Goal: Task Accomplishment & Management: Complete application form

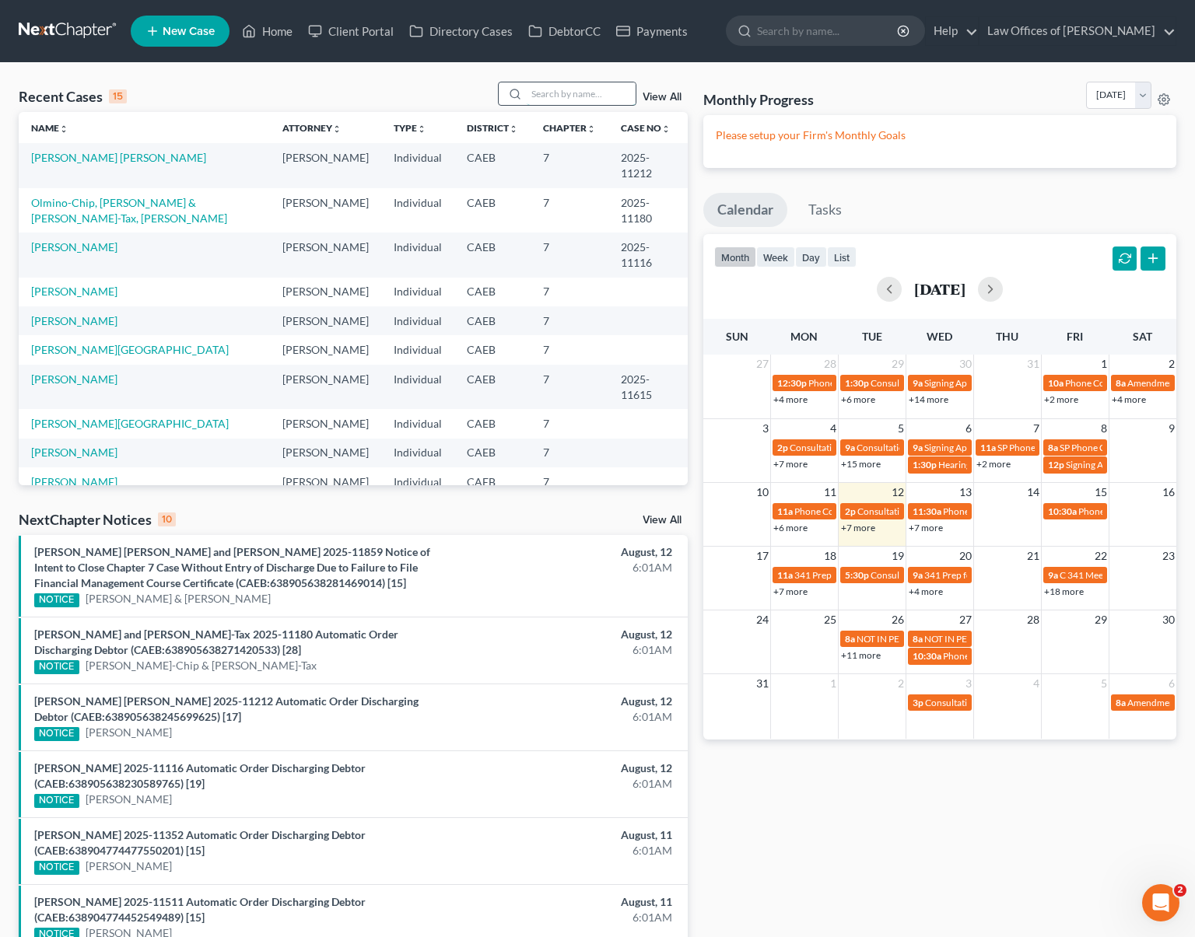
click at [559, 94] on input "search" at bounding box center [581, 93] width 109 height 23
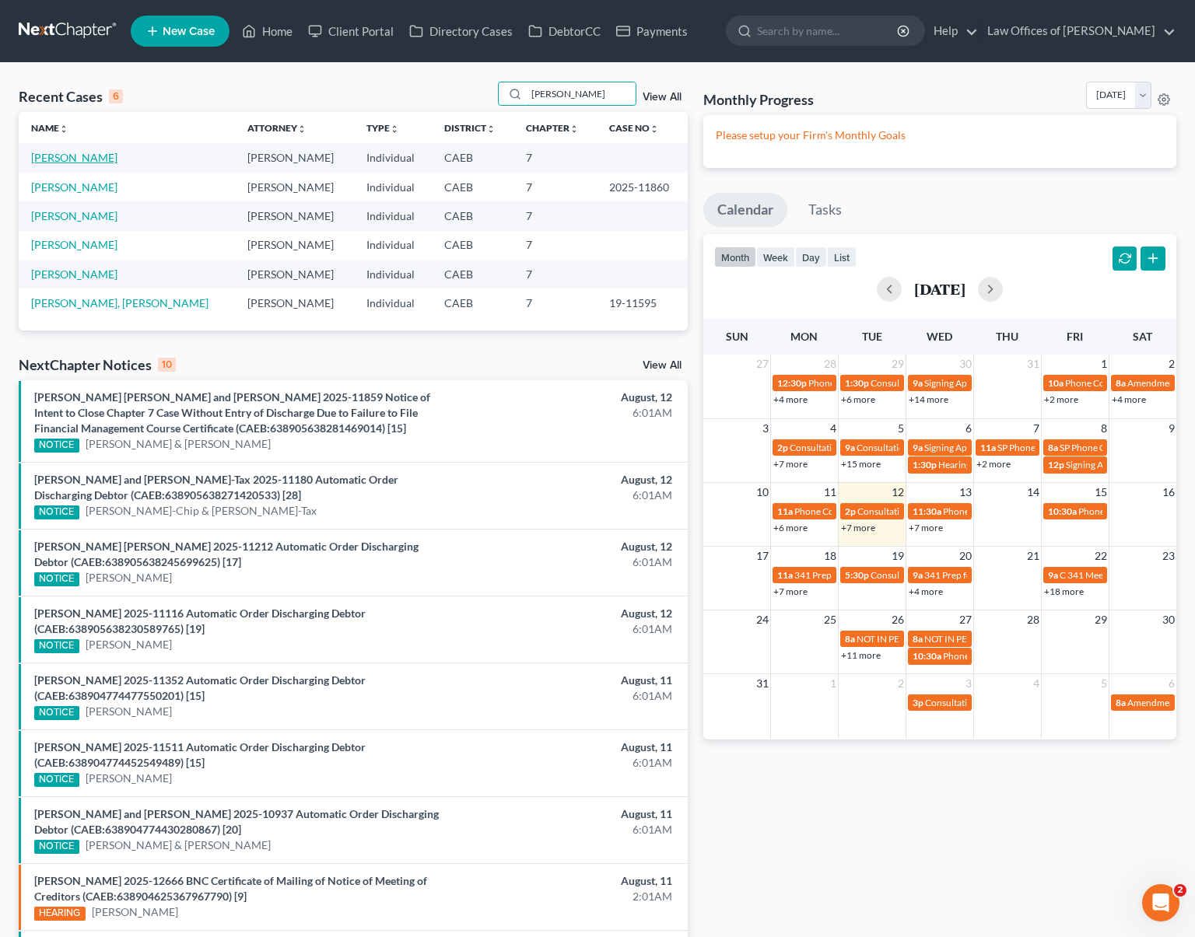
type input "[PERSON_NAME]"
click at [117, 160] on link "[PERSON_NAME]" at bounding box center [74, 157] width 86 height 13
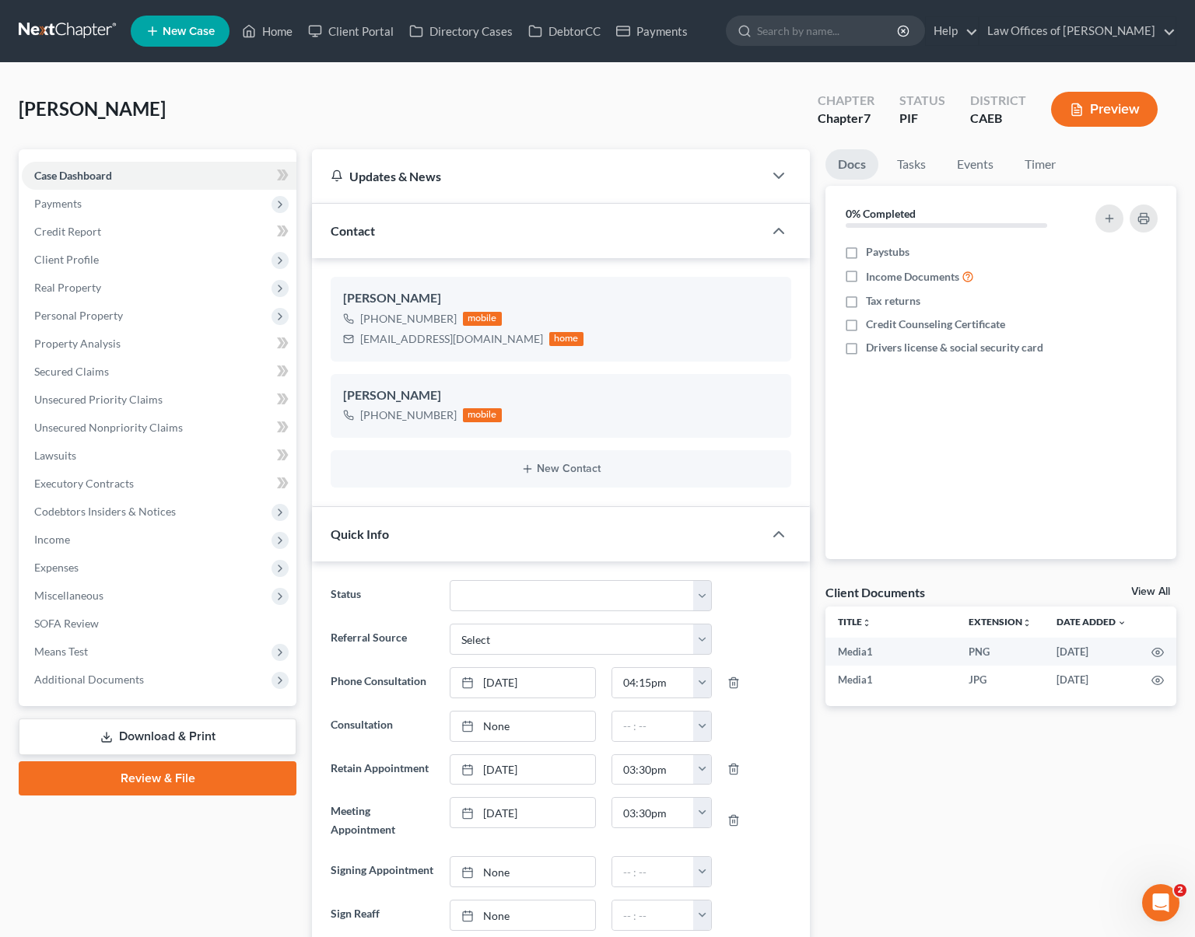
scroll to position [11161, 0]
click at [100, 339] on span "Property Analysis" at bounding box center [77, 343] width 86 height 13
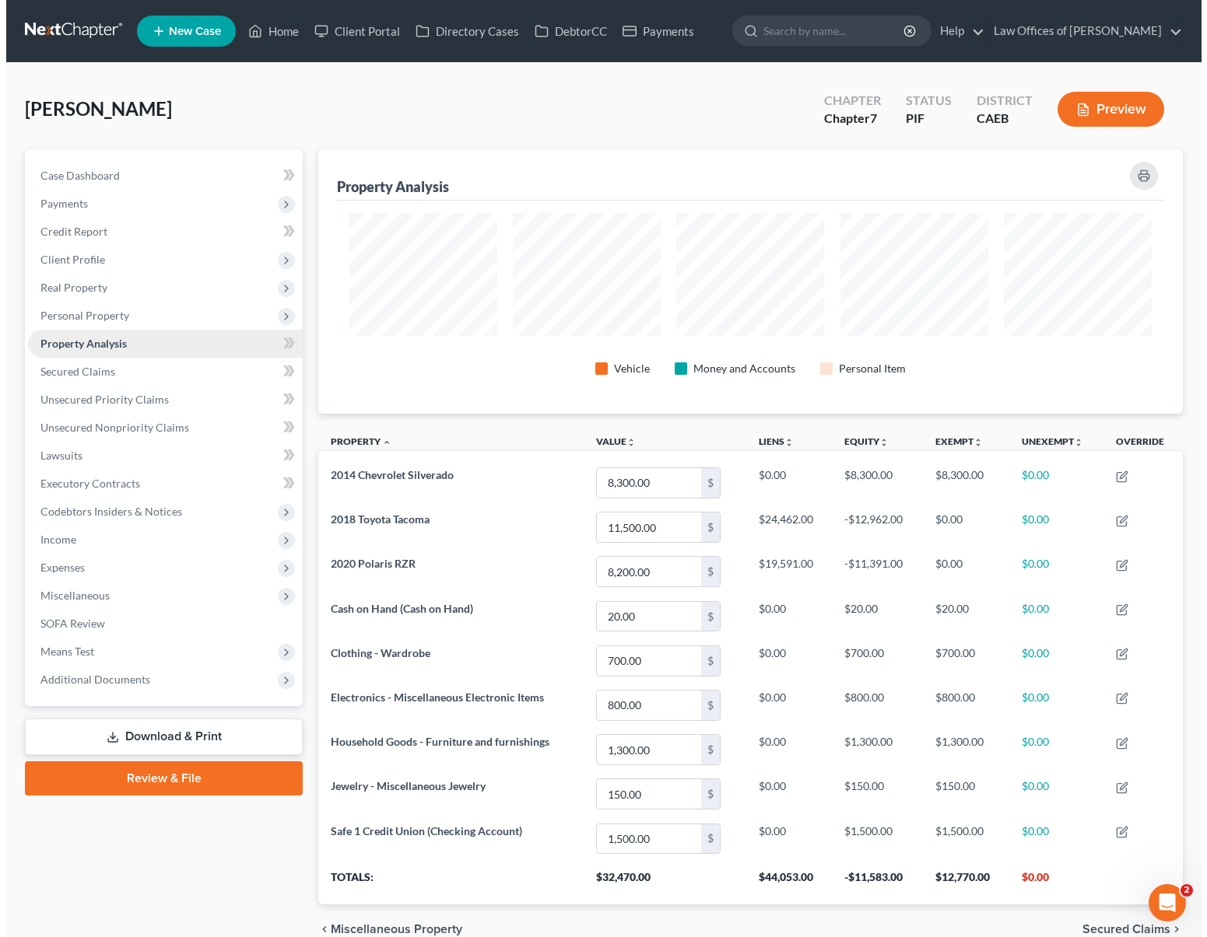
scroll to position [265, 864]
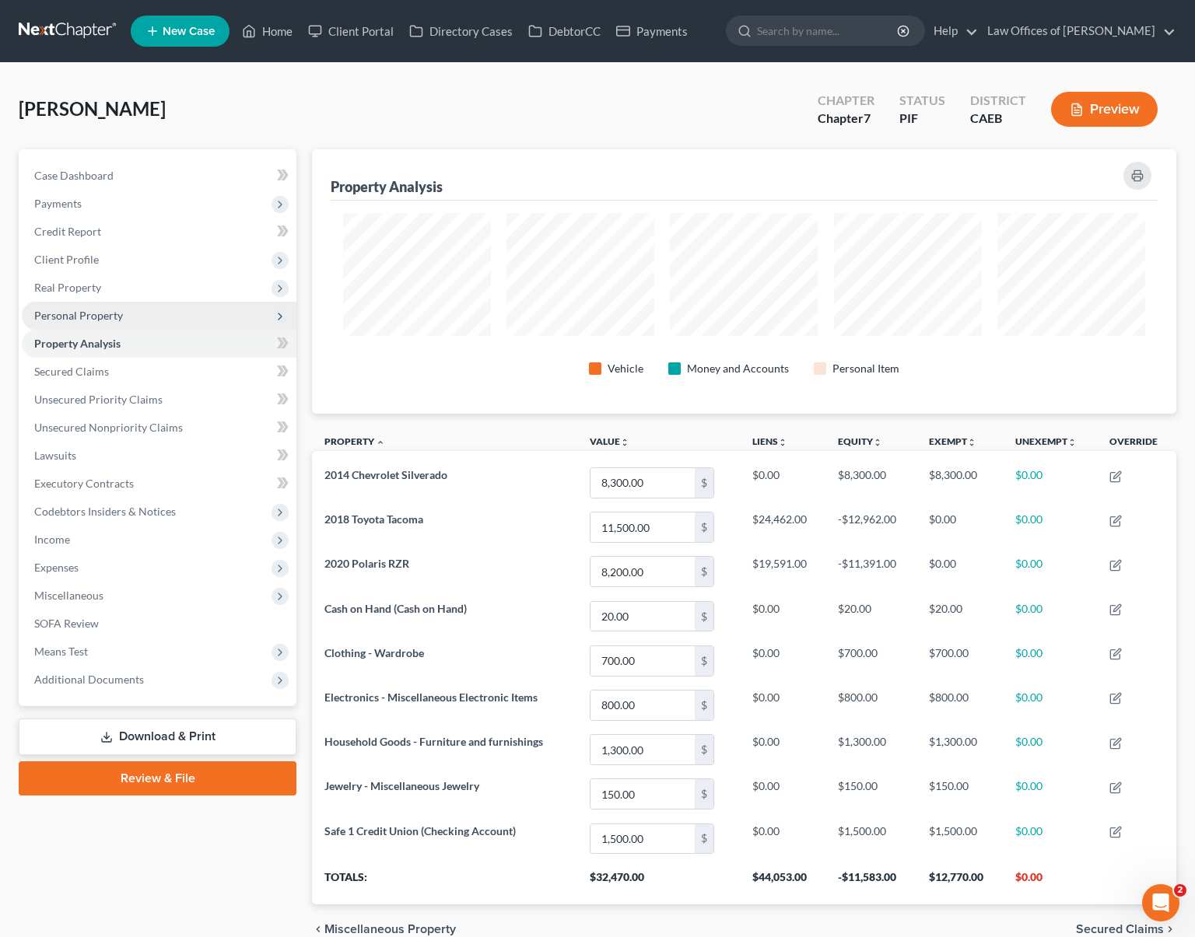
click at [111, 317] on span "Personal Property" at bounding box center [78, 315] width 89 height 13
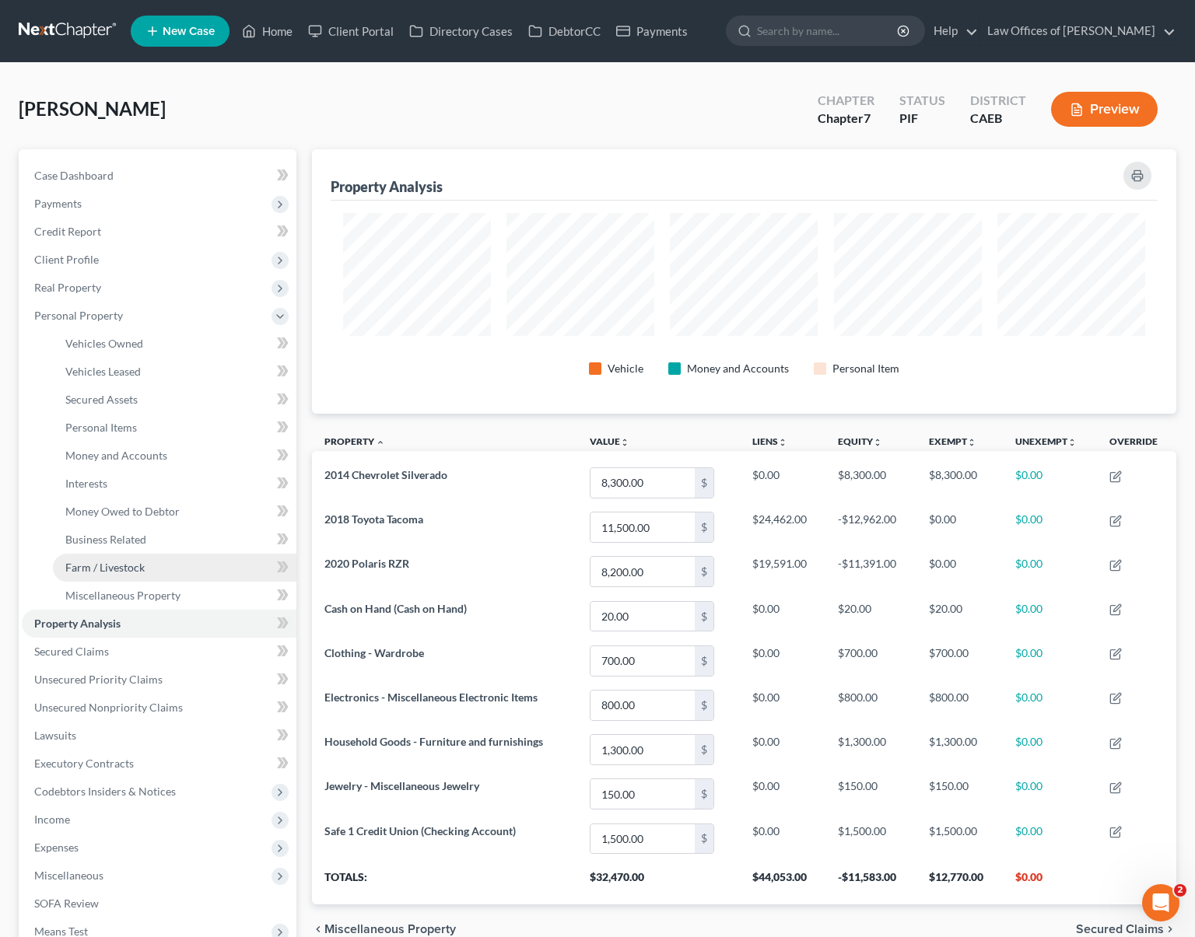
click at [165, 566] on link "Farm / Livestock" at bounding box center [175, 568] width 244 height 28
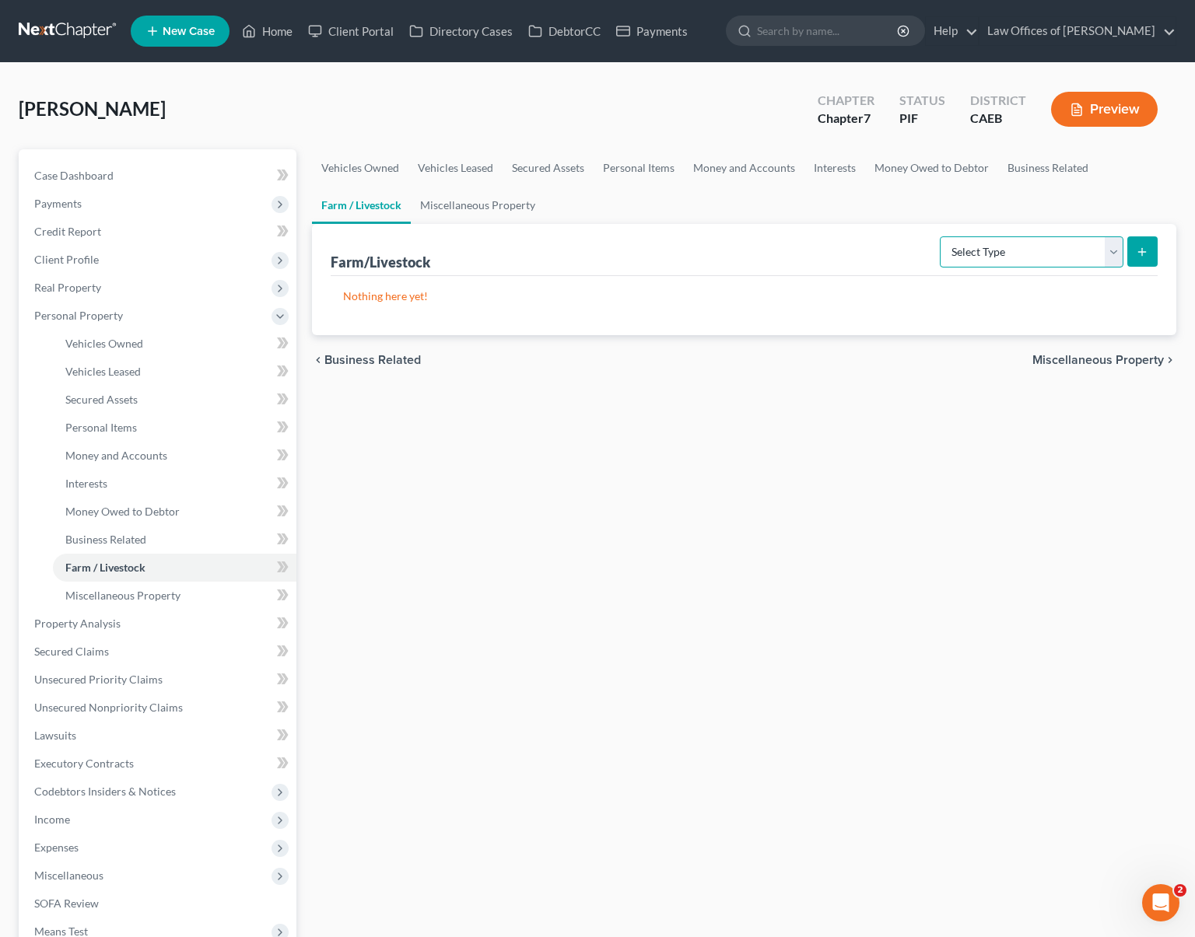
click at [1112, 254] on select "Select Type Animals & Livestock Crops: Growing or Harvested Farming Equipment F…" at bounding box center [1032, 252] width 184 height 31
click at [471, 205] on link "Miscellaneous Property" at bounding box center [478, 205] width 134 height 37
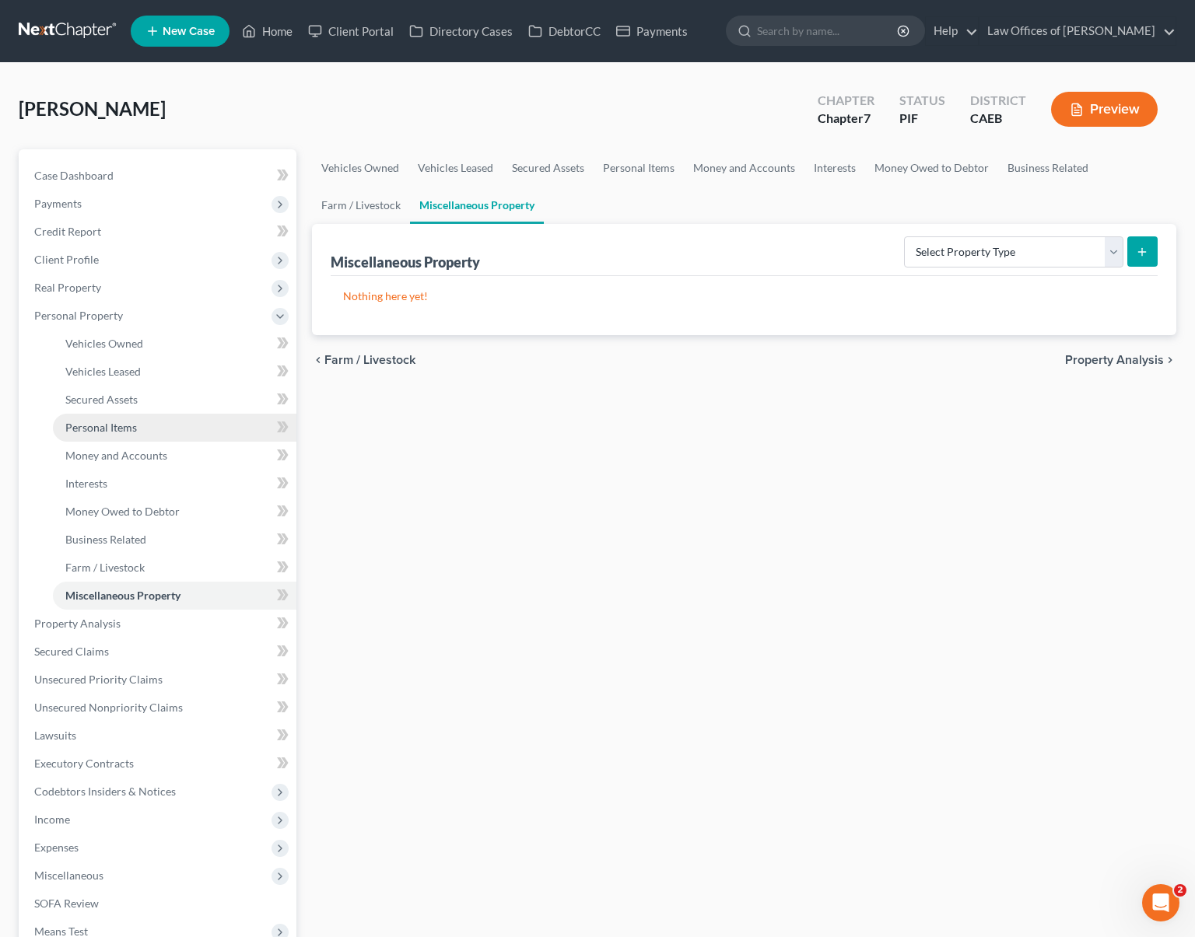
click at [153, 433] on link "Personal Items" at bounding box center [175, 428] width 244 height 28
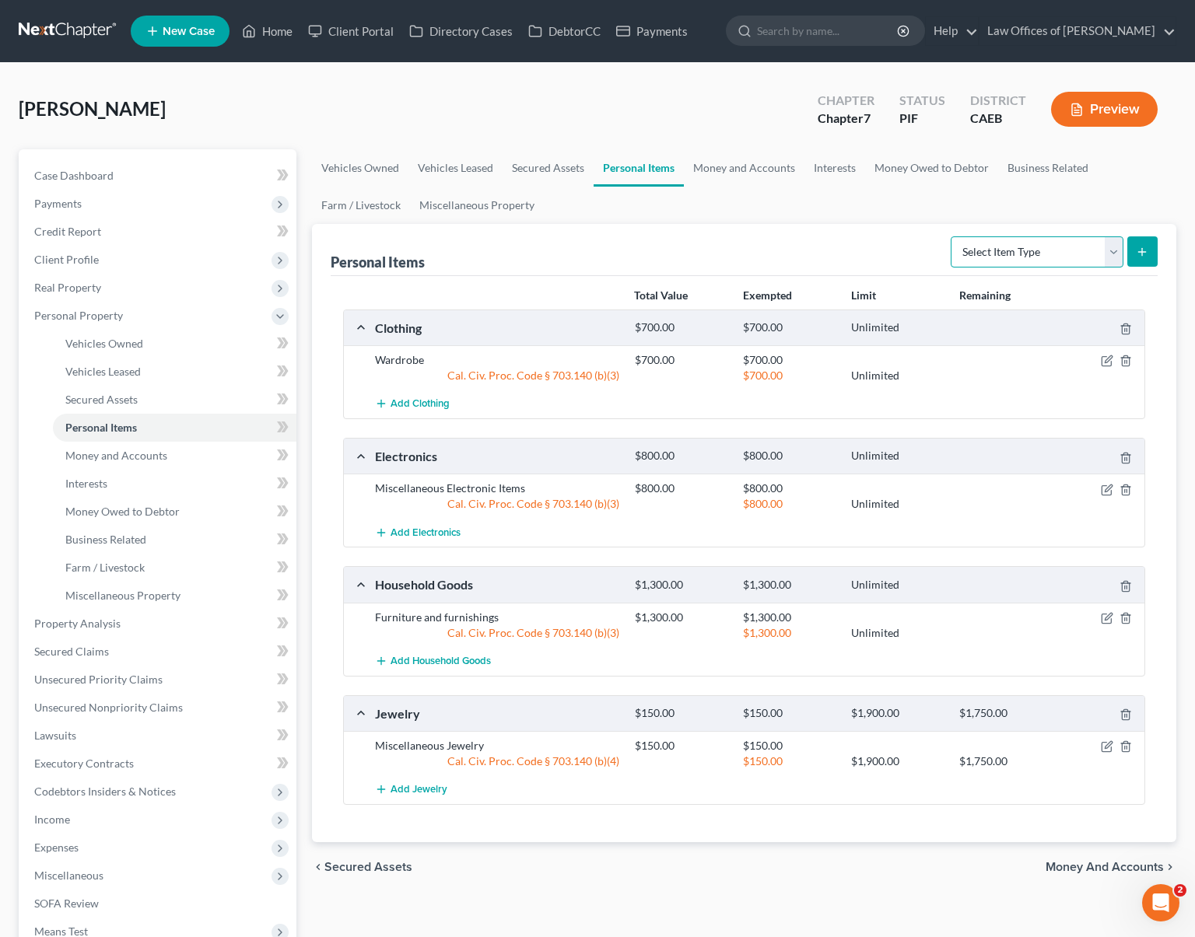
click at [1118, 247] on select "Select Item Type Clothing Collectibles Of Value Electronics Firearms Household …" at bounding box center [1037, 252] width 173 height 31
select select "firearms"
click at [1136, 249] on icon "submit" at bounding box center [1142, 252] width 12 height 12
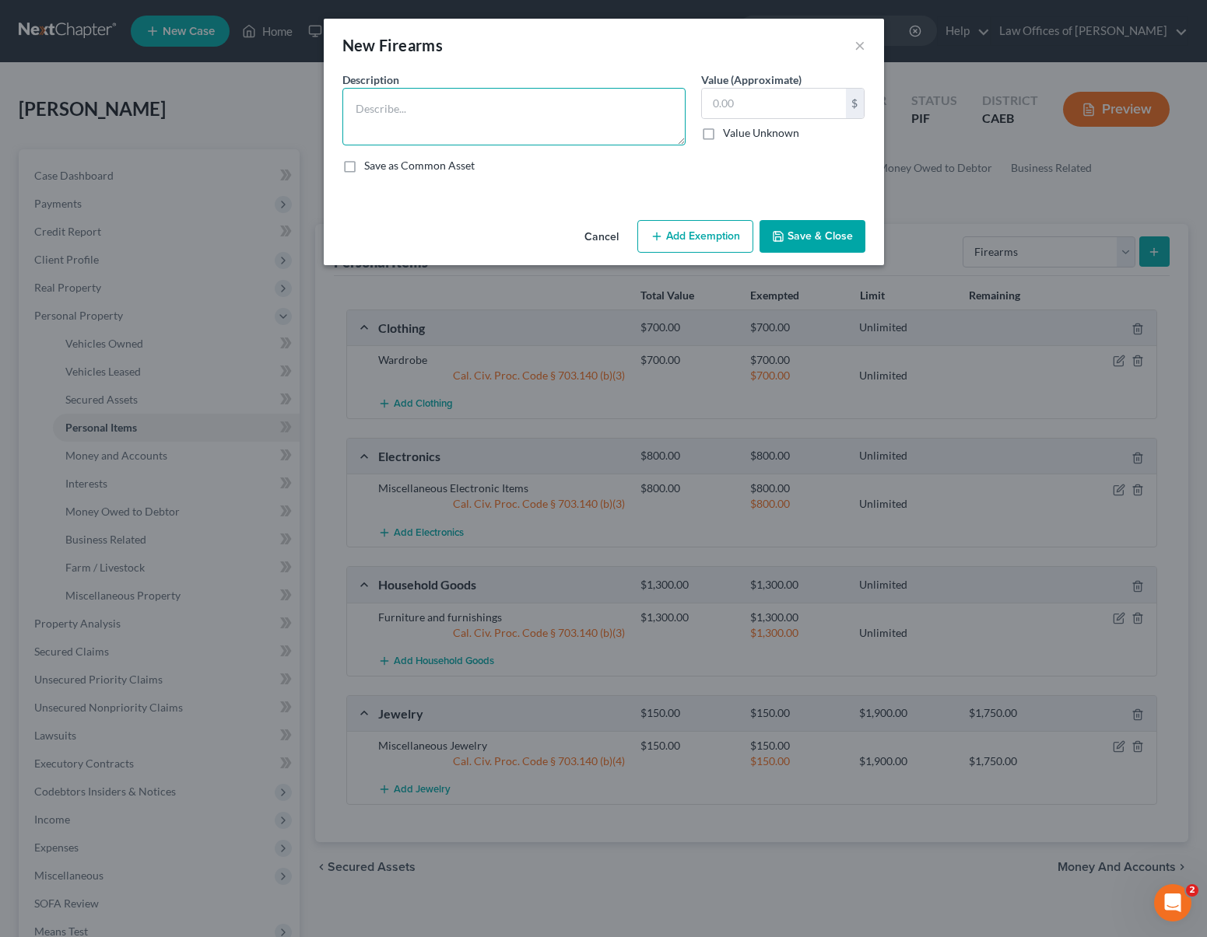
click at [421, 119] on textarea at bounding box center [513, 117] width 343 height 58
type textarea "Multiple Fire Arms"
type input "500.00"
click at [679, 239] on button "Add Exemption" at bounding box center [695, 236] width 116 height 33
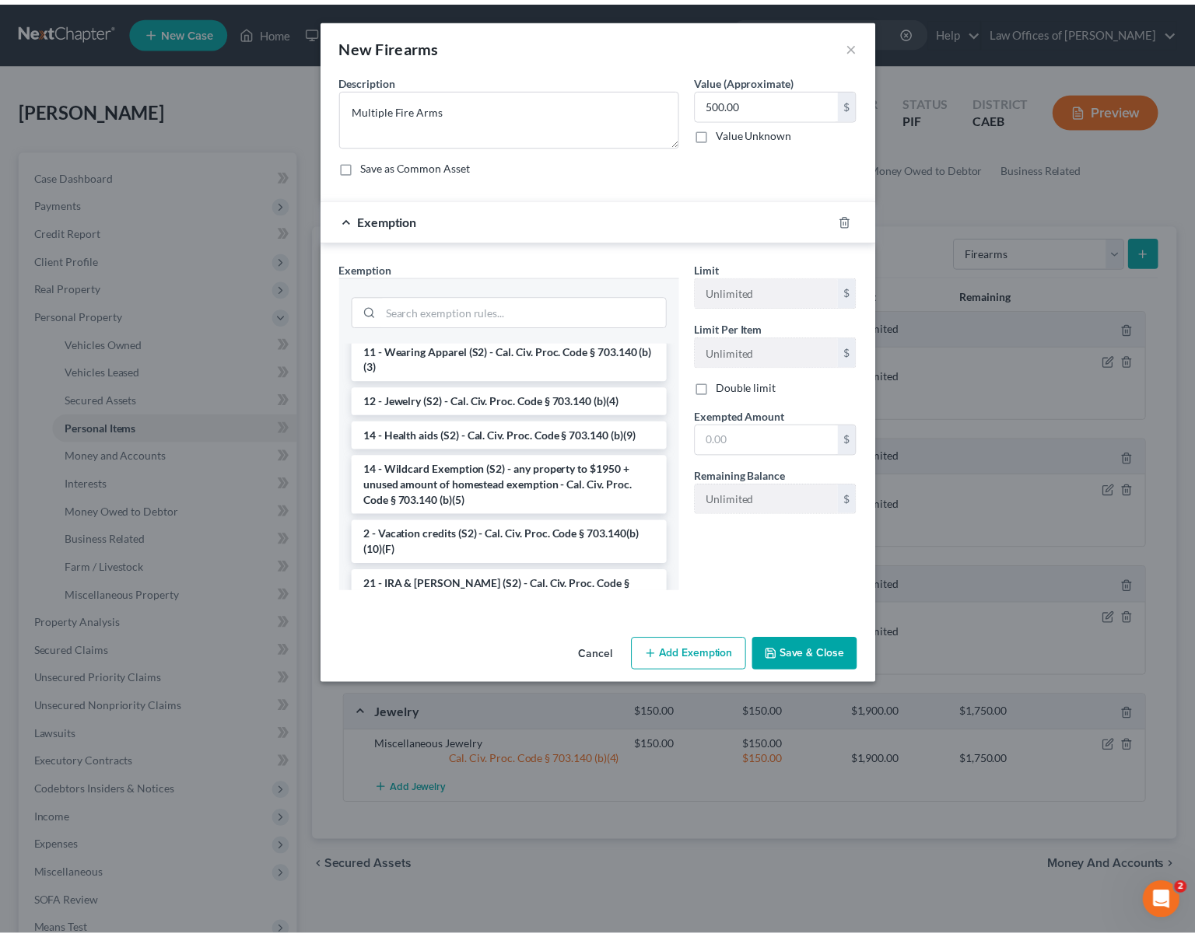
scroll to position [239, 0]
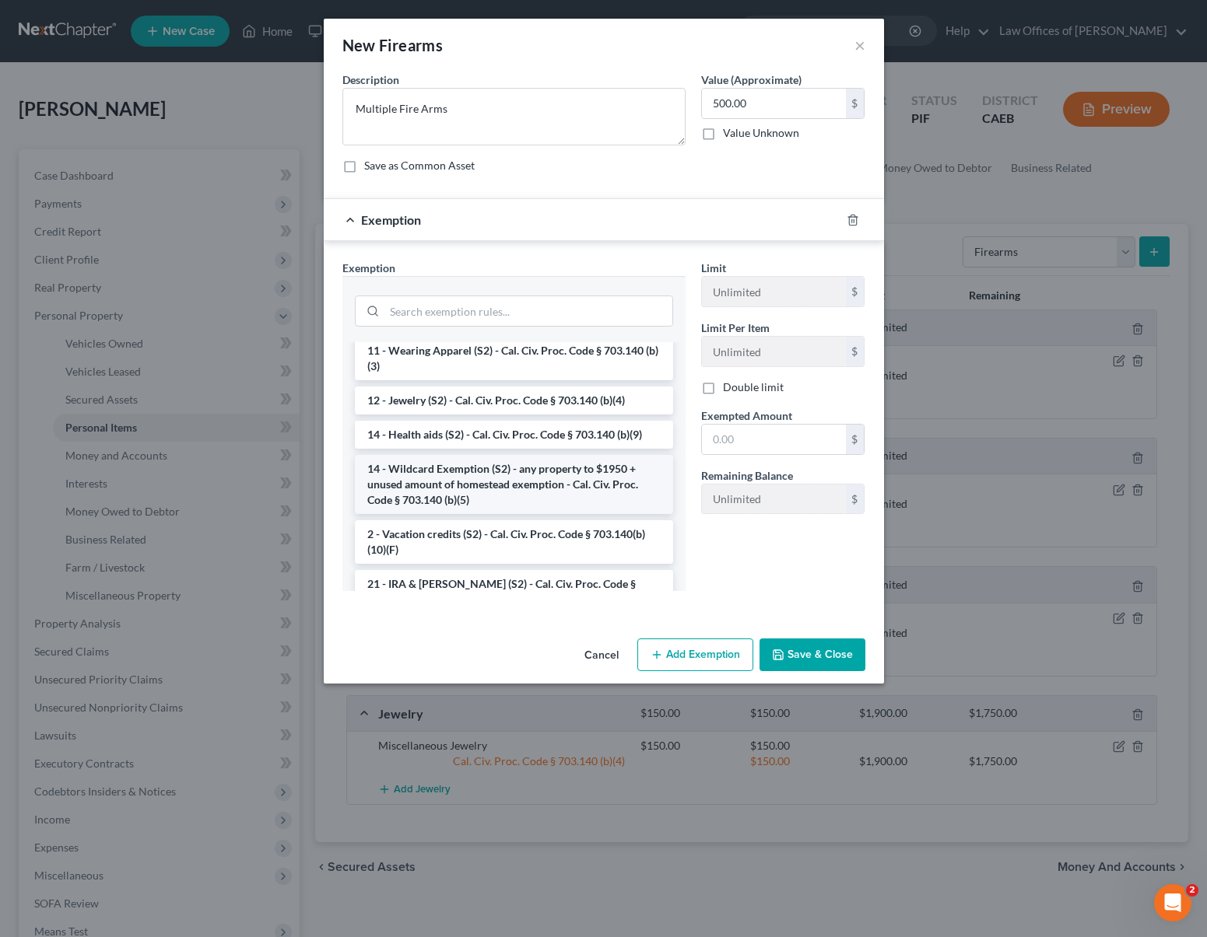
click at [476, 479] on li "14 - Wildcard Exemption (S2) - any property to $1950 + unused amount of homeste…" at bounding box center [514, 484] width 318 height 59
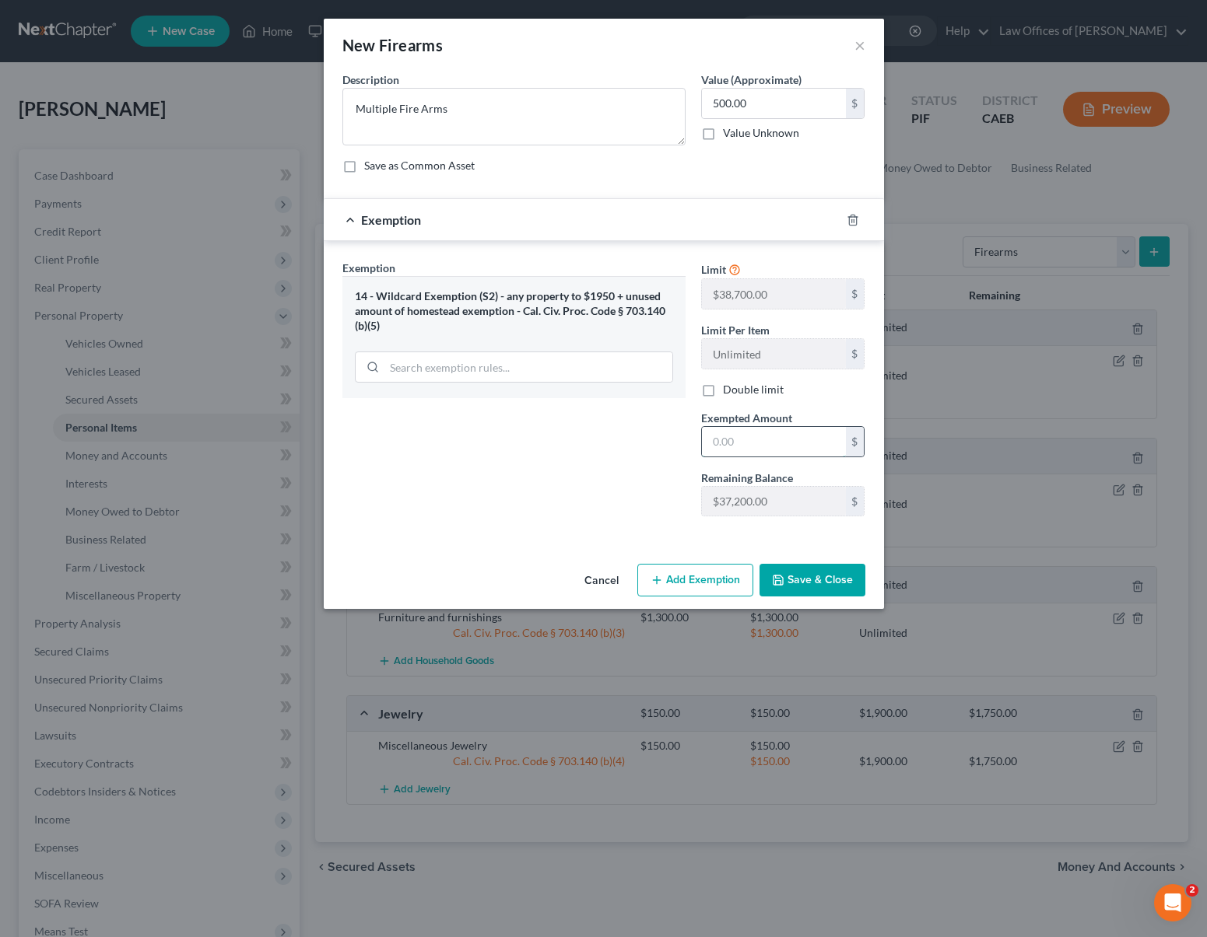
click at [755, 436] on input "text" at bounding box center [774, 442] width 144 height 30
type input "500."
click at [821, 587] on button "Save & Close" at bounding box center [812, 580] width 106 height 33
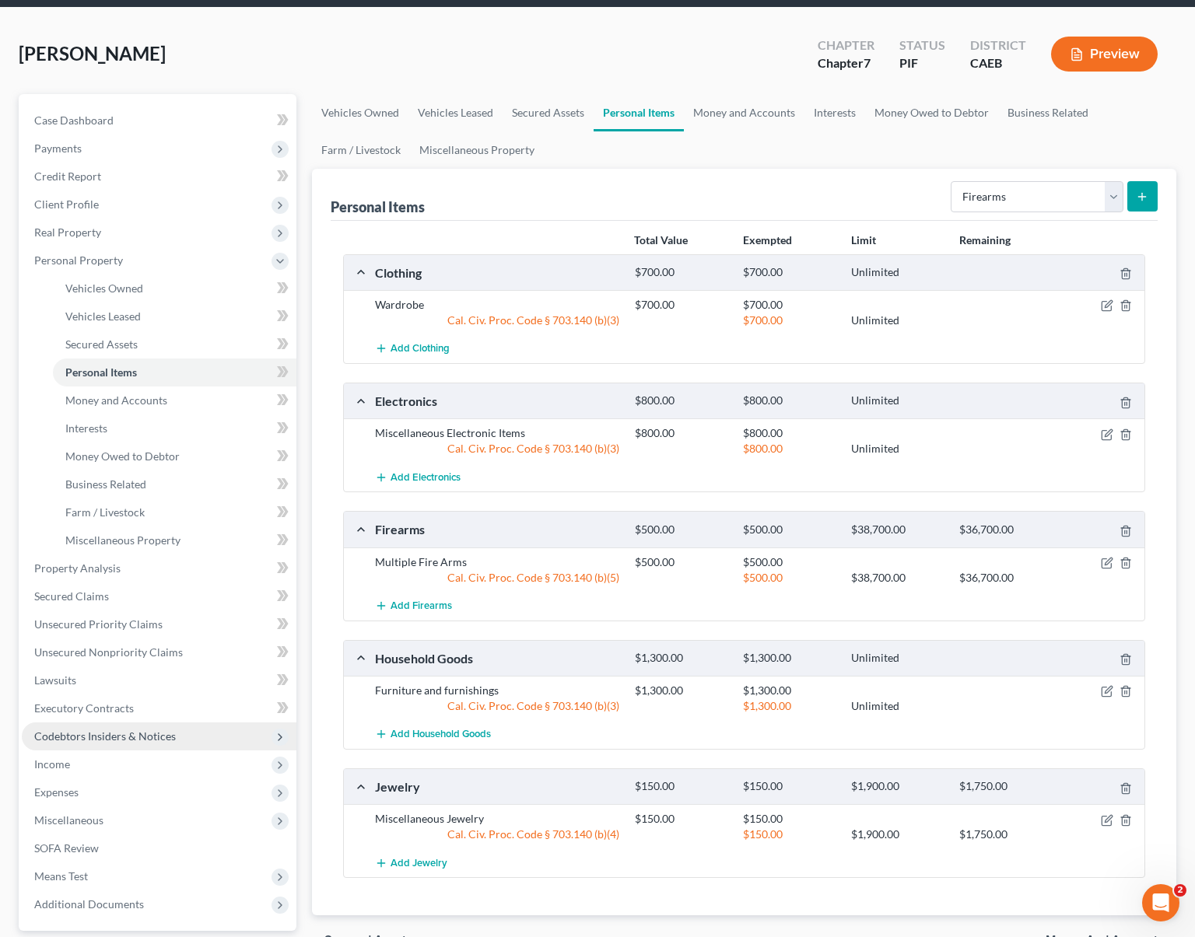
scroll to position [196, 0]
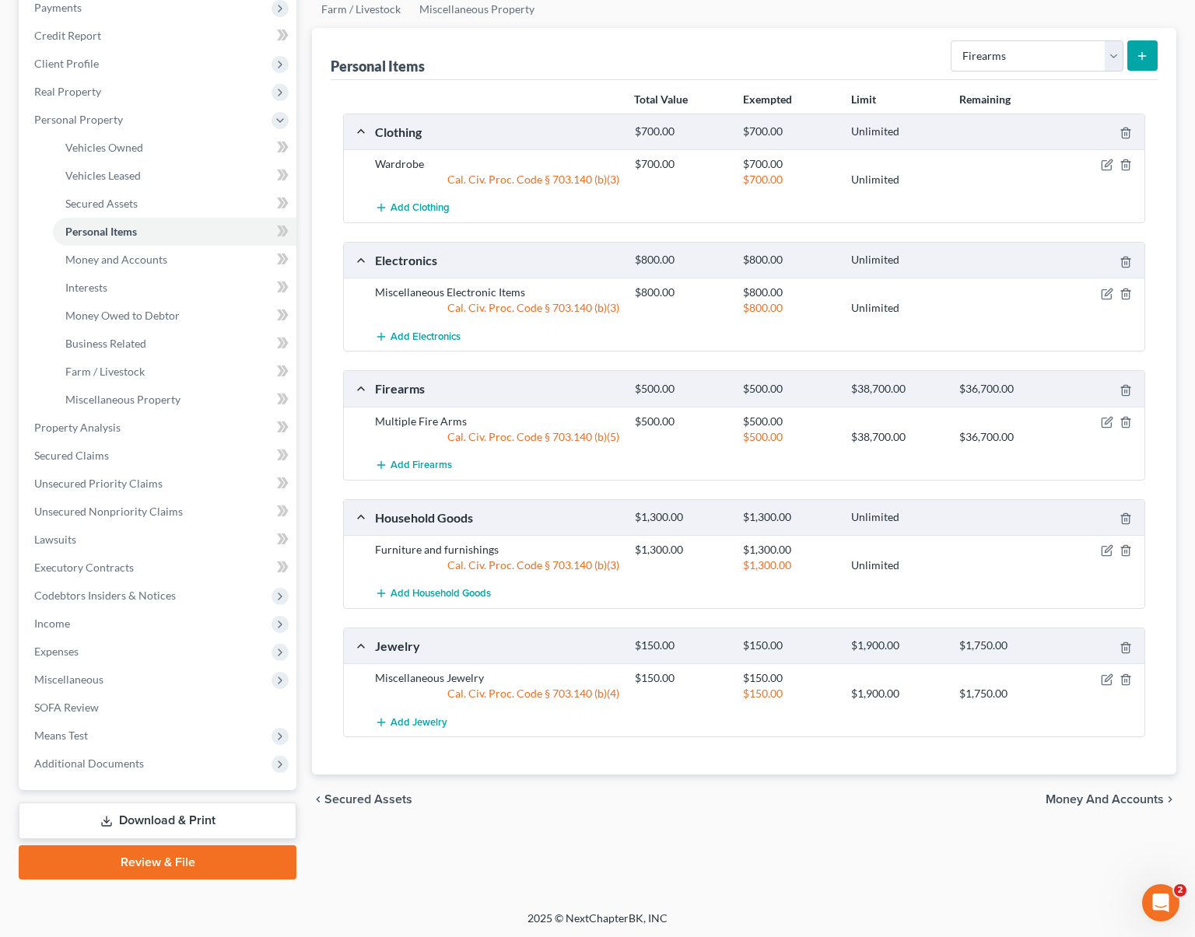
click at [216, 816] on link "Download & Print" at bounding box center [158, 821] width 278 height 37
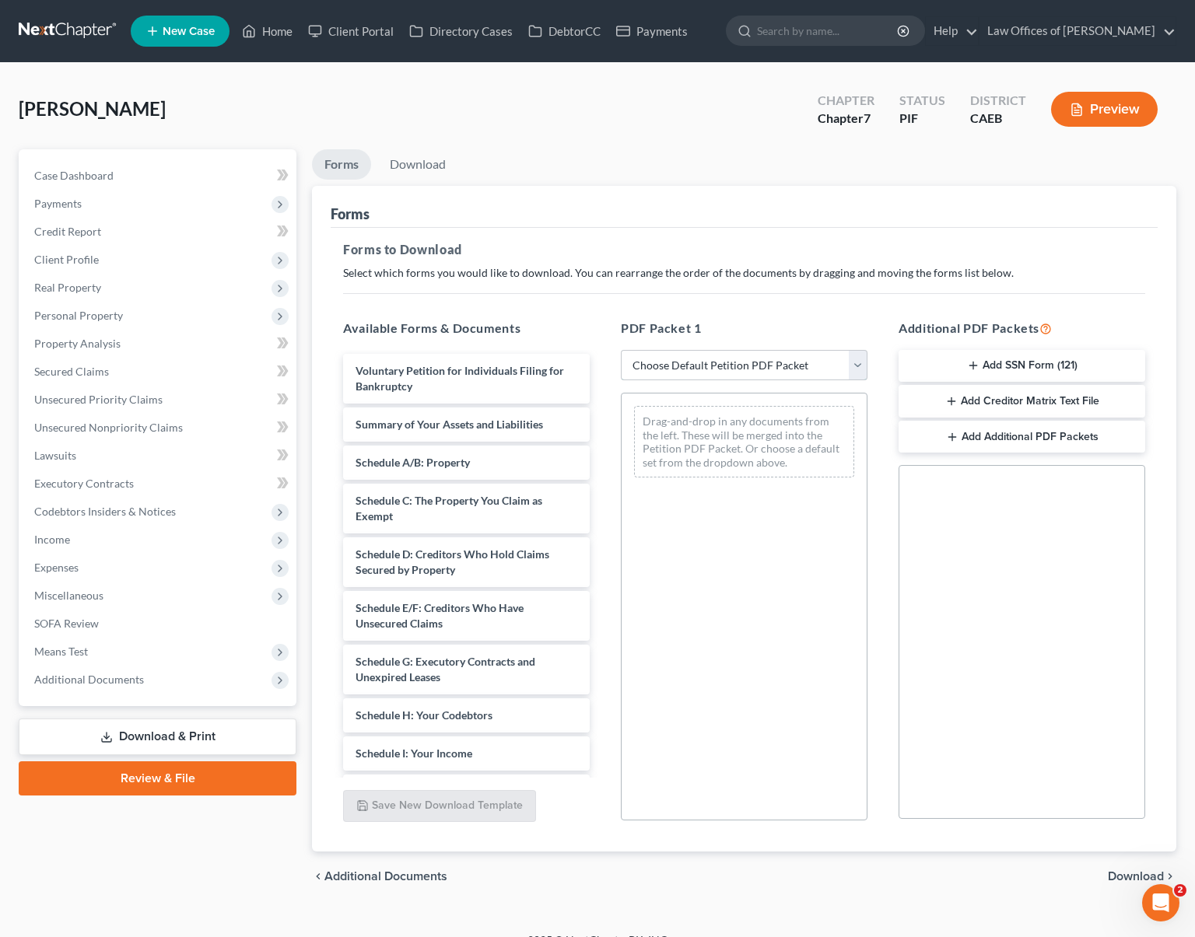
click at [852, 362] on select "Choose Default Petition PDF Packet Complete Bankruptcy Petition (all forms and …" at bounding box center [744, 365] width 247 height 31
select select "3"
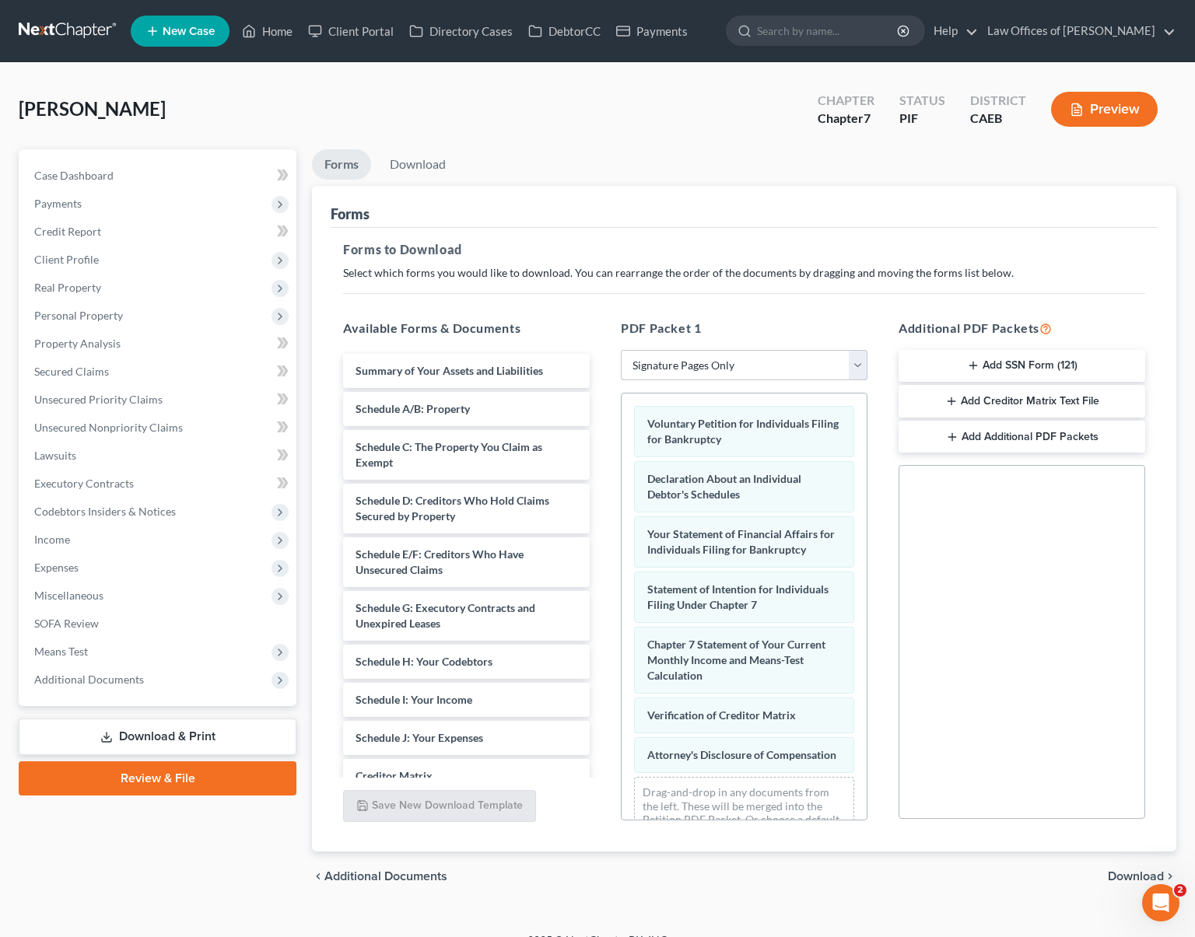
click at [858, 363] on select "Choose Default Petition PDF Packet Complete Bankruptcy Petition (all forms and …" at bounding box center [744, 365] width 247 height 31
click at [1137, 874] on span "Download" at bounding box center [1136, 877] width 56 height 12
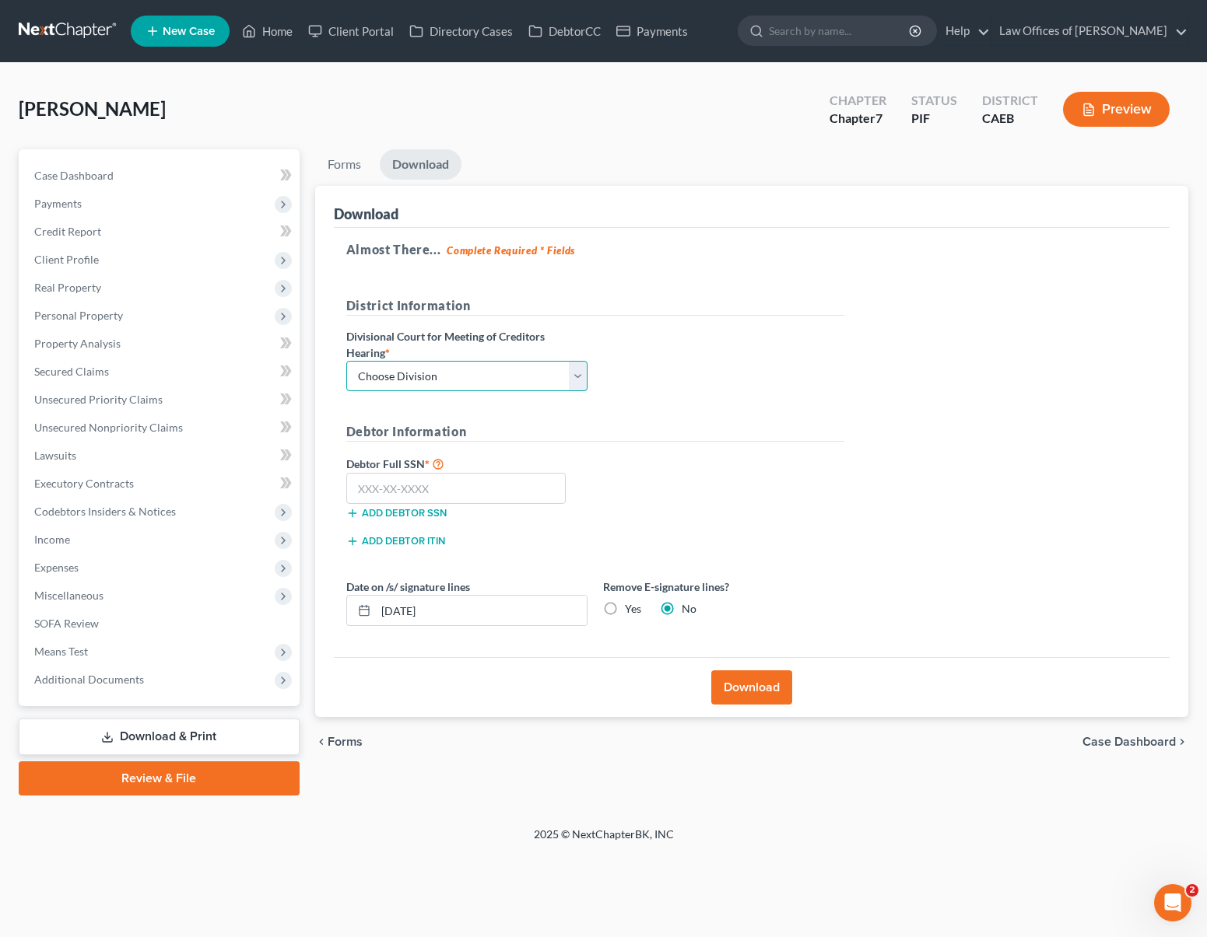
click at [583, 373] on select "Choose Division Fresno Modesto [GEOGRAPHIC_DATA]" at bounding box center [466, 376] width 241 height 31
select select "0"
click at [482, 491] on input "text" at bounding box center [456, 488] width 220 height 31
type input "111-11-1111"
click at [451, 609] on input "[DATE]" at bounding box center [481, 611] width 211 height 30
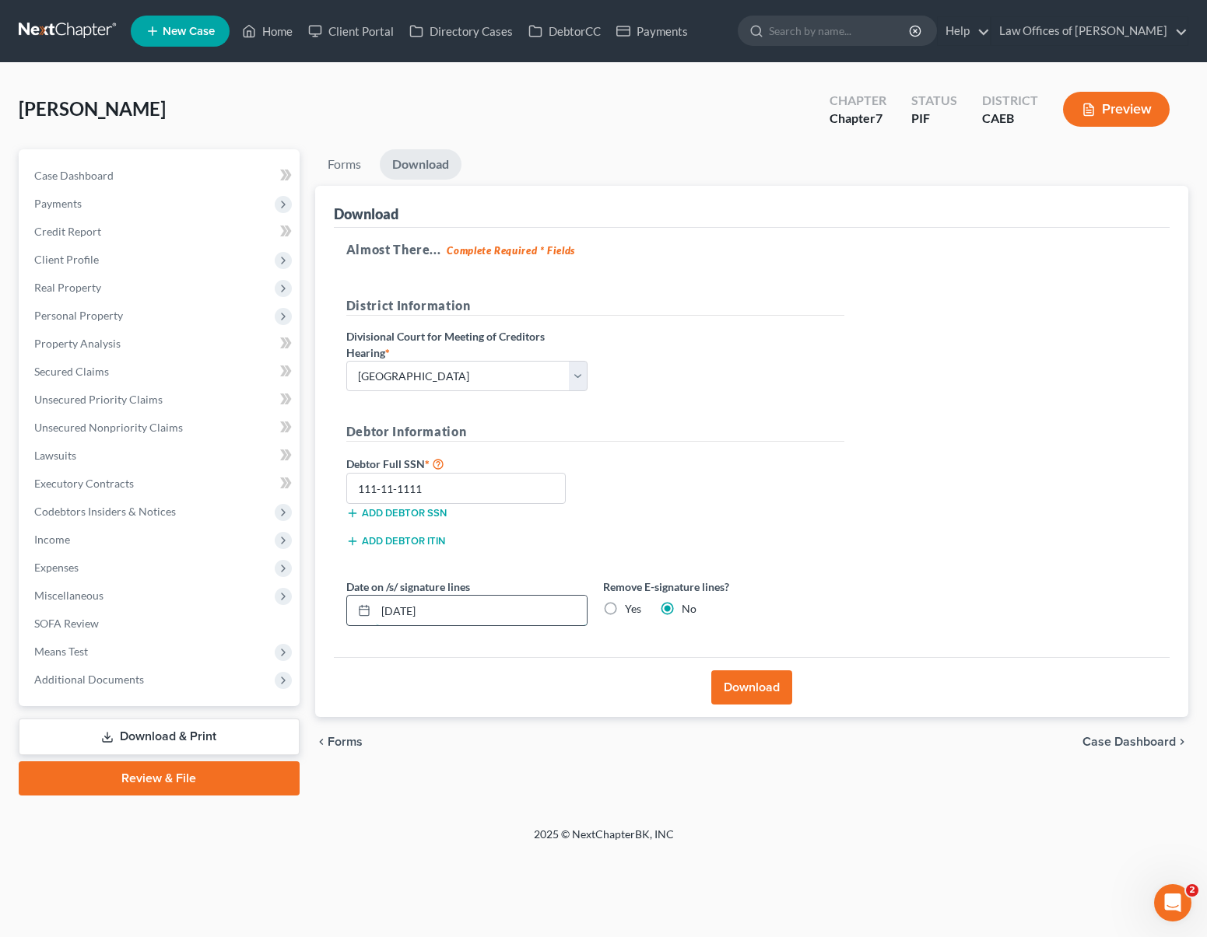
type input "[DATE]"
click at [755, 690] on button "Download" at bounding box center [751, 688] width 81 height 34
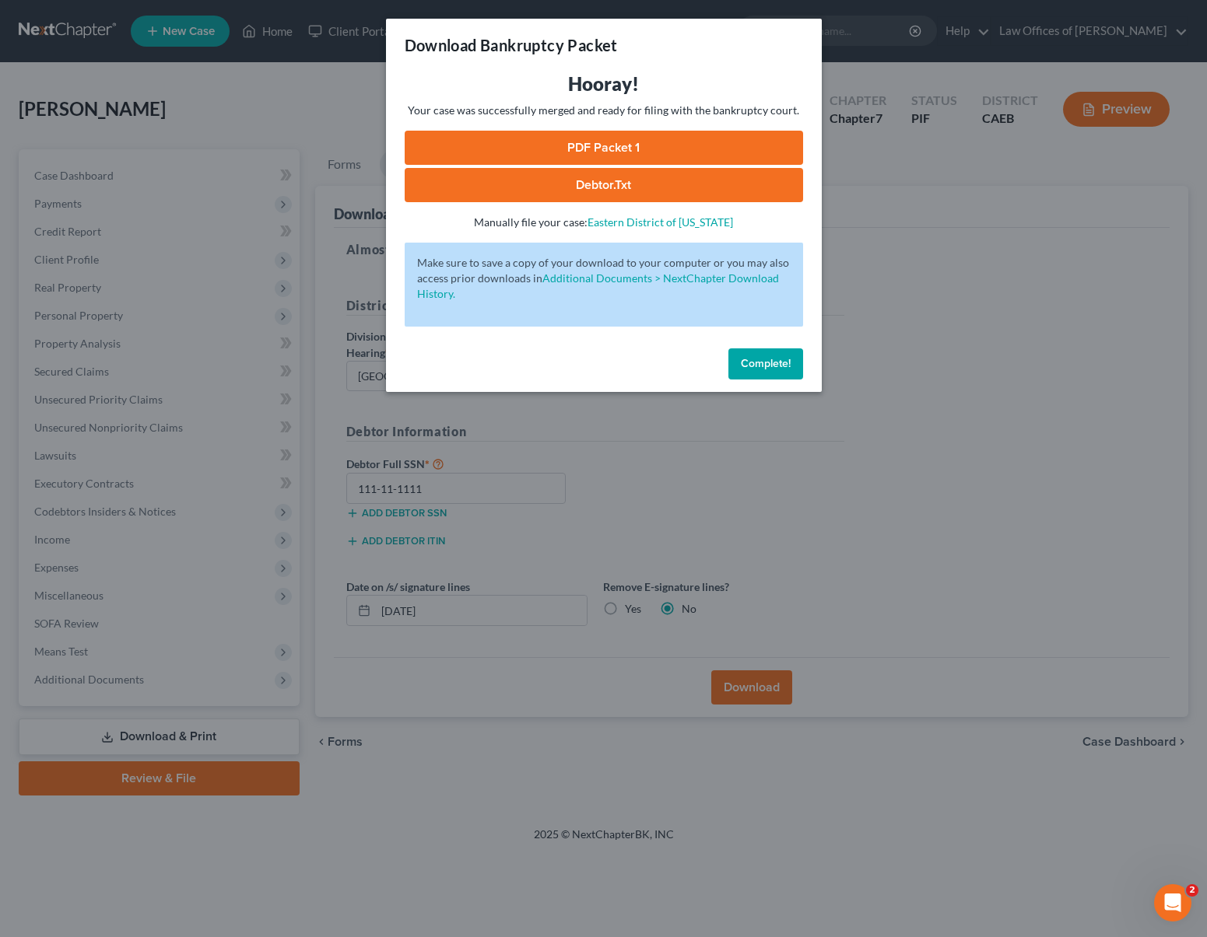
click at [695, 149] on link "PDF Packet 1" at bounding box center [604, 148] width 398 height 34
click at [776, 358] on span "Complete!" at bounding box center [766, 363] width 50 height 13
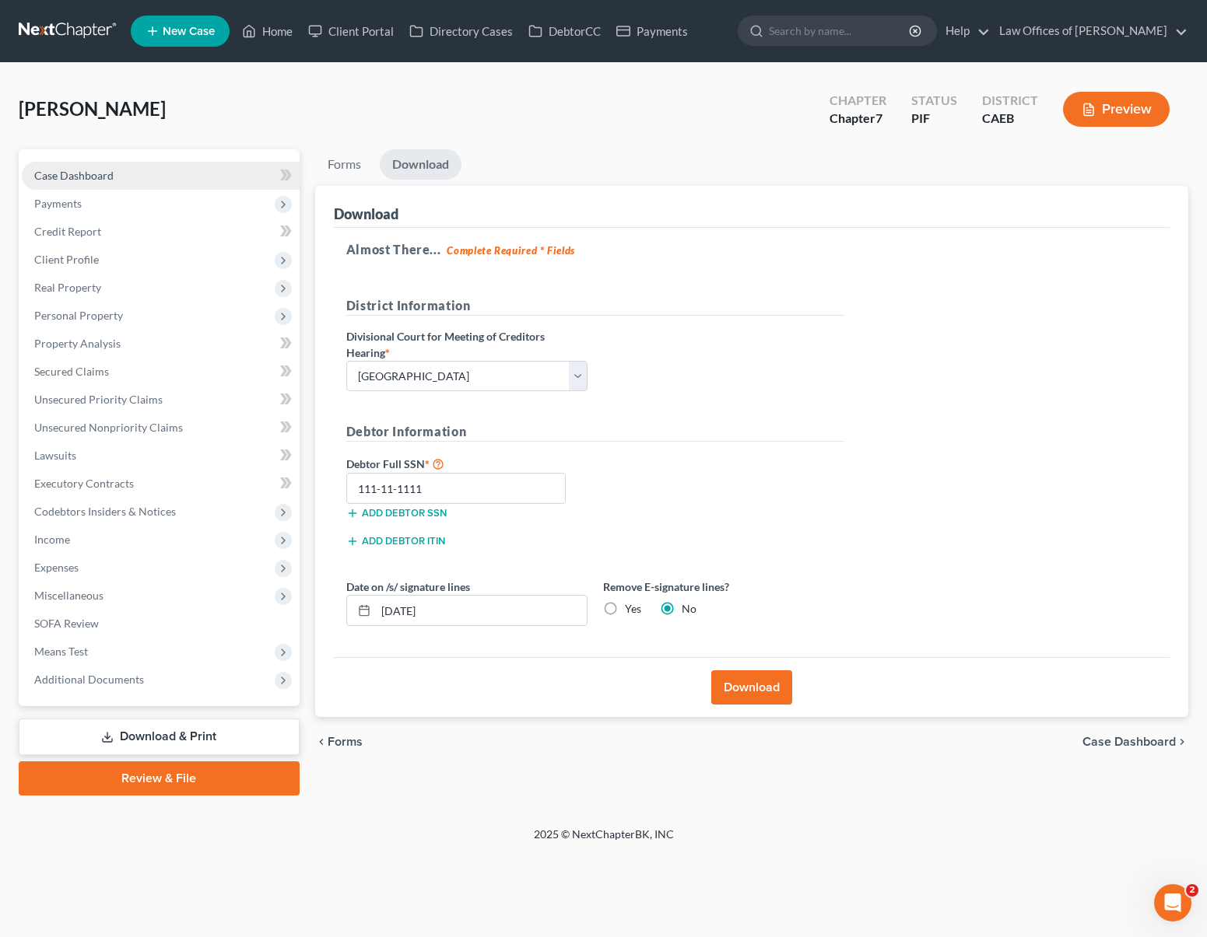
click at [86, 177] on span "Case Dashboard" at bounding box center [73, 175] width 79 height 13
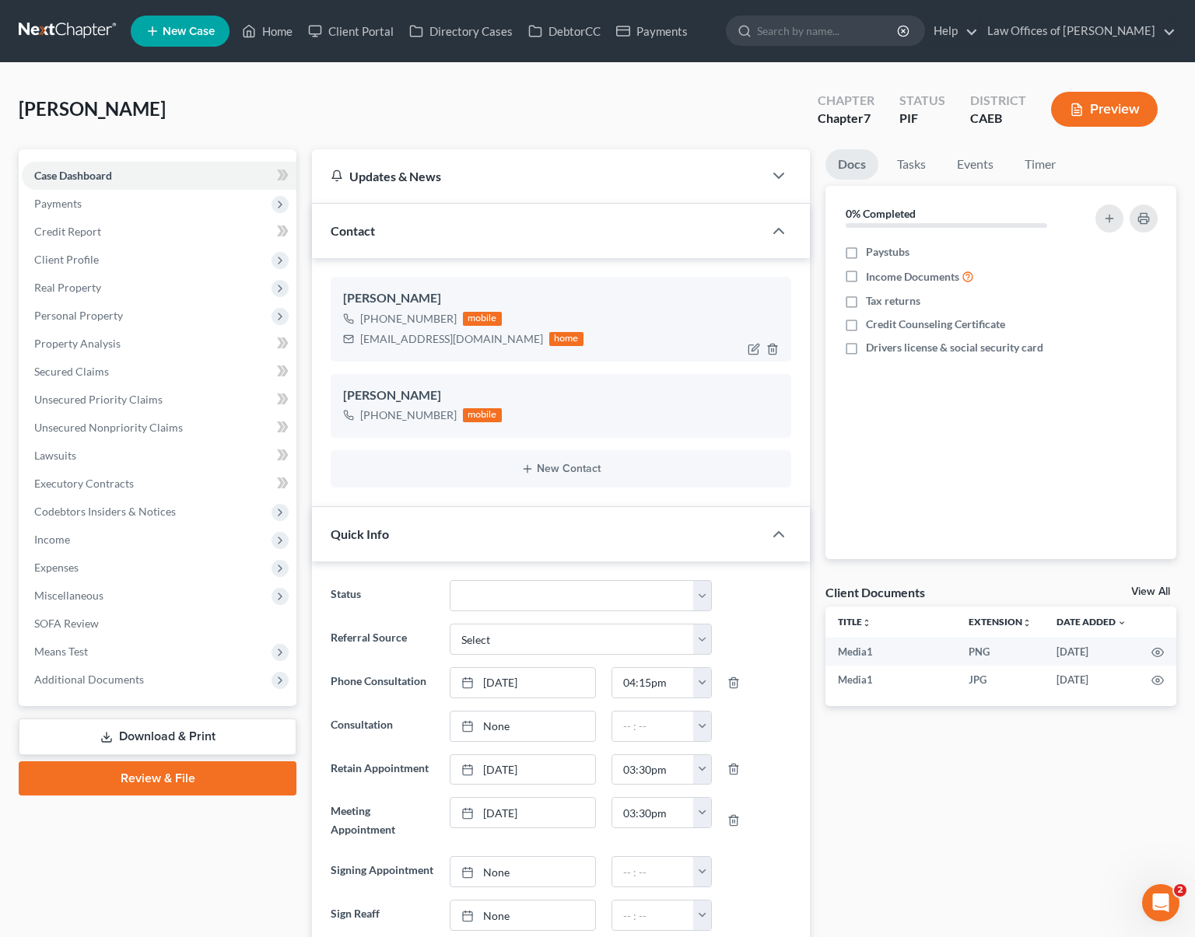
scroll to position [11161, 0]
drag, startPoint x: 359, startPoint y: 338, endPoint x: 476, endPoint y: 345, distance: 117.7
click at [476, 345] on div "[EMAIL_ADDRESS][DOMAIN_NAME] home" at bounding box center [463, 339] width 240 height 20
copy div "[EMAIL_ADDRESS][DOMAIN_NAME]"
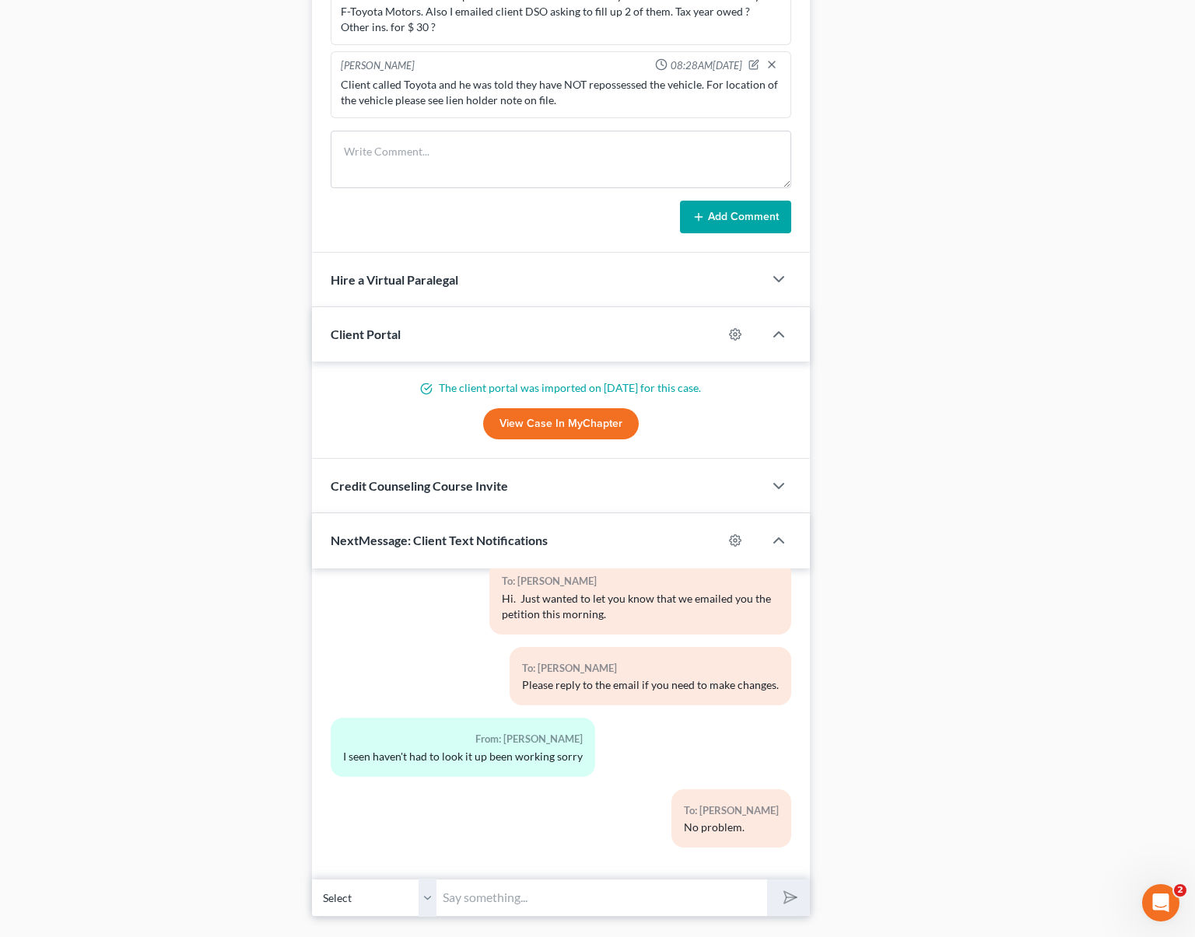
scroll to position [1307, 0]
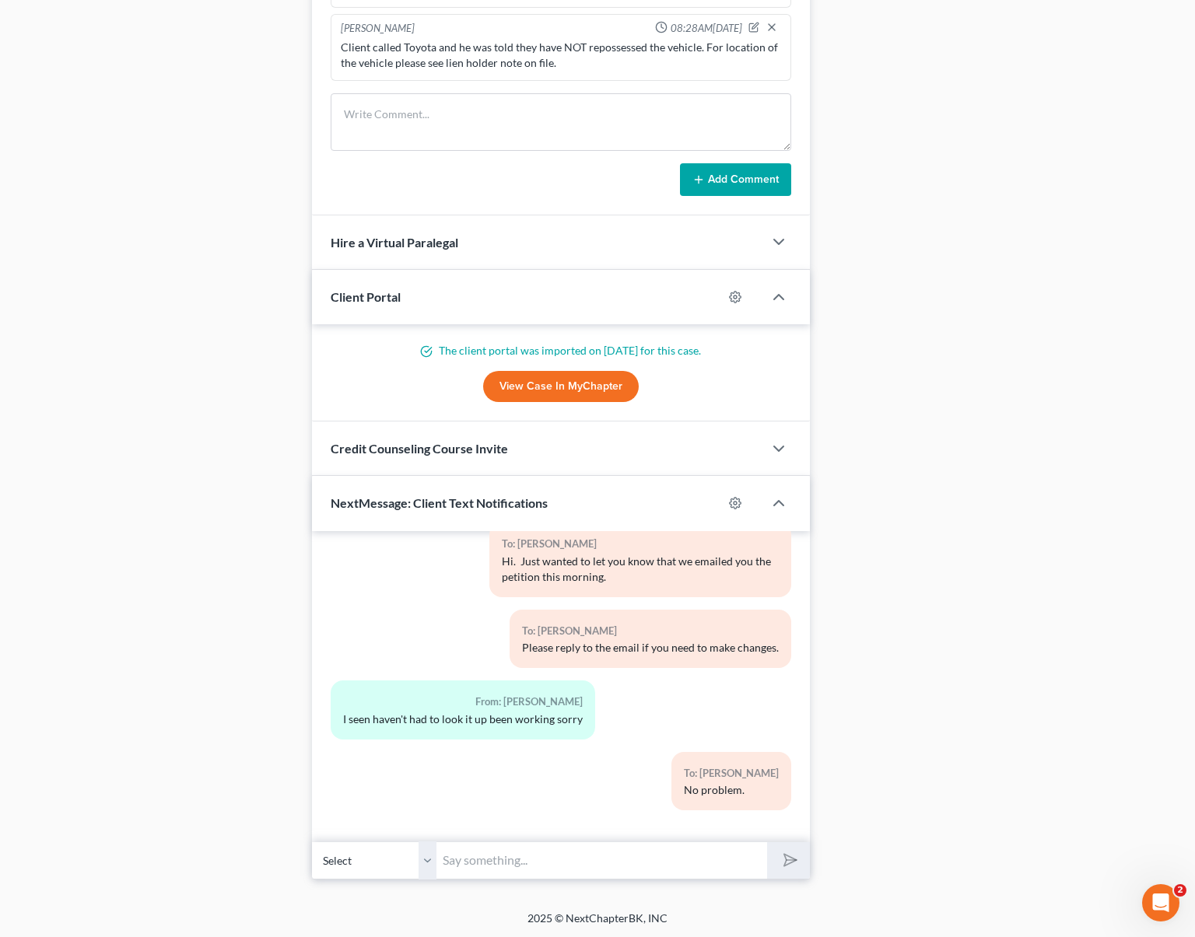
click at [500, 845] on input "text" at bounding box center [601, 861] width 331 height 38
type input "Hi. We have added the guns on your petition; just sent the signature pages so p…"
click at [767, 843] on button "submit" at bounding box center [788, 861] width 43 height 37
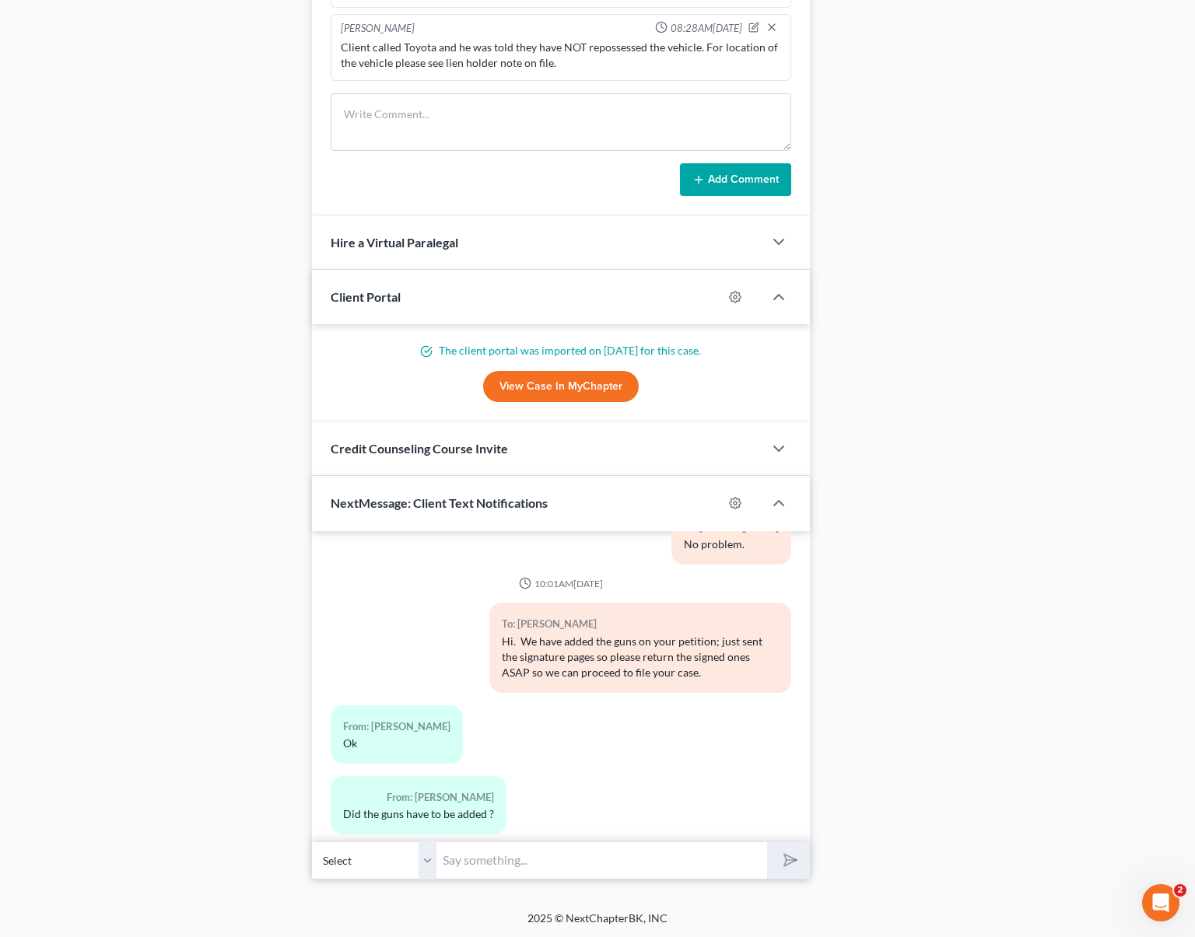
scroll to position [11432, 0]
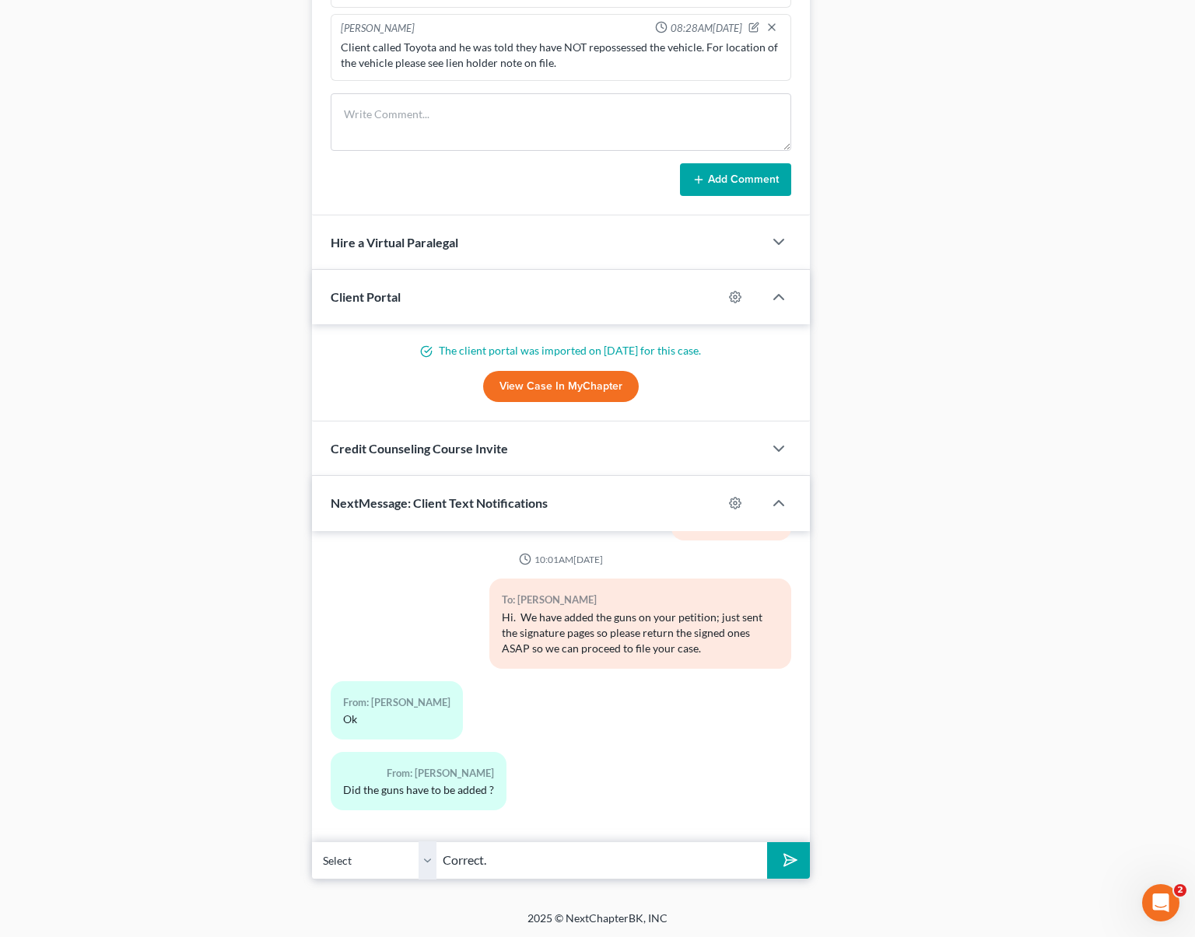
type input "Correct."
click at [767, 843] on button "submit" at bounding box center [788, 861] width 43 height 37
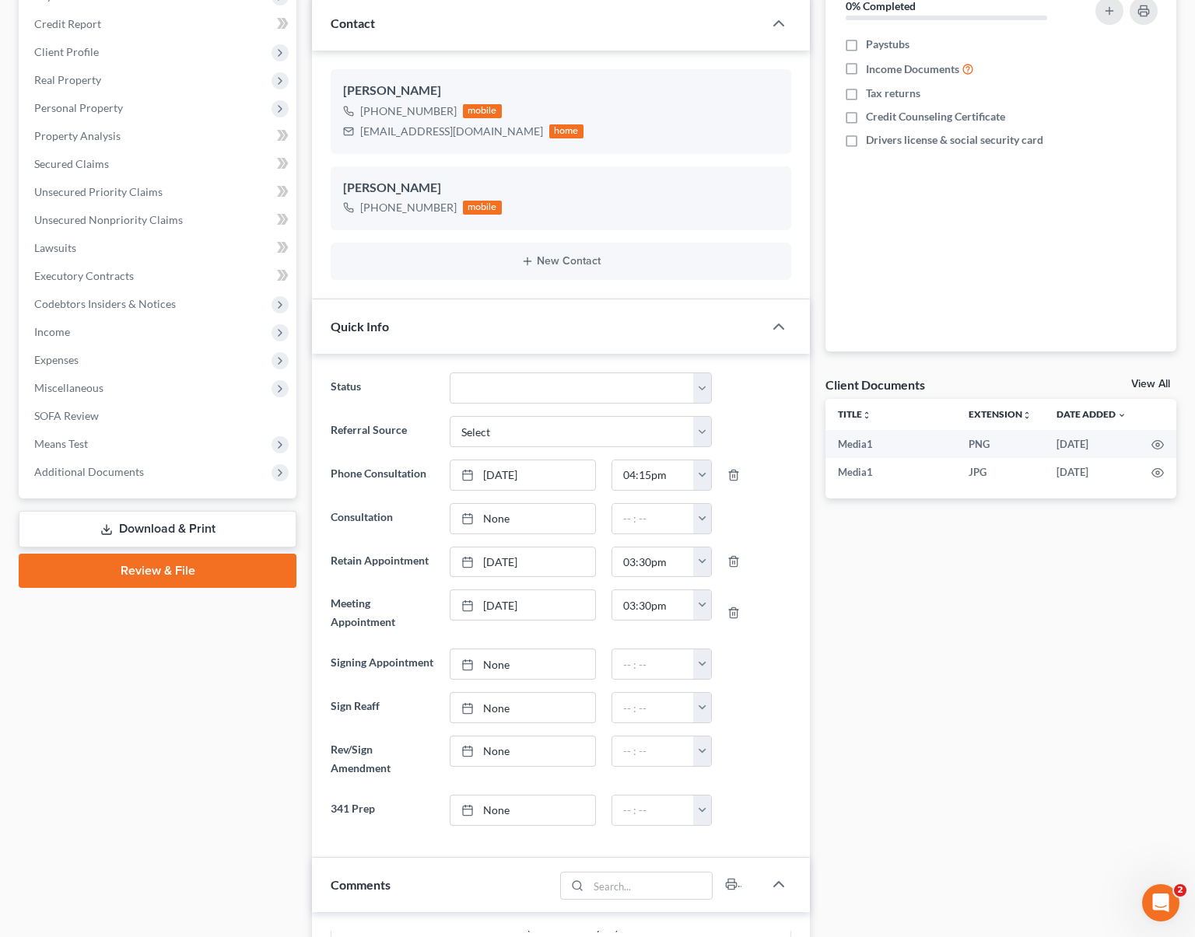
scroll to position [72, 0]
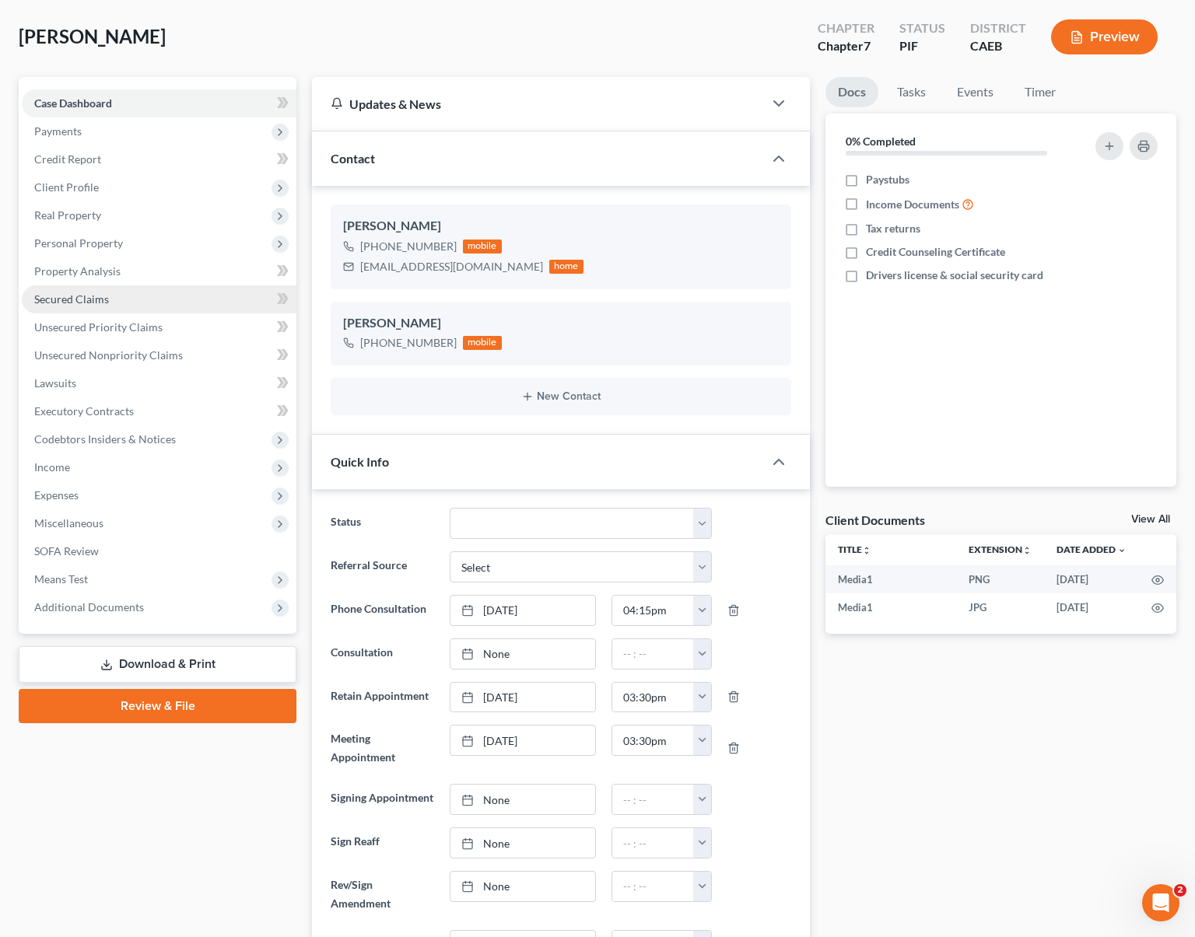
click at [93, 300] on span "Secured Claims" at bounding box center [71, 299] width 75 height 13
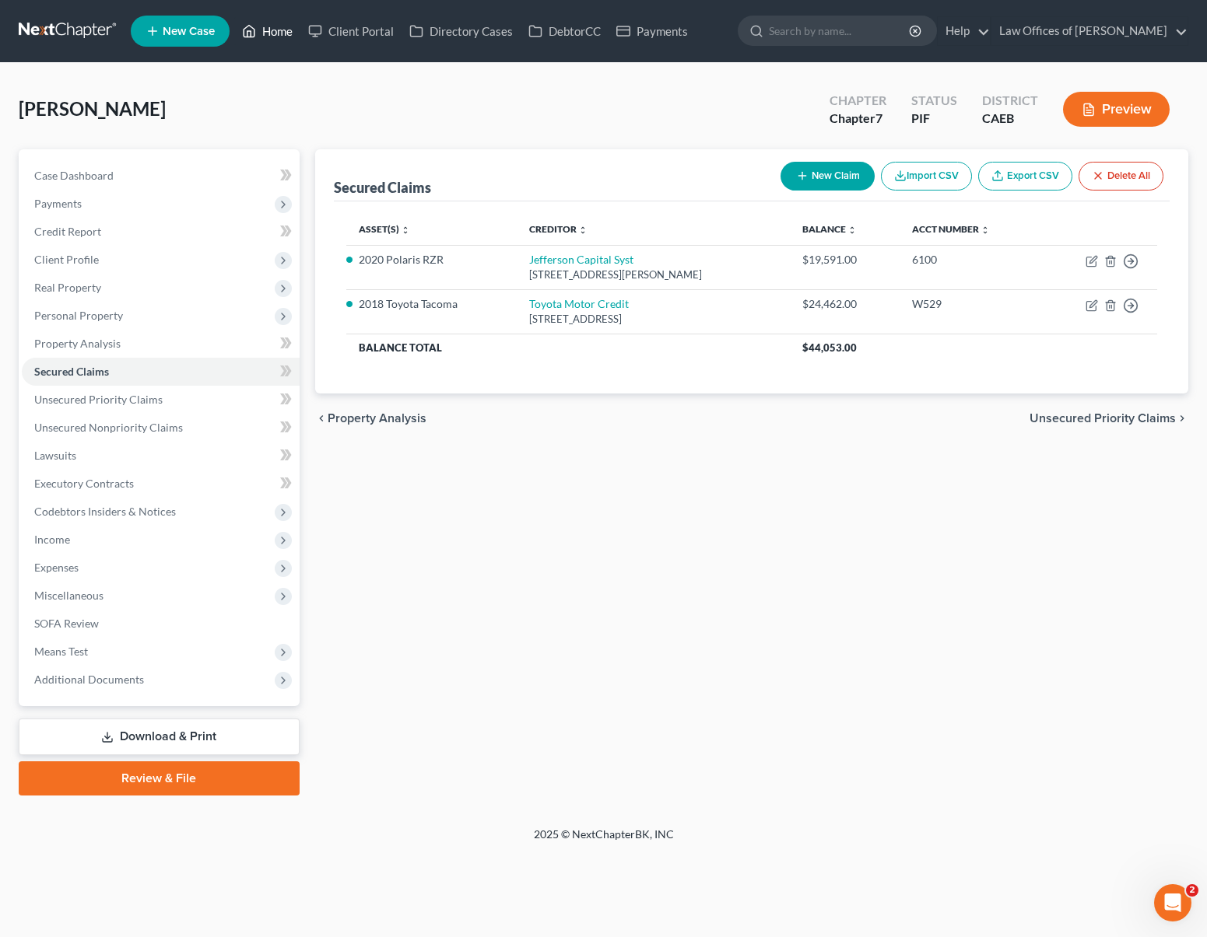
click at [261, 33] on link "Home" at bounding box center [267, 31] width 66 height 28
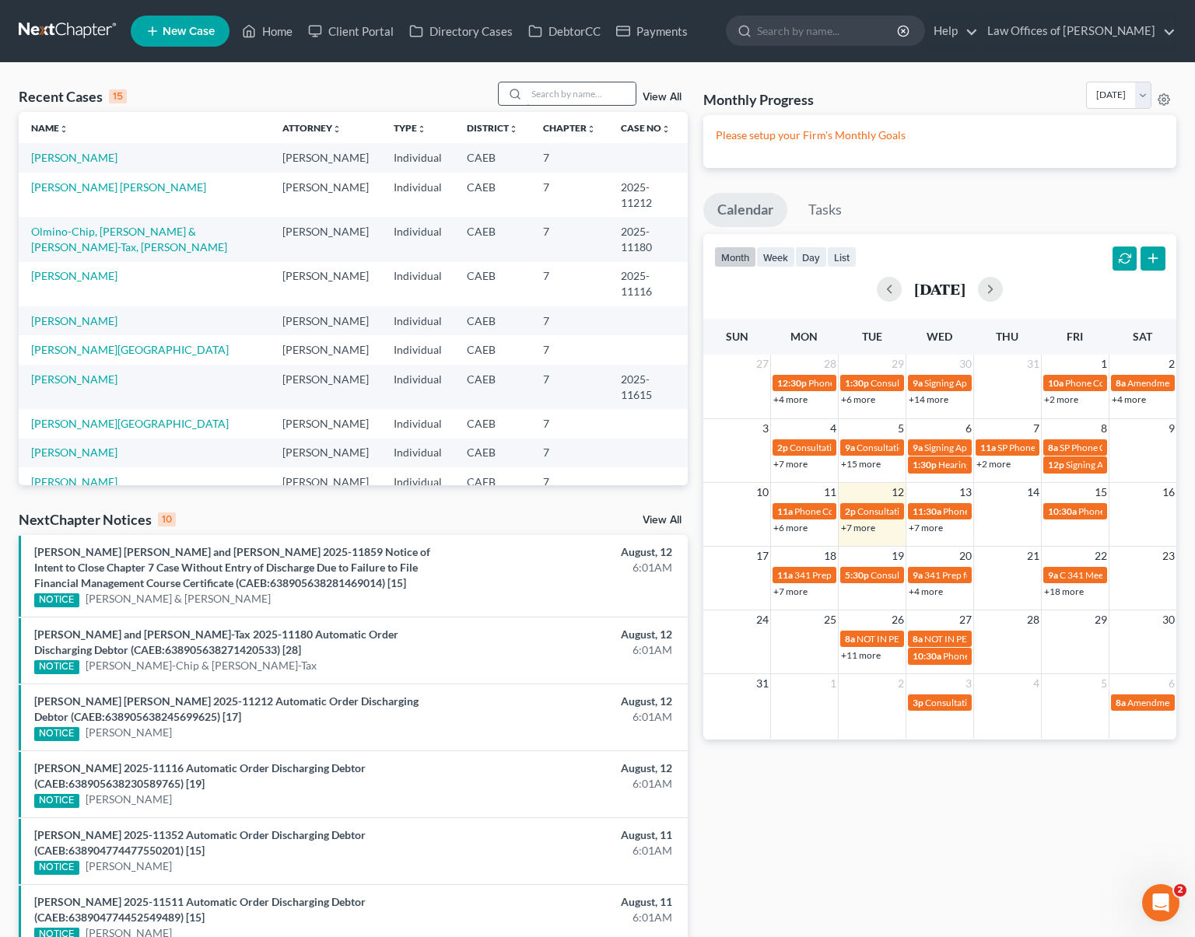
click at [576, 93] on input "search" at bounding box center [581, 93] width 109 height 23
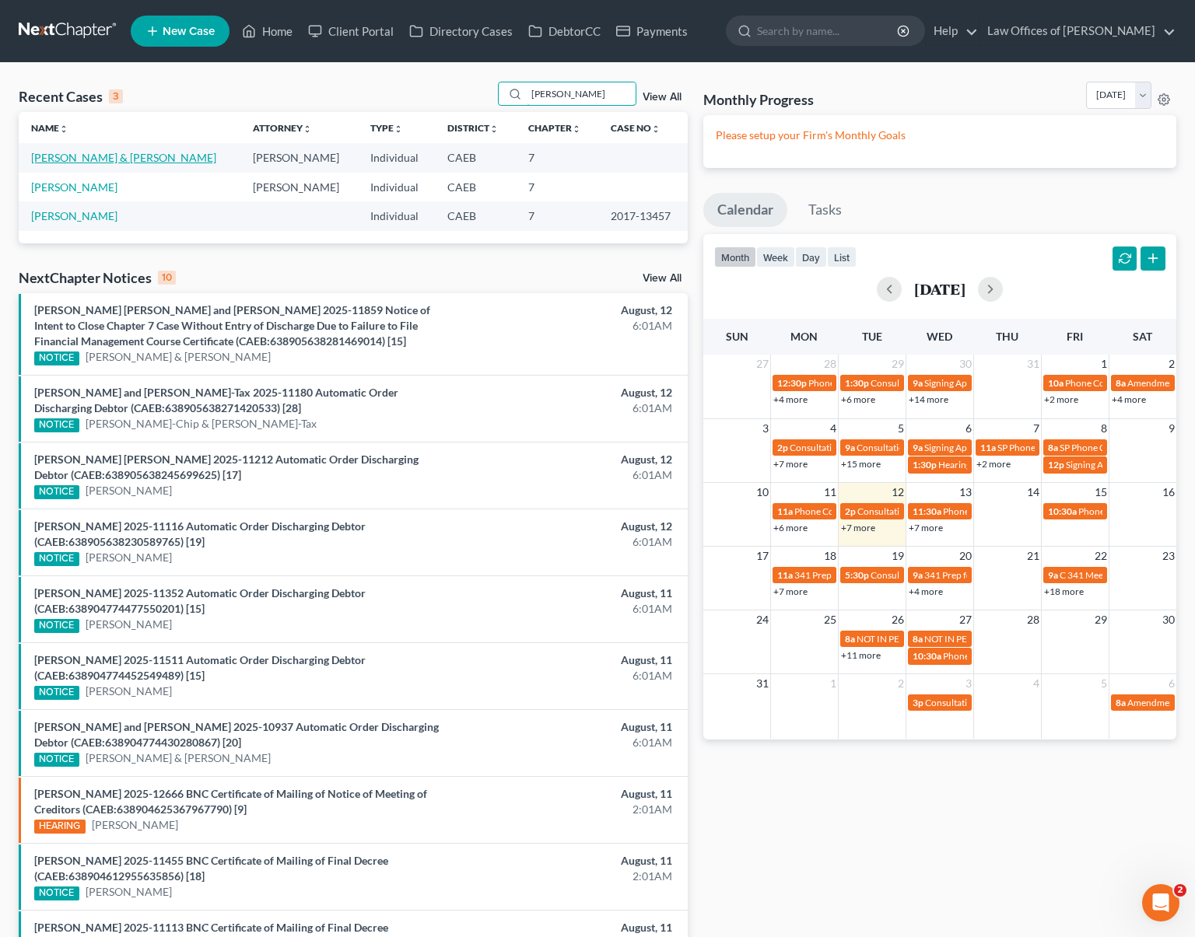
type input "[PERSON_NAME]"
click at [177, 158] on link "[PERSON_NAME] & [PERSON_NAME]" at bounding box center [123, 157] width 185 height 13
select select "6"
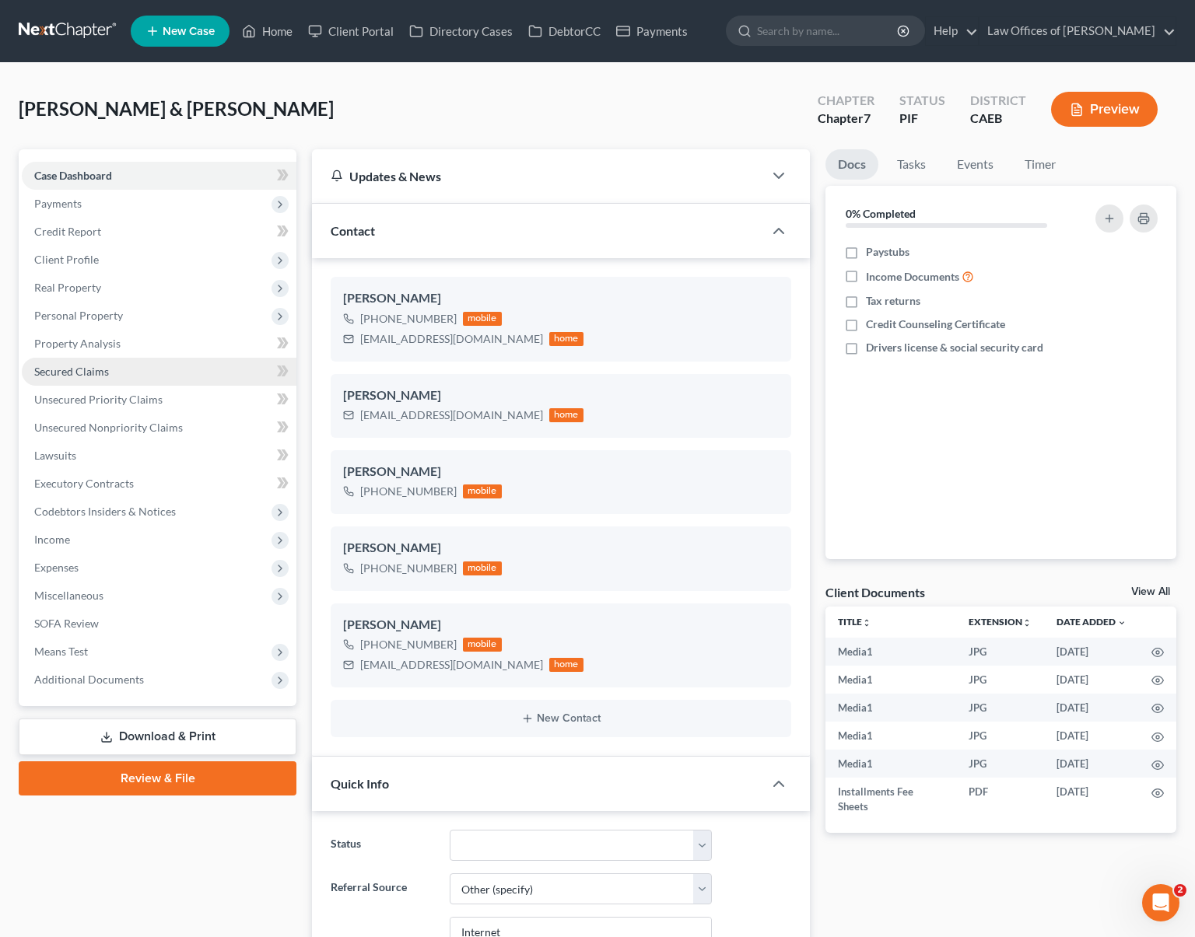
scroll to position [5549, 0]
click at [109, 377] on link "Secured Claims" at bounding box center [159, 372] width 275 height 28
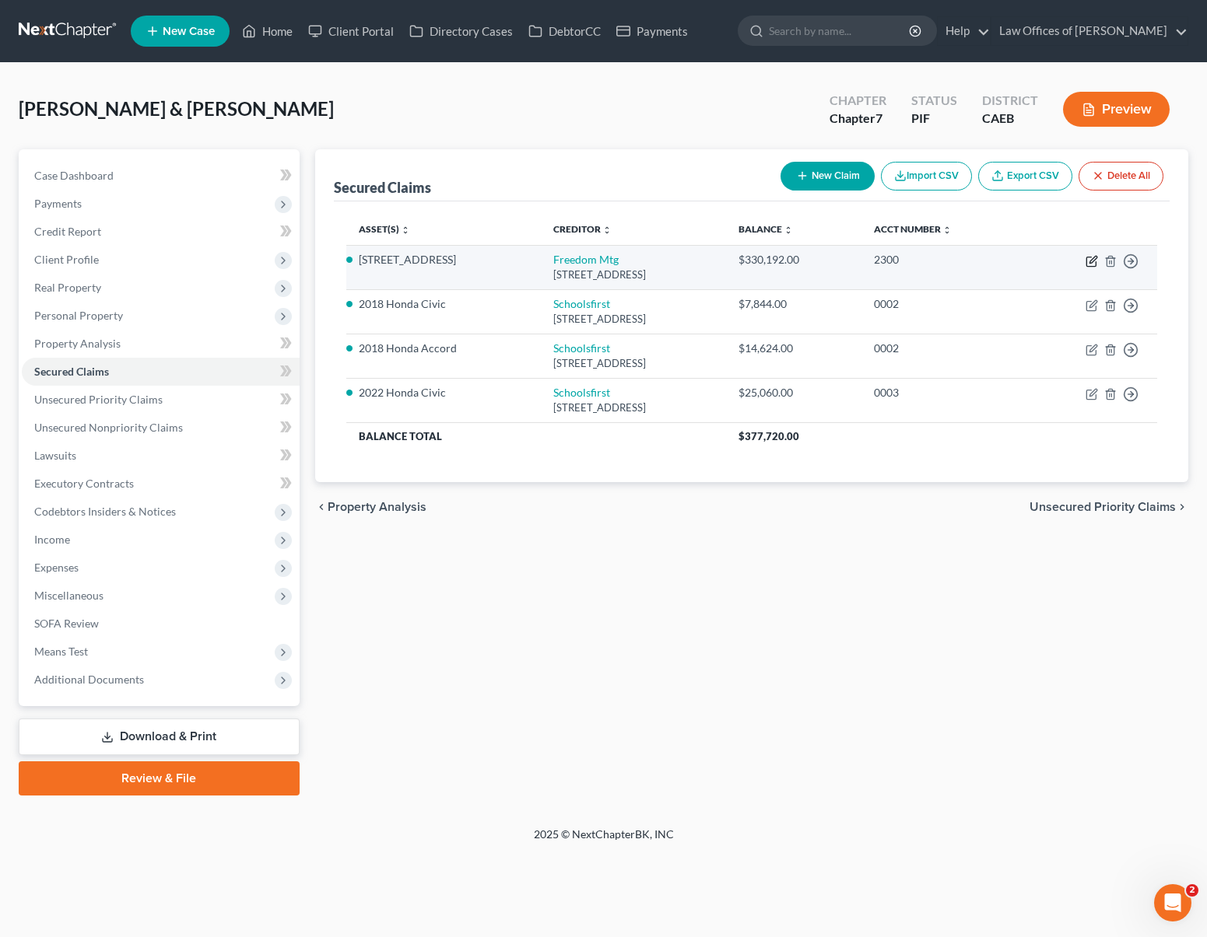
click at [1091, 258] on icon "button" at bounding box center [1091, 261] width 12 height 12
select select "9"
select select "3"
select select "2"
select select "0"
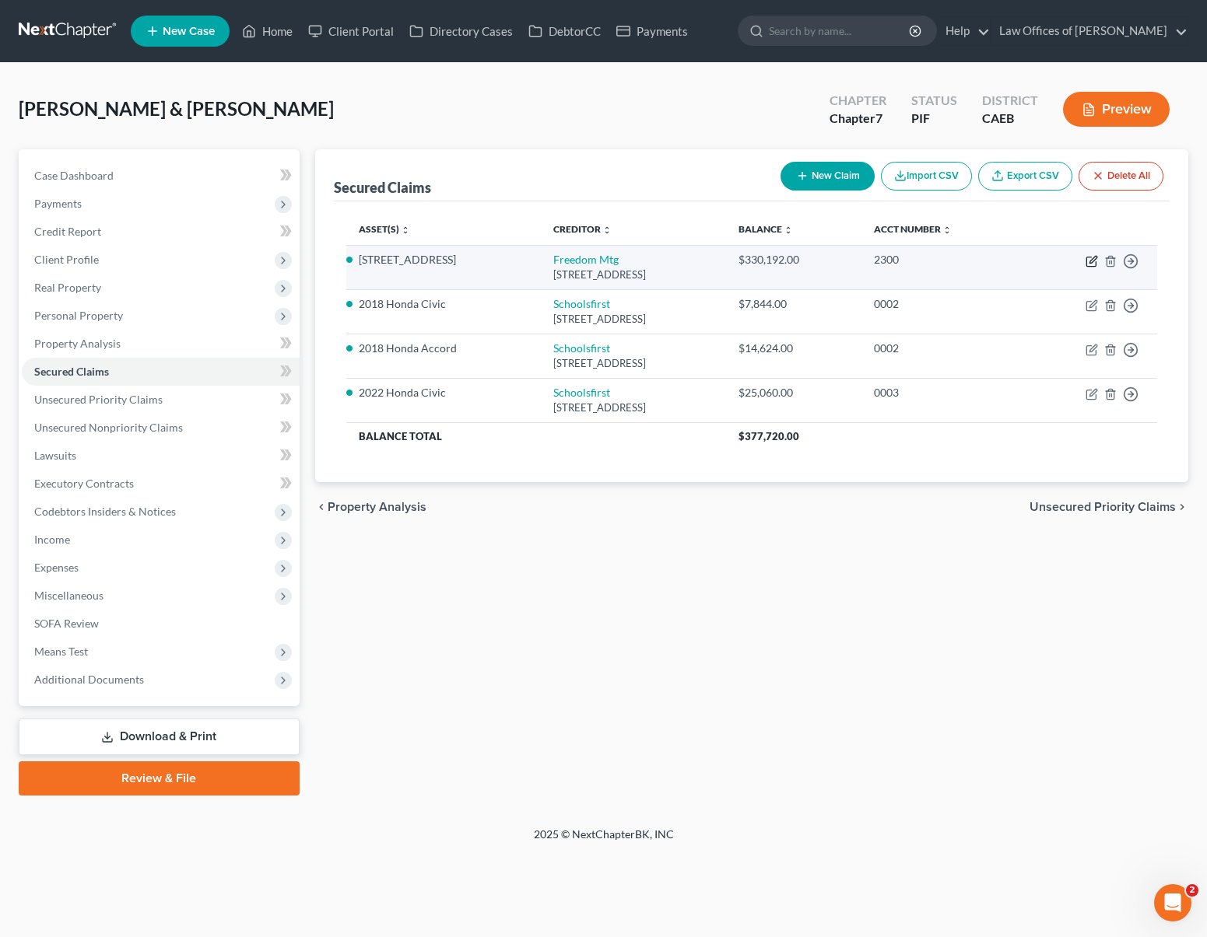
select select "0"
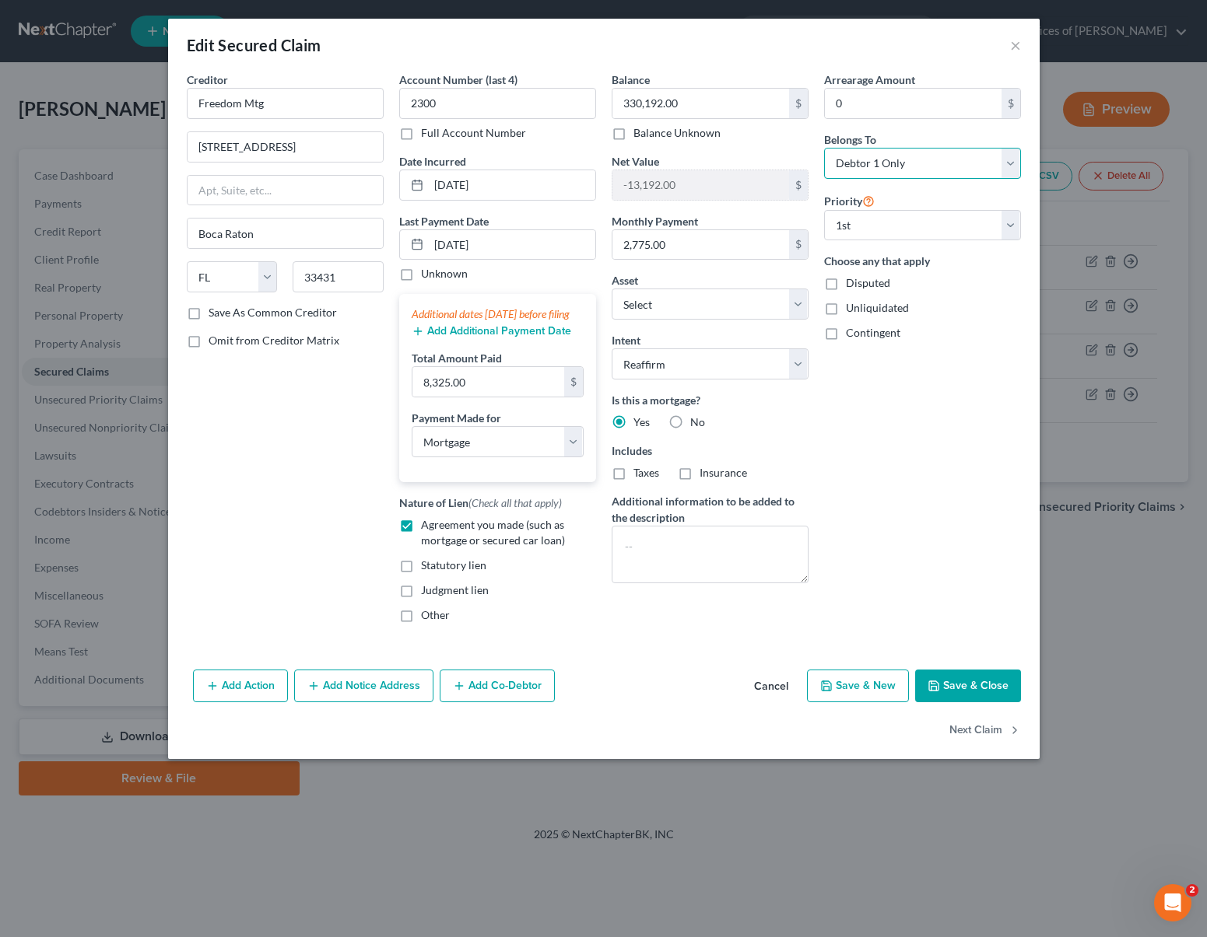
click at [1008, 160] on select "Select Debtor 1 Only Debtor 2 Only Debtor 1 And Debtor 2 Only At Least One Of T…" at bounding box center [922, 163] width 197 height 31
select select "4"
click at [956, 699] on button "Save & Close" at bounding box center [968, 686] width 106 height 33
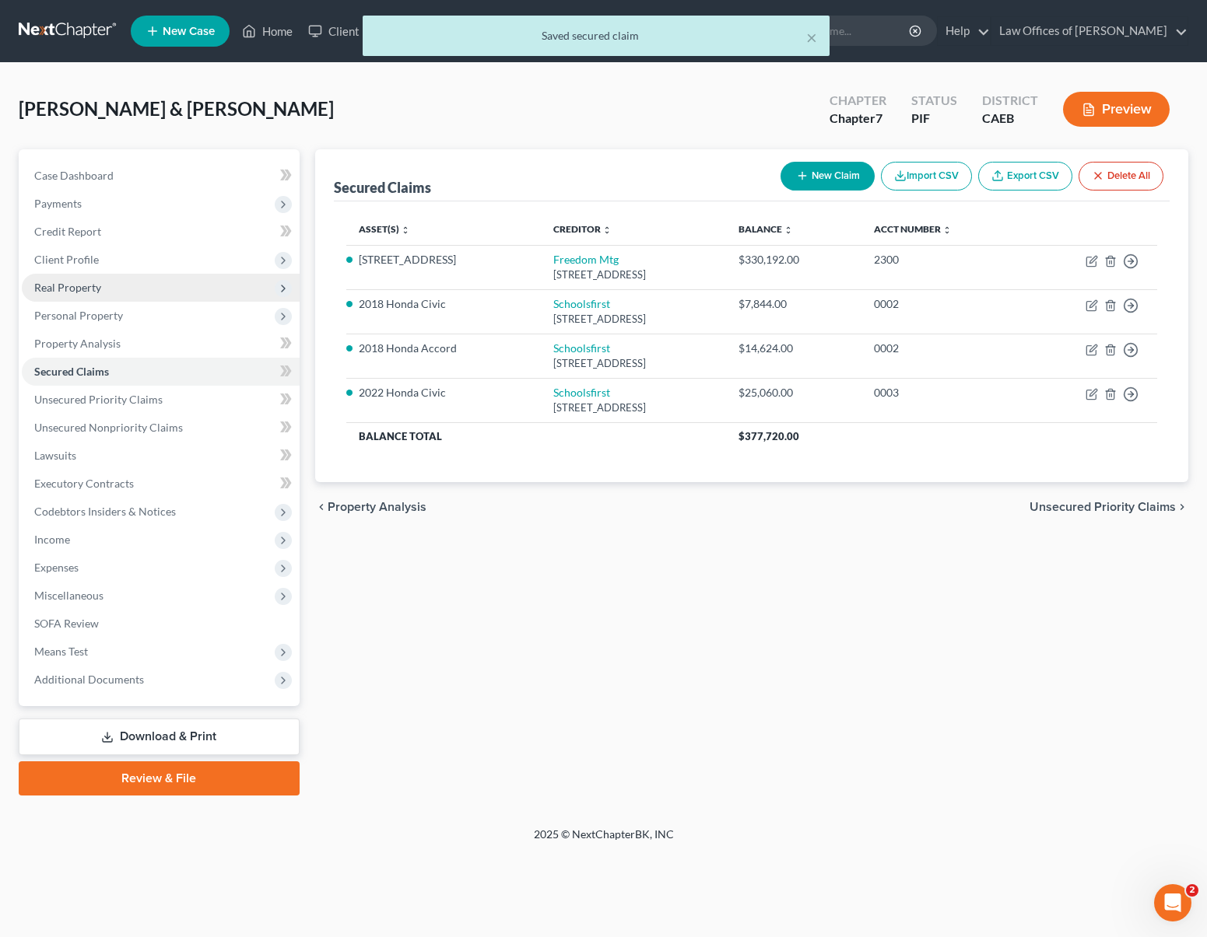
click at [122, 293] on span "Real Property" at bounding box center [161, 288] width 278 height 28
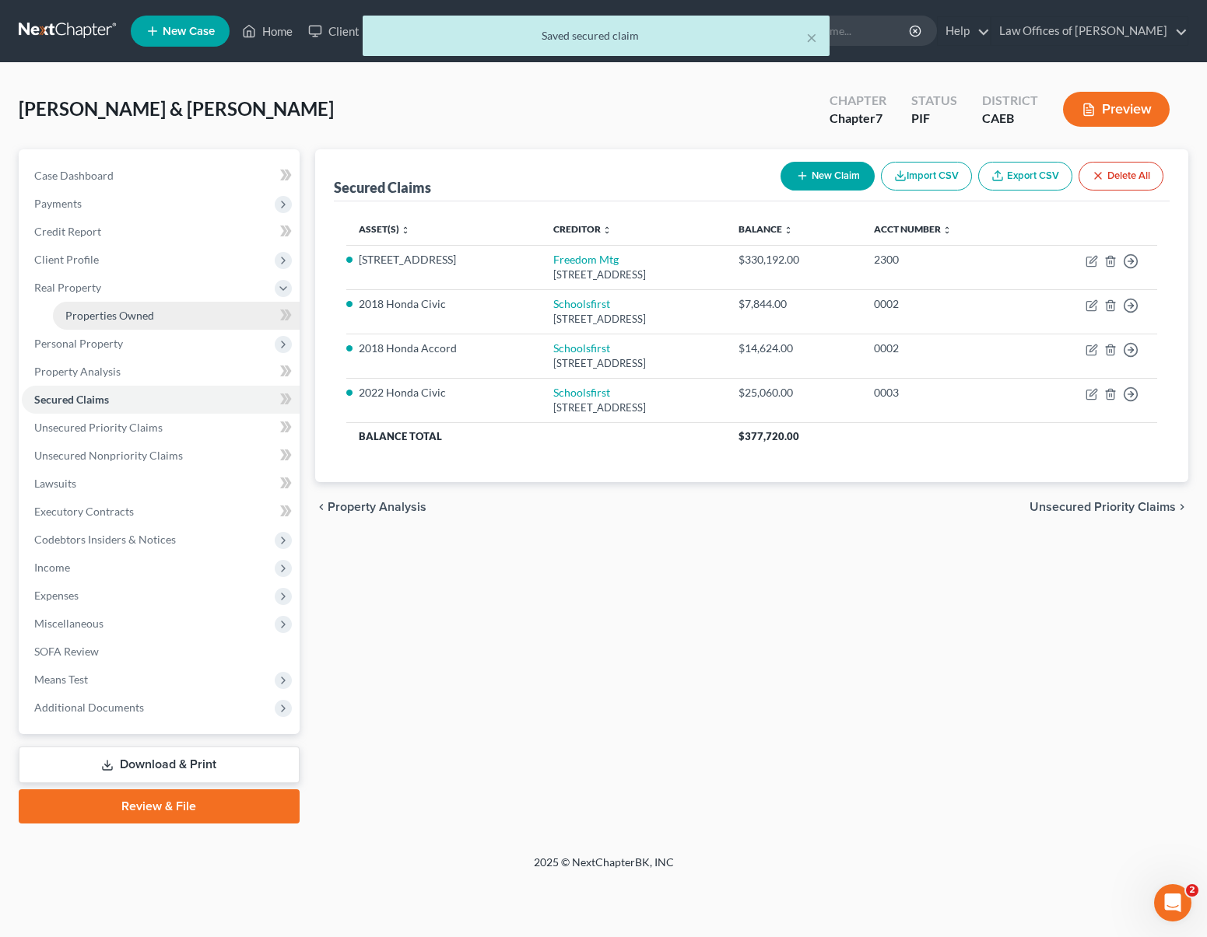
click at [131, 314] on span "Properties Owned" at bounding box center [109, 315] width 89 height 13
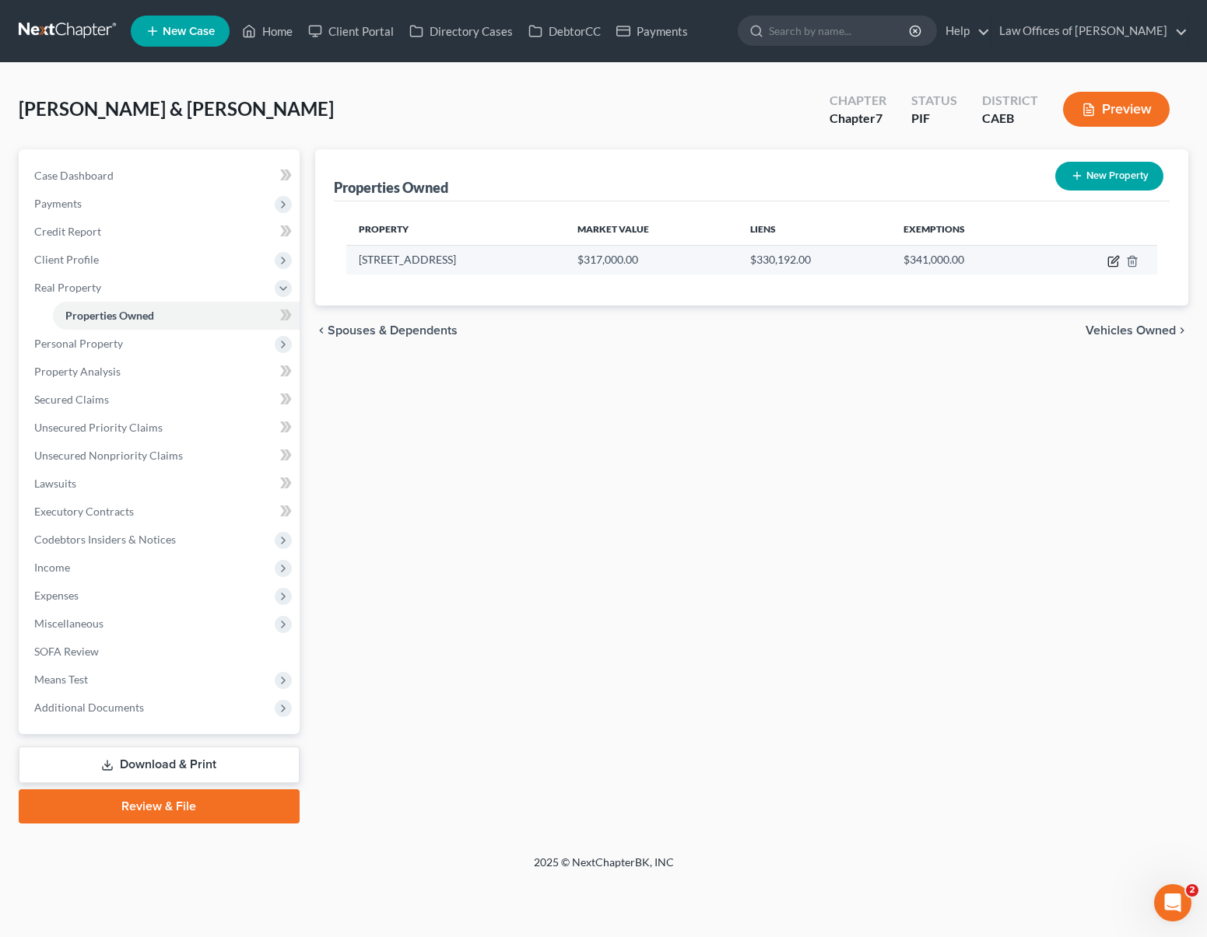
click at [1118, 261] on icon "button" at bounding box center [1113, 261] width 12 height 12
select select "4"
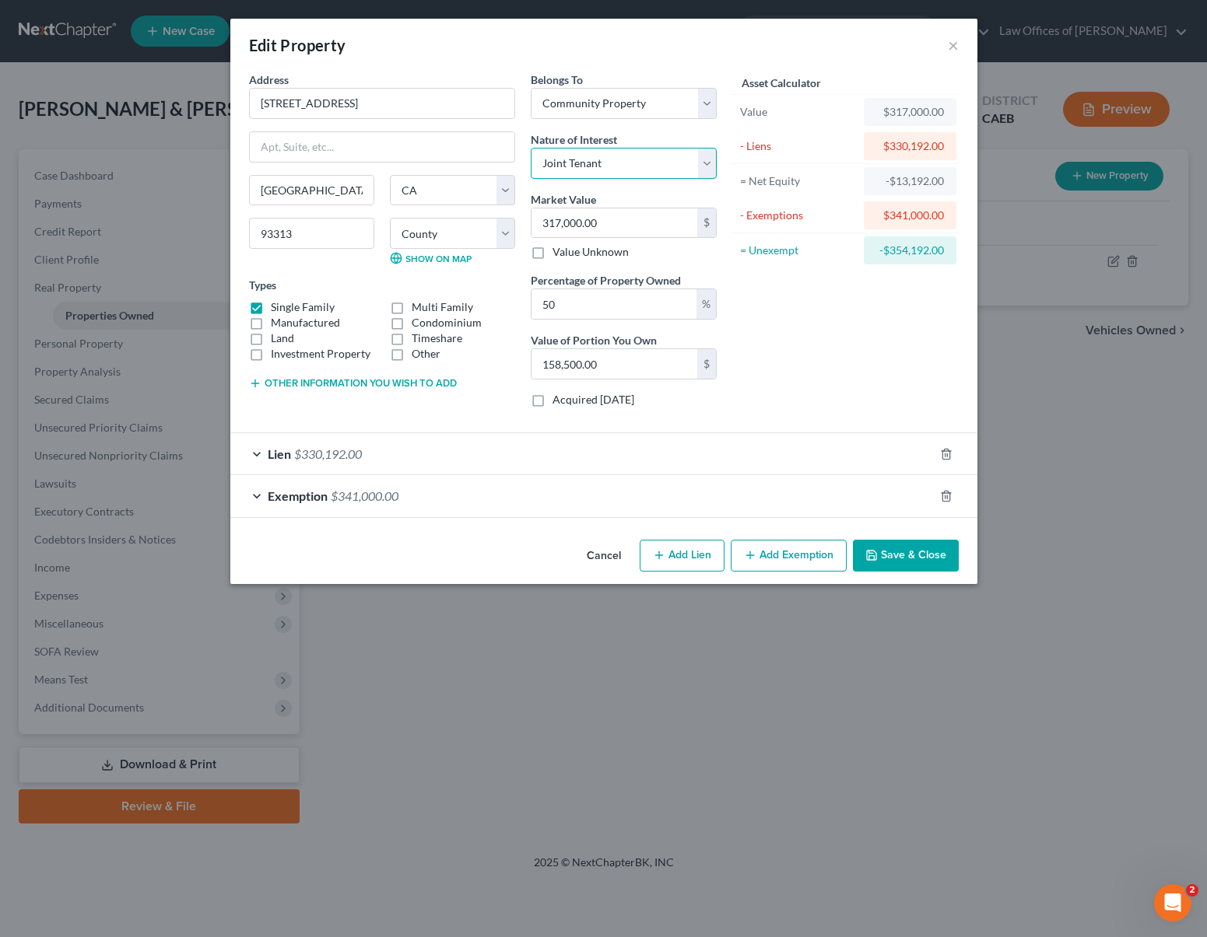
click at [710, 166] on select "Select Fee Simple Joint Tenant Life Estate Equitable Interest Future Interest T…" at bounding box center [624, 163] width 186 height 31
select select "0"
click at [898, 554] on button "Save & Close" at bounding box center [906, 556] width 106 height 33
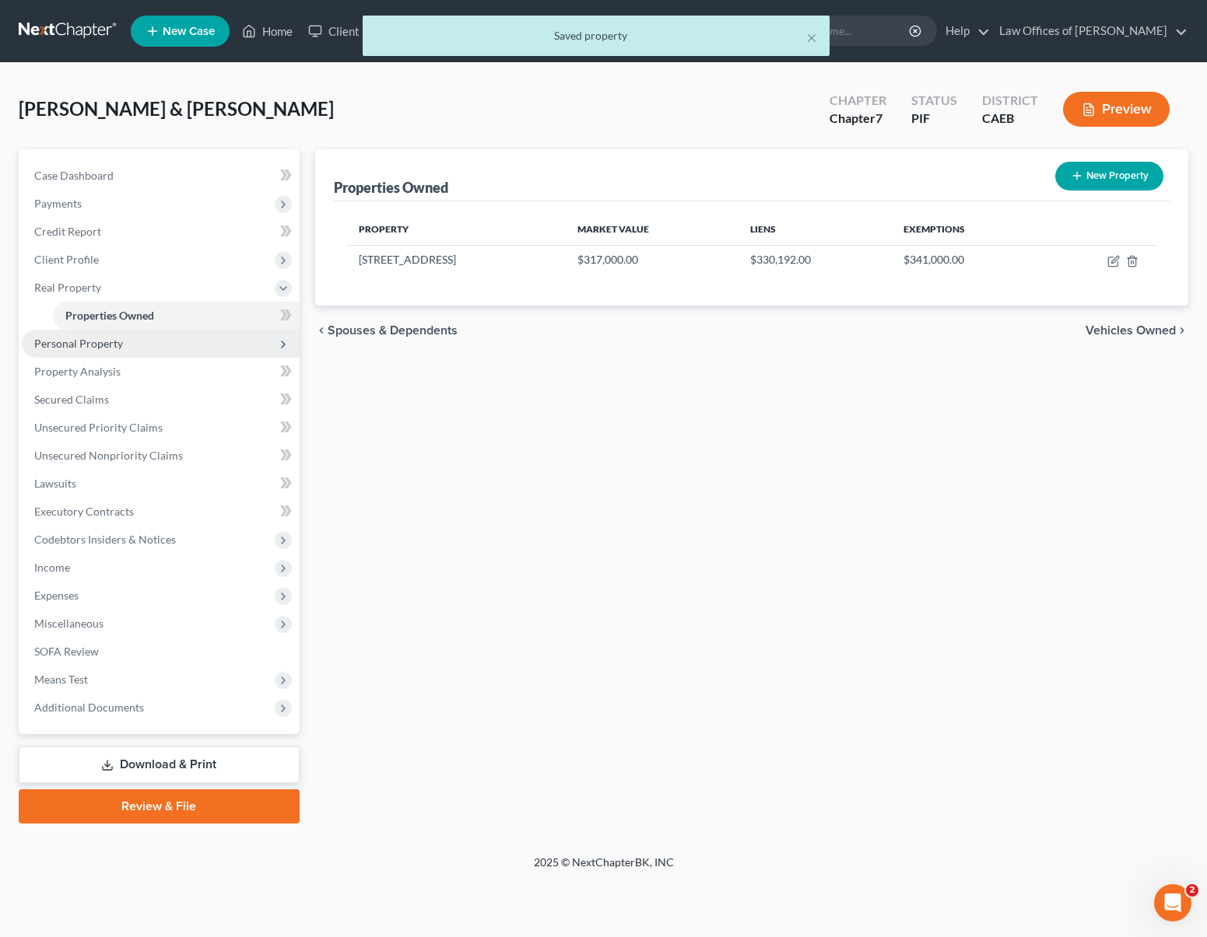
click at [134, 345] on span "Personal Property" at bounding box center [161, 344] width 278 height 28
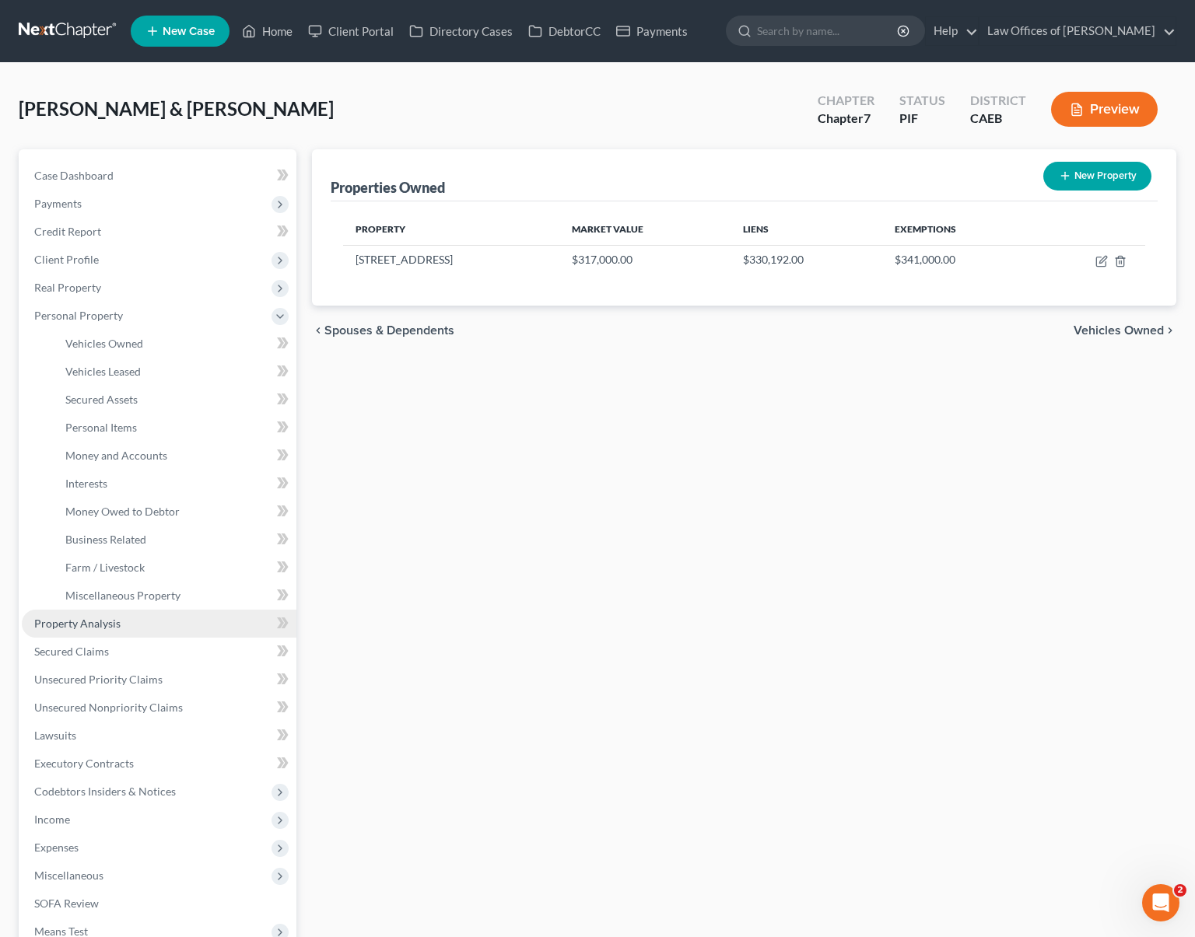
click at [162, 622] on link "Property Analysis" at bounding box center [159, 624] width 275 height 28
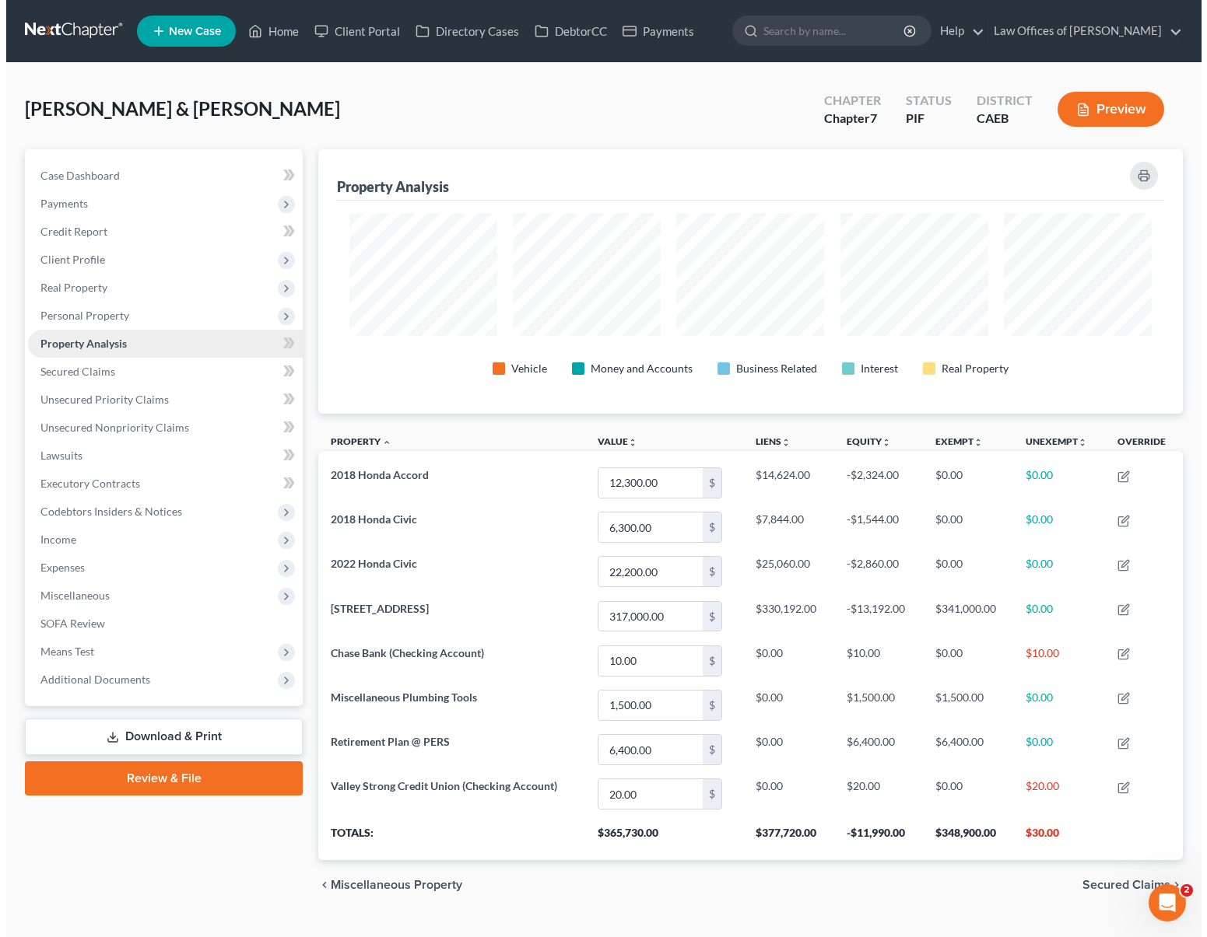
scroll to position [265, 864]
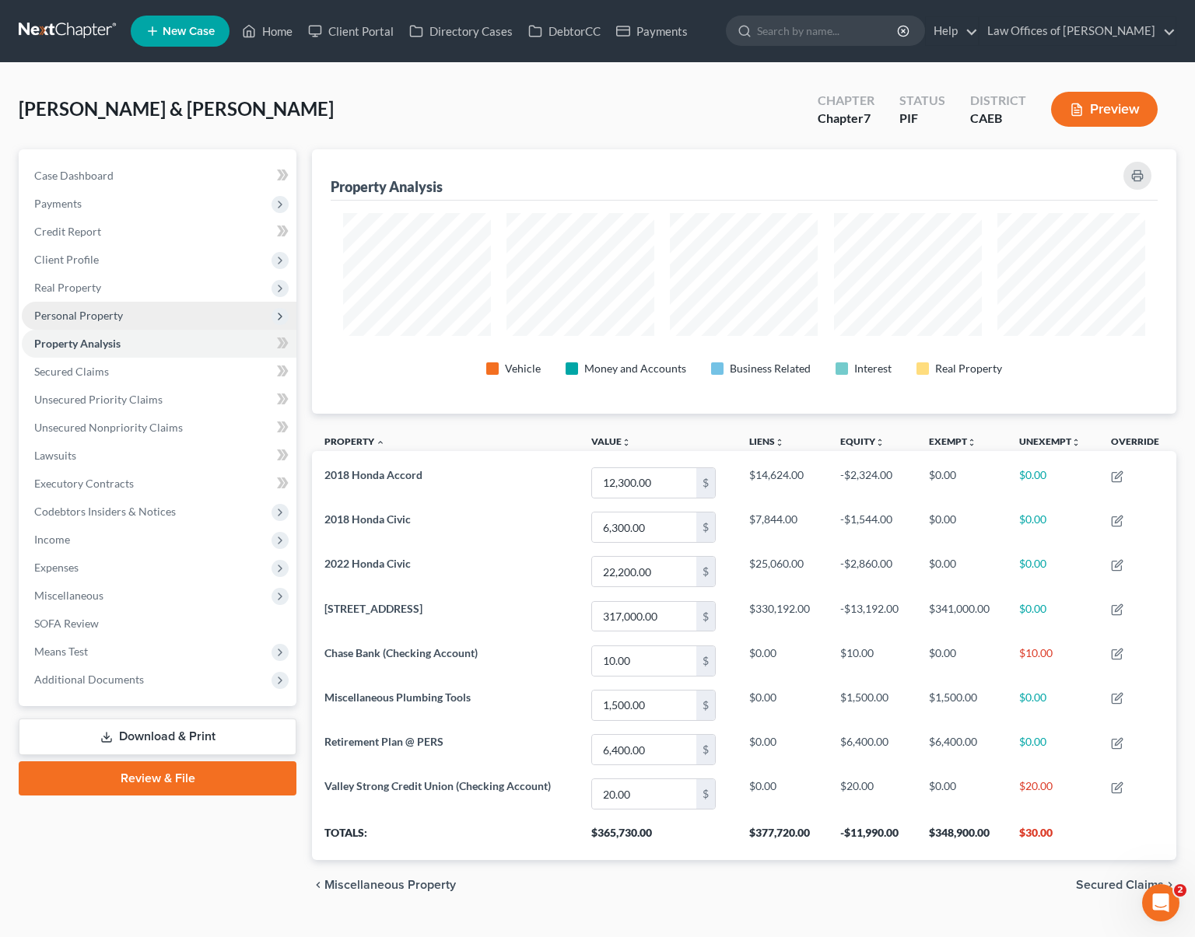
click at [147, 323] on span "Personal Property" at bounding box center [159, 316] width 275 height 28
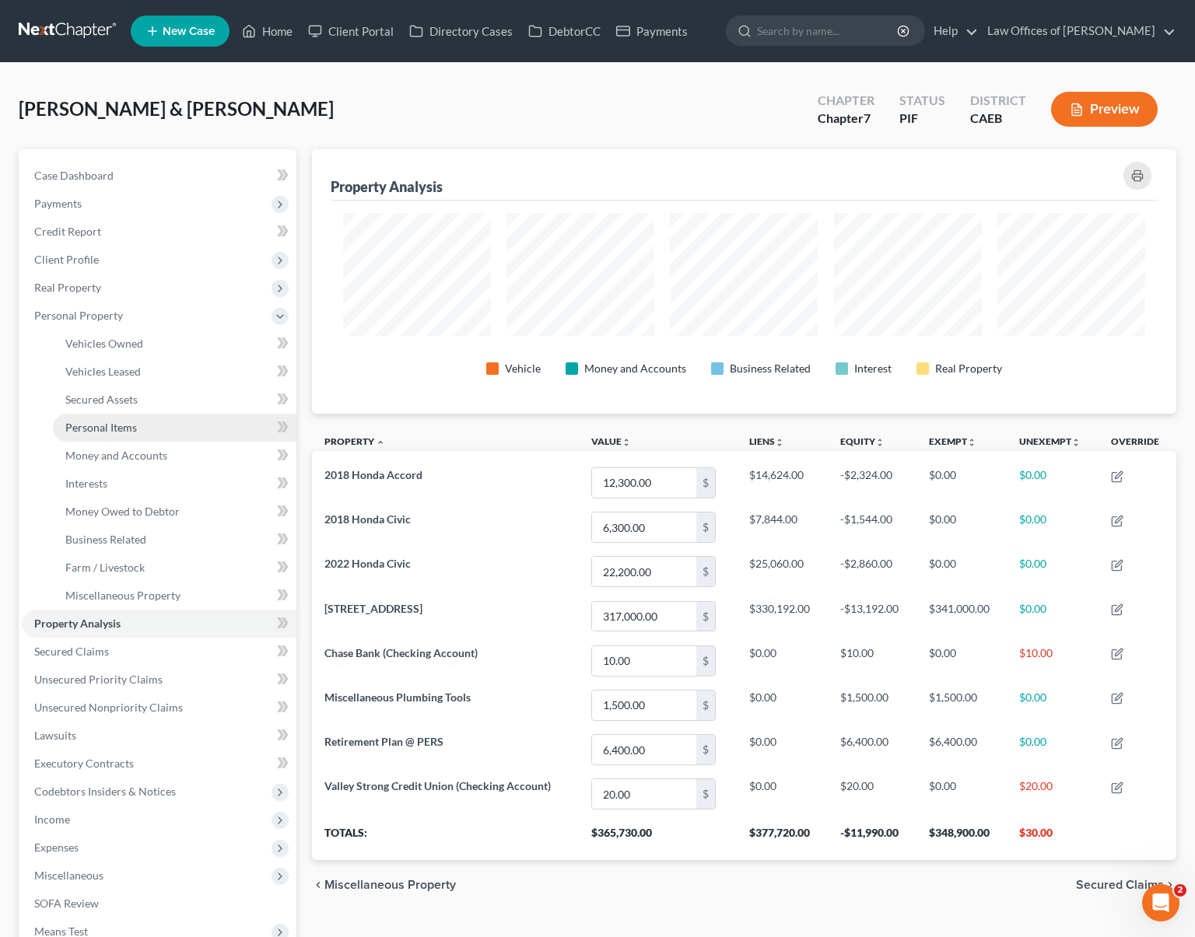
click at [142, 422] on link "Personal Items" at bounding box center [175, 428] width 244 height 28
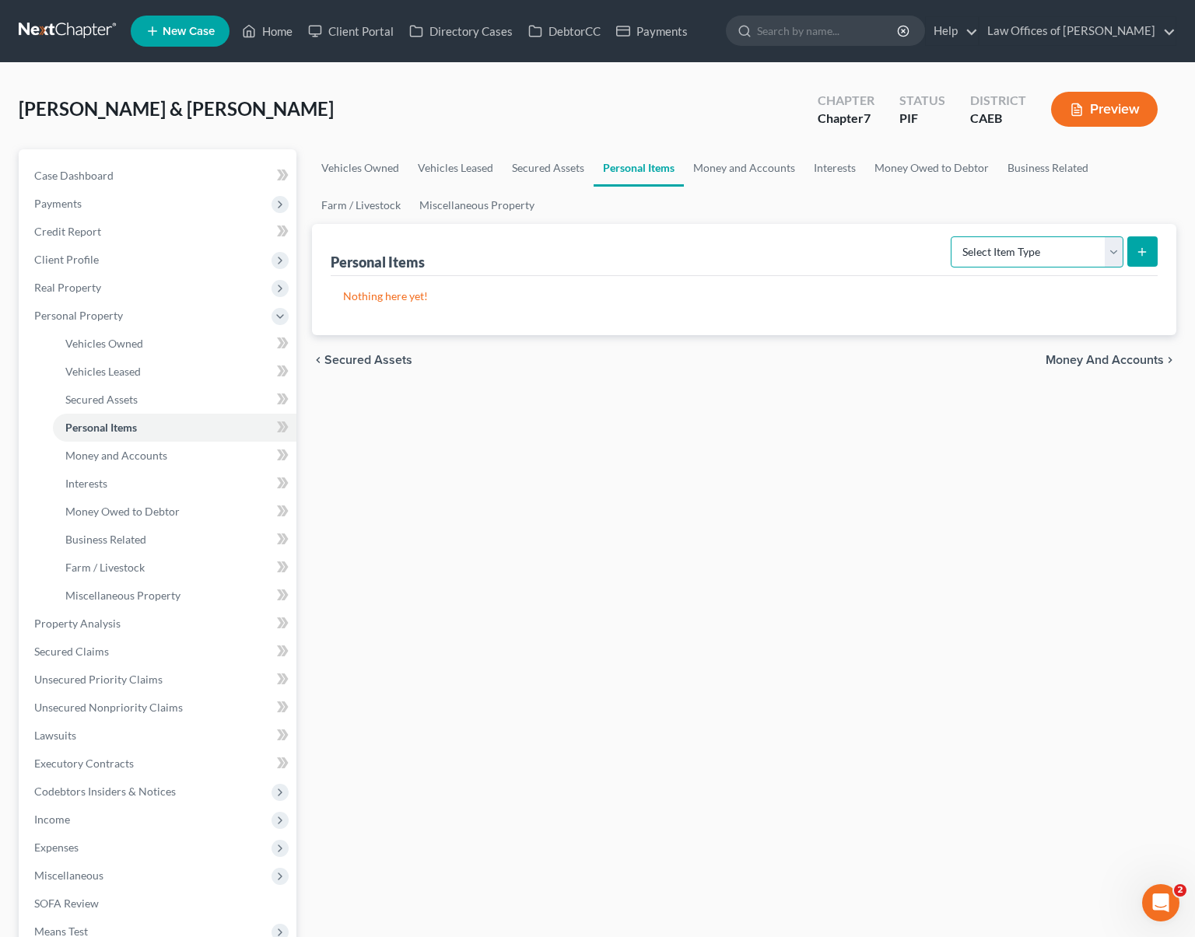
click at [1109, 251] on select "Select Item Type Clothing Collectibles Of Value Electronics Firearms Household …" at bounding box center [1037, 252] width 173 height 31
select select "clothing"
click at [1143, 246] on icon "submit" at bounding box center [1142, 252] width 12 height 12
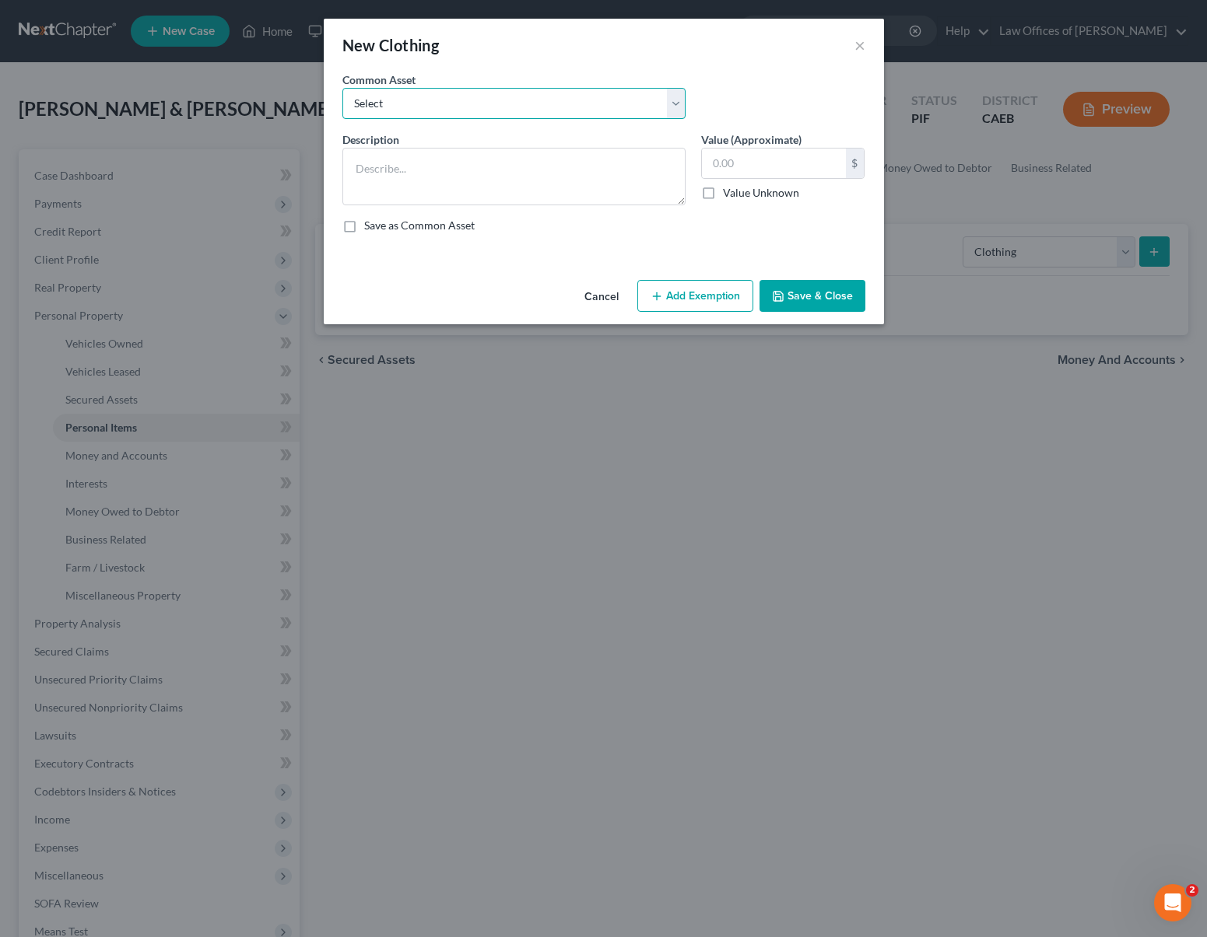
click at [677, 105] on select "Select Wardrobe" at bounding box center [513, 103] width 343 height 31
select select "0"
type textarea "Wardrobe"
drag, startPoint x: 753, startPoint y: 163, endPoint x: 735, endPoint y: 159, distance: 18.3
click at [735, 159] on input "600.00" at bounding box center [774, 164] width 144 height 30
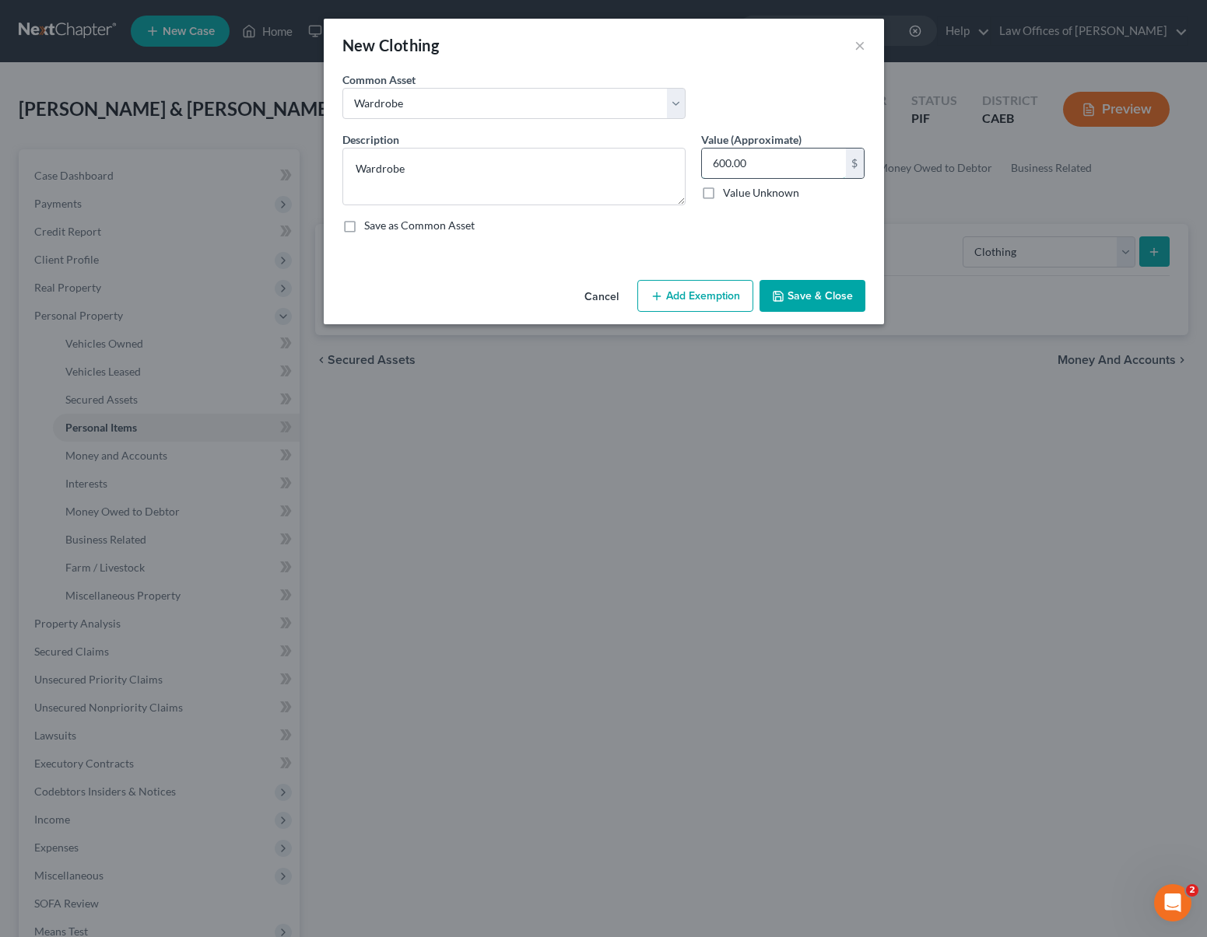
click at [778, 166] on input "600.00" at bounding box center [774, 164] width 144 height 30
drag, startPoint x: 777, startPoint y: 166, endPoint x: 646, endPoint y: 158, distance: 131.0
click at [646, 158] on div "Description * Wardrobe Value (Approximate) 600.00 $ Value Unknown Balance Undet…" at bounding box center [604, 188] width 538 height 114
type input "1,300"
click at [674, 302] on button "Add Exemption" at bounding box center [695, 296] width 116 height 33
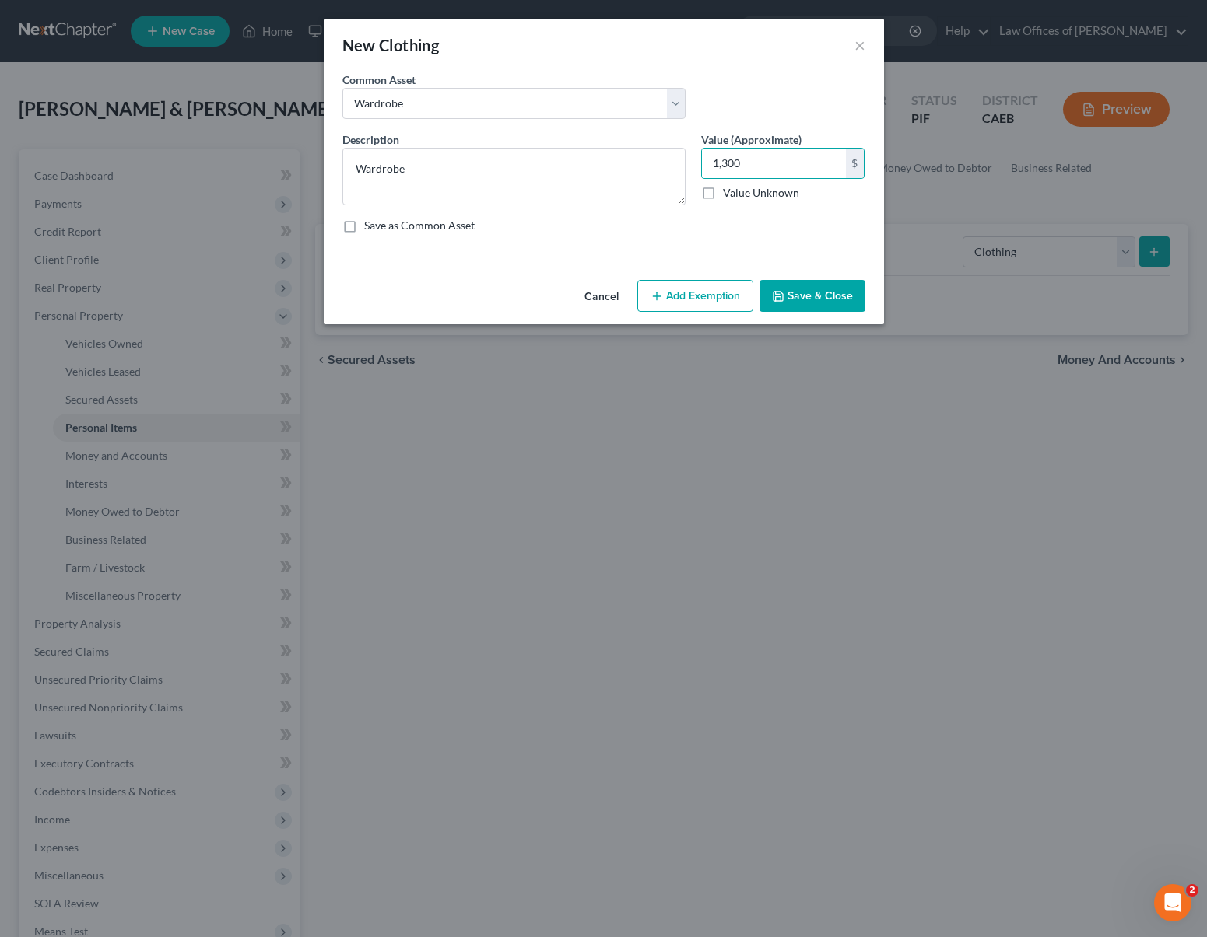
select select "2"
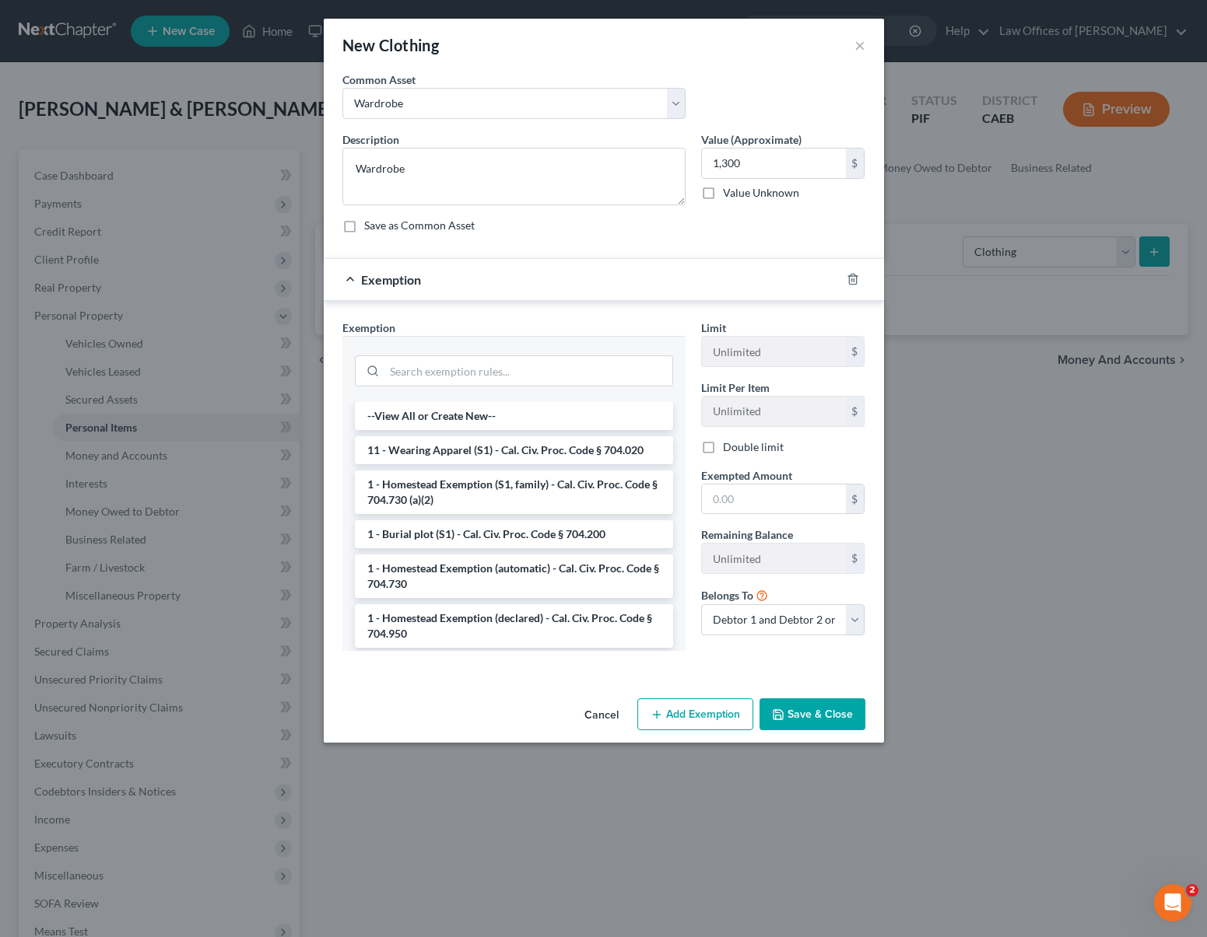
click at [562, 450] on li "11 - Wearing Apparel (S1) - Cal. Civ. Proc. Code § 704.020" at bounding box center [514, 450] width 318 height 28
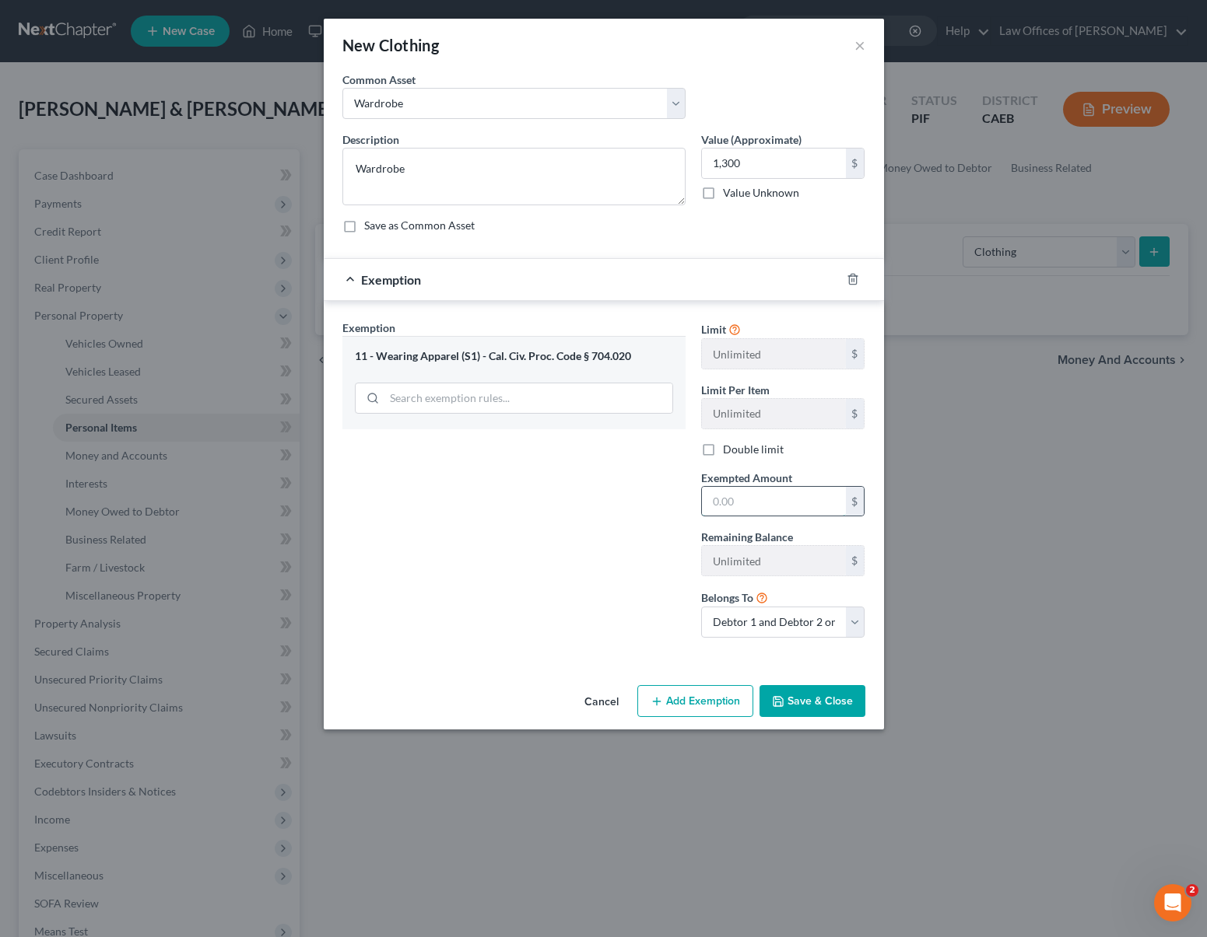
click at [765, 489] on input "text" at bounding box center [774, 502] width 144 height 30
type input "1,300"
click at [807, 702] on button "Save & Close" at bounding box center [812, 701] width 106 height 33
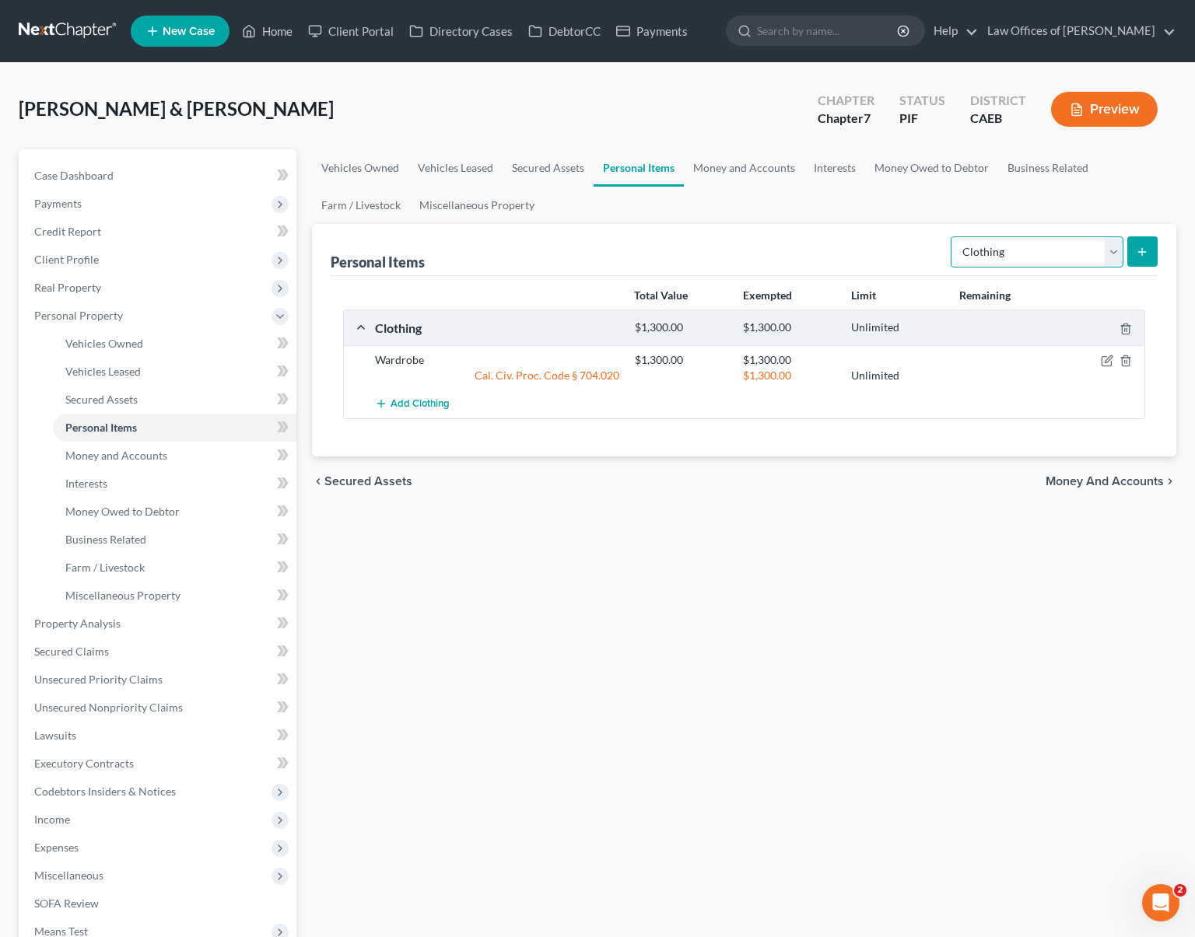
click at [1117, 257] on select "Select Item Type Clothing Collectibles Of Value Electronics Firearms Household …" at bounding box center [1037, 252] width 173 height 31
select select "electronics"
click at [1137, 248] on icon "submit" at bounding box center [1142, 252] width 12 height 12
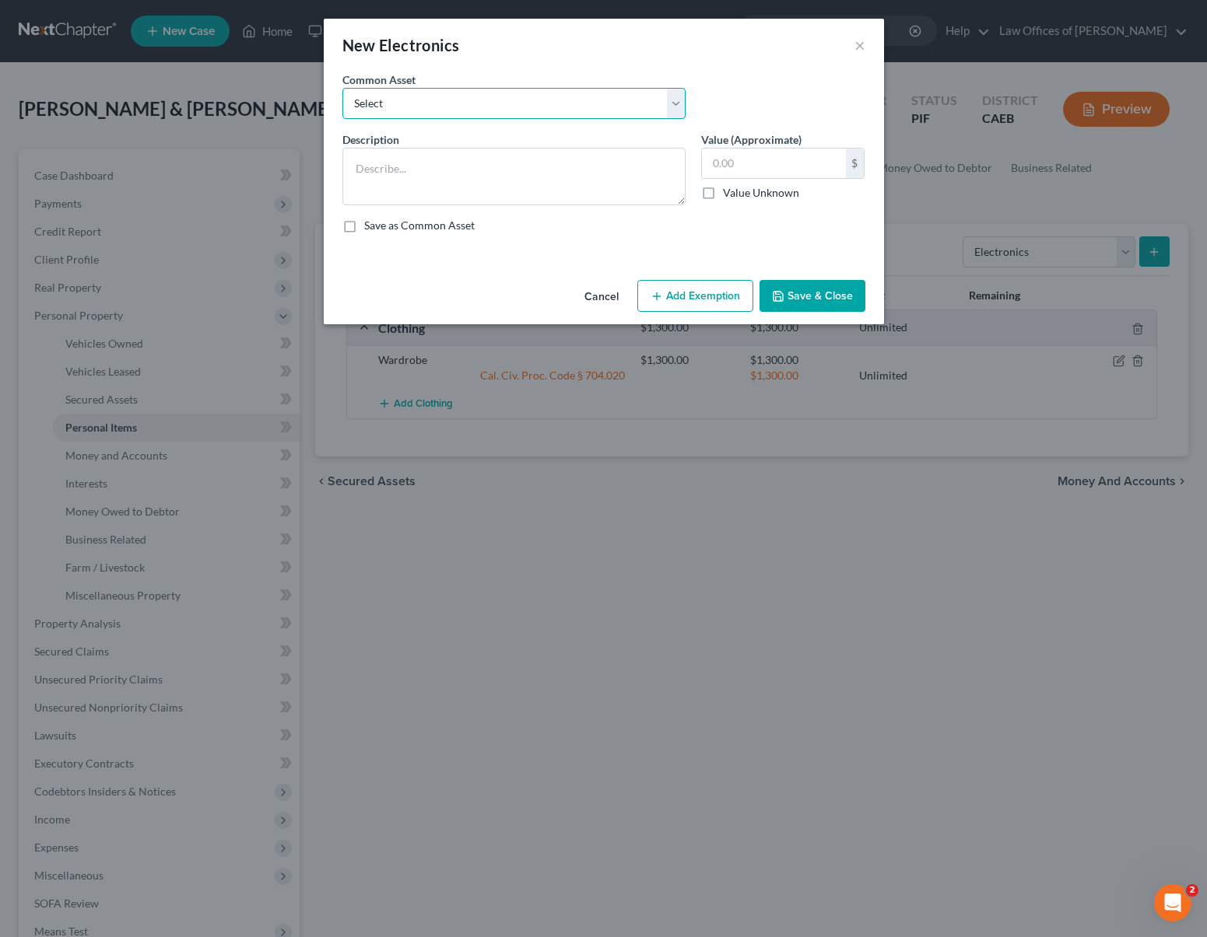
click at [674, 103] on select "Select Miscellaneous Electronic Items" at bounding box center [513, 103] width 343 height 31
select select "0"
type textarea "Miscellaneous Electronic Items"
click at [754, 160] on input "700.00" at bounding box center [774, 164] width 144 height 30
type input "2,300"
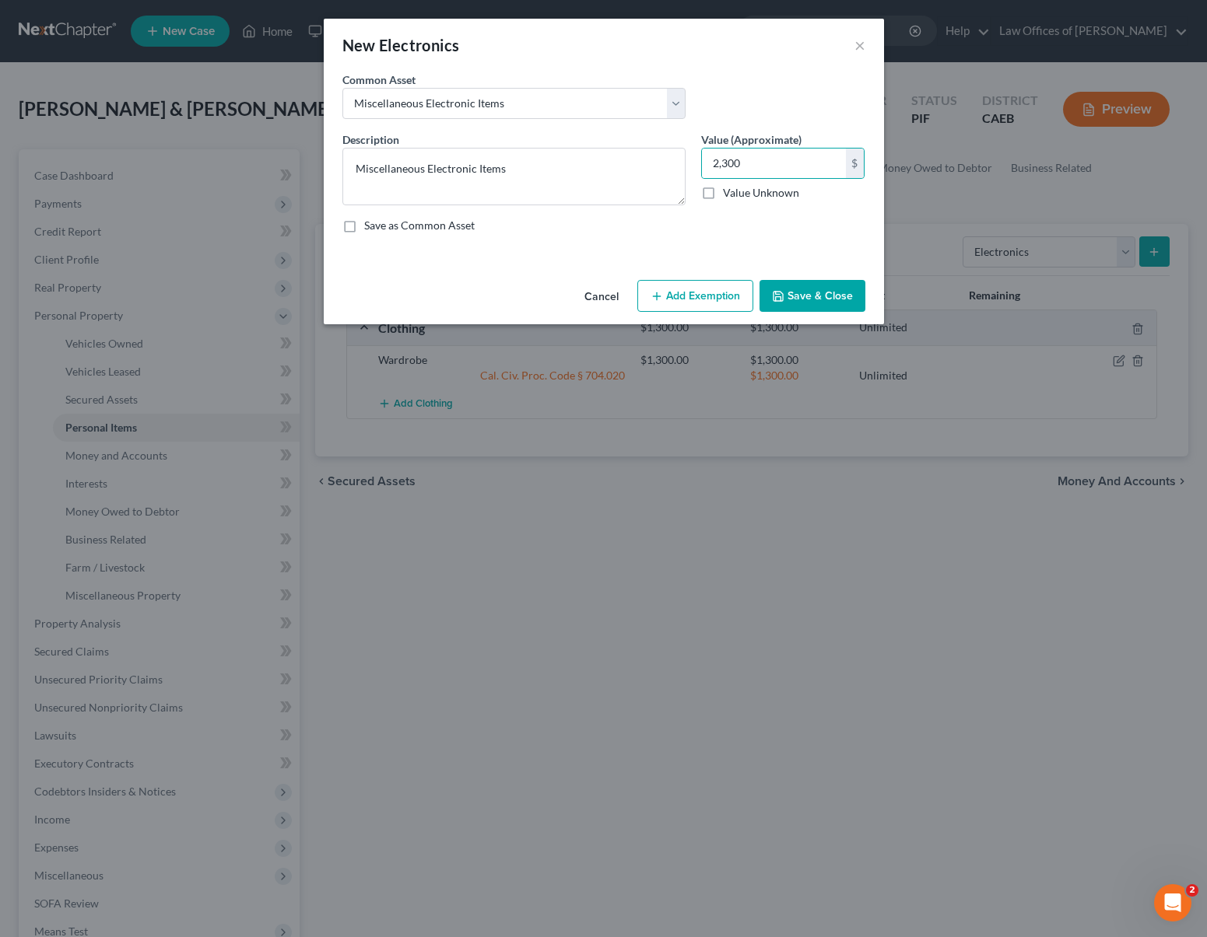
click at [717, 295] on button "Add Exemption" at bounding box center [695, 296] width 116 height 33
select select "2"
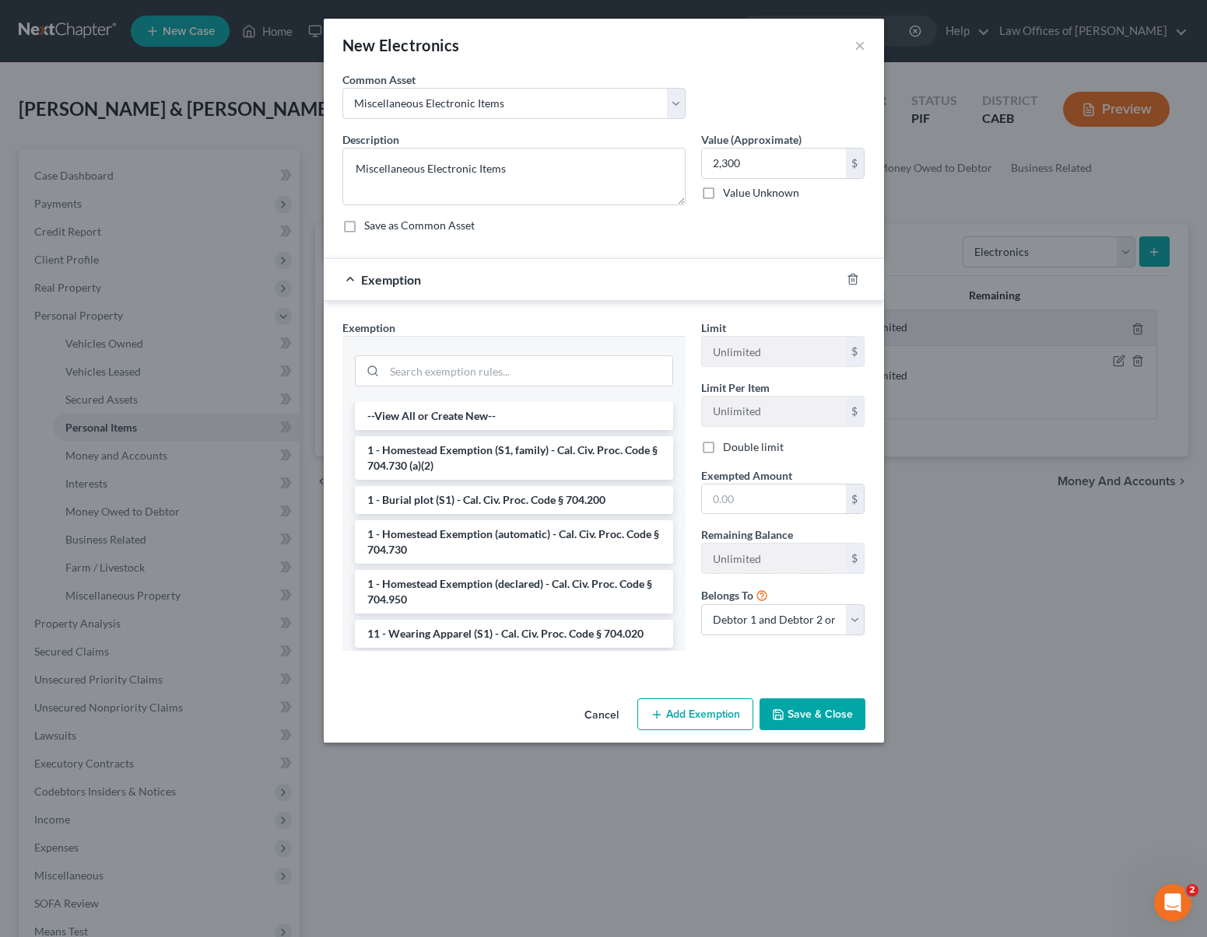
click at [452, 543] on li "1 - Homestead Exemption (automatic) - Cal. Civ. Proc. Code § 704.730" at bounding box center [514, 542] width 318 height 44
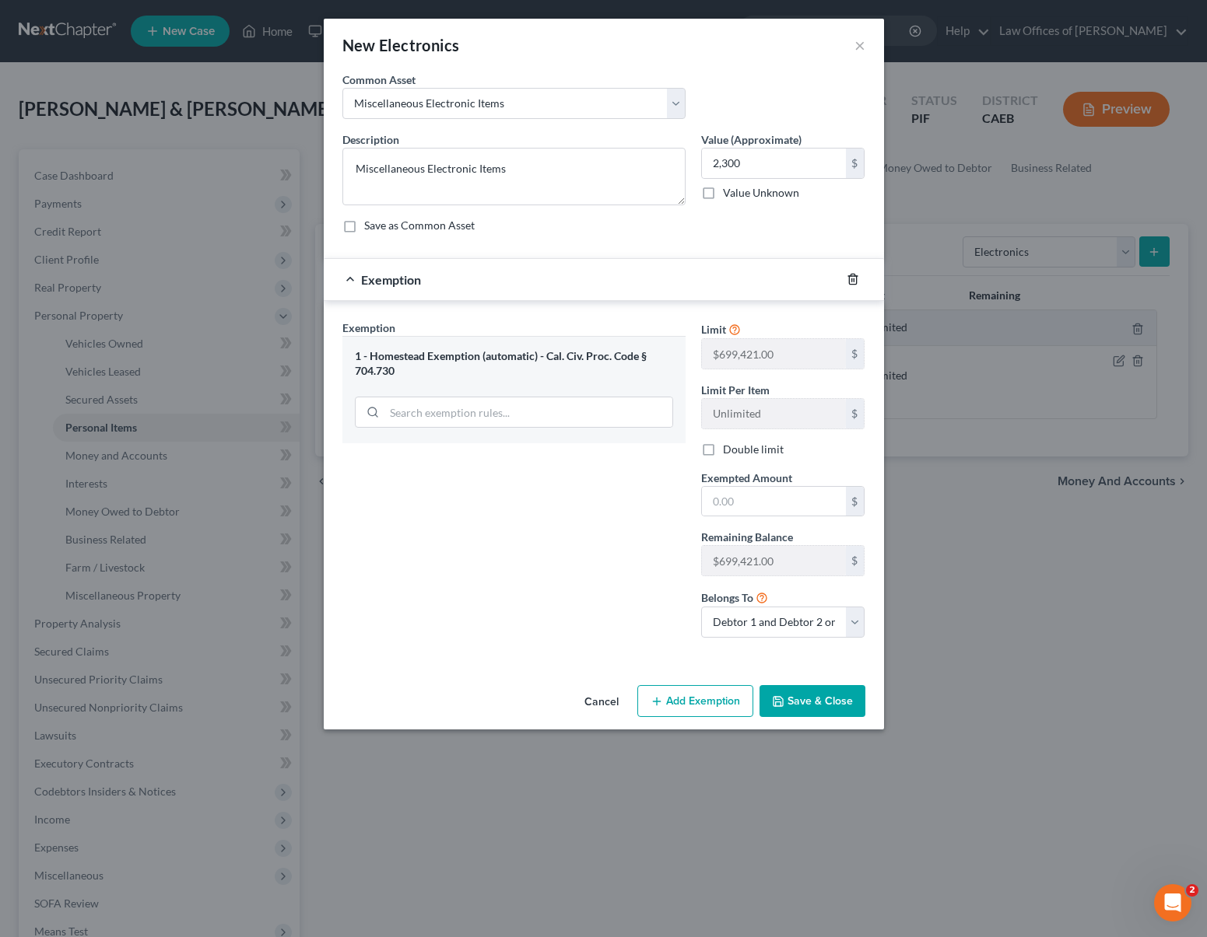
click at [851, 280] on icon "button" at bounding box center [852, 279] width 12 height 12
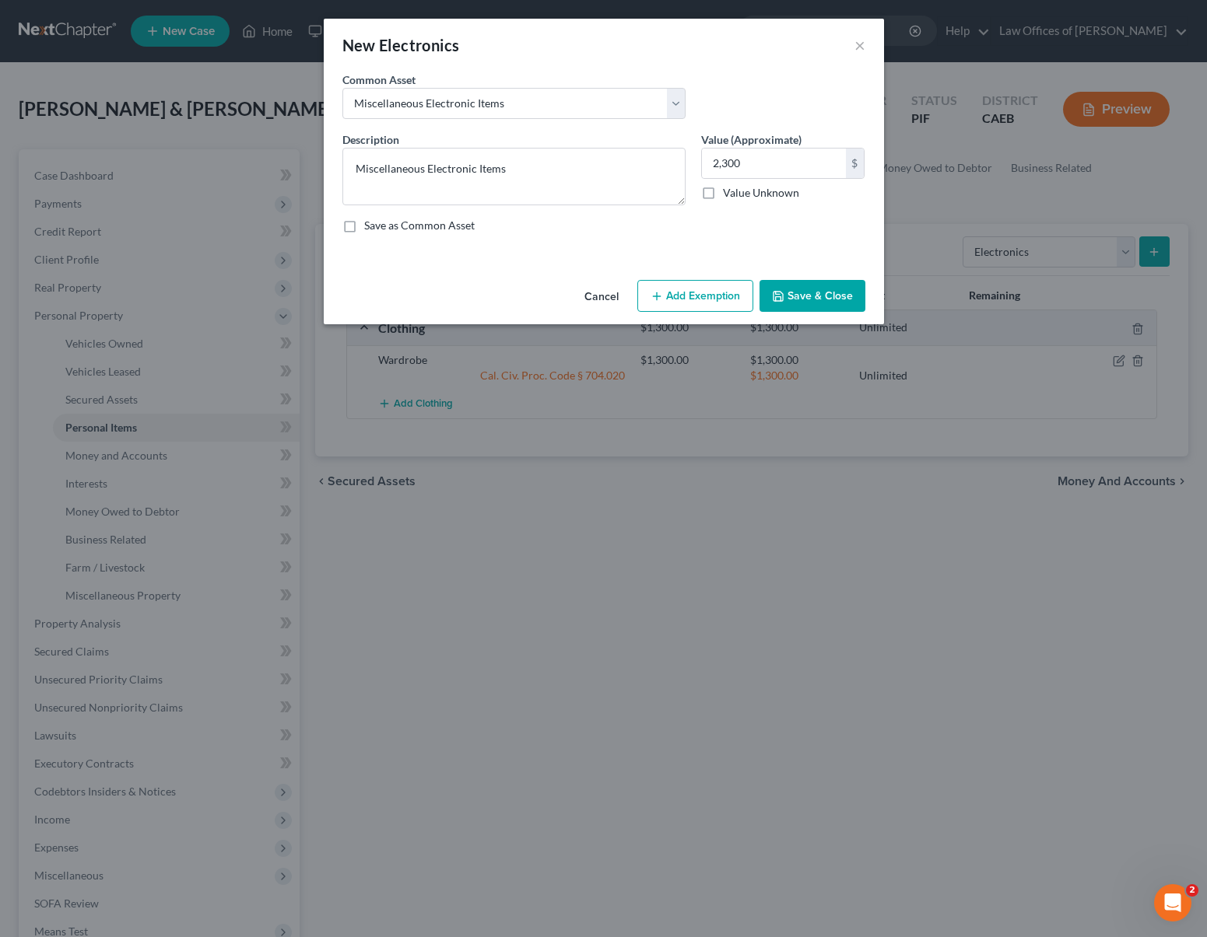
click at [724, 299] on button "Add Exemption" at bounding box center [695, 296] width 116 height 33
select select "2"
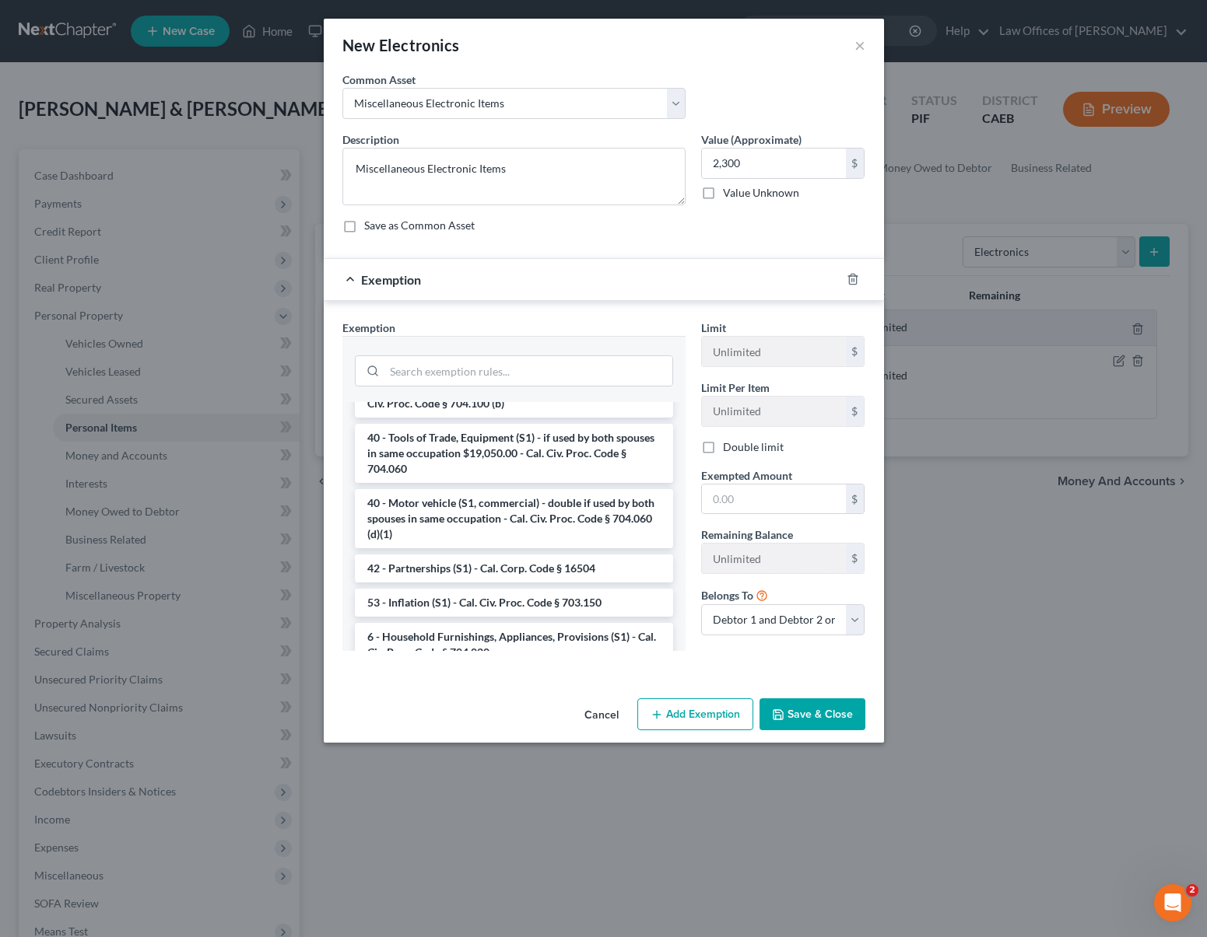
scroll to position [2204, 0]
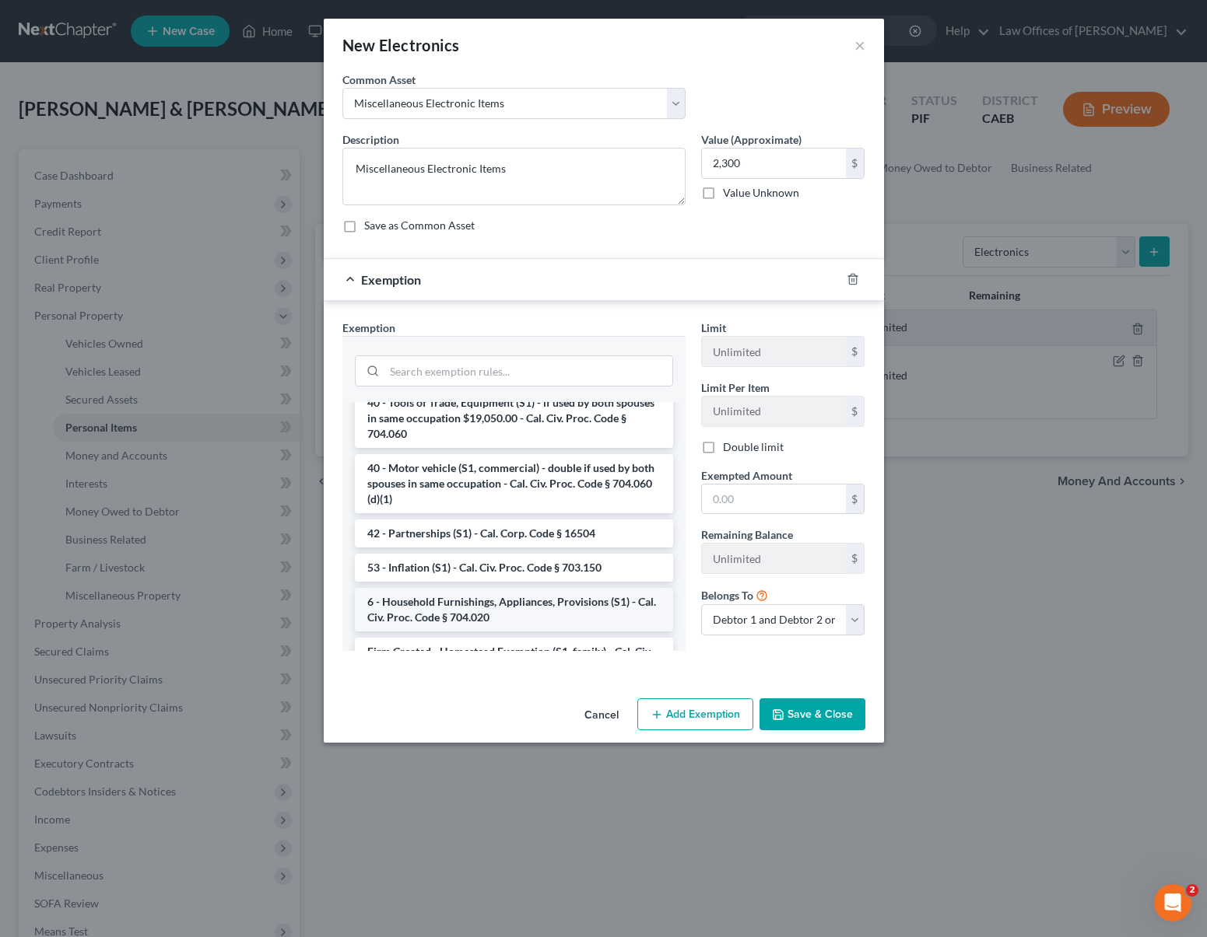
click at [513, 596] on li "6 - Household Furnishings, Appliances, Provisions (S1) - Cal. Civ. Proc. Code §…" at bounding box center [514, 610] width 318 height 44
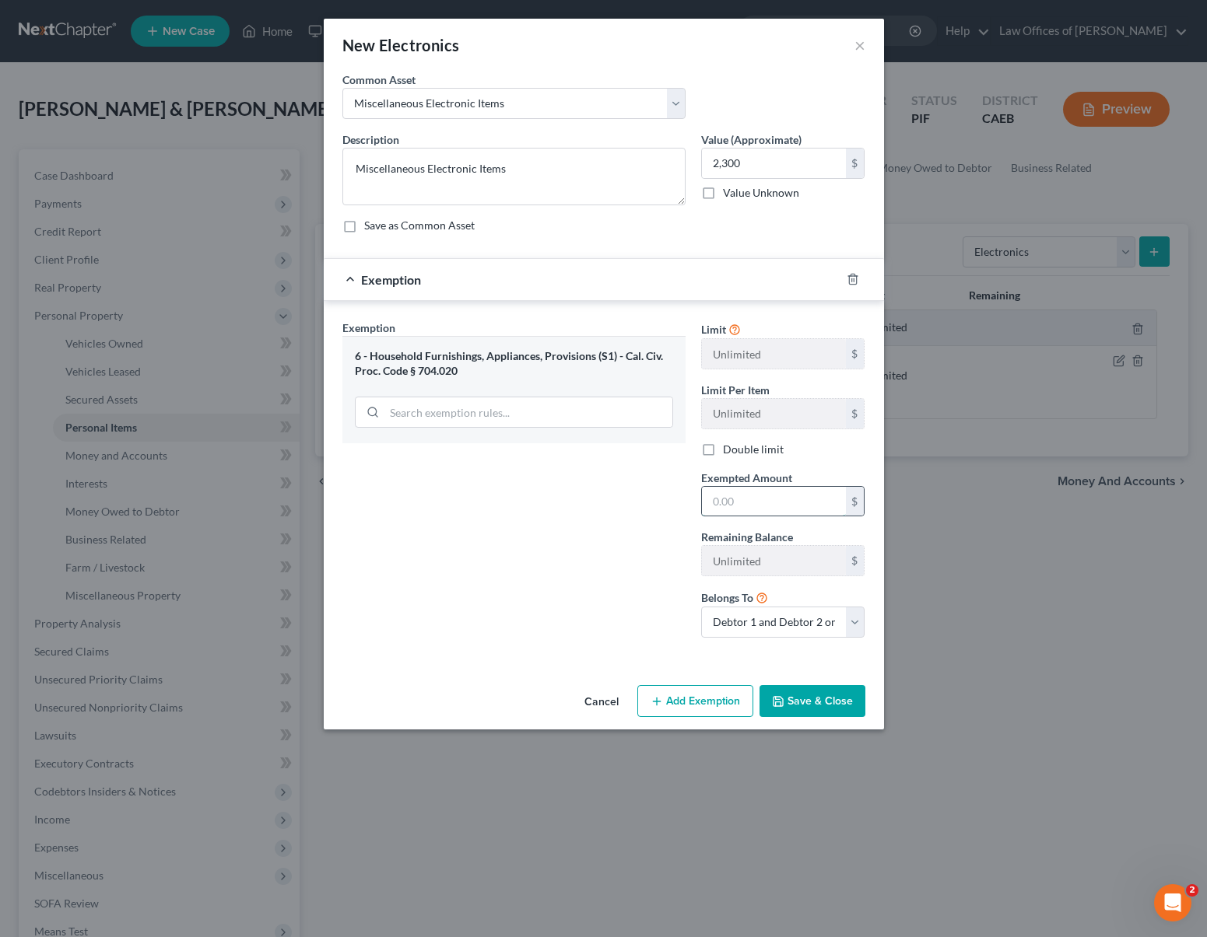
click at [786, 493] on input "text" at bounding box center [774, 502] width 144 height 30
type input "2,300"
click at [808, 700] on button "Save & Close" at bounding box center [812, 701] width 106 height 33
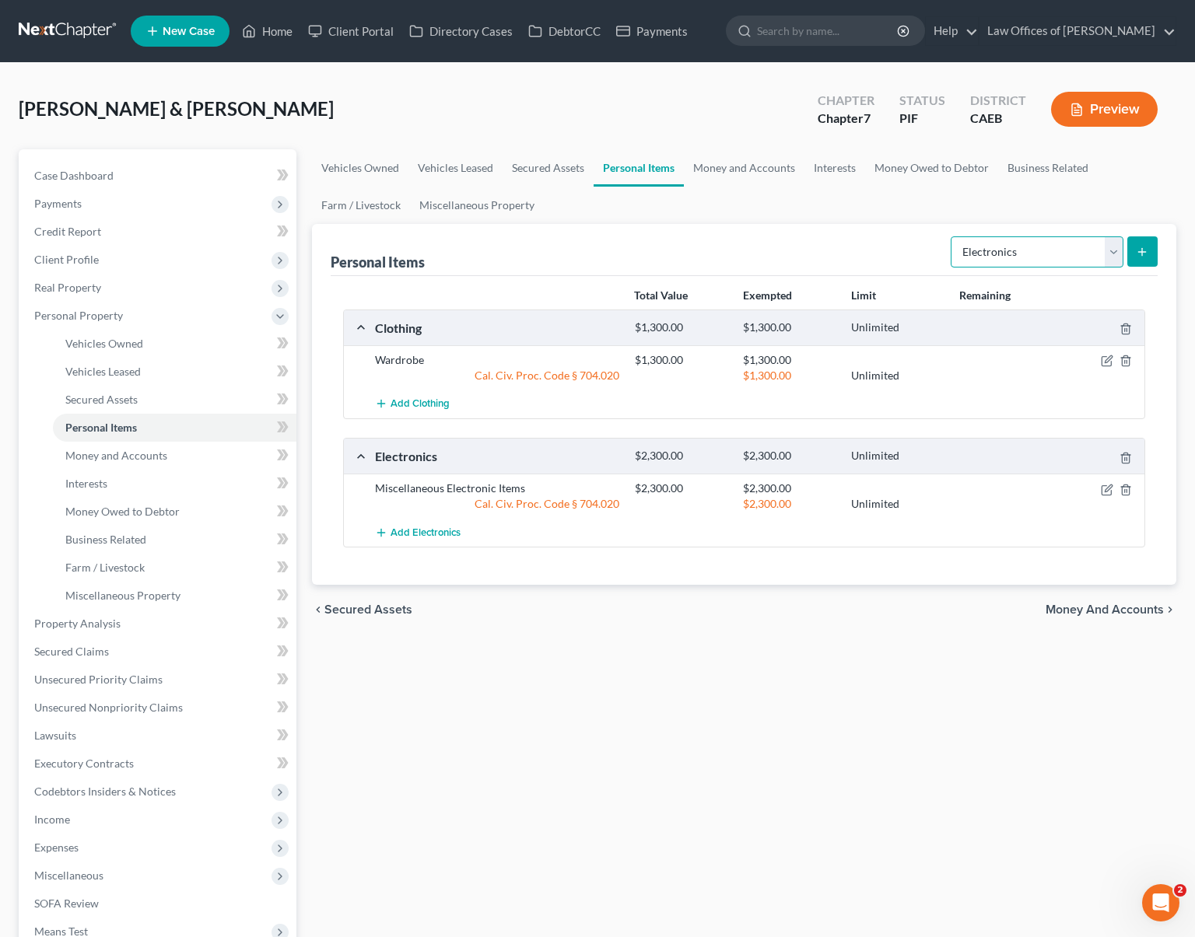
click at [1114, 248] on select "Select Item Type Clothing Collectibles Of Value Electronics Firearms Household …" at bounding box center [1037, 252] width 173 height 31
select select "household_goods"
click at [1140, 252] on line "submit" at bounding box center [1142, 252] width 7 height 0
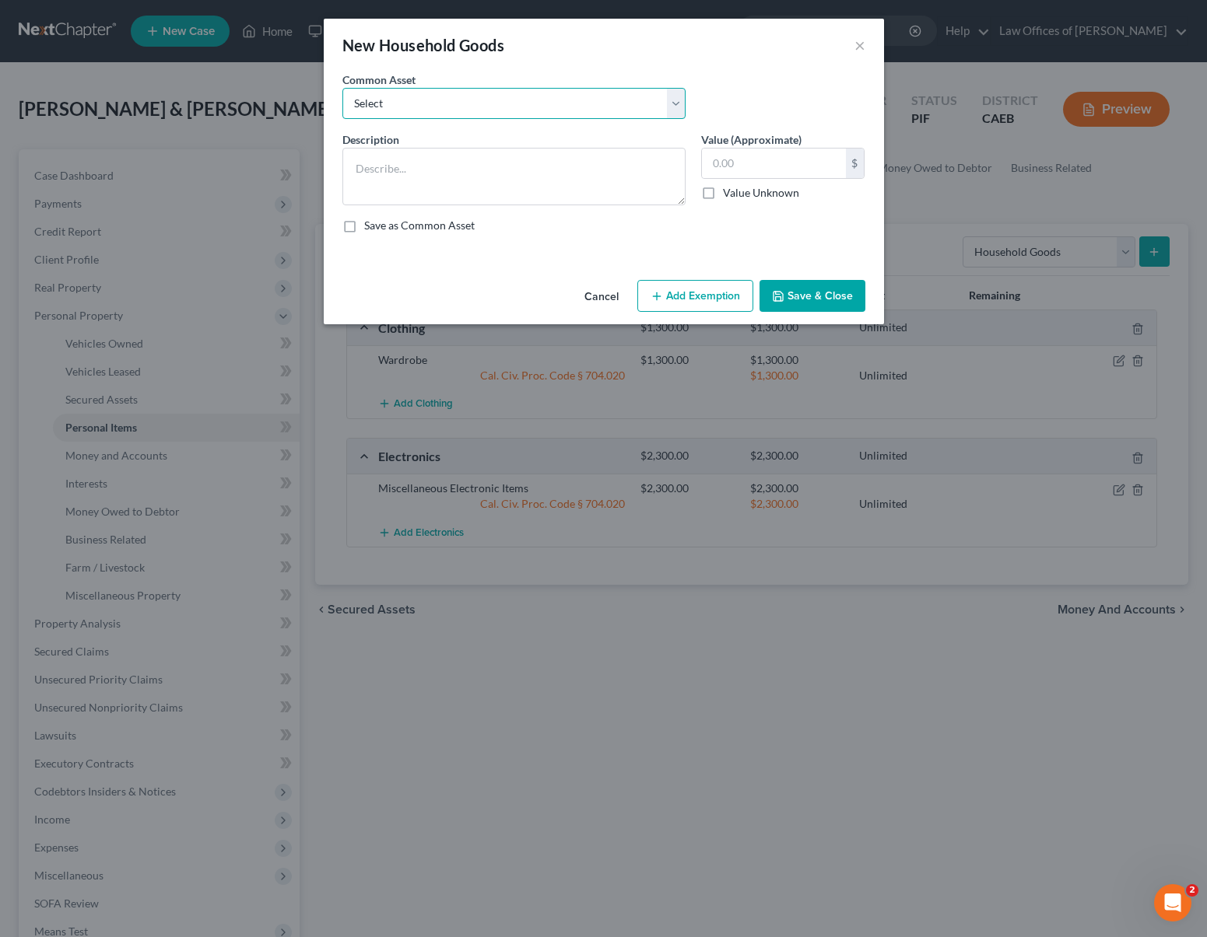
click at [672, 97] on select "Select Furniture and furnishings" at bounding box center [513, 103] width 343 height 31
select select "0"
type textarea "Furniture and furnishings"
click at [783, 161] on input "1,200.00" at bounding box center [774, 164] width 144 height 30
type input "1,800"
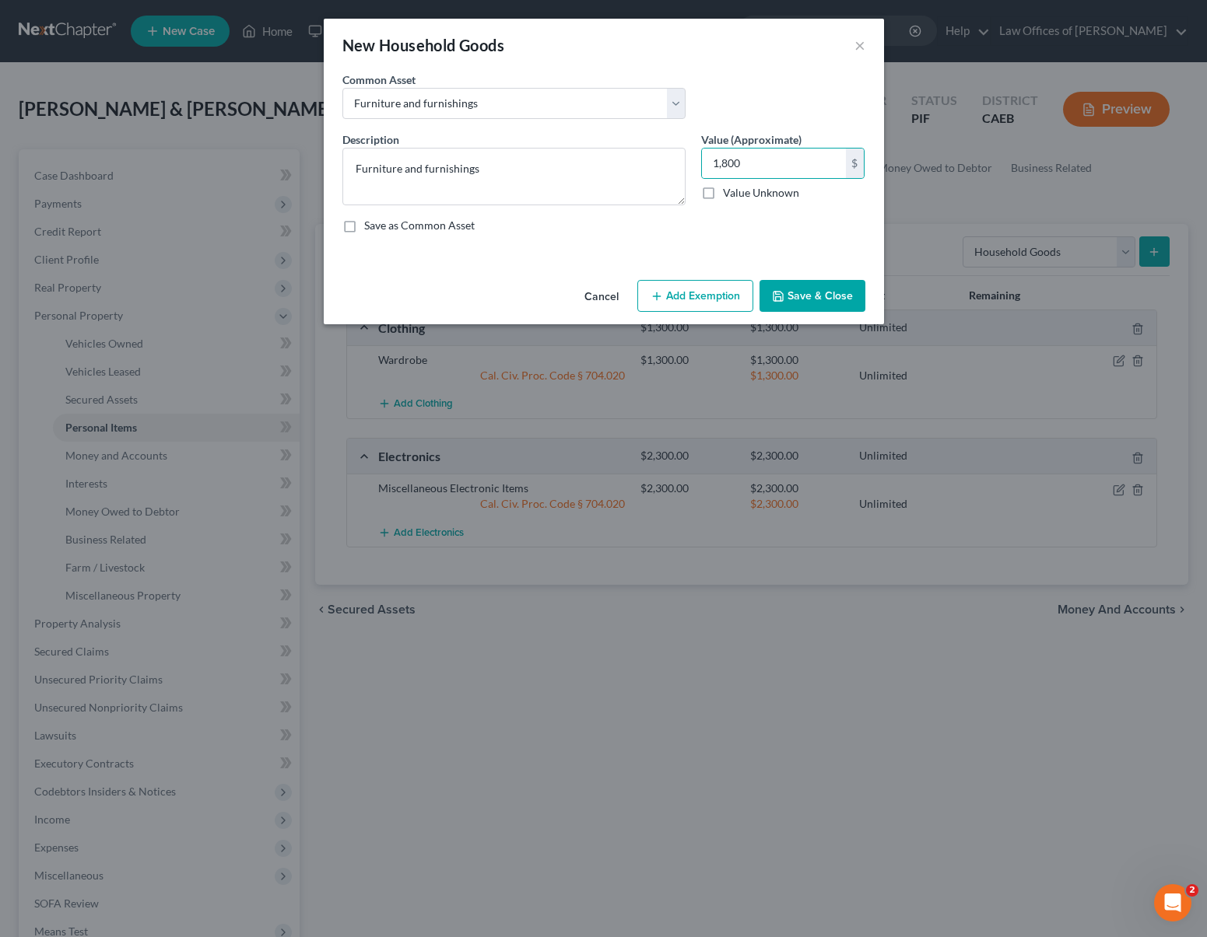
click at [697, 307] on button "Add Exemption" at bounding box center [695, 296] width 116 height 33
select select "2"
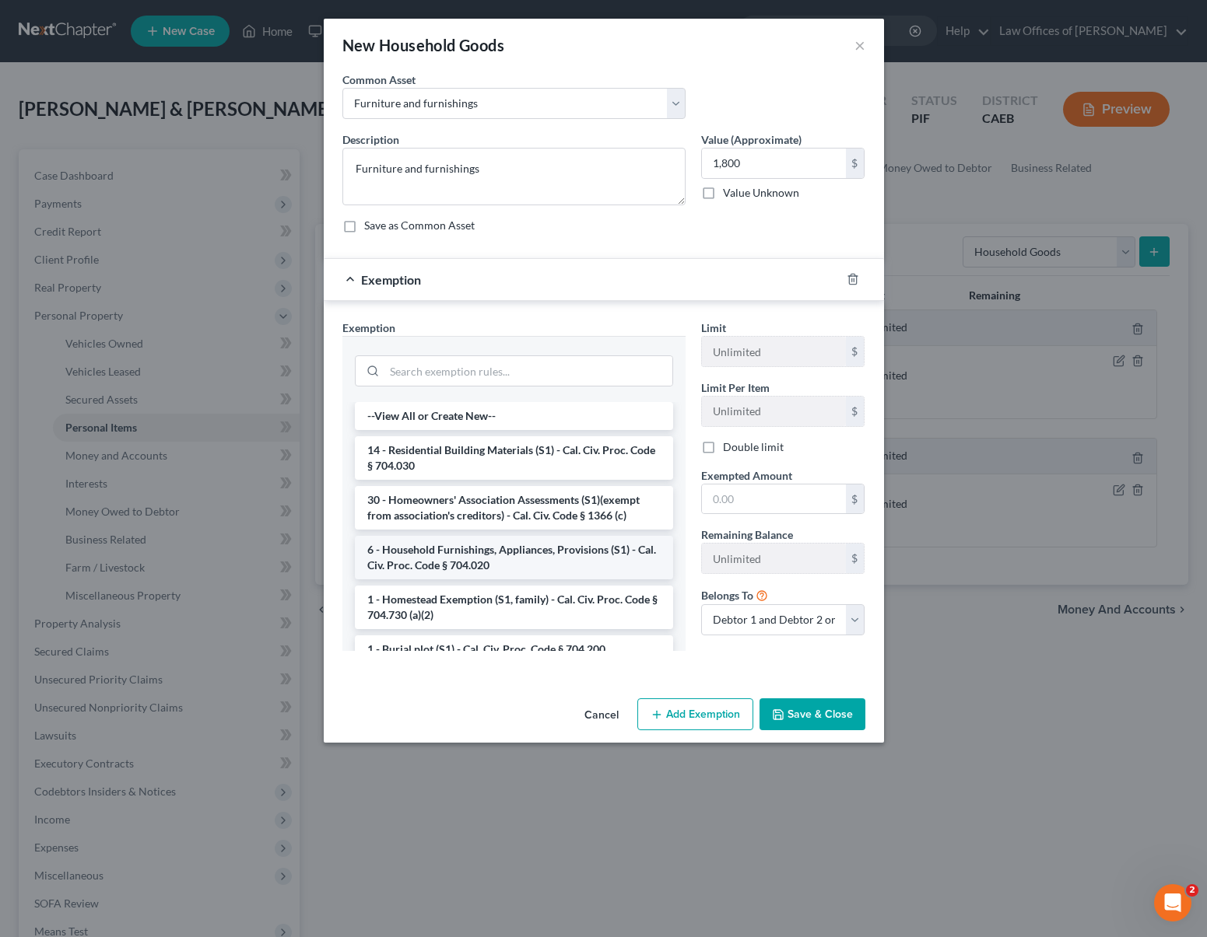
click at [498, 555] on li "6 - Household Furnishings, Appliances, Provisions (S1) - Cal. Civ. Proc. Code §…" at bounding box center [514, 558] width 318 height 44
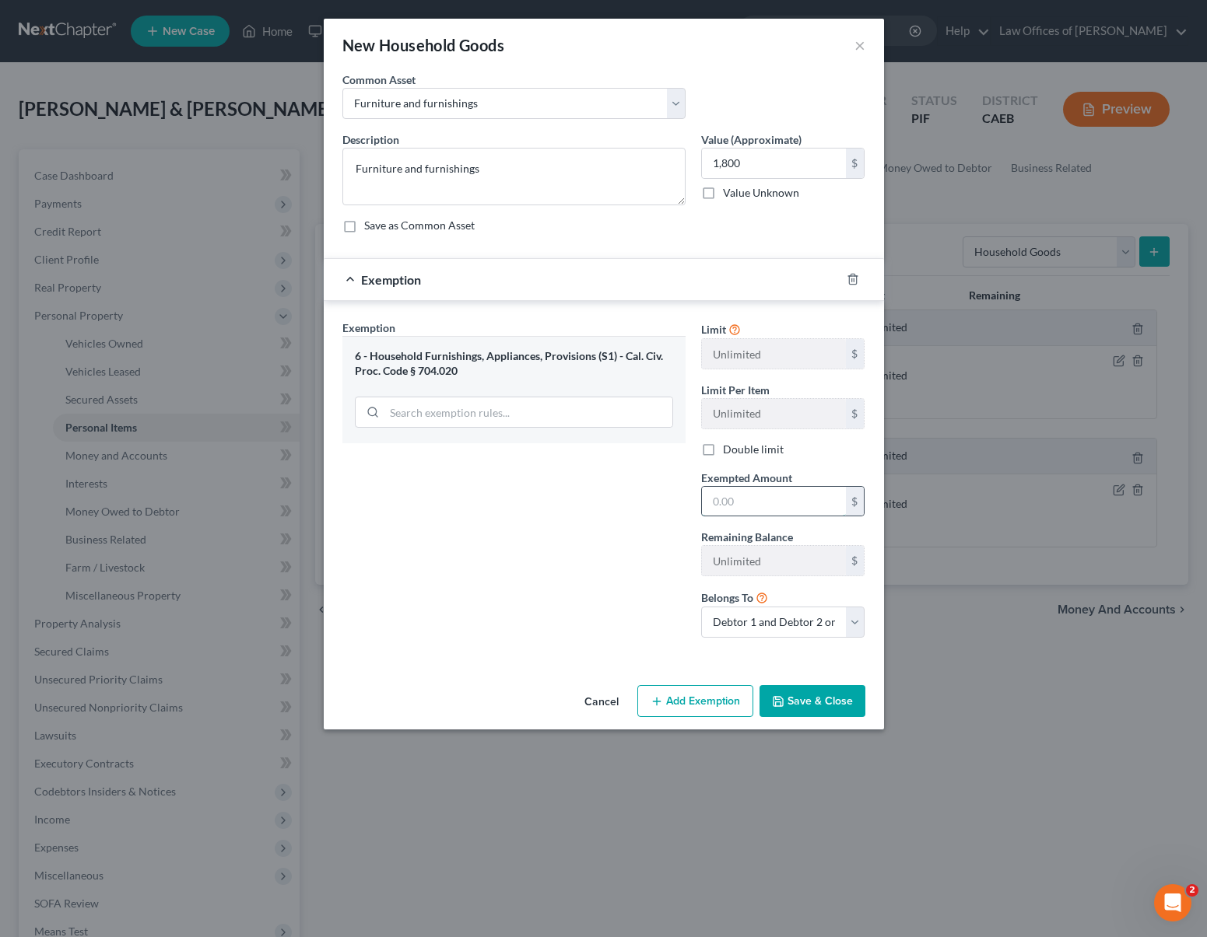
click at [781, 496] on input "text" at bounding box center [774, 502] width 144 height 30
type input "1,800"
click at [808, 700] on button "Save & Close" at bounding box center [812, 701] width 106 height 33
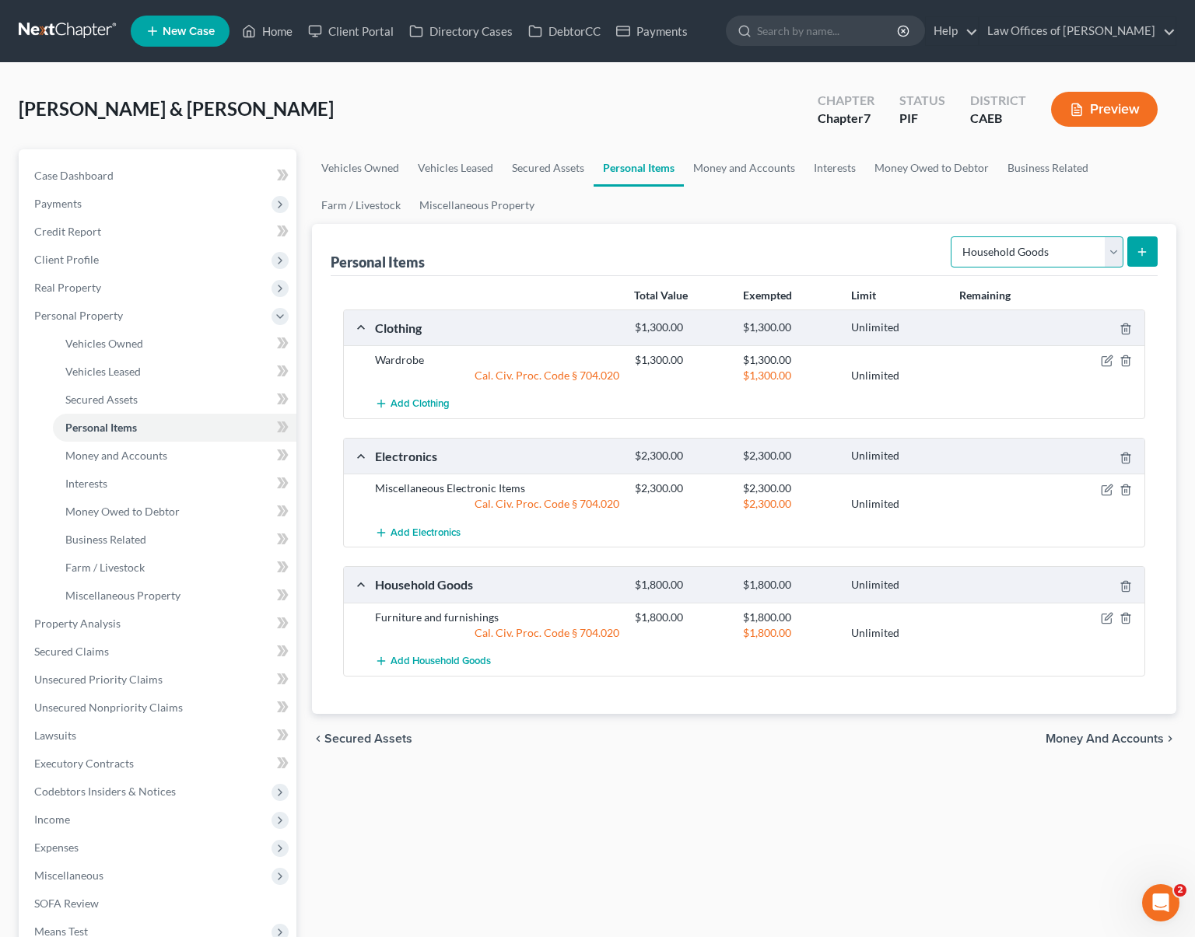
click at [1118, 251] on select "Select Item Type Clothing Collectibles Of Value Electronics Firearms Household …" at bounding box center [1037, 252] width 173 height 31
select select "jewelry"
click at [1137, 251] on icon "submit" at bounding box center [1142, 252] width 12 height 12
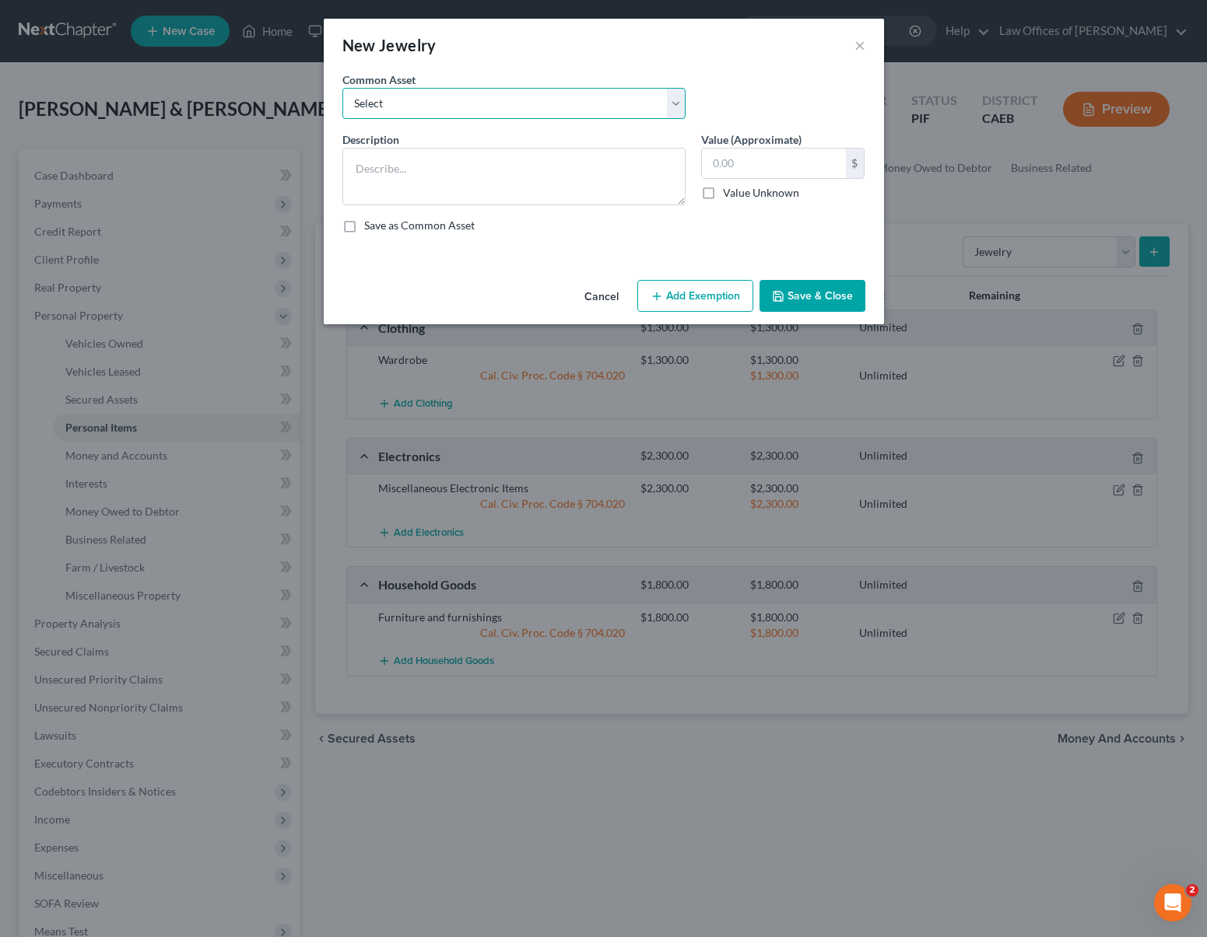
click at [669, 98] on select "Select Miscellaneous Jewelry" at bounding box center [513, 103] width 343 height 31
select select "0"
type textarea "Miscellaneous Jewelry"
click at [766, 156] on input "100.00" at bounding box center [774, 164] width 144 height 30
type input "400"
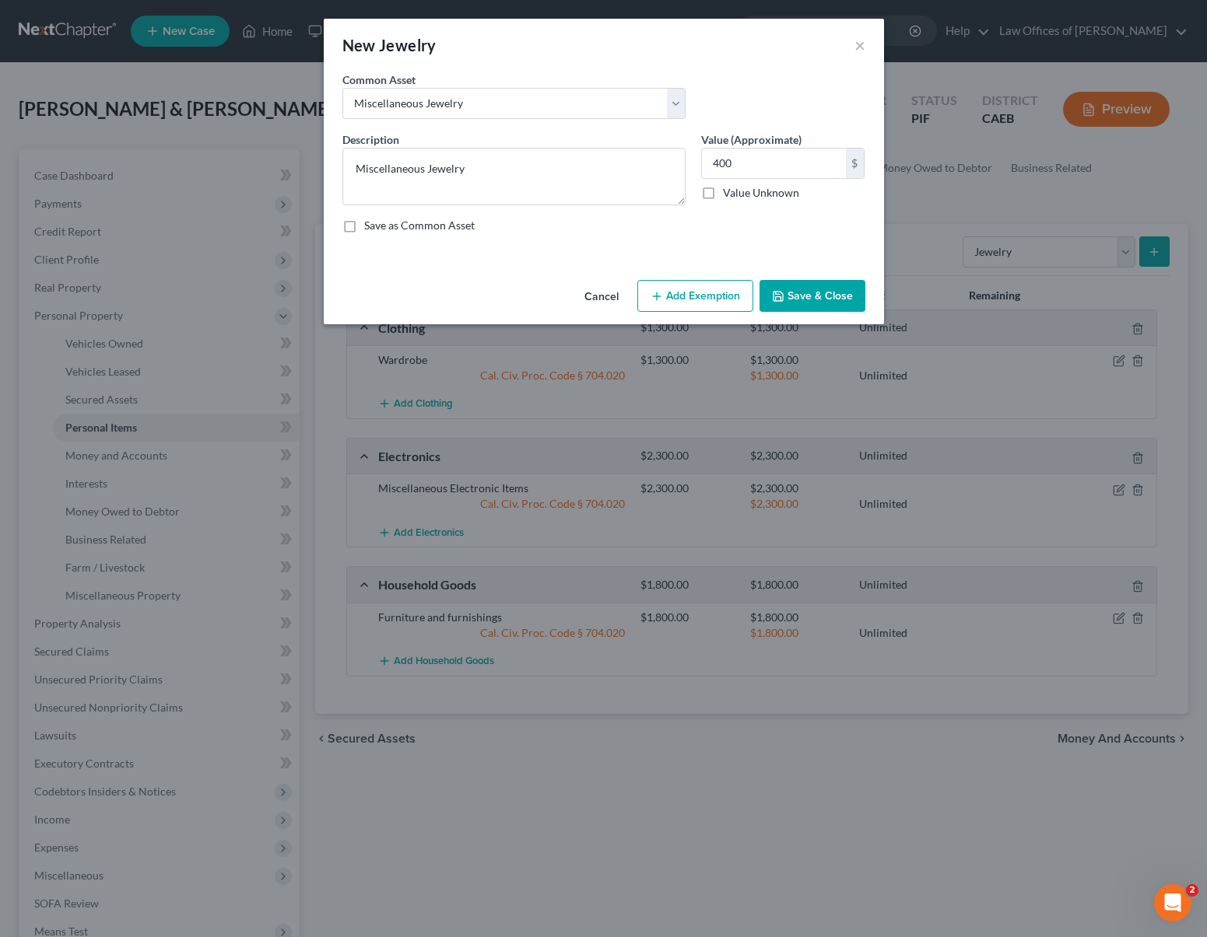
click at [735, 298] on button "Add Exemption" at bounding box center [695, 296] width 116 height 33
select select "2"
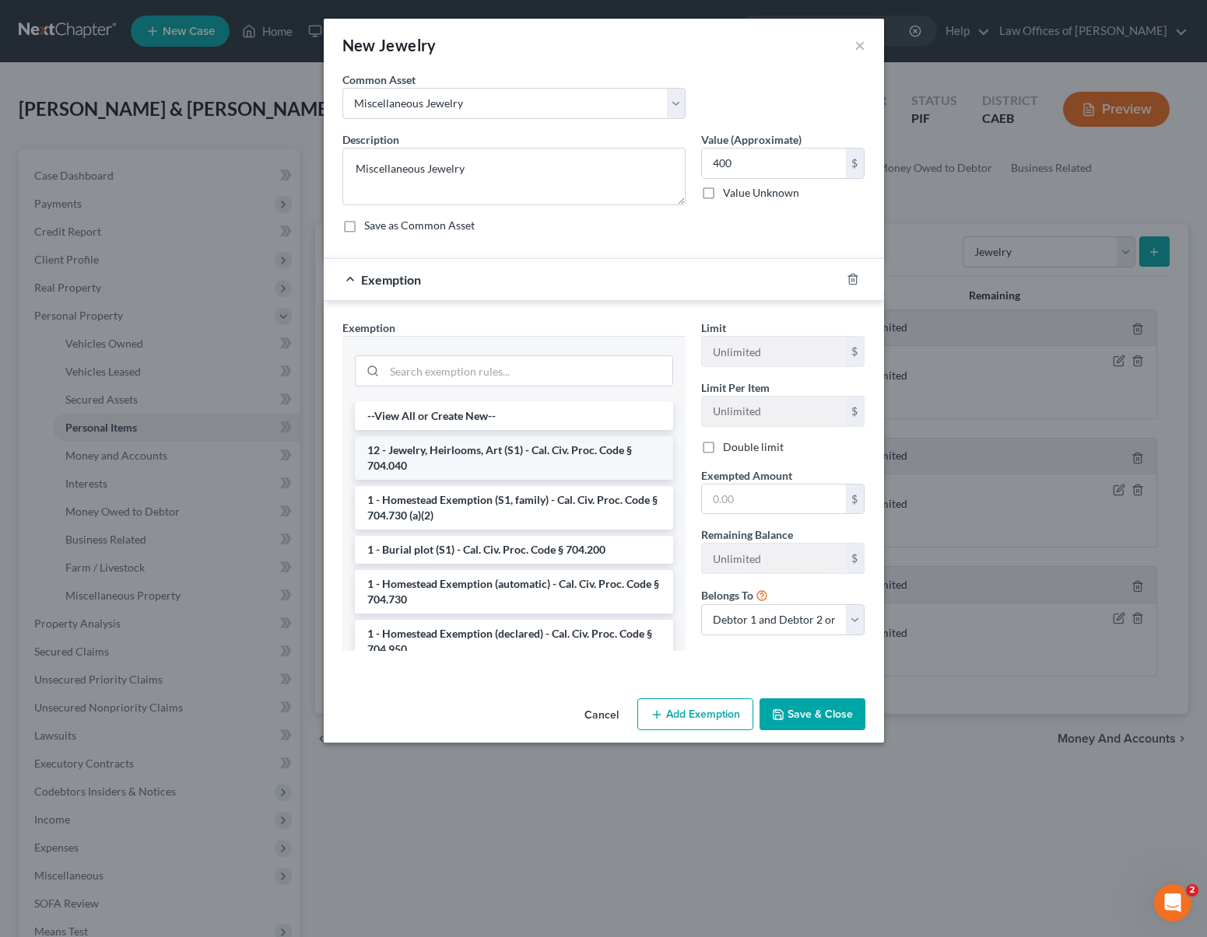
click at [558, 452] on li "12 - Jewelry, Heirlooms, Art (S1) - Cal. Civ. Proc. Code § 704.040" at bounding box center [514, 458] width 318 height 44
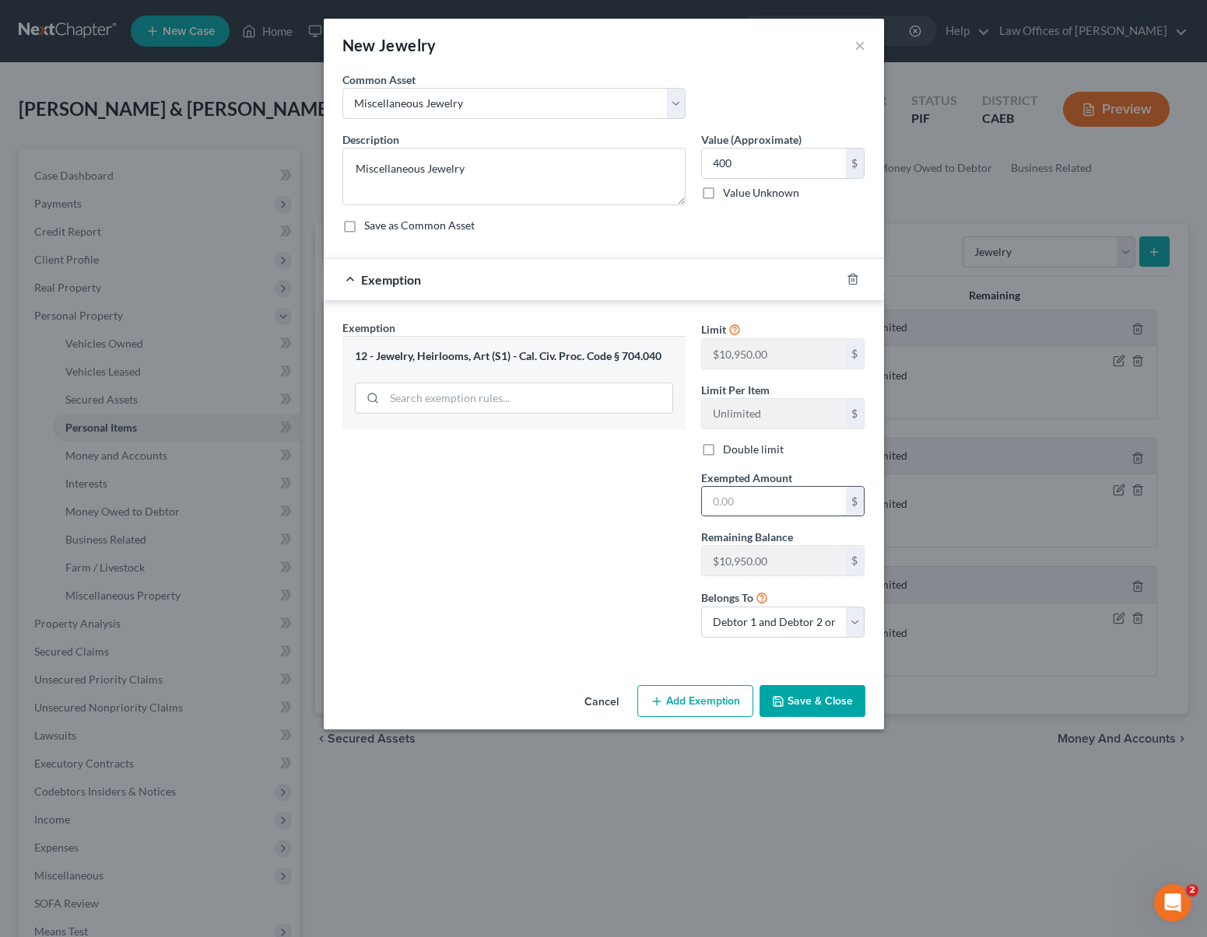
click at [795, 504] on input "text" at bounding box center [774, 502] width 144 height 30
type input "400"
click at [810, 697] on button "Save & Close" at bounding box center [812, 701] width 106 height 33
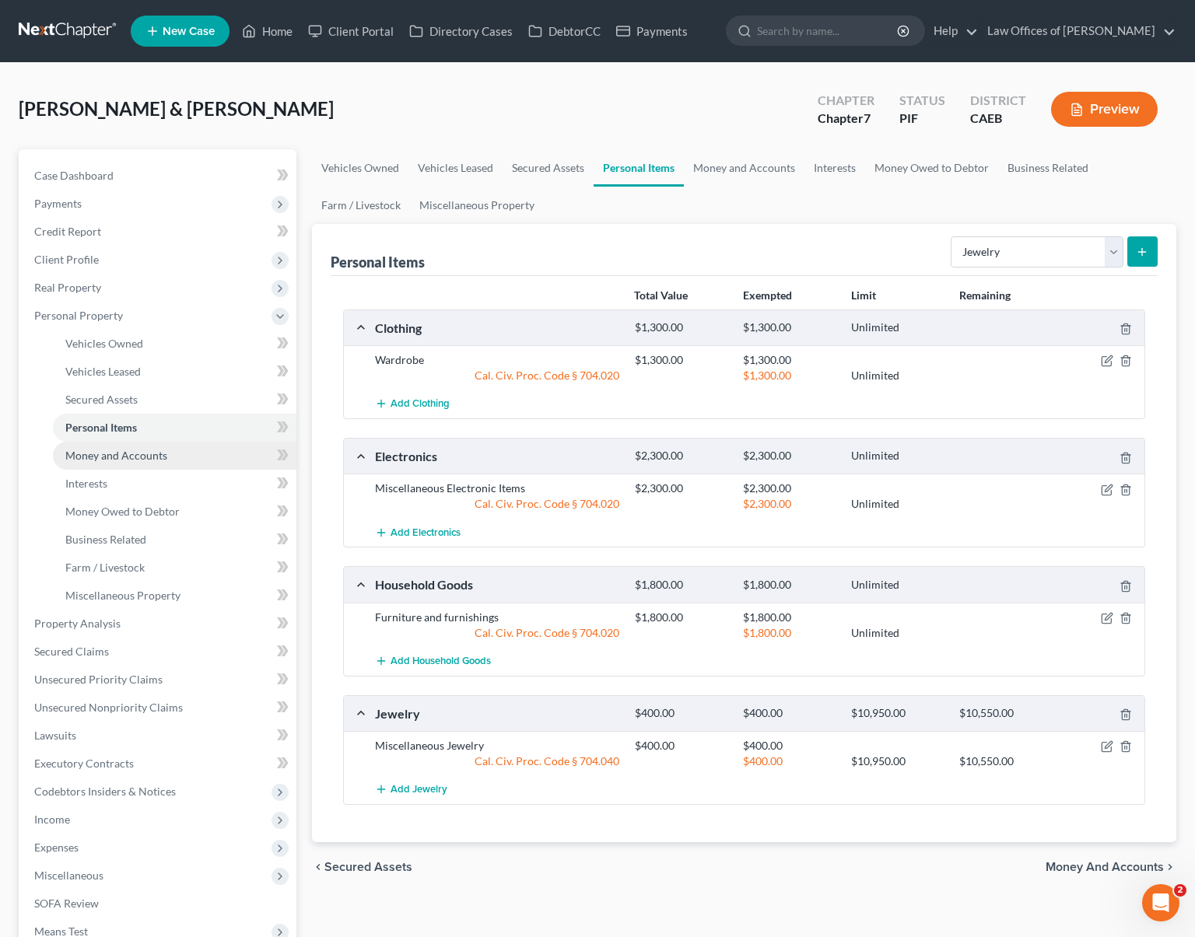
click at [121, 455] on span "Money and Accounts" at bounding box center [116, 455] width 102 height 13
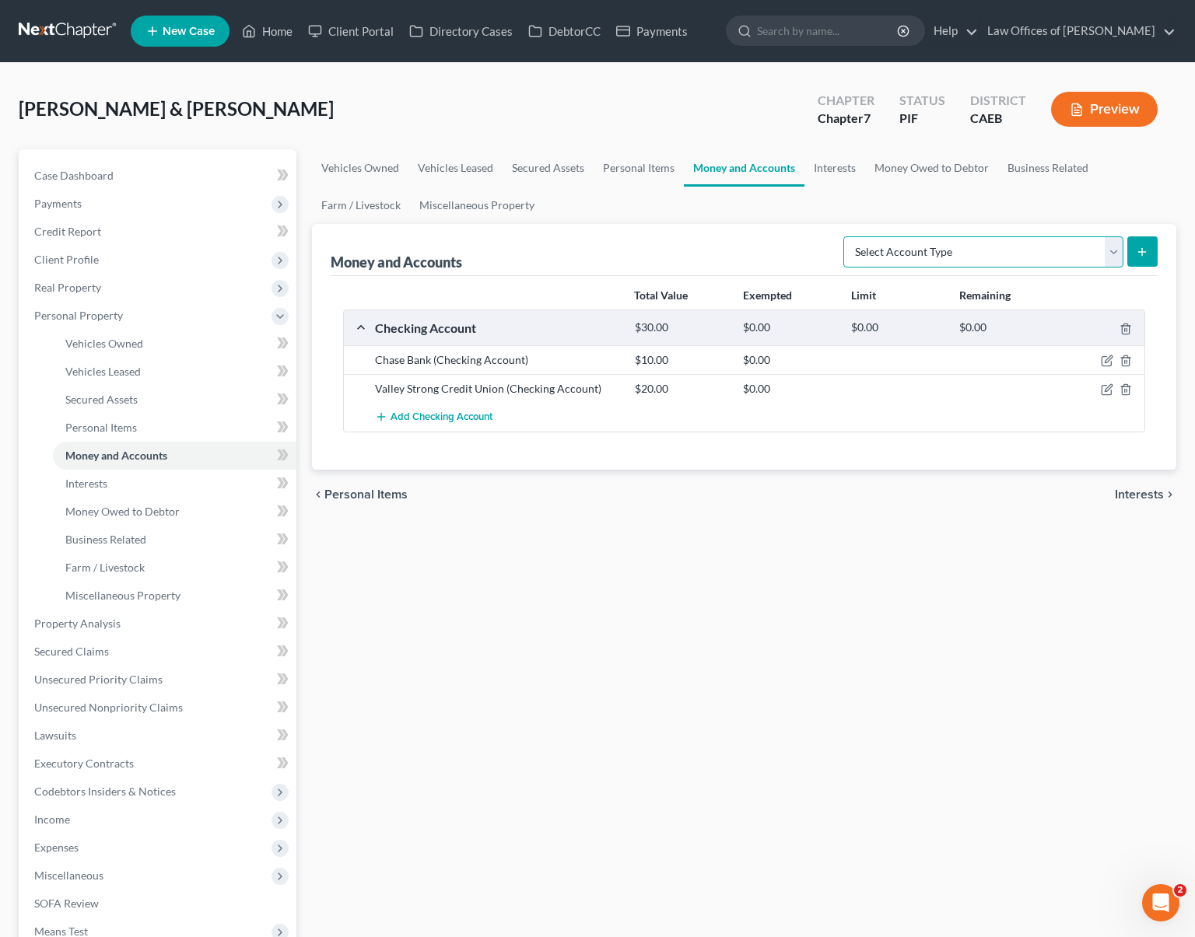
click at [1109, 247] on select "Select Account Type Brokerage Cash on Hand Certificates of Deposit Checking Acc…" at bounding box center [983, 252] width 280 height 31
select select "cash_on_hand"
click at [1140, 251] on icon "submit" at bounding box center [1142, 252] width 12 height 12
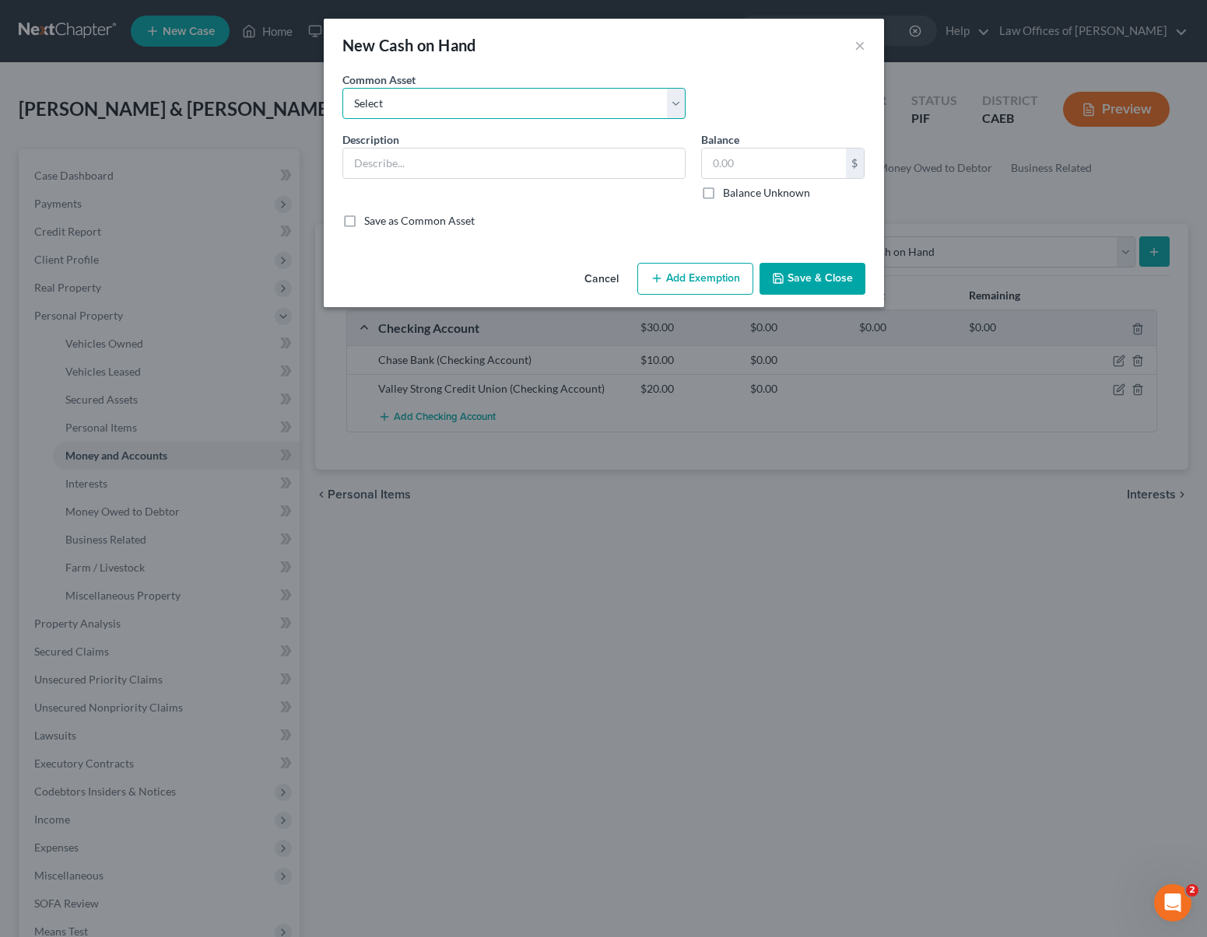
click at [670, 106] on select "Select Cash on Hand" at bounding box center [513, 103] width 343 height 31
select select "0"
type input "Cash on Hand"
click at [773, 163] on input "200.00" at bounding box center [774, 164] width 144 height 30
type input "70."
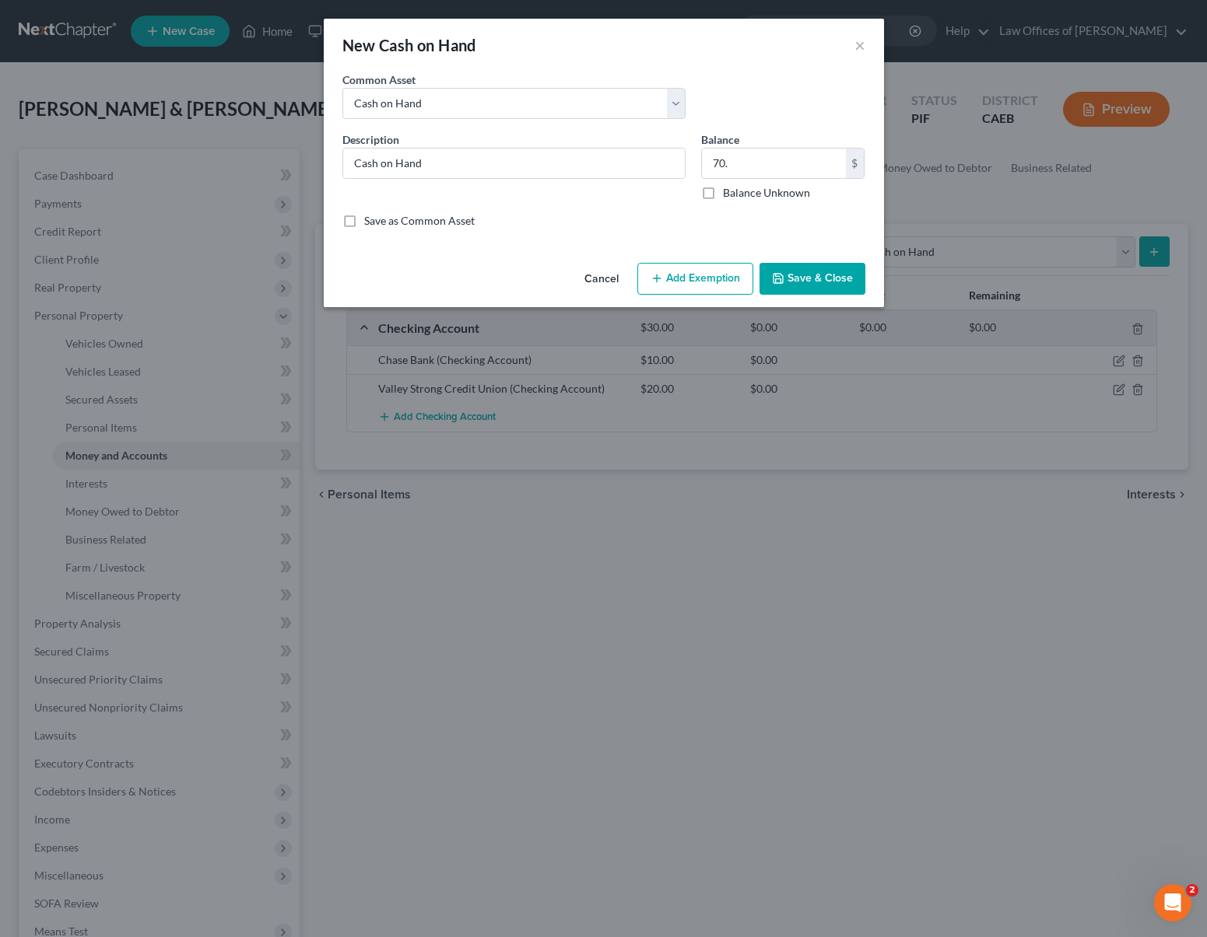
click at [724, 285] on button "Add Exemption" at bounding box center [695, 279] width 116 height 33
select select "2"
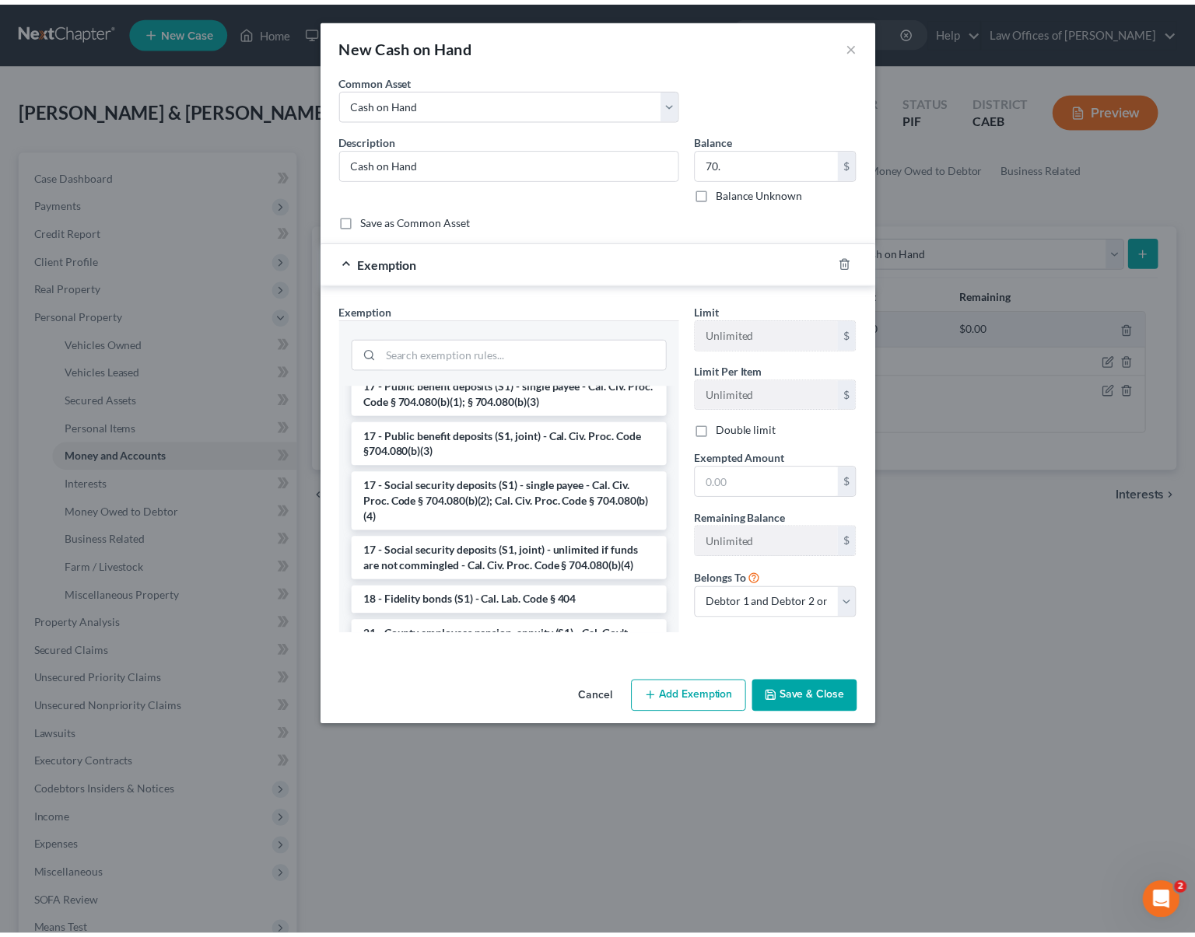
scroll to position [468, 0]
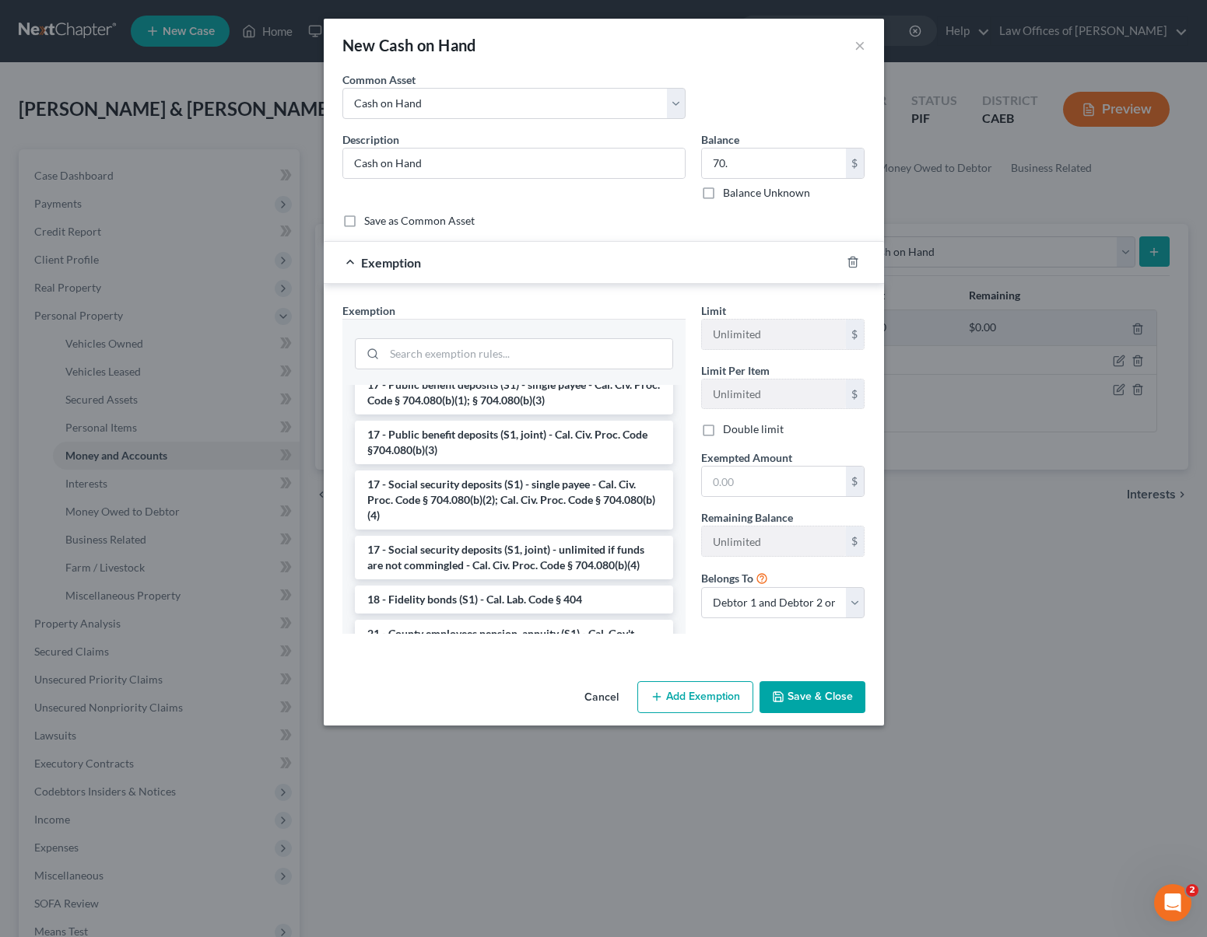
click at [812, 692] on button "Save & Close" at bounding box center [812, 697] width 106 height 33
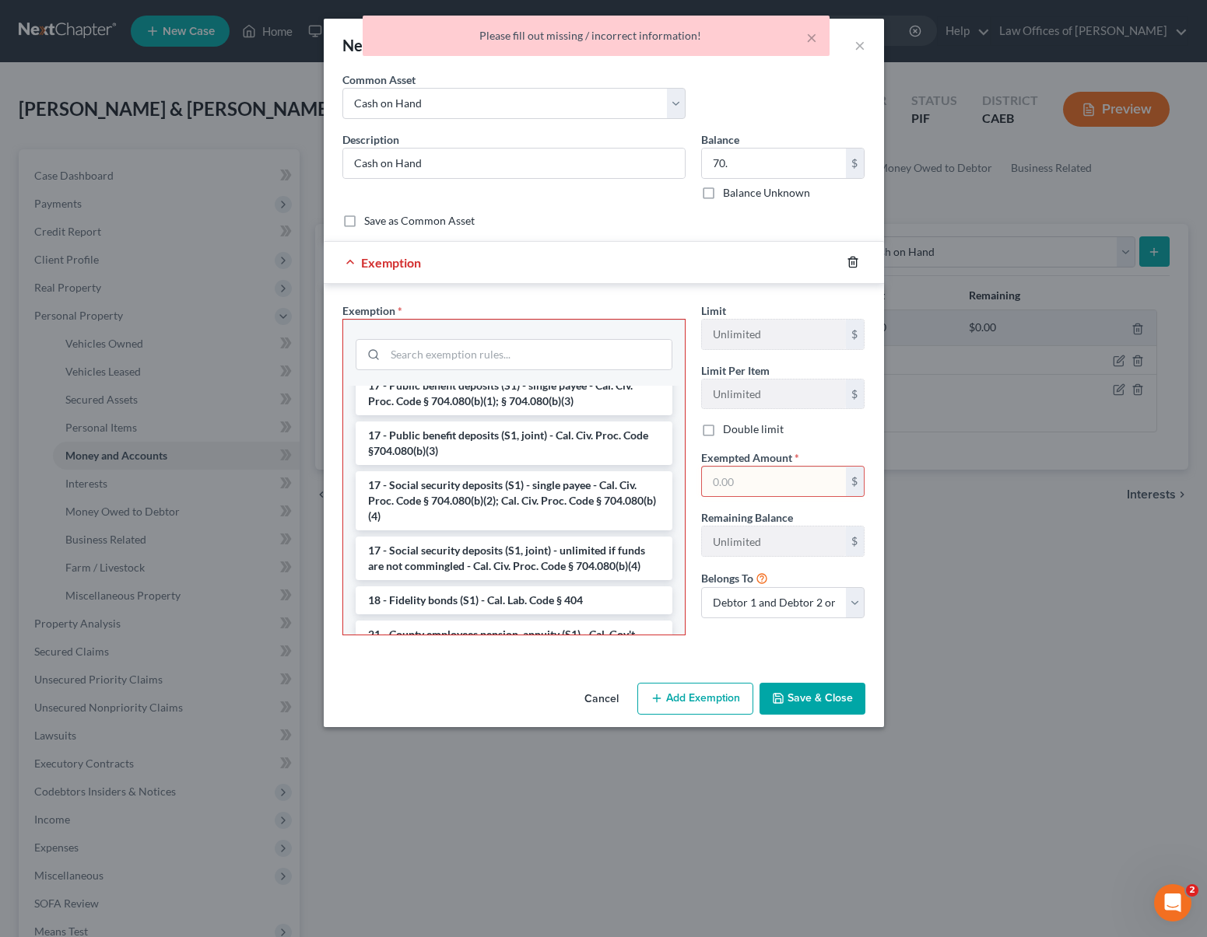
click at [851, 262] on icon "button" at bounding box center [852, 262] width 12 height 12
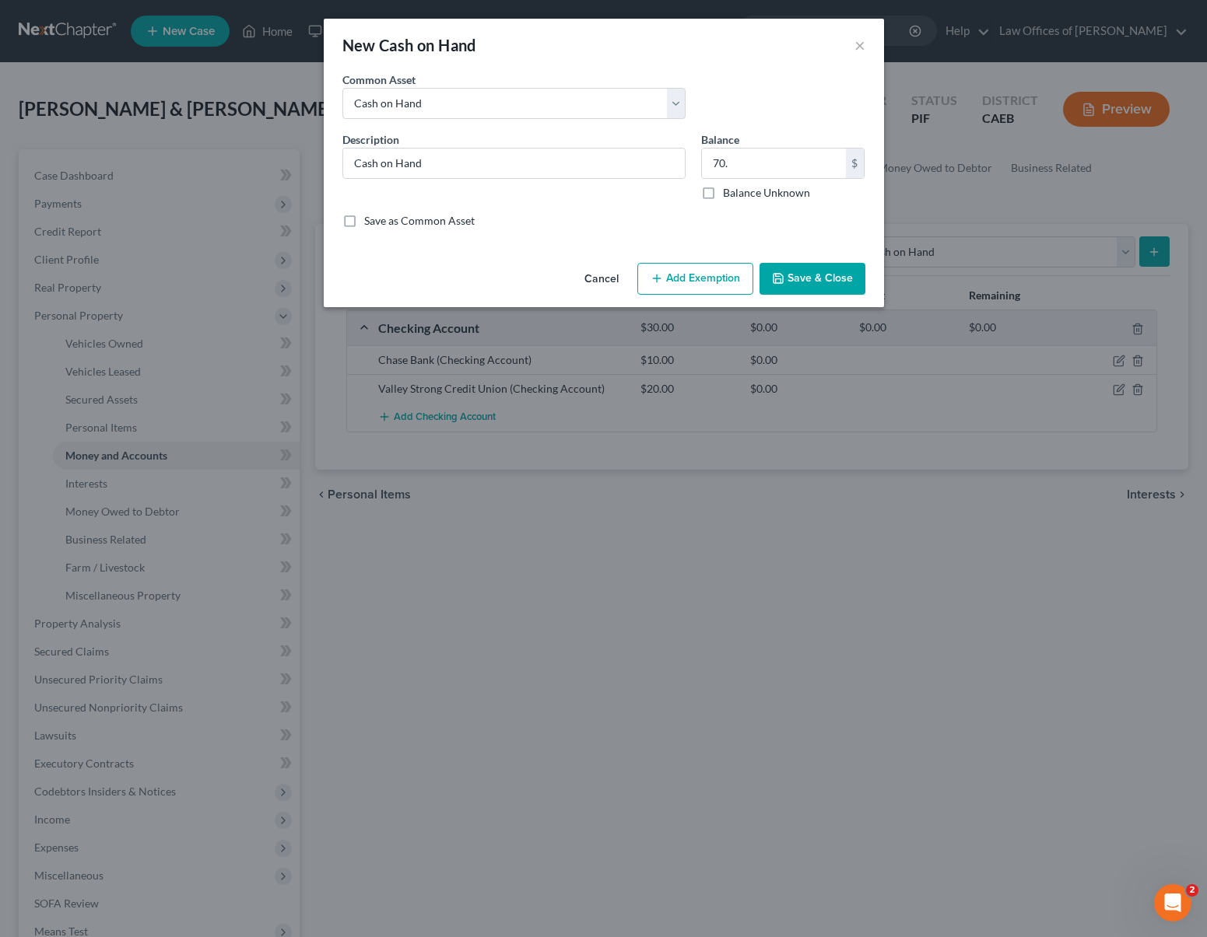
click at [821, 282] on button "Save & Close" at bounding box center [812, 279] width 106 height 33
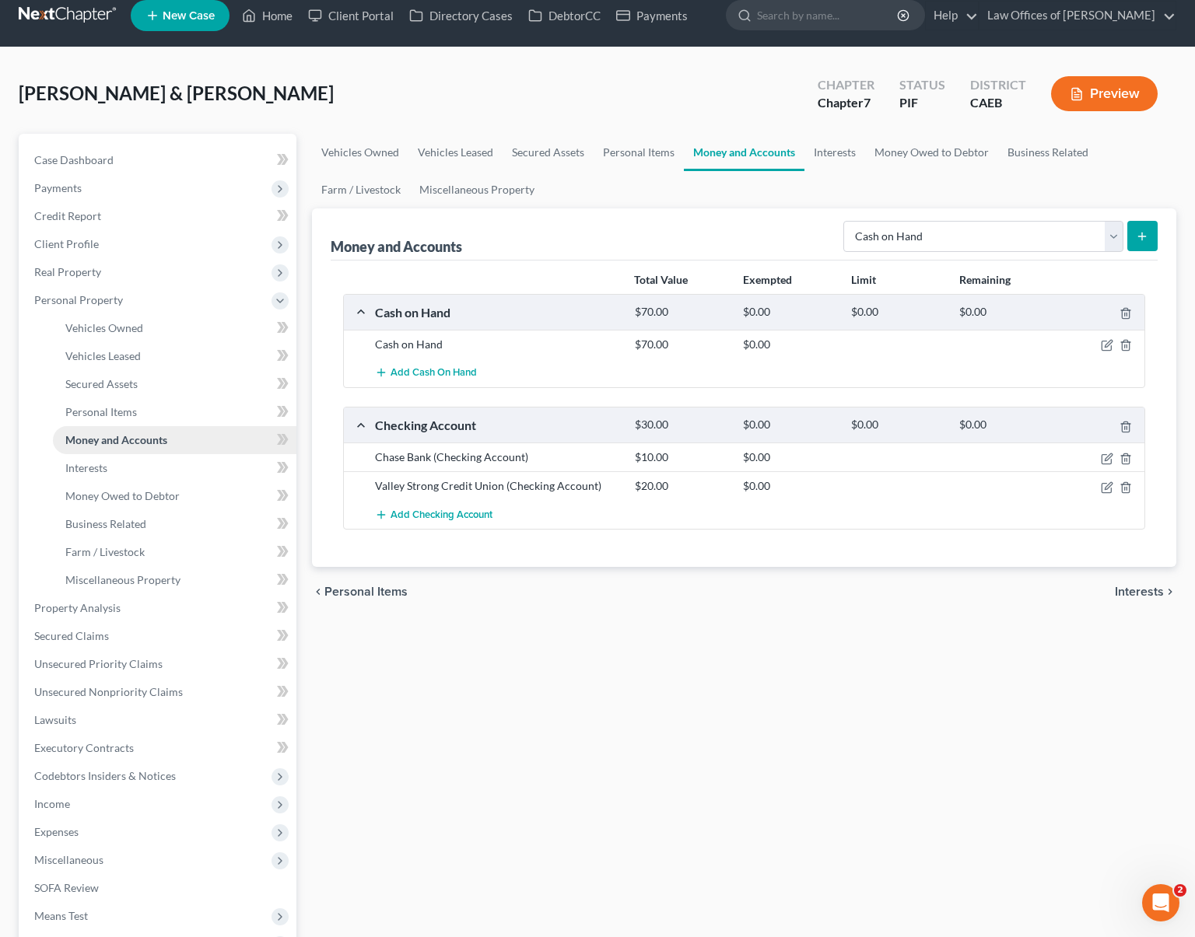
scroll to position [15, 0]
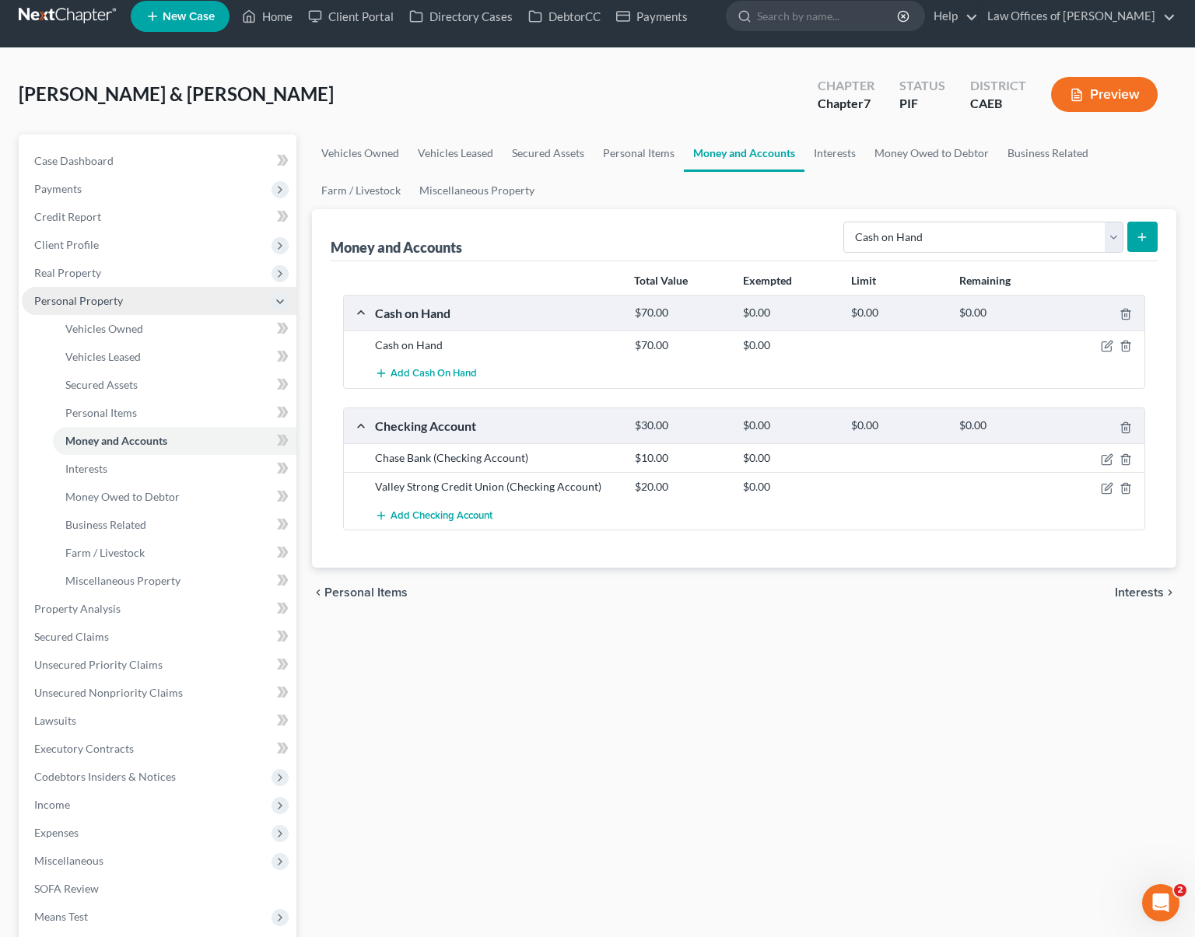
click at [128, 306] on span "Personal Property" at bounding box center [159, 301] width 275 height 28
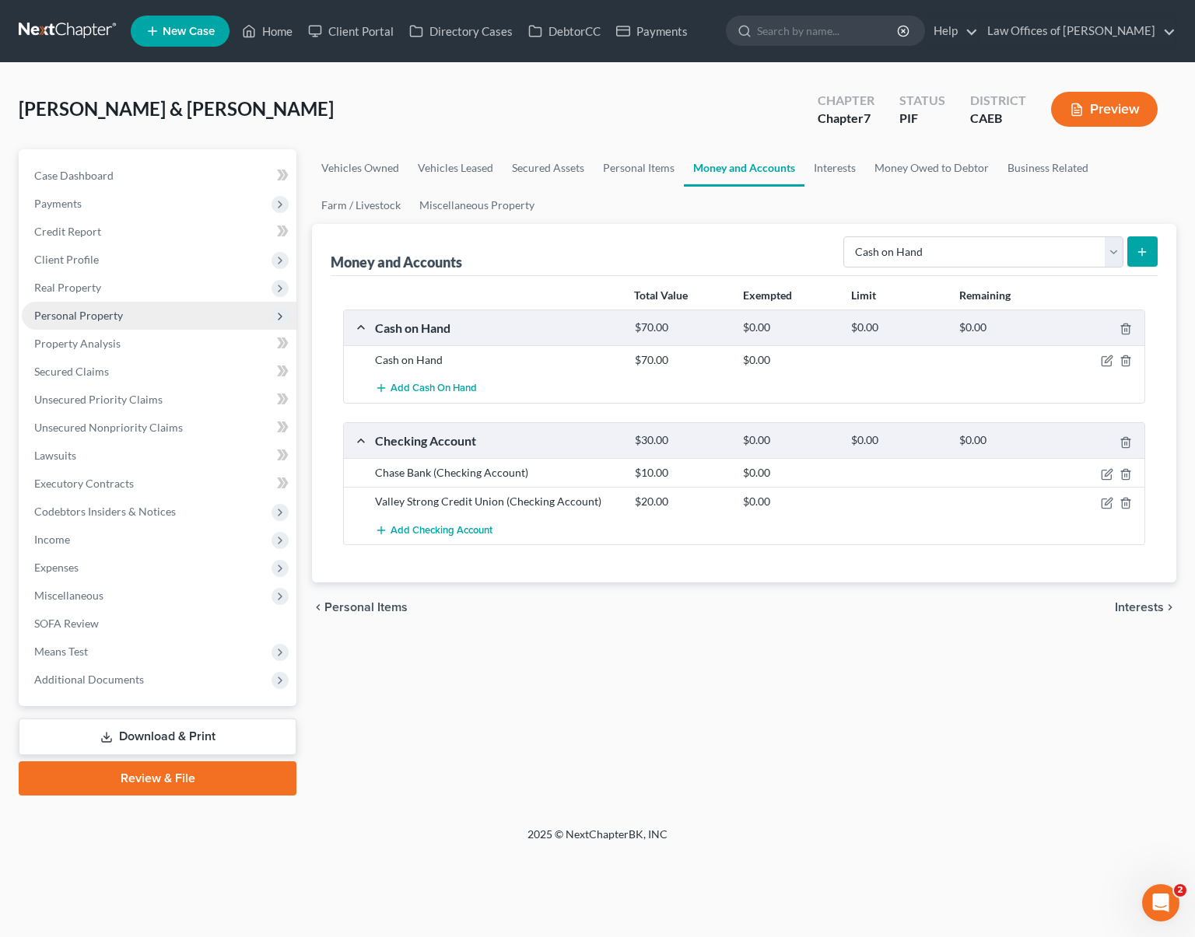
scroll to position [0, 0]
click at [122, 285] on span "Real Property" at bounding box center [161, 288] width 278 height 28
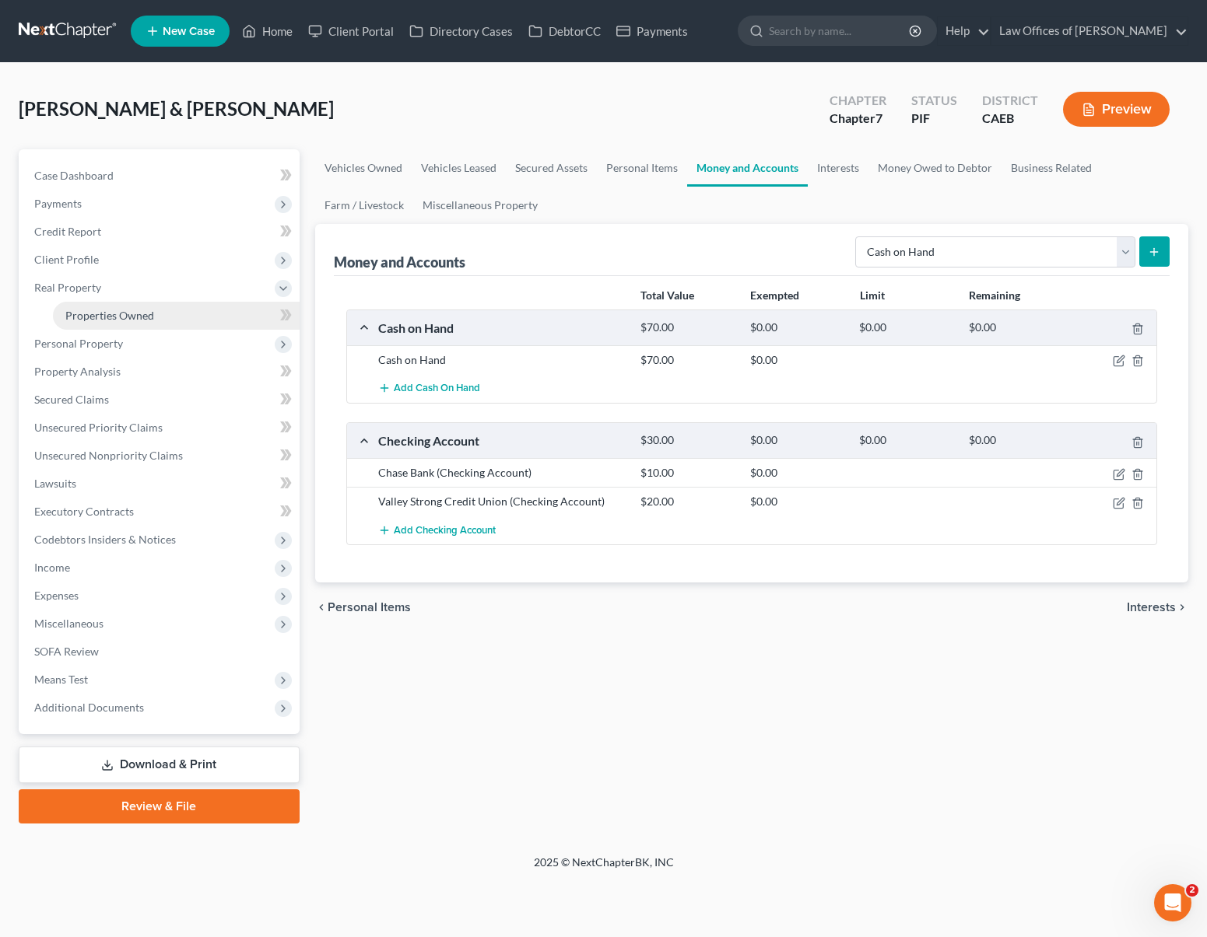
click at [128, 310] on span "Properties Owned" at bounding box center [109, 315] width 89 height 13
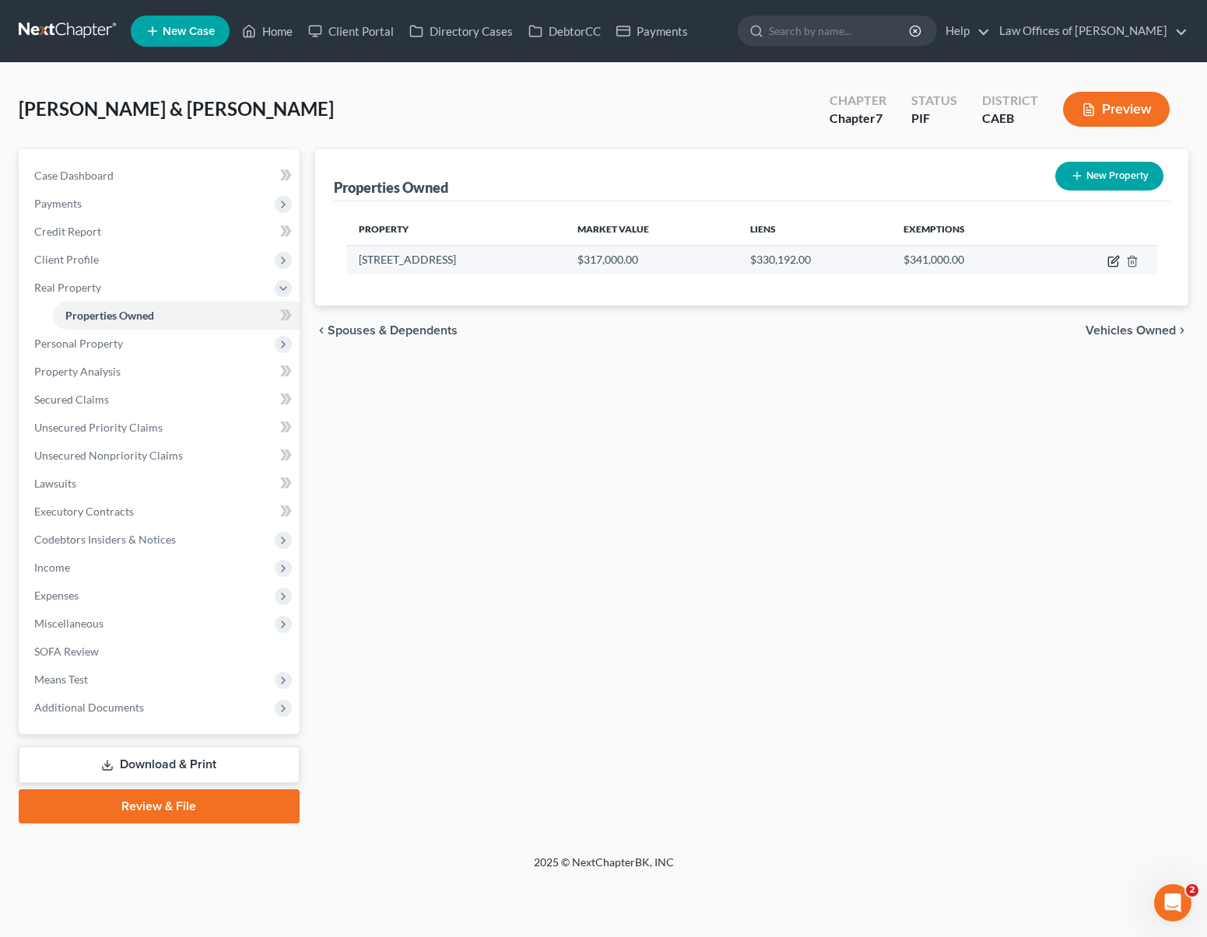
click at [1109, 259] on icon "button" at bounding box center [1113, 261] width 12 height 12
select select "4"
select select "14"
select select "4"
select select "0"
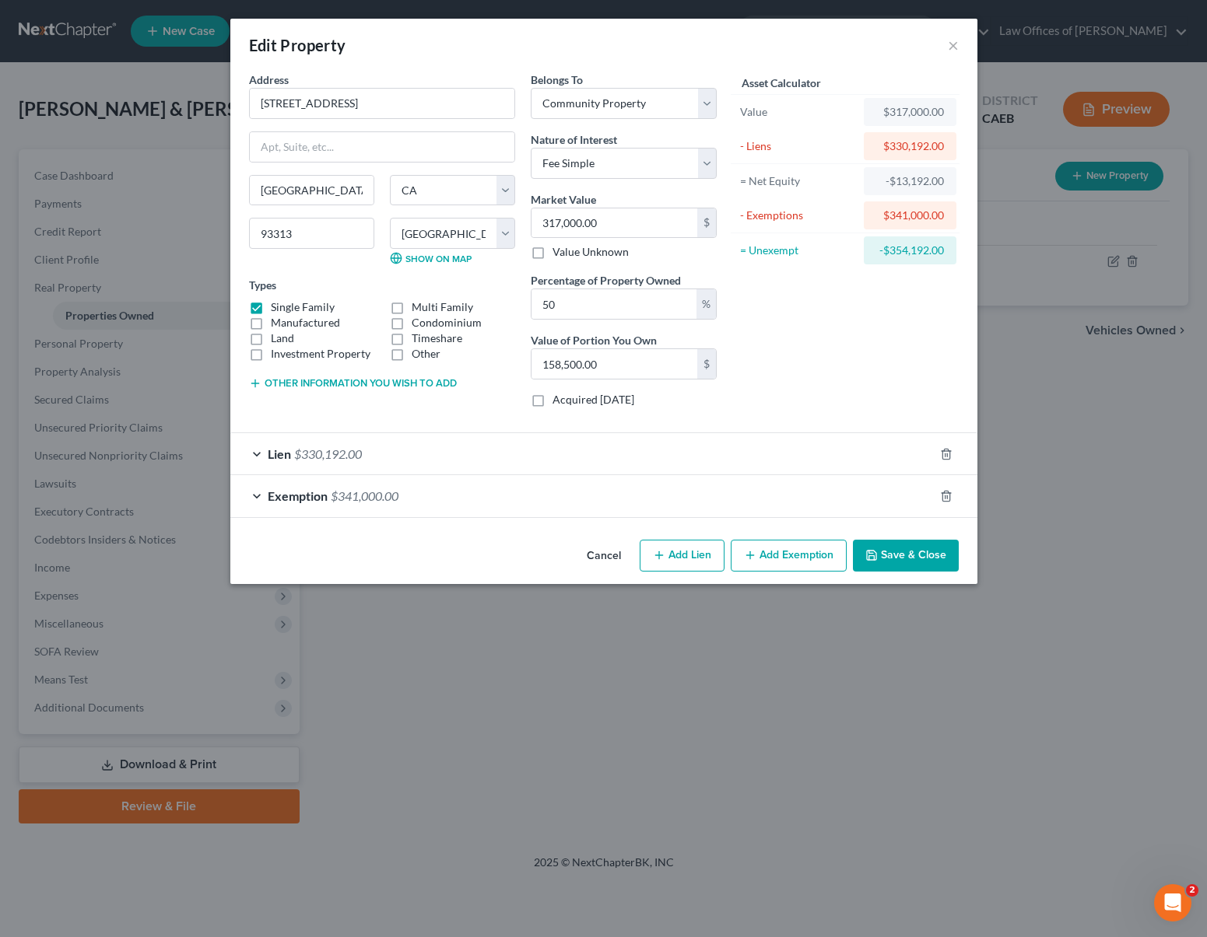
click at [405, 381] on button "Other information you wish to add" at bounding box center [353, 383] width 208 height 12
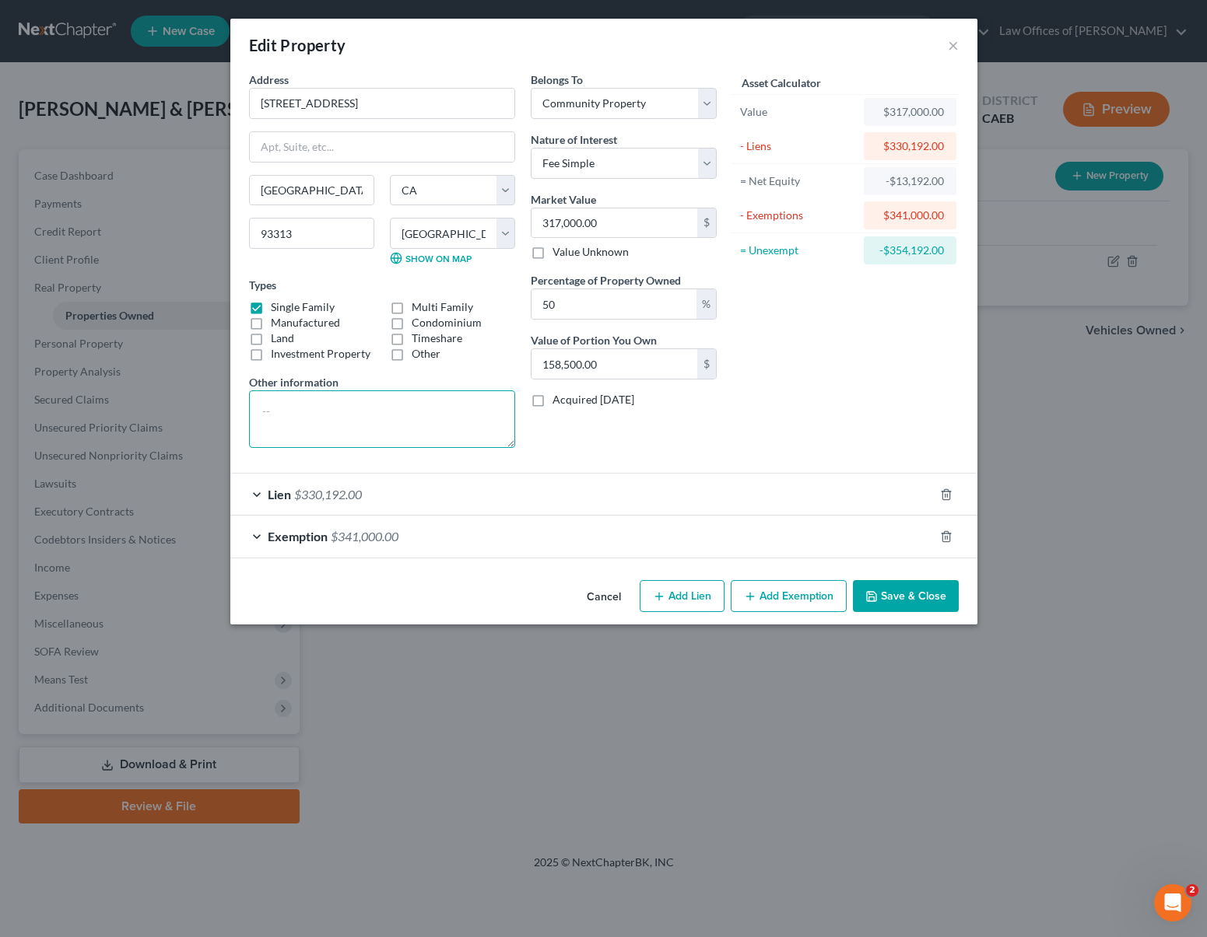
click at [352, 400] on textarea at bounding box center [382, 420] width 266 height 58
drag, startPoint x: 291, startPoint y: 415, endPoint x: 325, endPoint y: 426, distance: 35.7
click at [291, 415] on textarea "Share ownership with parents" at bounding box center [382, 420] width 266 height 58
type textarea "Shared ownership with parents"
click at [897, 599] on button "Save & Close" at bounding box center [906, 596] width 106 height 33
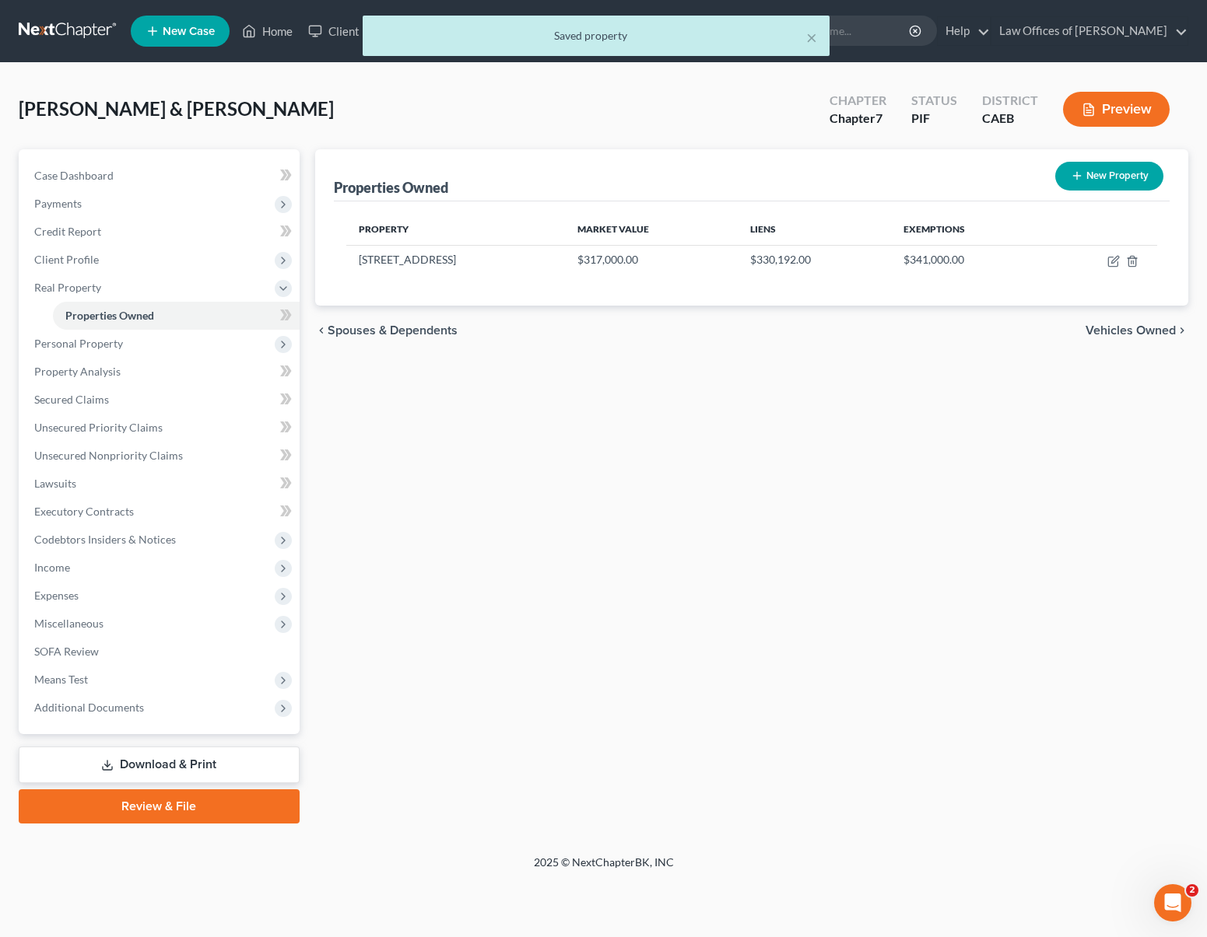
click at [226, 766] on link "Download & Print" at bounding box center [159, 765] width 281 height 37
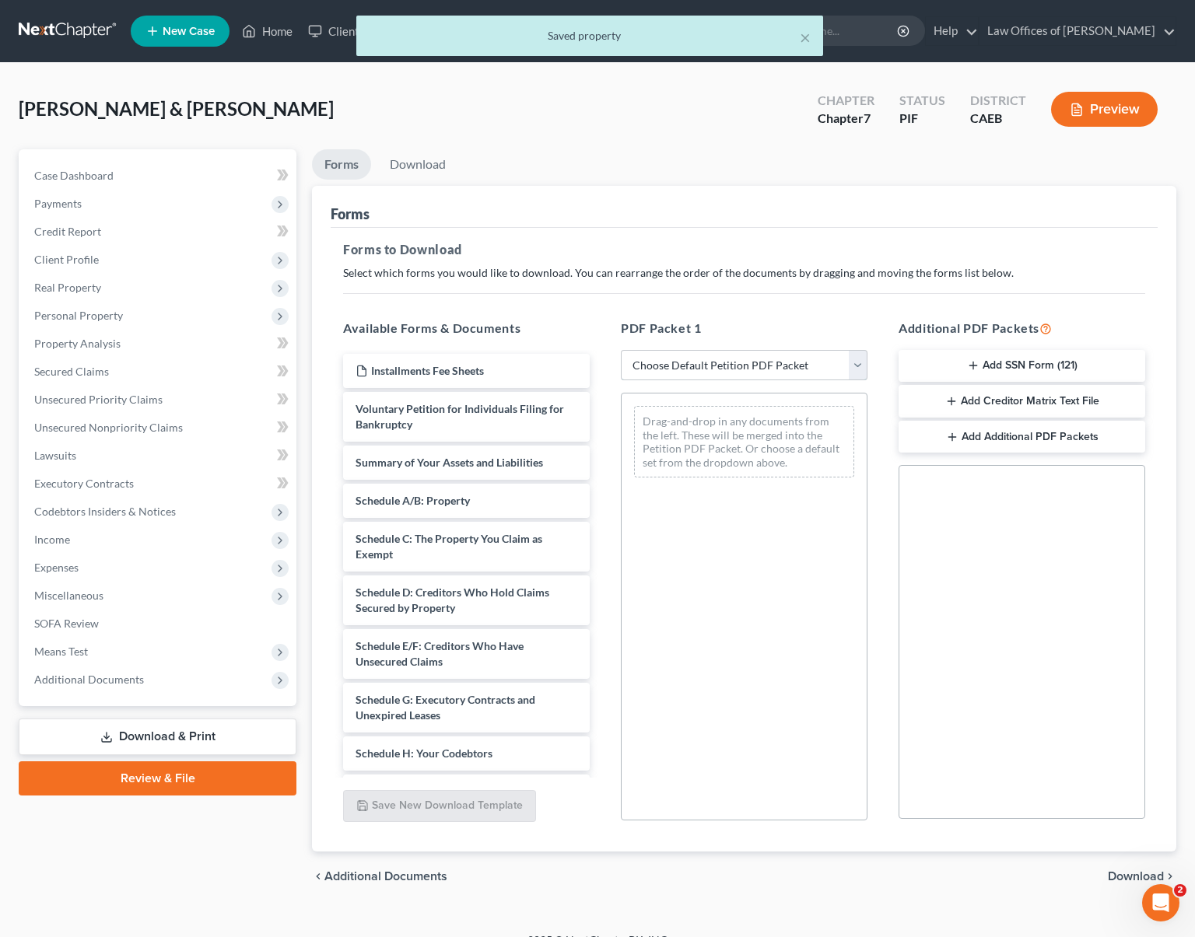
click at [855, 359] on select "Choose Default Petition PDF Packet Complete Bankruptcy Petition (all forms and …" at bounding box center [744, 365] width 247 height 31
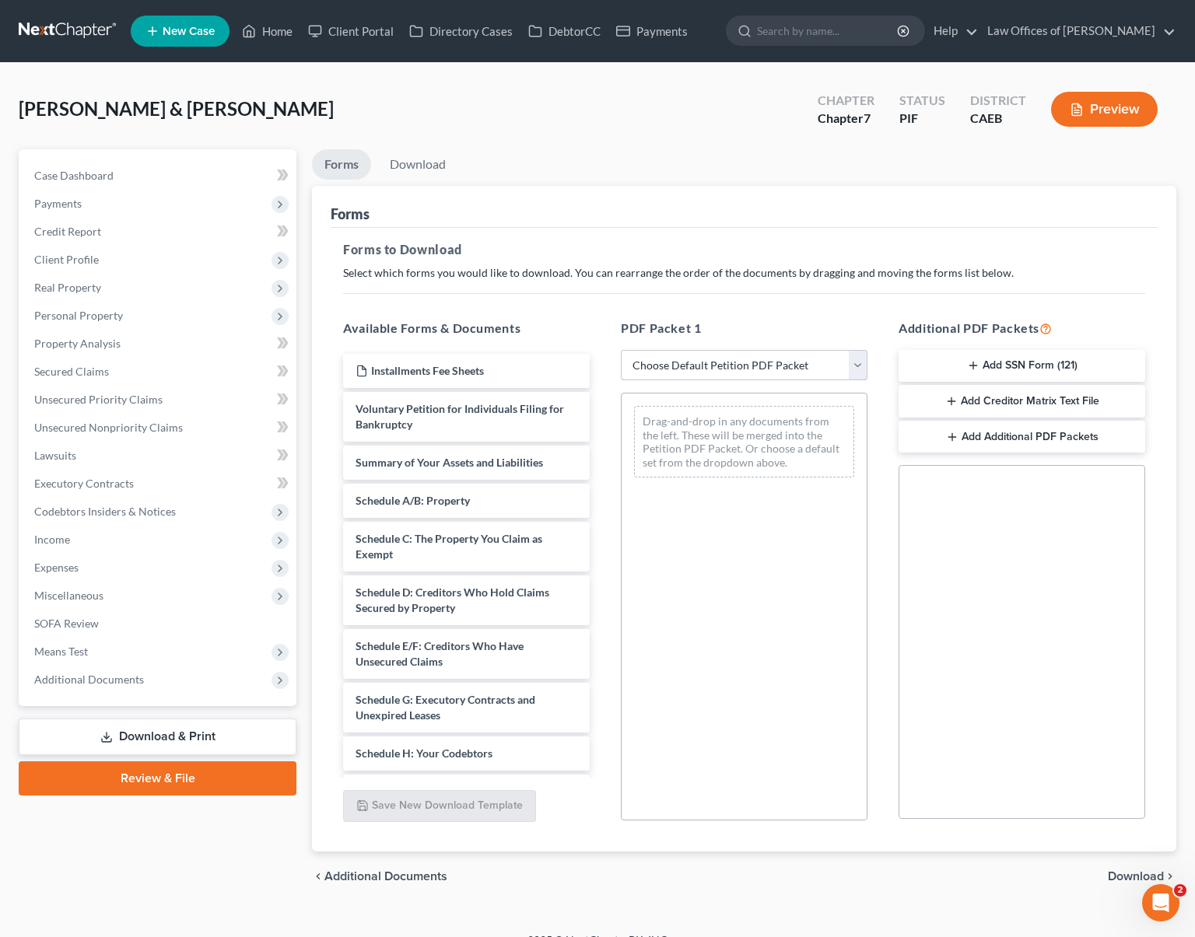
select select "4"
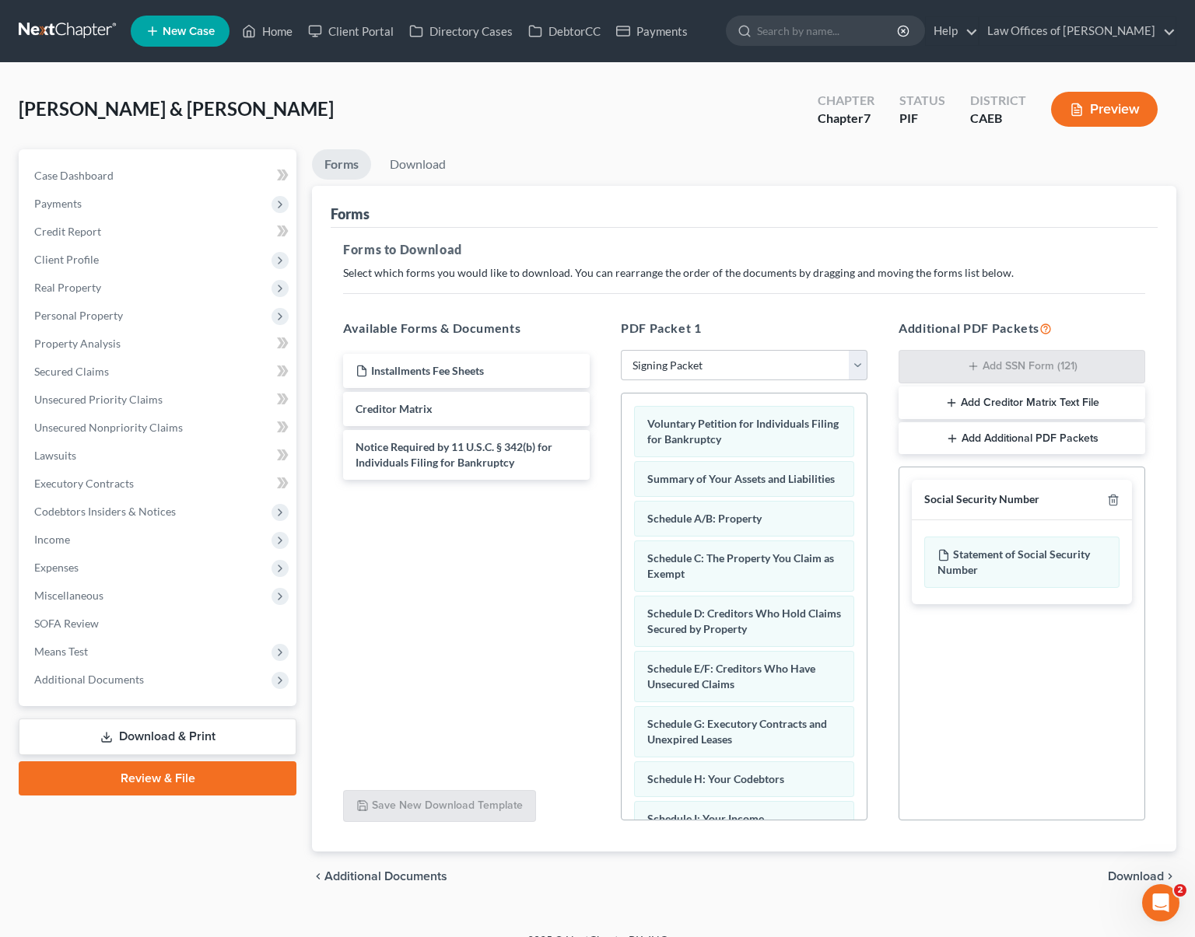
click at [1130, 876] on span "Download" at bounding box center [1136, 877] width 56 height 12
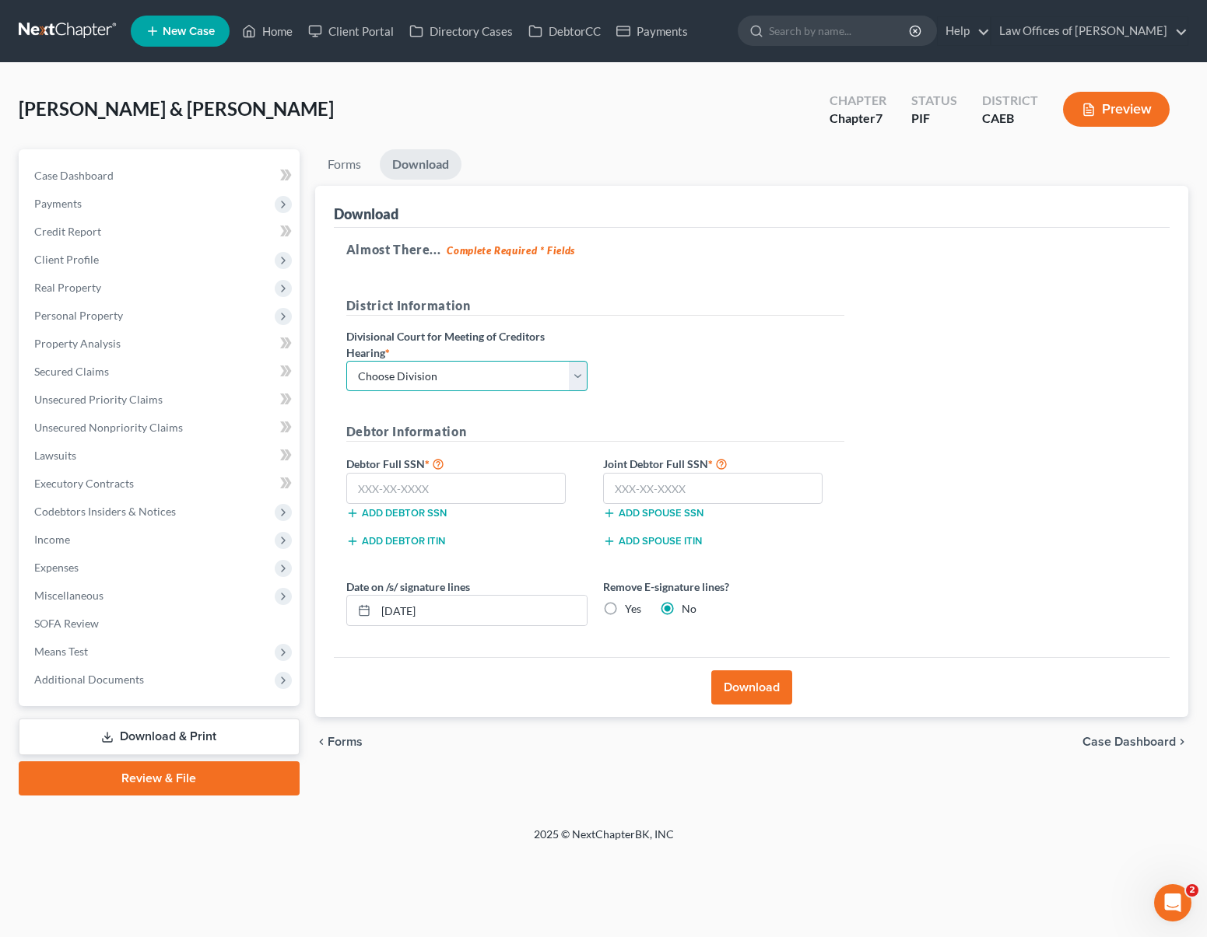
click at [576, 378] on select "Choose Division Fresno Modesto [GEOGRAPHIC_DATA]" at bounding box center [466, 376] width 241 height 31
select select "0"
click at [481, 490] on input "text" at bounding box center [456, 488] width 220 height 31
type input "111-11-1111"
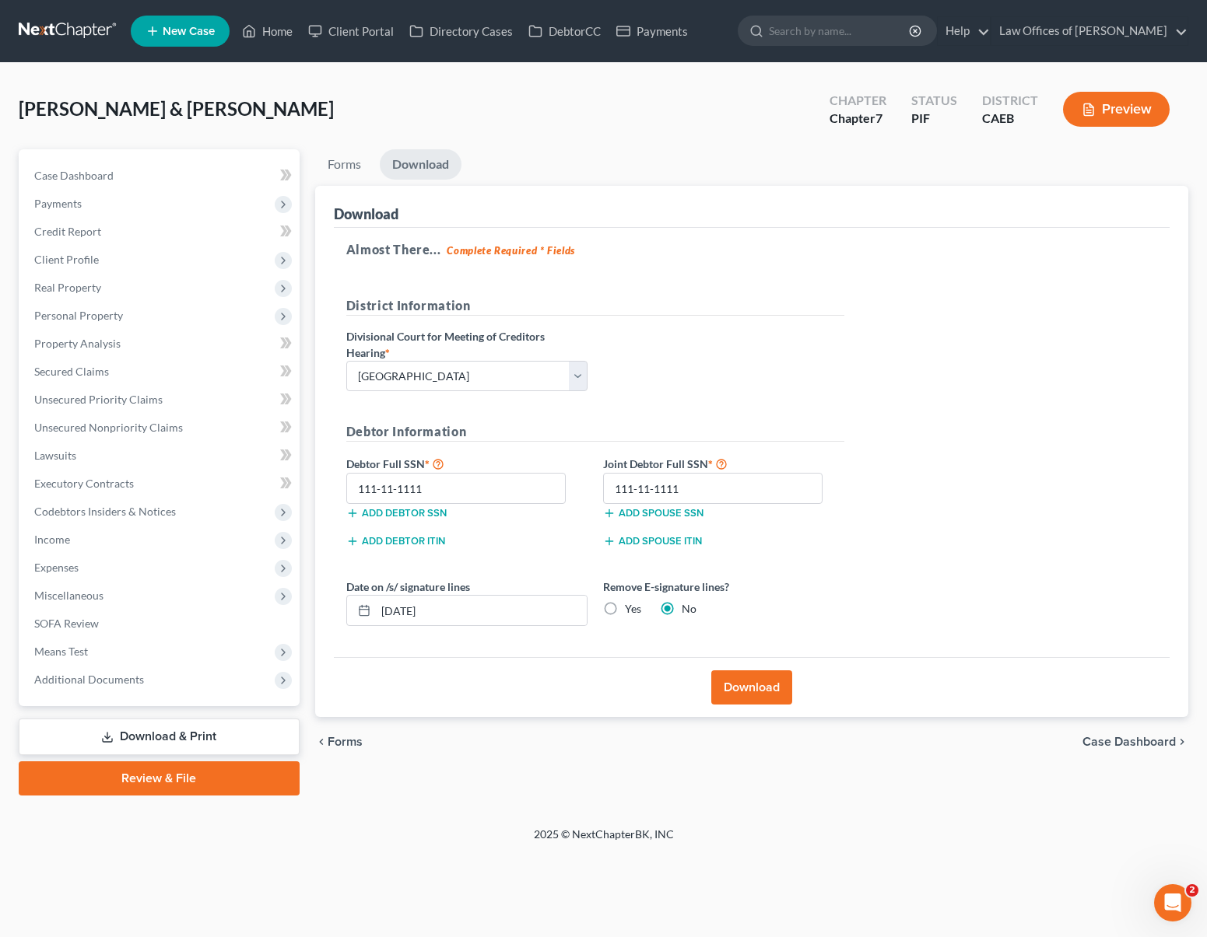
click at [756, 685] on button "Download" at bounding box center [751, 688] width 81 height 34
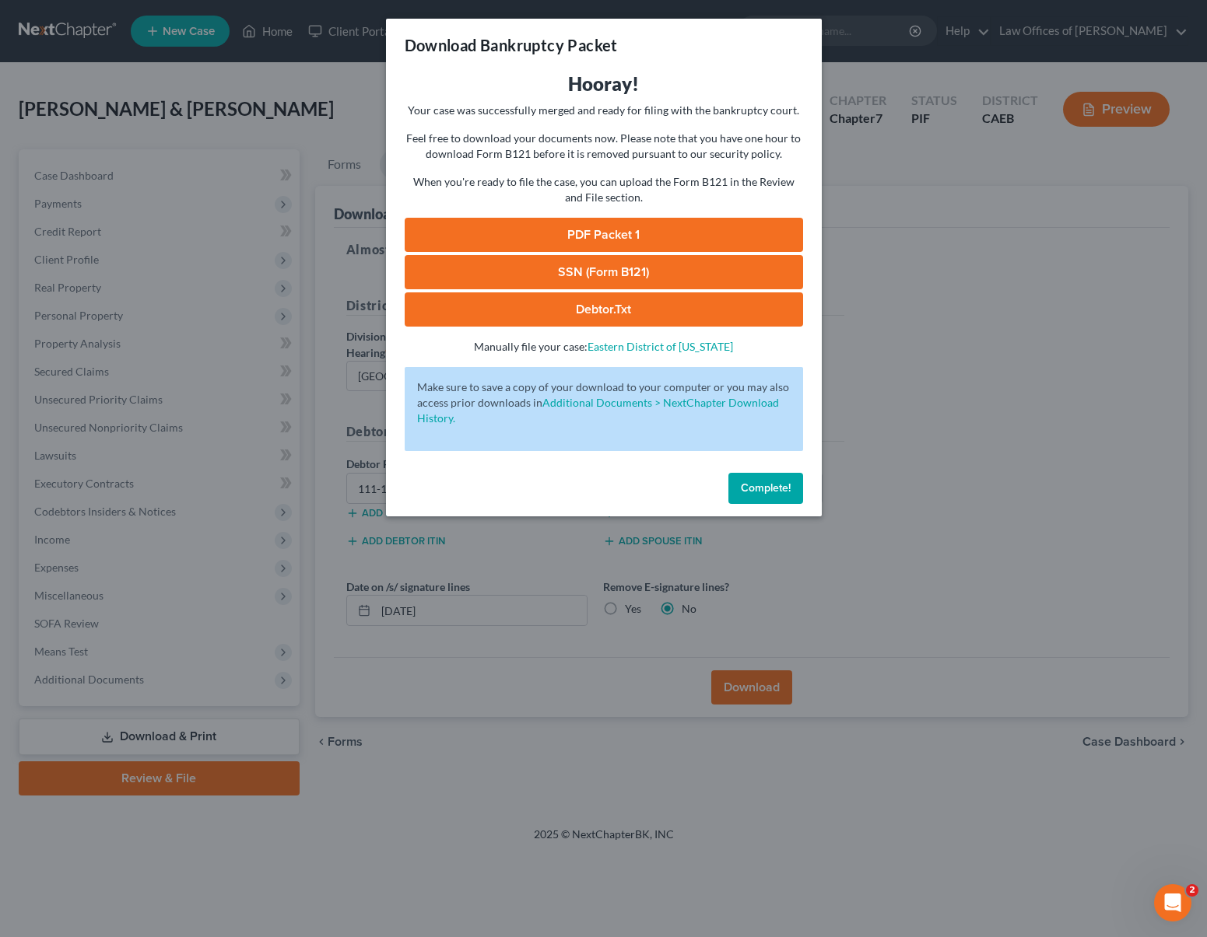
click at [580, 234] on link "PDF Packet 1" at bounding box center [604, 235] width 398 height 34
click at [759, 486] on span "Complete!" at bounding box center [766, 488] width 50 height 13
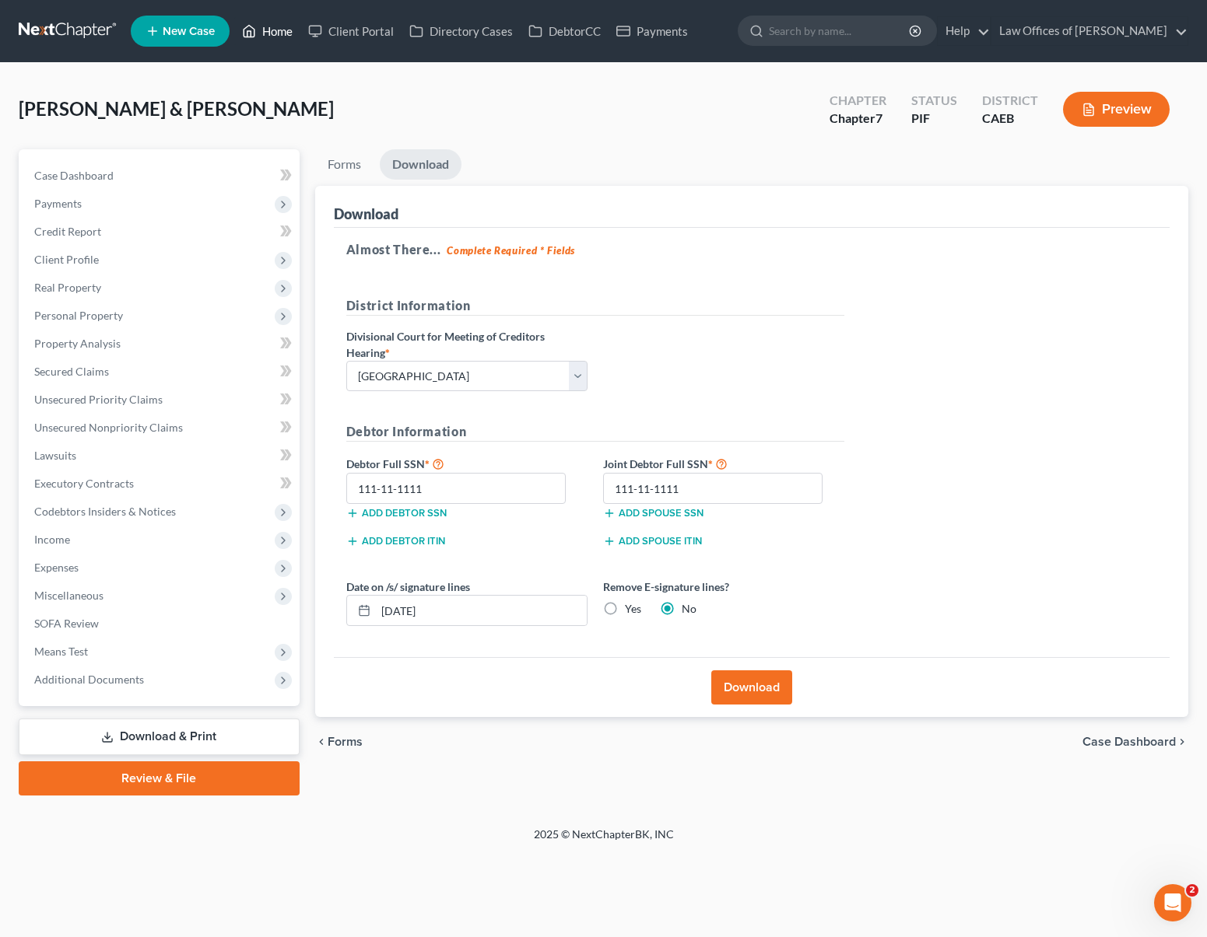
click at [273, 30] on link "Home" at bounding box center [267, 31] width 66 height 28
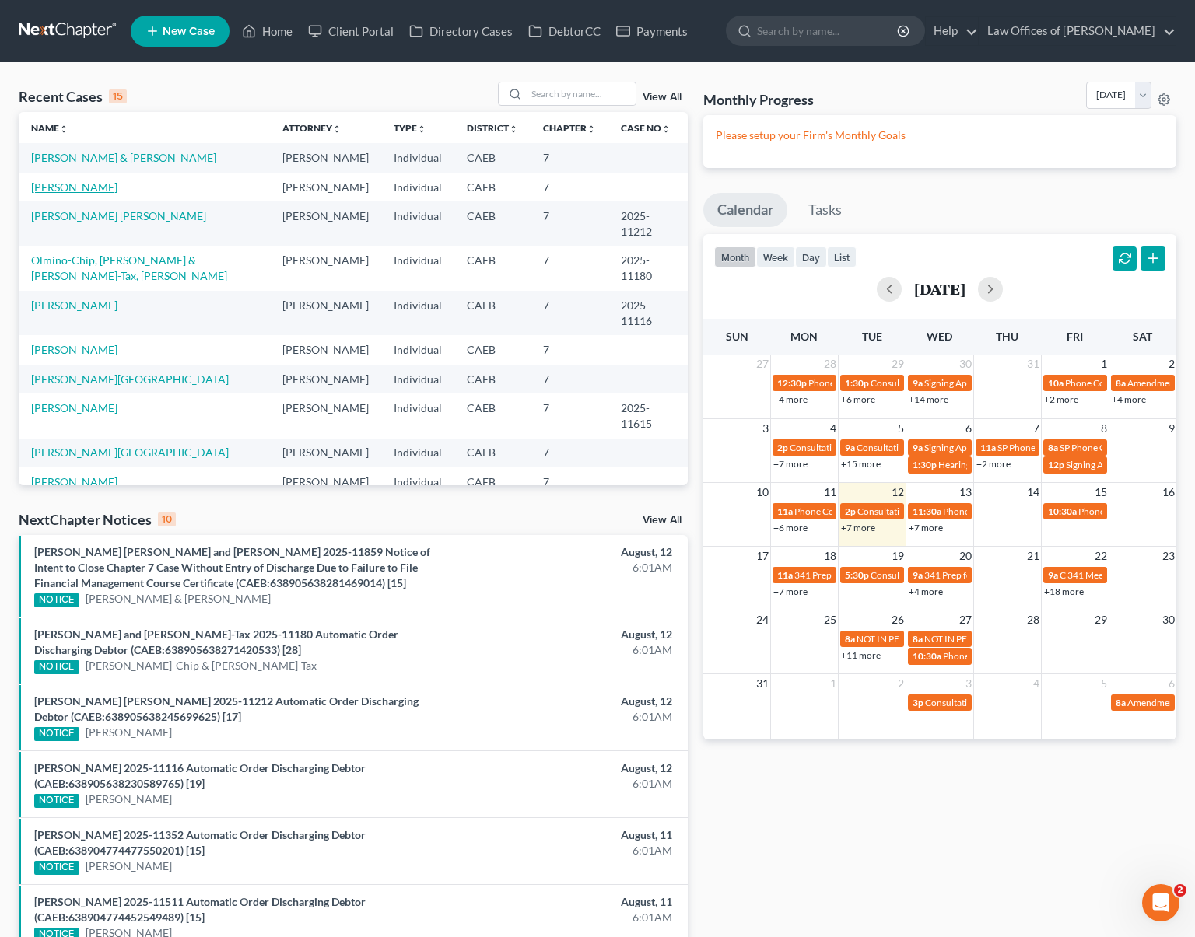
click at [117, 191] on link "[PERSON_NAME]" at bounding box center [74, 186] width 86 height 13
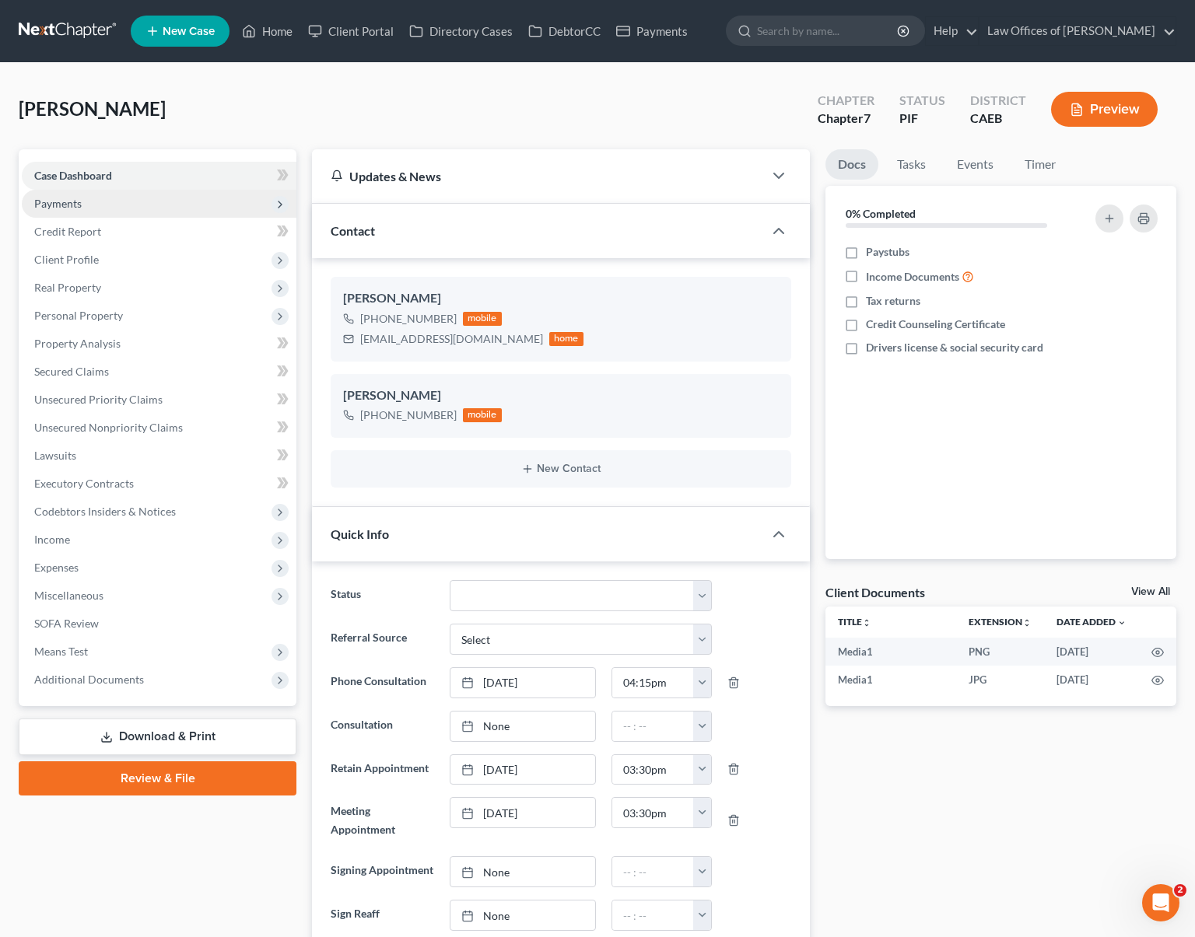
scroll to position [11575, 0]
click at [235, 728] on link "Download & Print" at bounding box center [158, 737] width 278 height 37
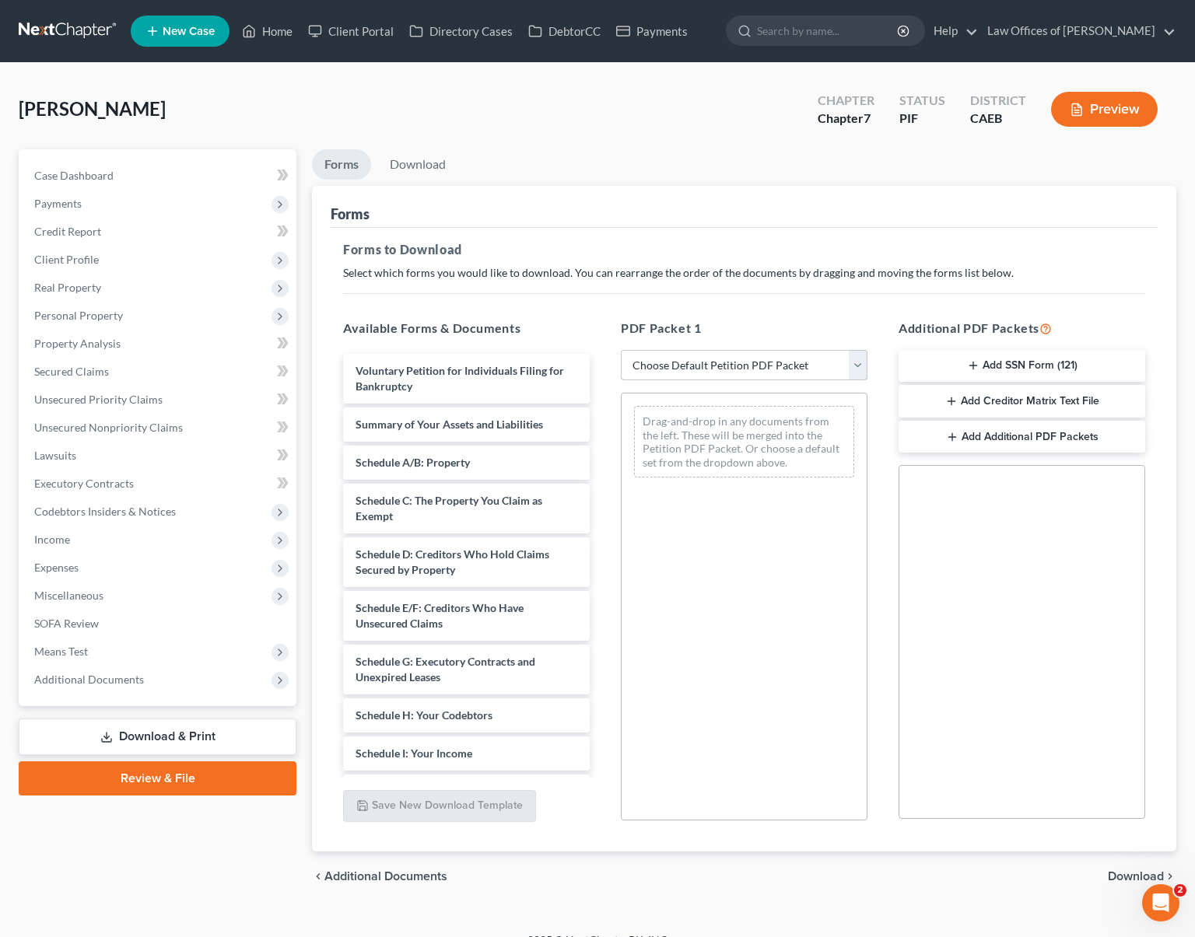
click at [857, 364] on select "Choose Default Petition PDF Packet Complete Bankruptcy Petition (all forms and …" at bounding box center [744, 365] width 247 height 31
select select "5"
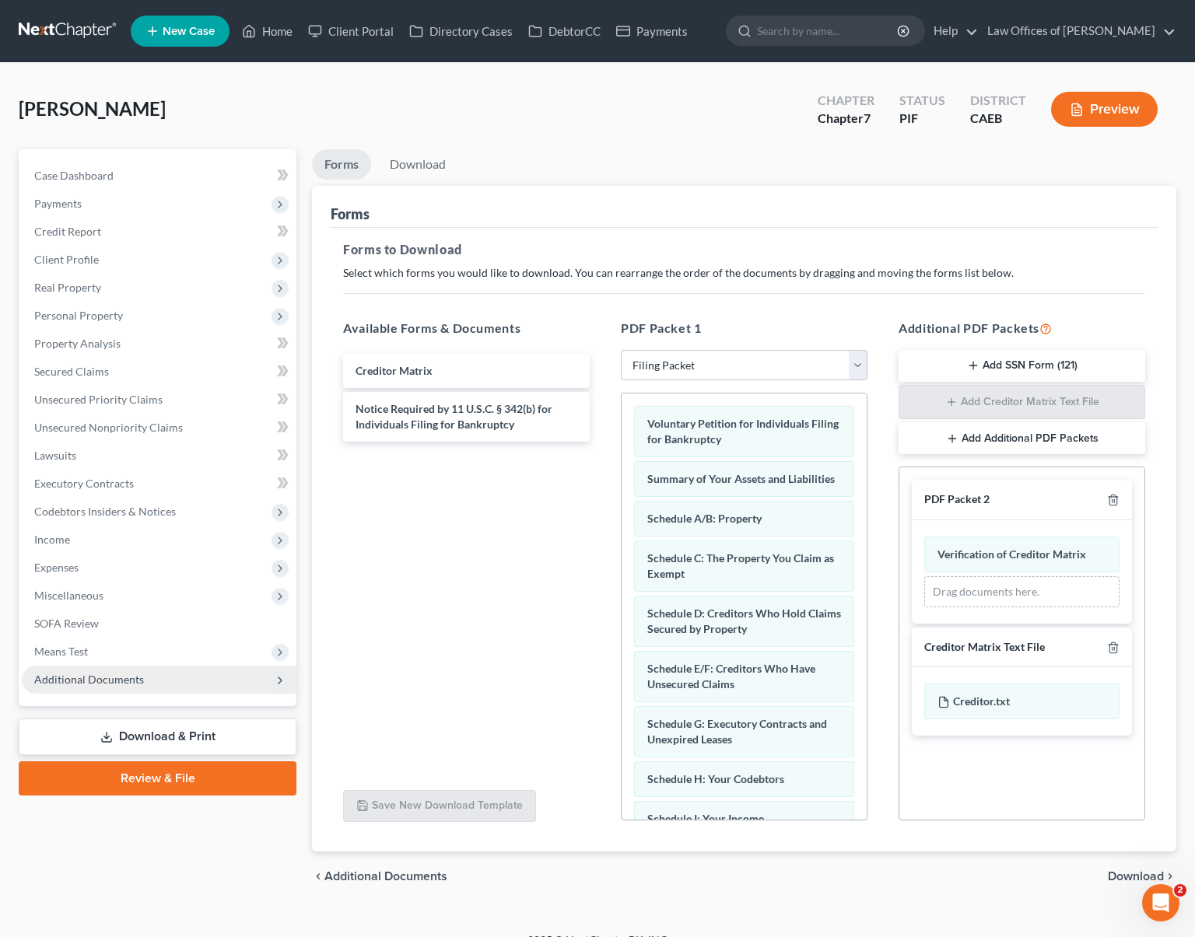
click at [142, 683] on span "Additional Documents" at bounding box center [159, 680] width 275 height 28
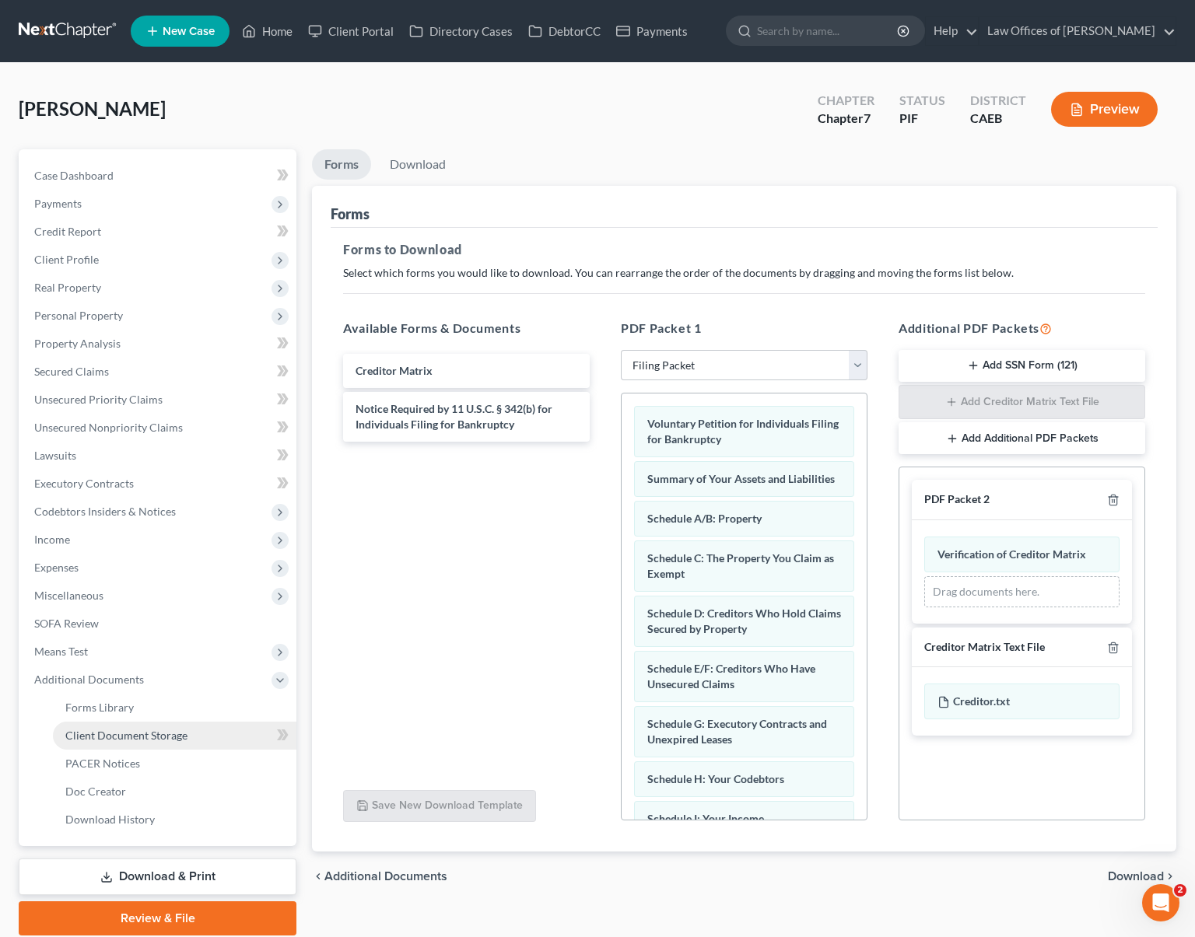
click at [167, 737] on span "Client Document Storage" at bounding box center [126, 735] width 122 height 13
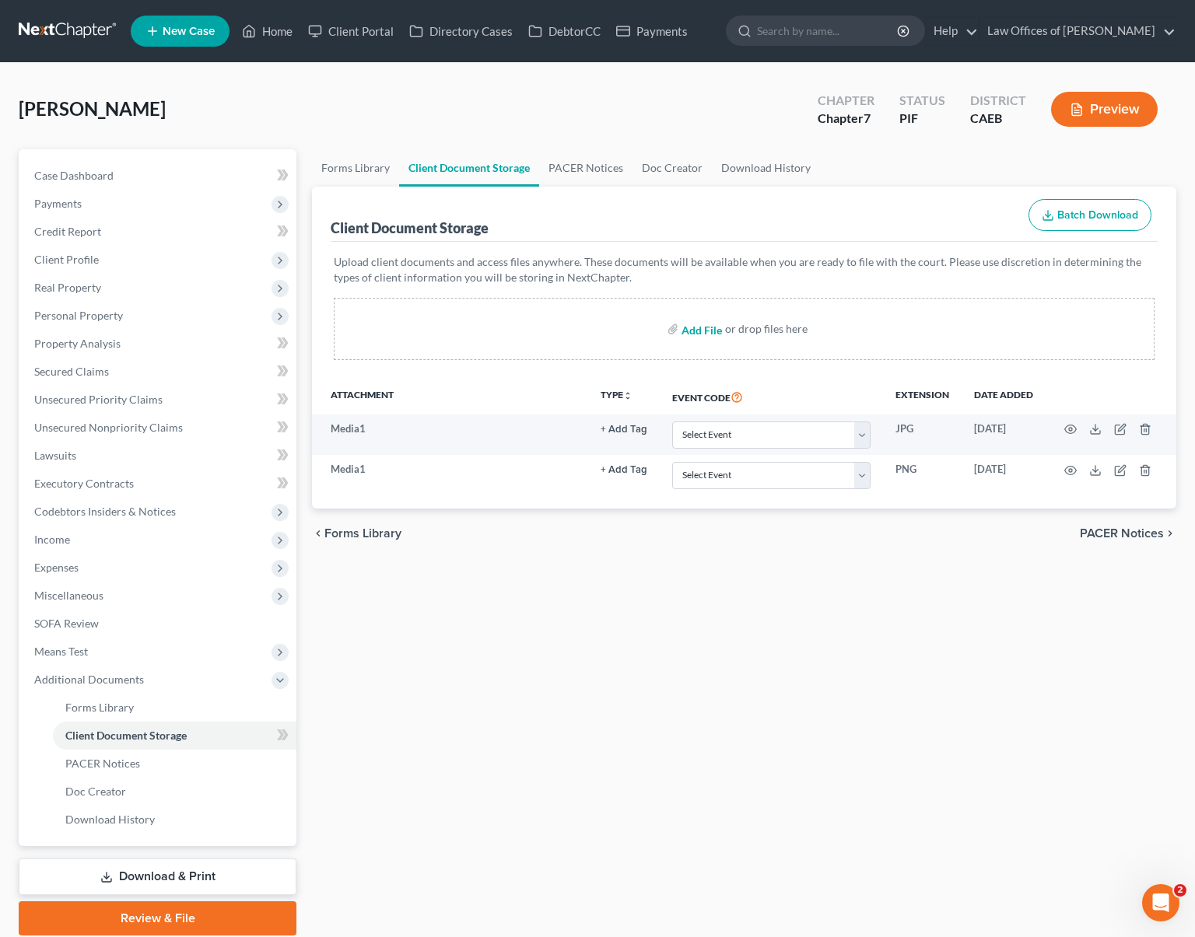
click at [707, 330] on input "file" at bounding box center [699, 329] width 37 height 28
type input "C:\fakepath\Certificate.pdf"
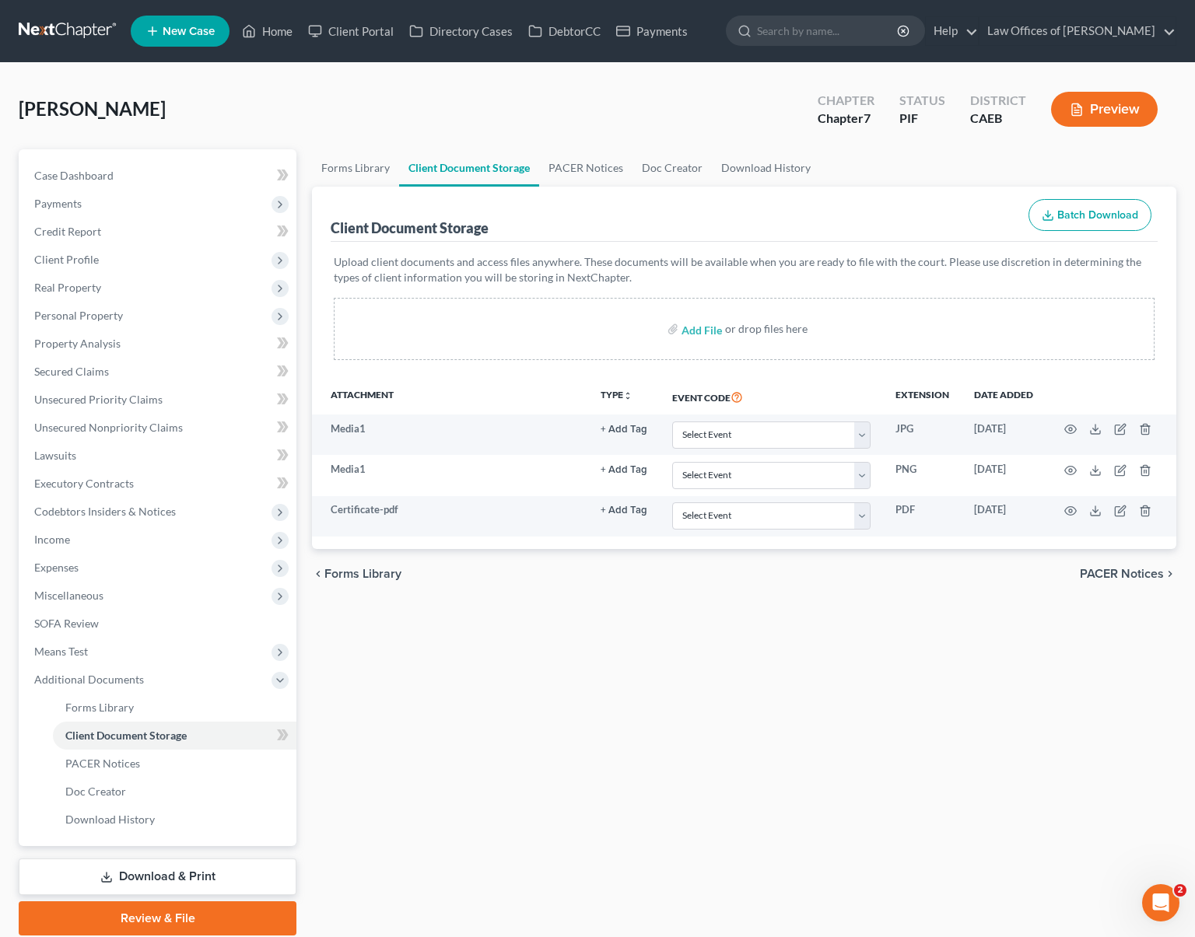
click at [216, 868] on link "Download & Print" at bounding box center [158, 877] width 278 height 37
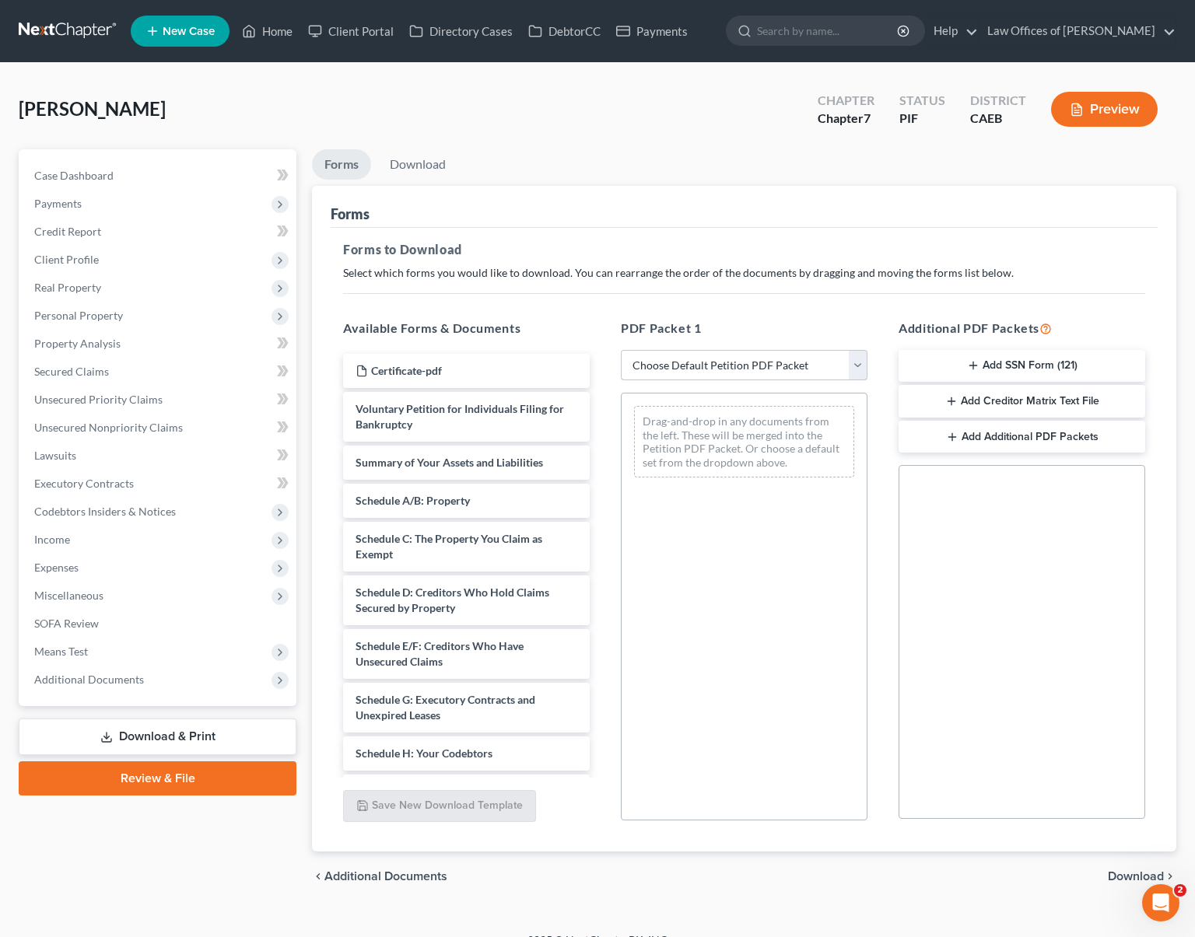
click at [857, 364] on select "Choose Default Petition PDF Packet Complete Bankruptcy Petition (all forms and …" at bounding box center [744, 365] width 247 height 31
click at [857, 363] on select "Choose Default Petition PDF Packet Complete Bankruptcy Petition (all forms and …" at bounding box center [744, 365] width 247 height 31
select select "5"
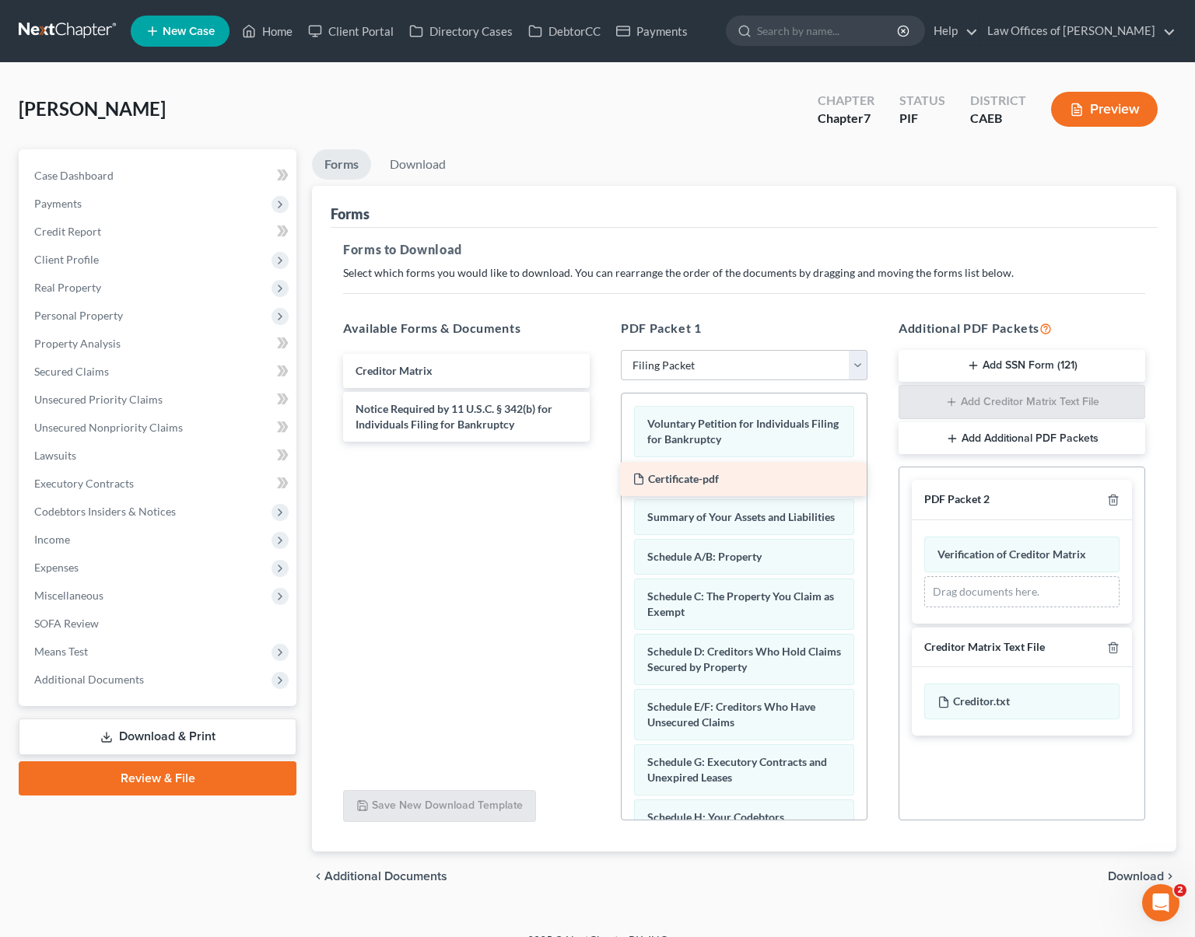
drag, startPoint x: 461, startPoint y: 368, endPoint x: 738, endPoint y: 477, distance: 298.3
click at [602, 442] on div "Certificate-pdf Certificate-pdf Creditor Matrix Notice Required by 11 U.S.C. § …" at bounding box center [467, 398] width 272 height 88
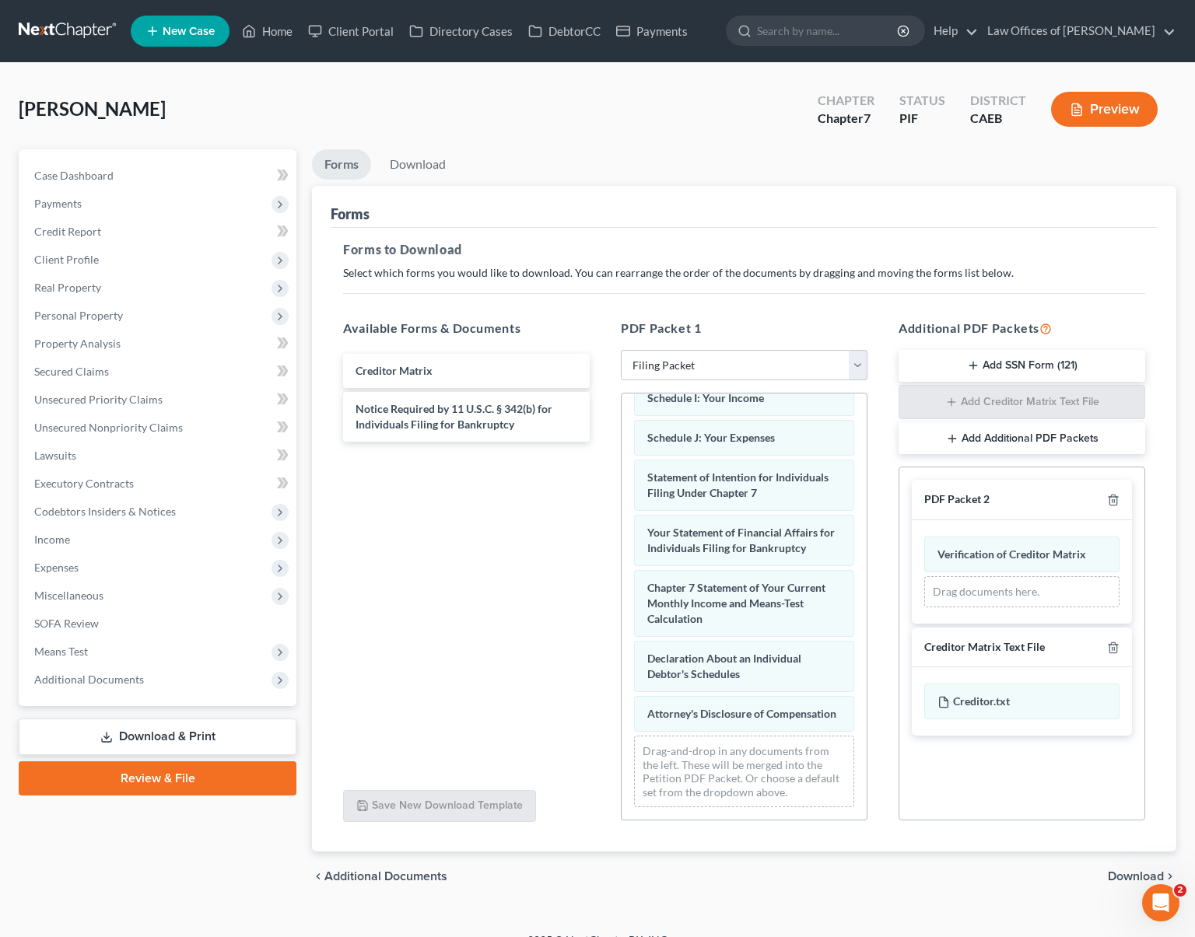
scroll to position [492, 0]
click at [1143, 876] on span "Download" at bounding box center [1136, 877] width 56 height 12
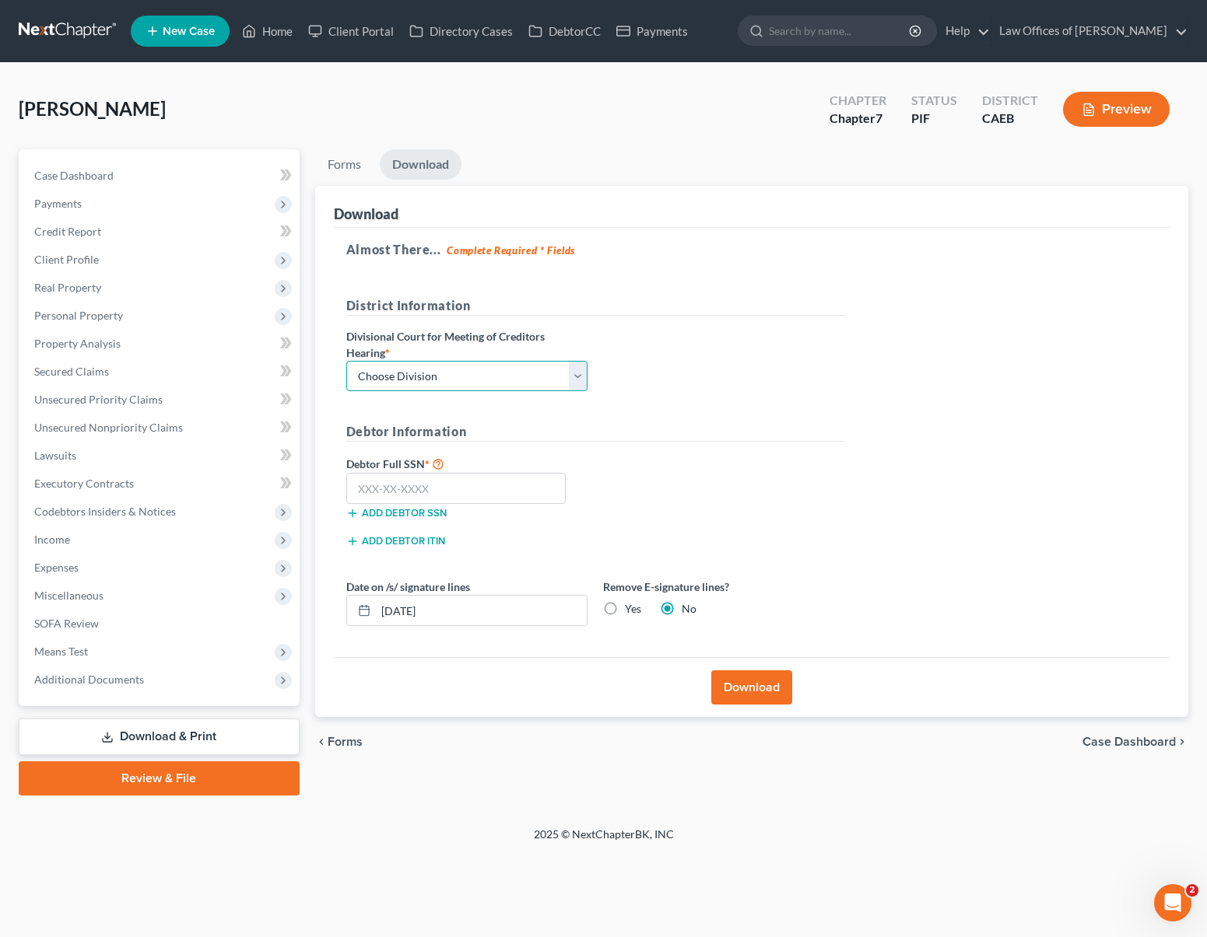
click at [573, 372] on select "Choose Division Fresno Modesto [GEOGRAPHIC_DATA]" at bounding box center [466, 376] width 241 height 31
select select "0"
click at [457, 487] on input "text" at bounding box center [456, 488] width 220 height 31
type input "615-09-3760"
click at [473, 615] on input "[DATE]" at bounding box center [481, 611] width 211 height 30
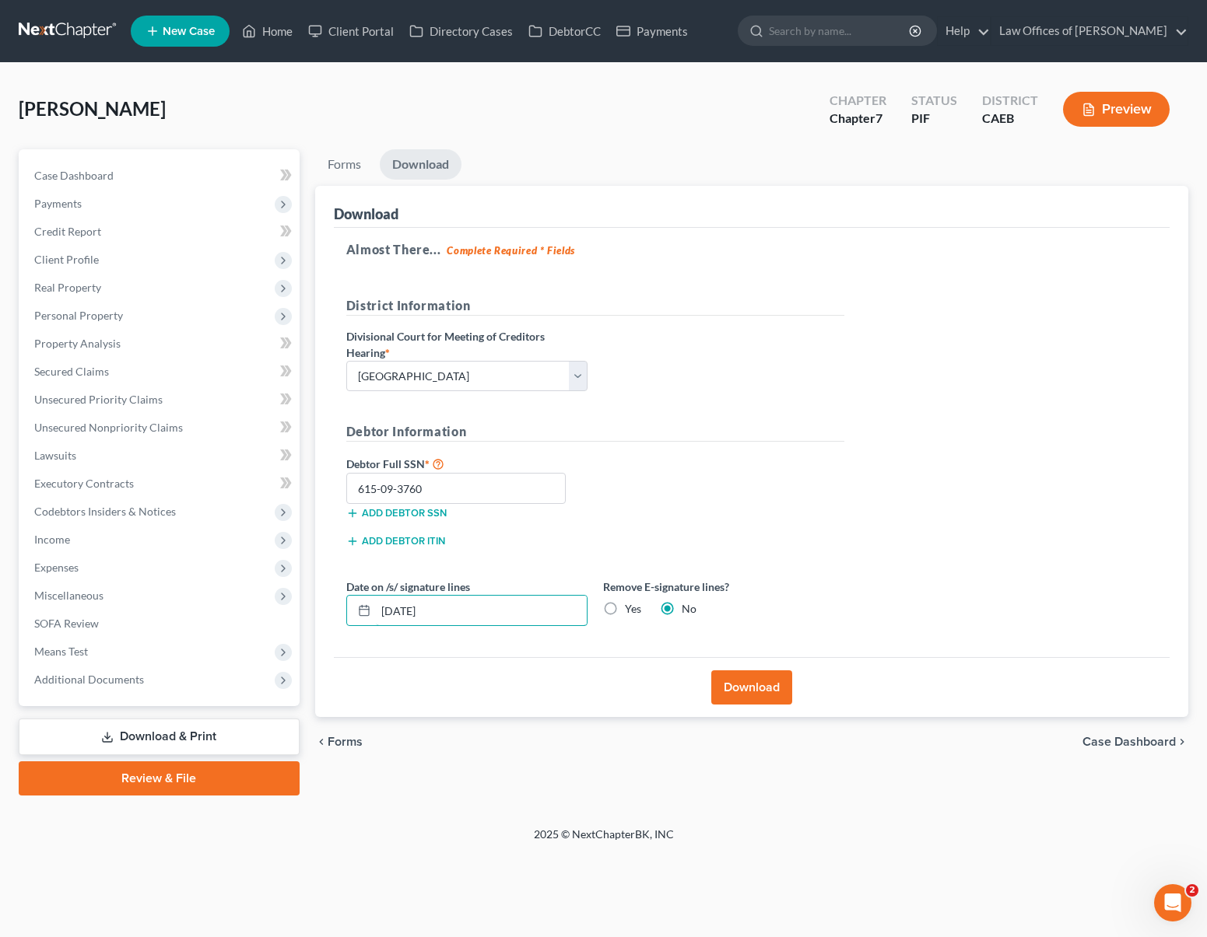
type input "[DATE]"
click at [748, 680] on button "Download" at bounding box center [751, 688] width 81 height 34
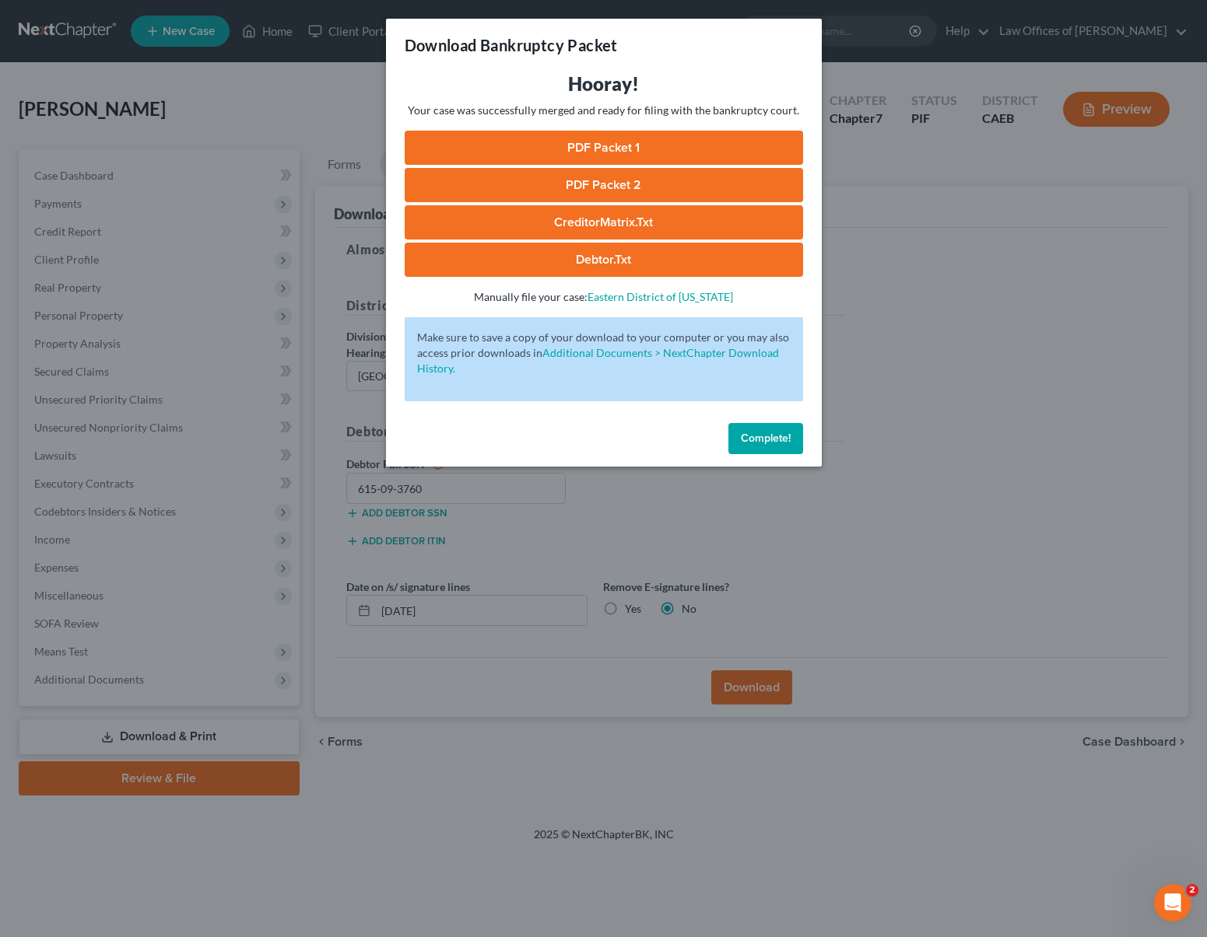
click at [586, 145] on link "PDF Packet 1" at bounding box center [604, 148] width 398 height 34
click at [634, 184] on link "PDF Packet 2" at bounding box center [604, 185] width 398 height 34
click at [681, 214] on link "CreditorMatrix.txt" at bounding box center [604, 222] width 398 height 34
click at [672, 260] on link "Debtor.txt" at bounding box center [604, 260] width 398 height 34
click at [770, 437] on span "Complete!" at bounding box center [766, 438] width 50 height 13
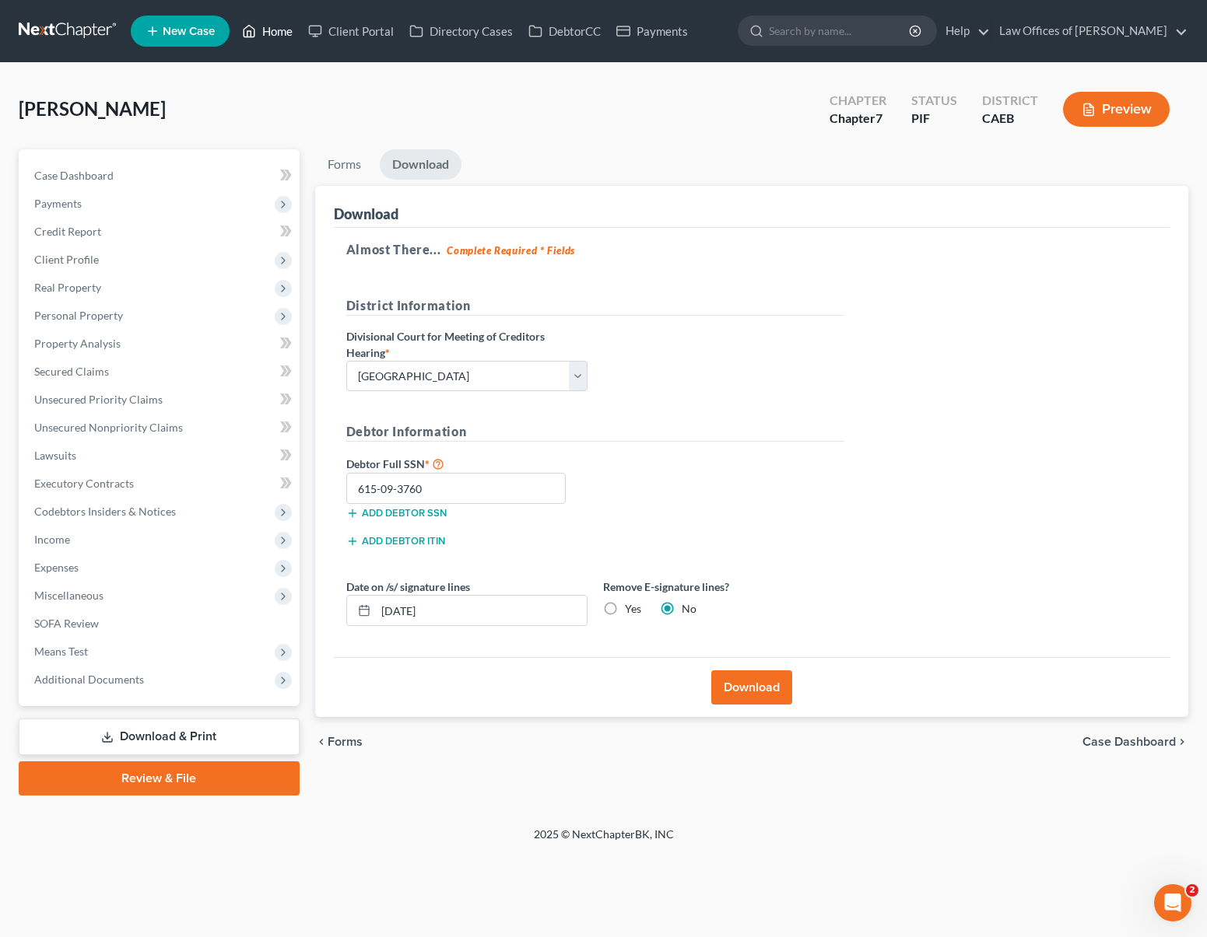
click at [277, 44] on link "Home" at bounding box center [267, 31] width 66 height 28
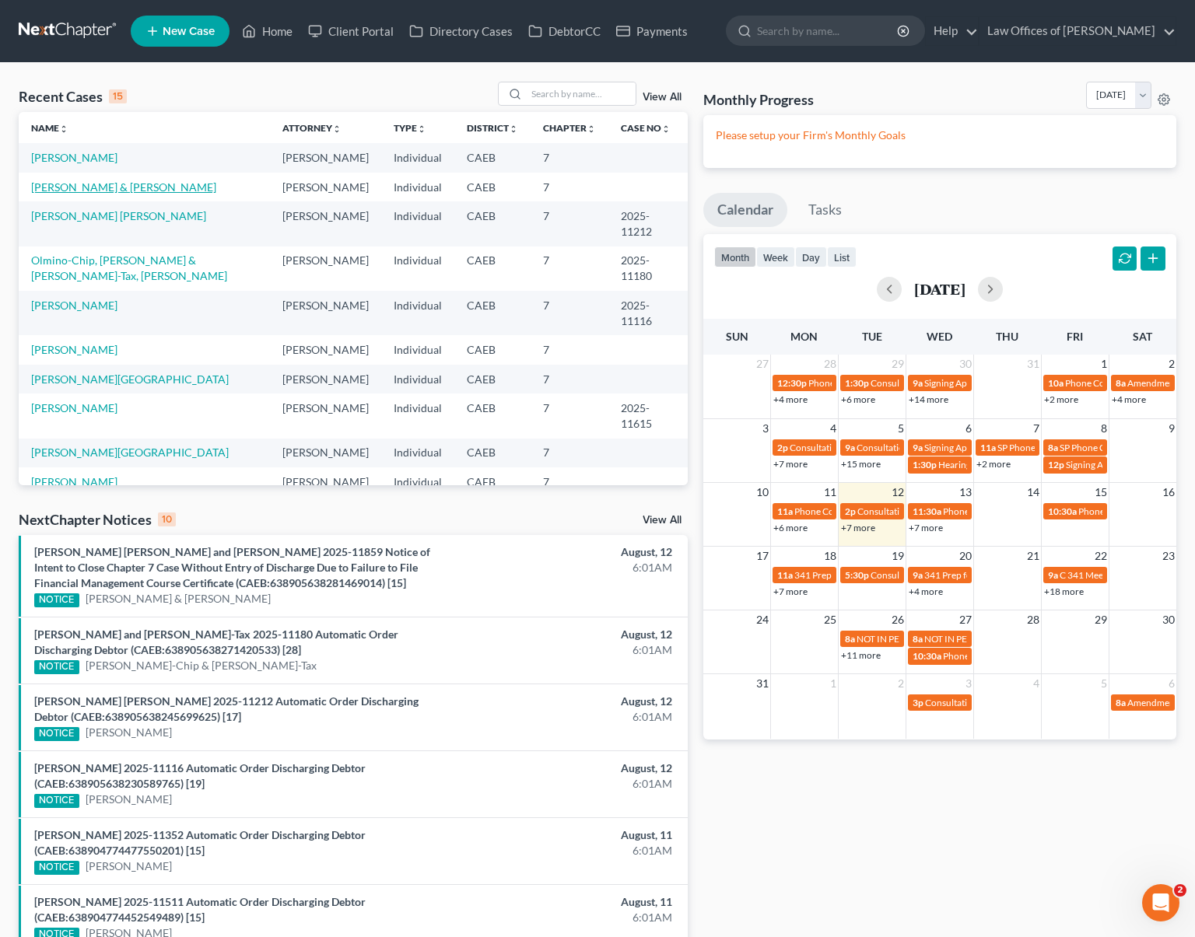
click at [216, 188] on link "[PERSON_NAME] & [PERSON_NAME]" at bounding box center [123, 186] width 185 height 13
select select "6"
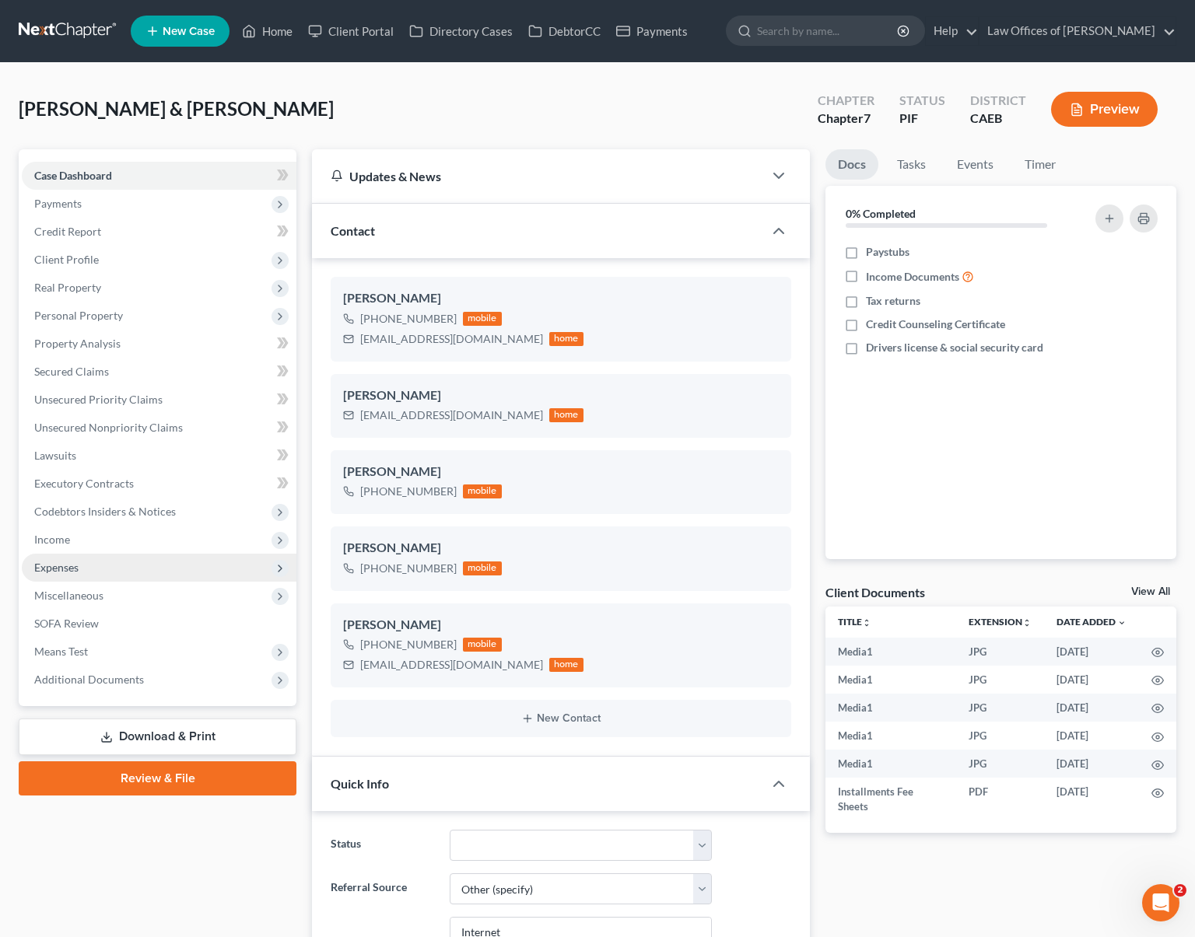
scroll to position [5549, 0]
click at [96, 543] on span "Income" at bounding box center [159, 540] width 275 height 28
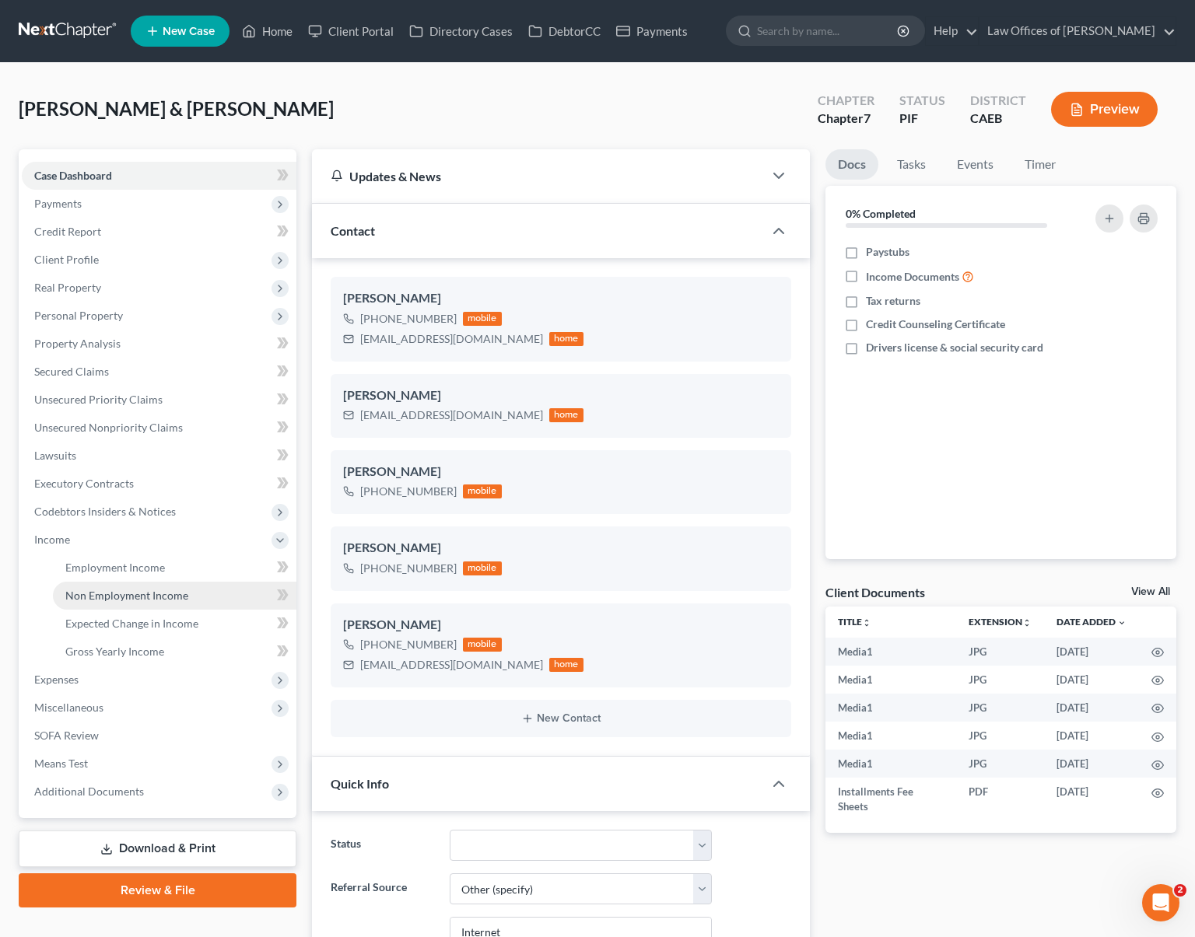
click at [208, 600] on link "Non Employment Income" at bounding box center [175, 596] width 244 height 28
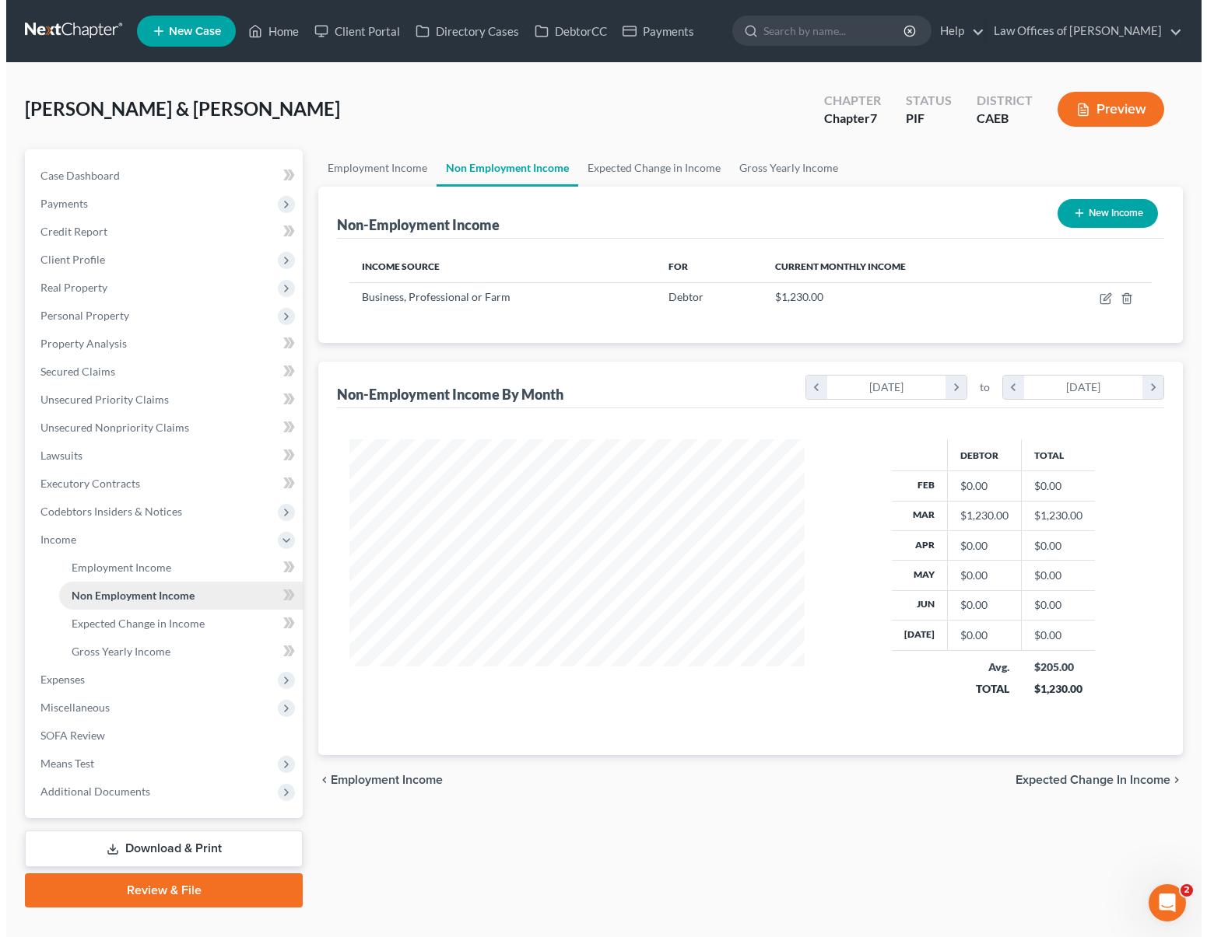
scroll to position [279, 485]
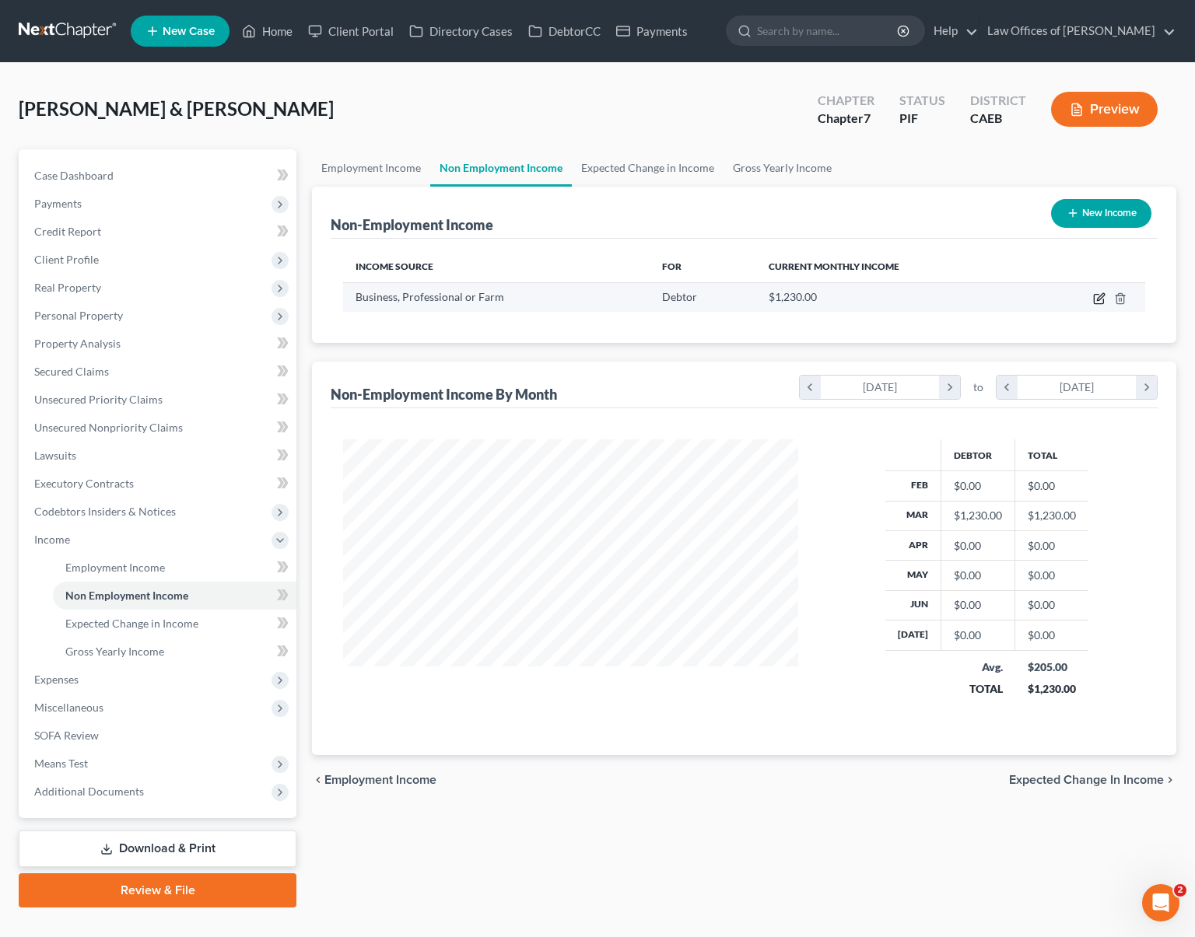
click at [1095, 296] on icon "button" at bounding box center [1099, 299] width 12 height 12
select select "10"
select select "0"
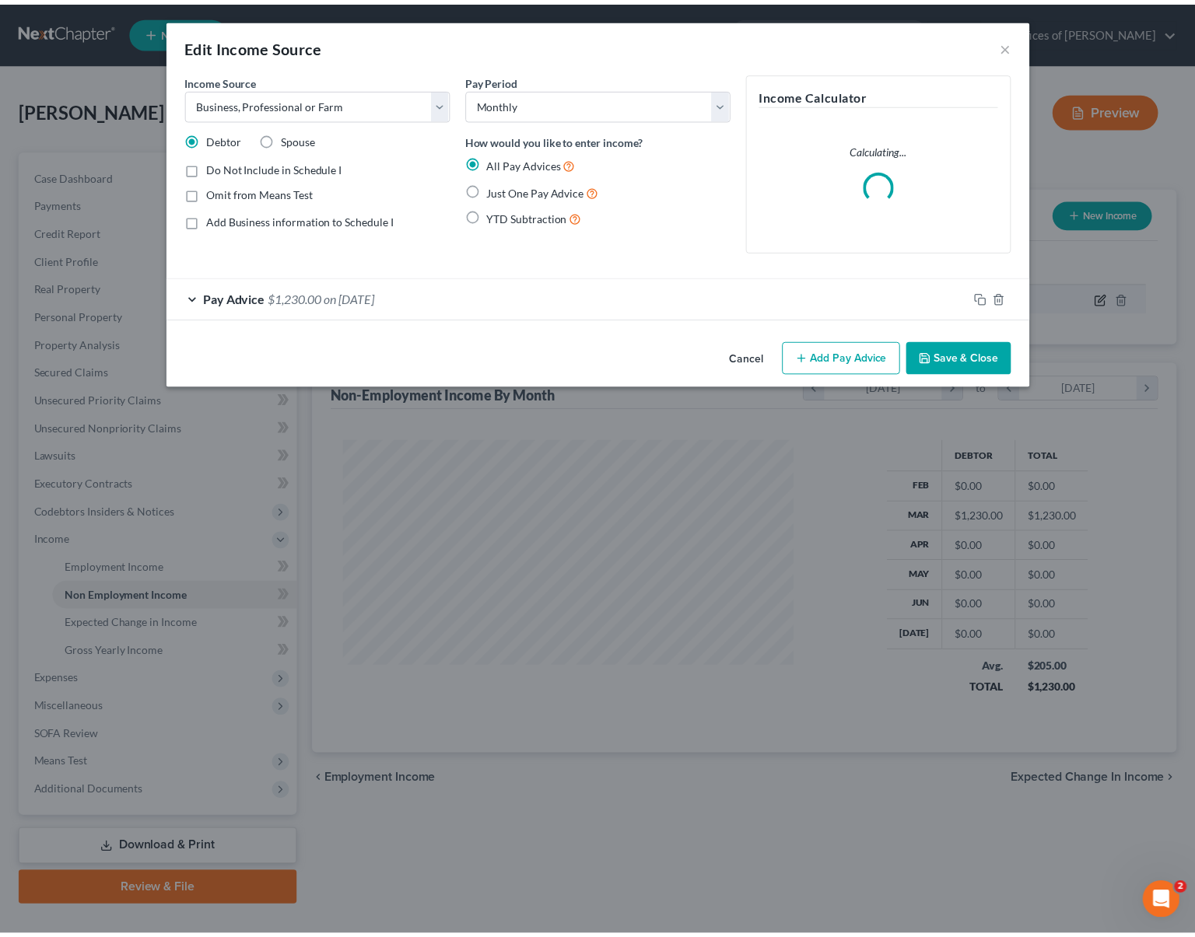
scroll to position [279, 491]
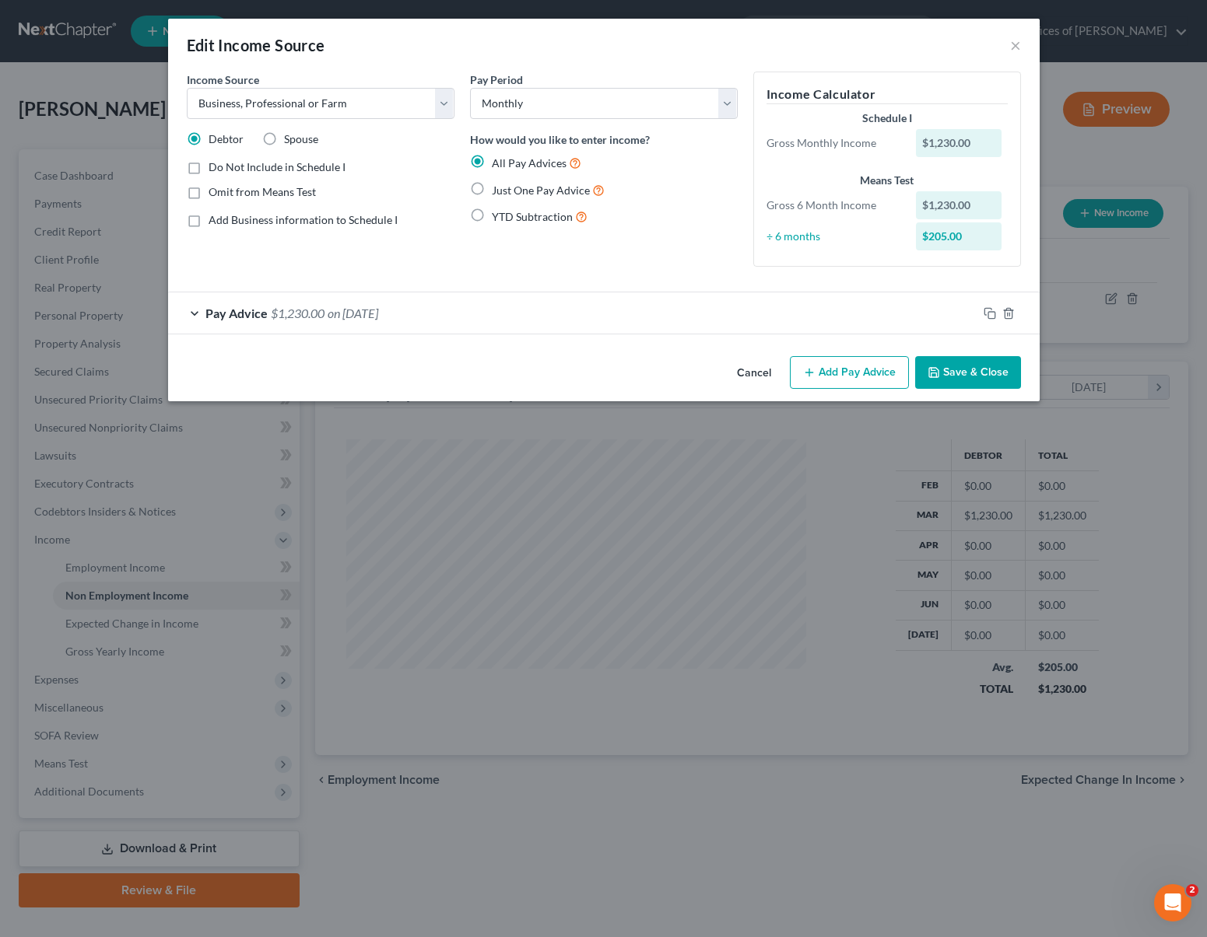
click at [208, 172] on label "Do Not Include in Schedule I" at bounding box center [276, 167] width 137 height 16
click at [215, 170] on input "Do Not Include in Schedule I" at bounding box center [220, 164] width 10 height 10
checkbox input "true"
click at [990, 373] on button "Save & Close" at bounding box center [968, 372] width 106 height 33
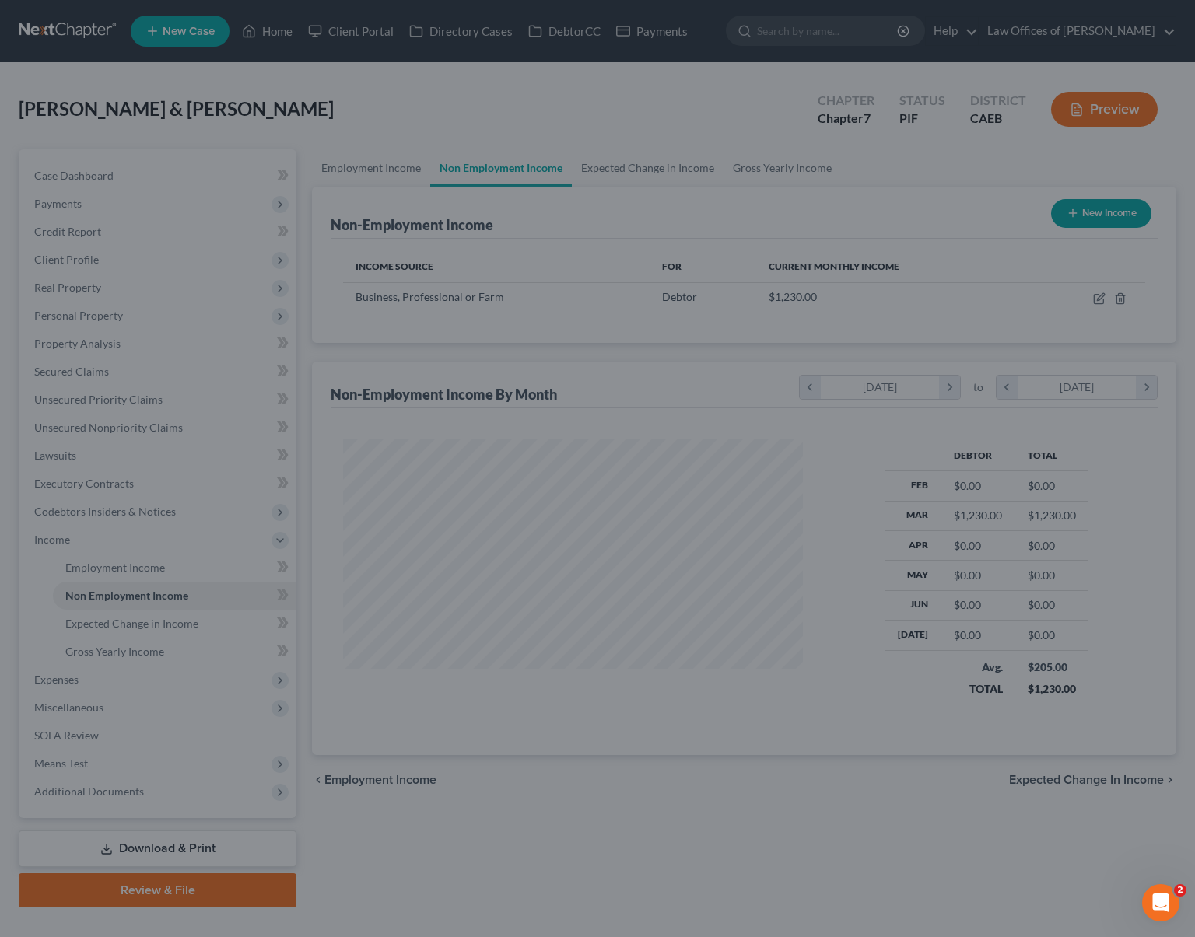
scroll to position [777684, 777477]
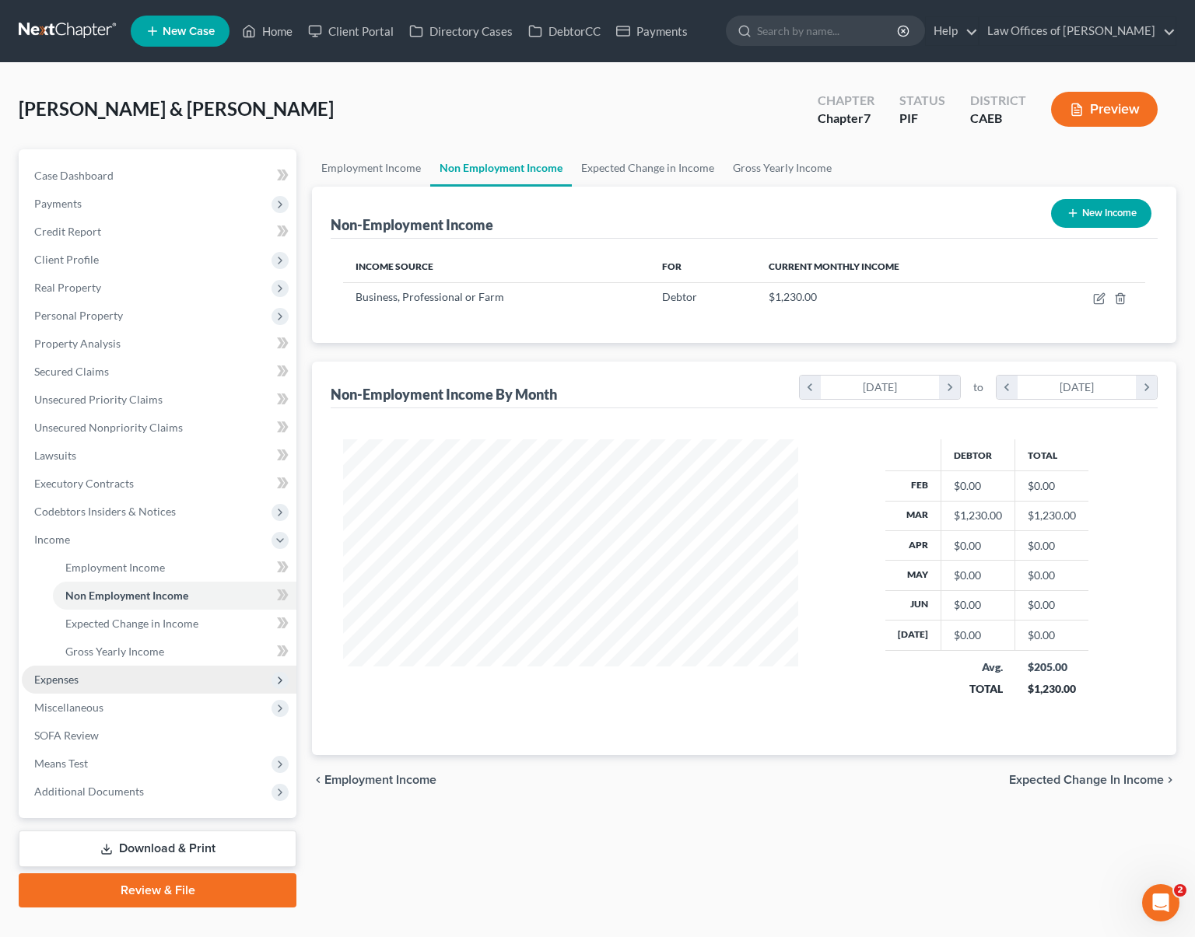
click at [75, 682] on span "Expenses" at bounding box center [56, 679] width 44 height 13
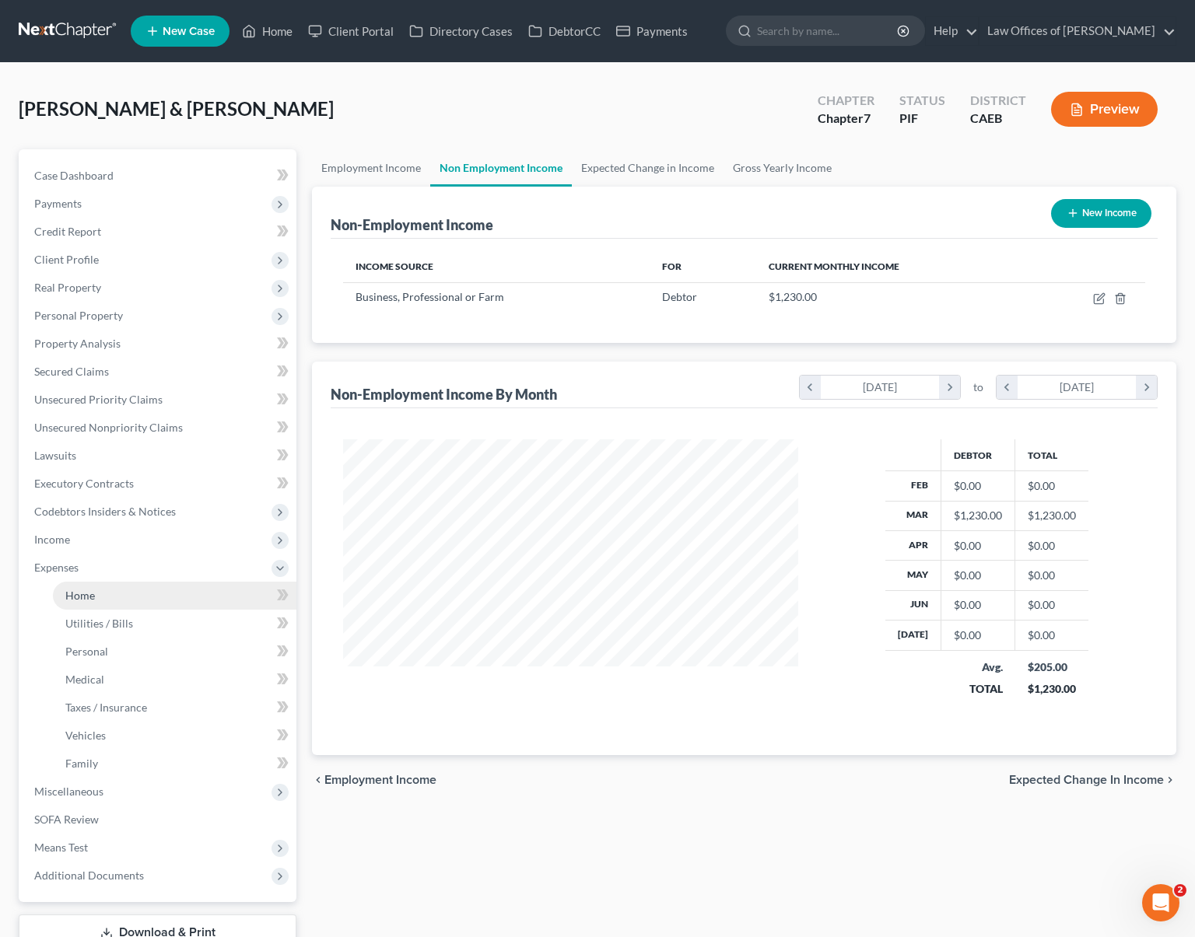
click at [84, 596] on span "Home" at bounding box center [80, 595] width 30 height 13
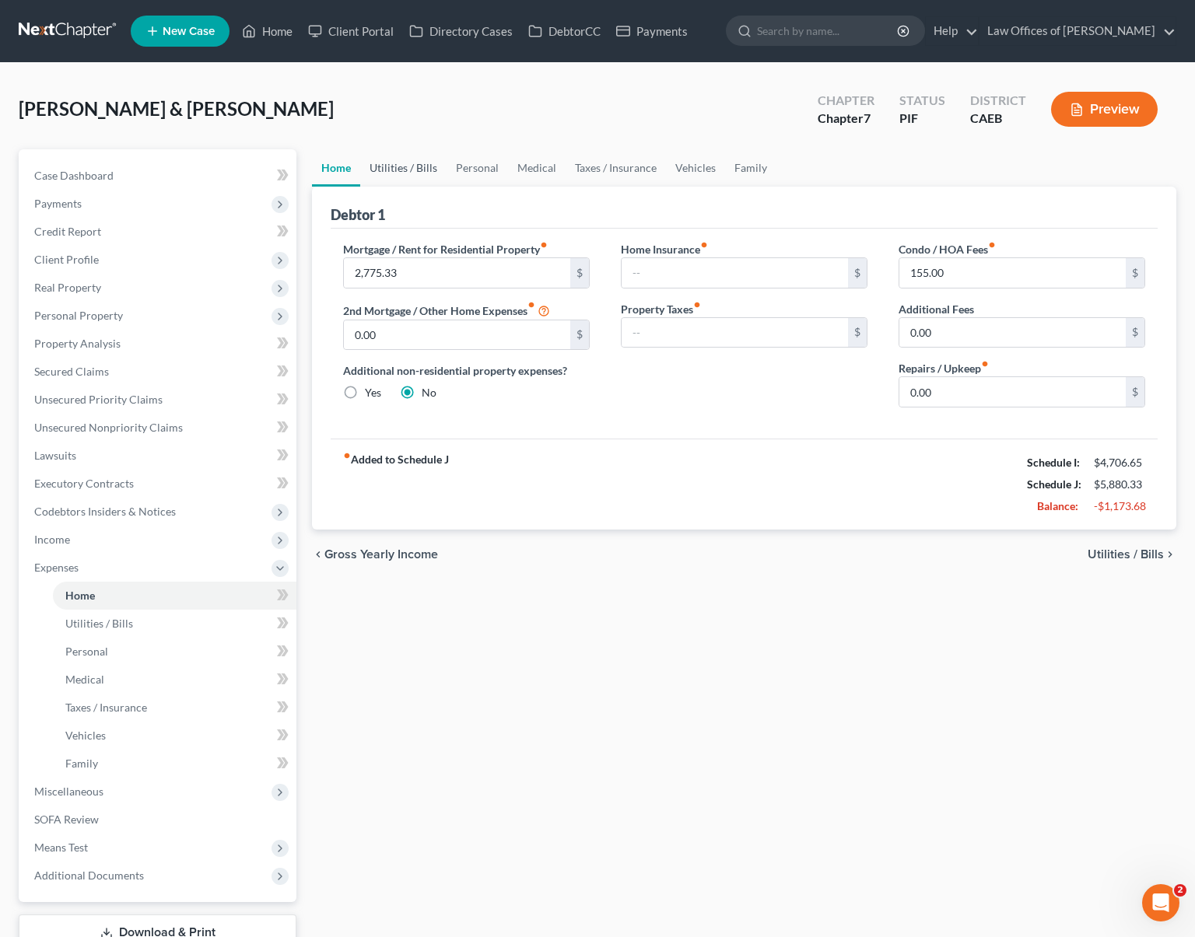
click at [425, 170] on link "Utilities / Bills" at bounding box center [403, 167] width 86 height 37
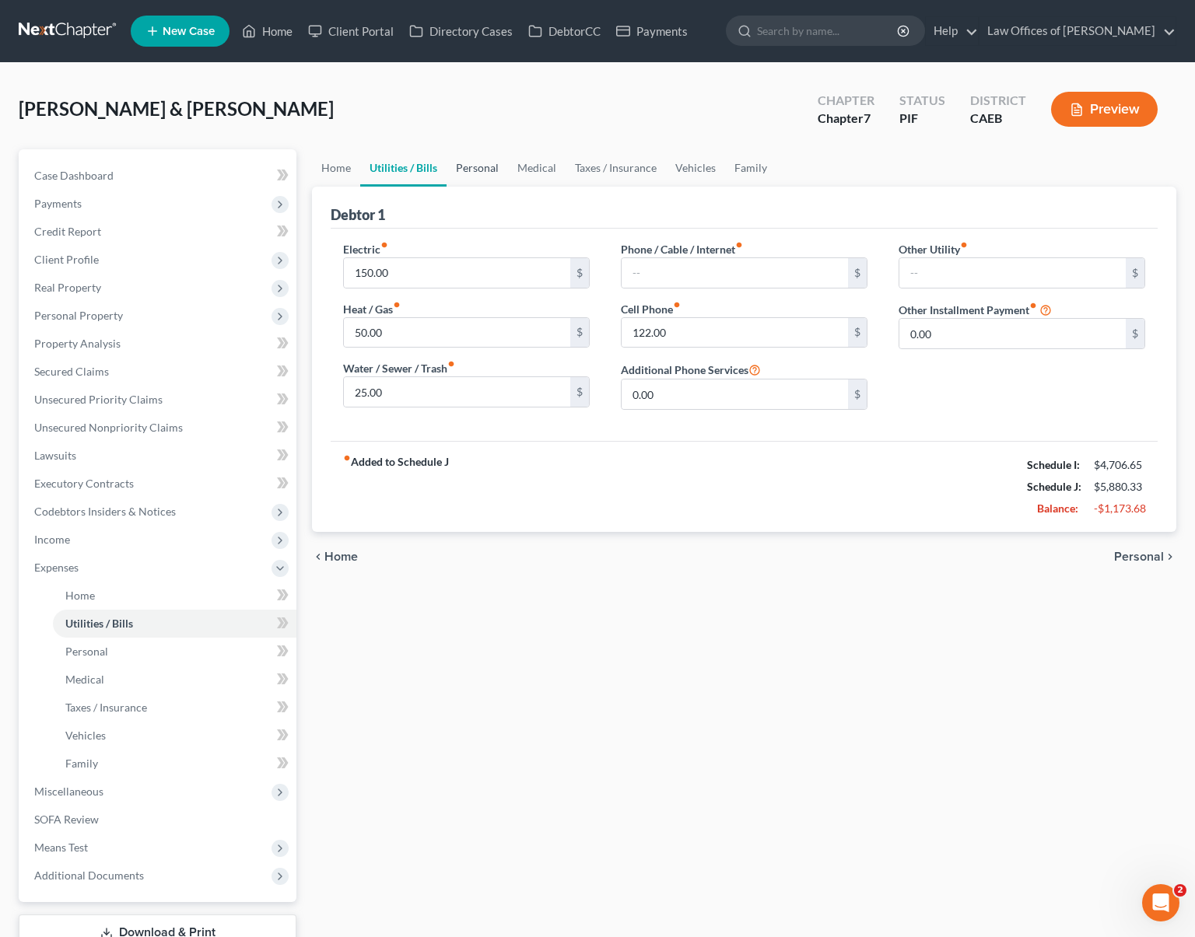
click at [468, 163] on link "Personal" at bounding box center [477, 167] width 61 height 37
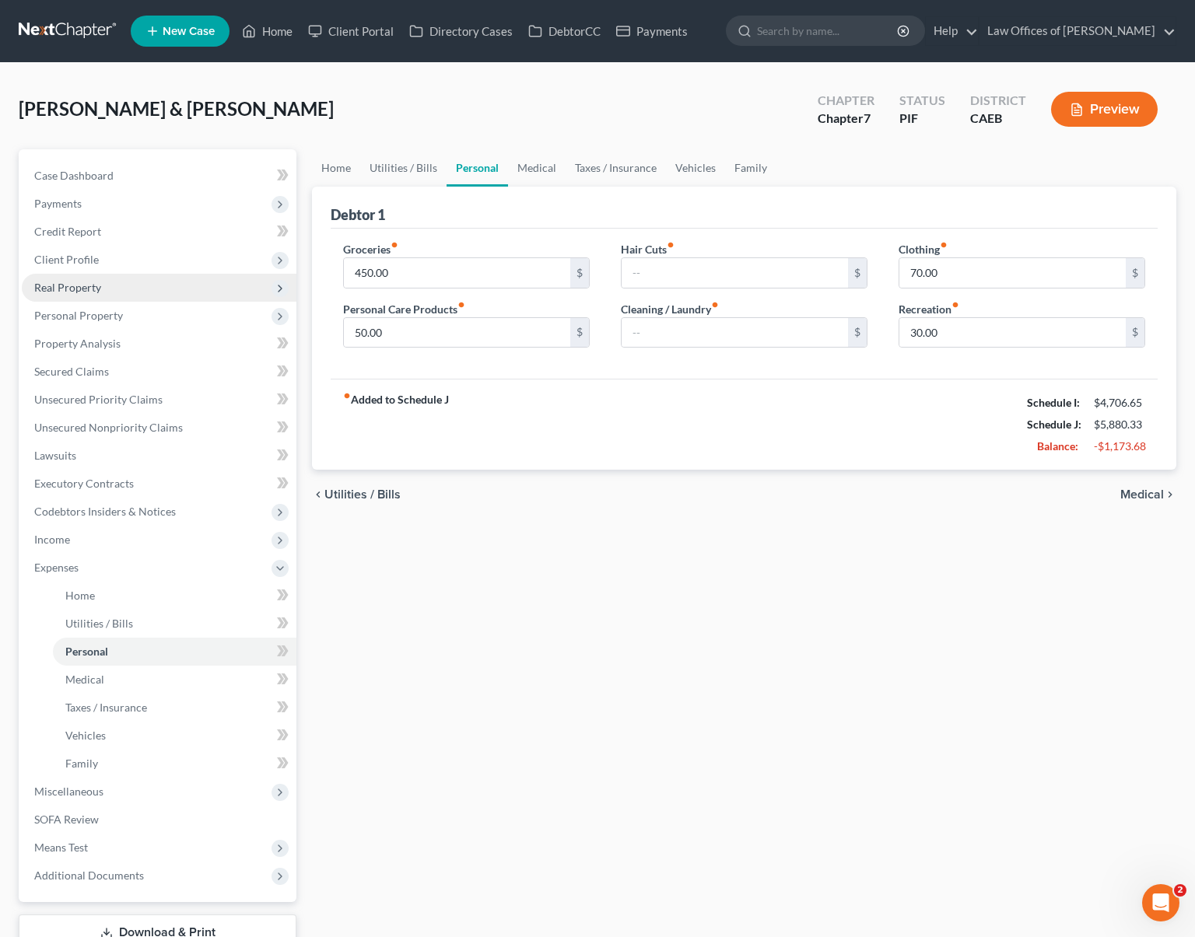
click at [108, 289] on span "Real Property" at bounding box center [159, 288] width 275 height 28
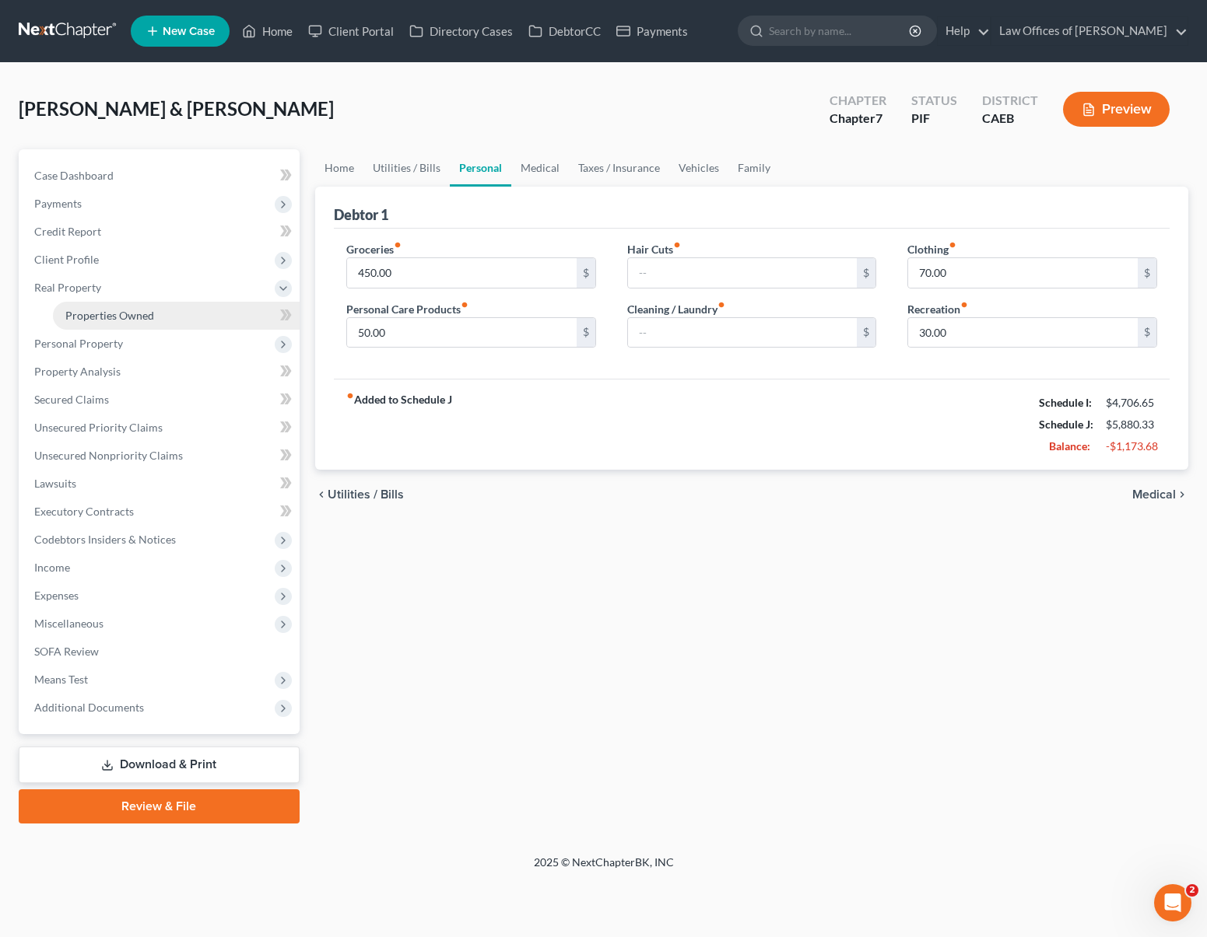
click at [113, 309] on span "Properties Owned" at bounding box center [109, 315] width 89 height 13
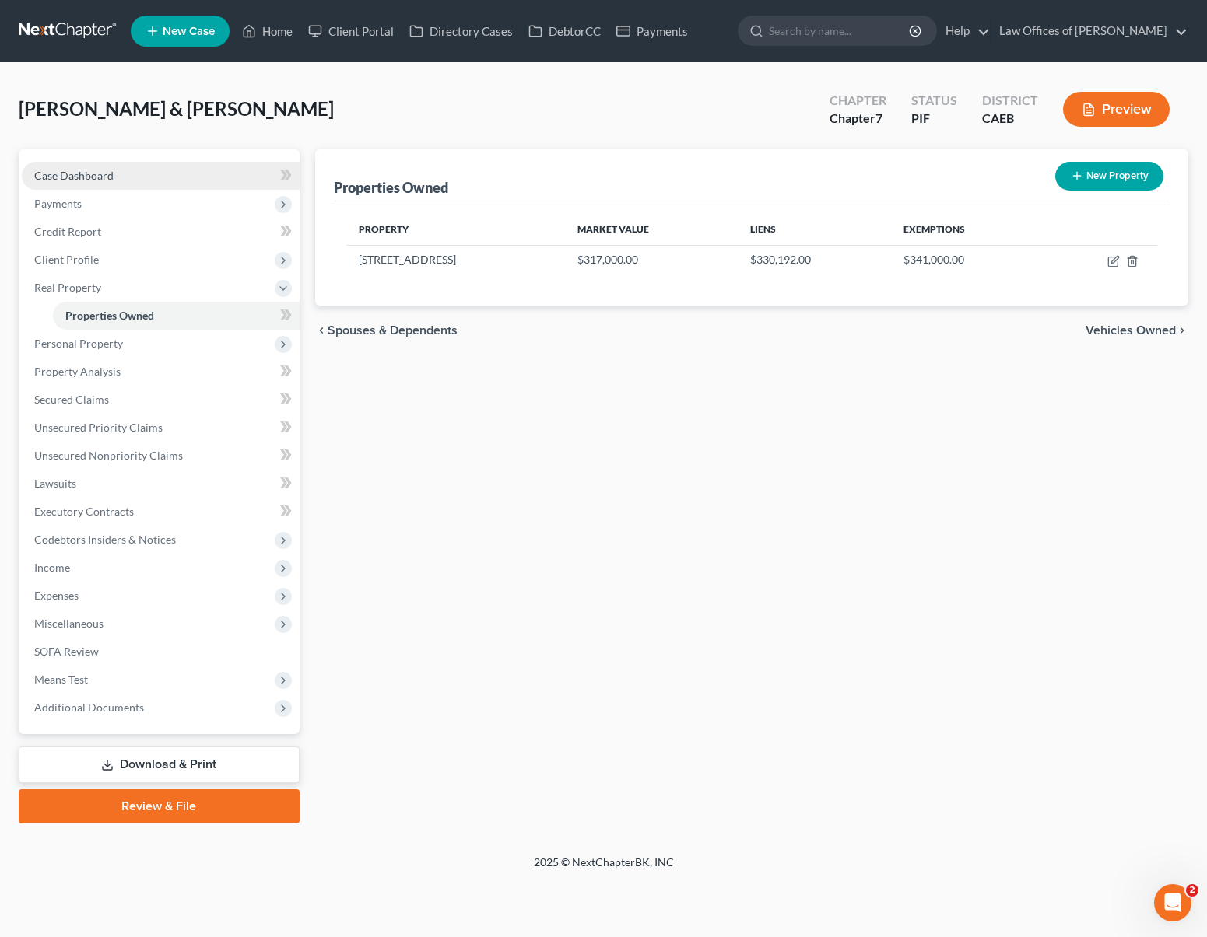
click at [150, 173] on link "Case Dashboard" at bounding box center [161, 176] width 278 height 28
select select "6"
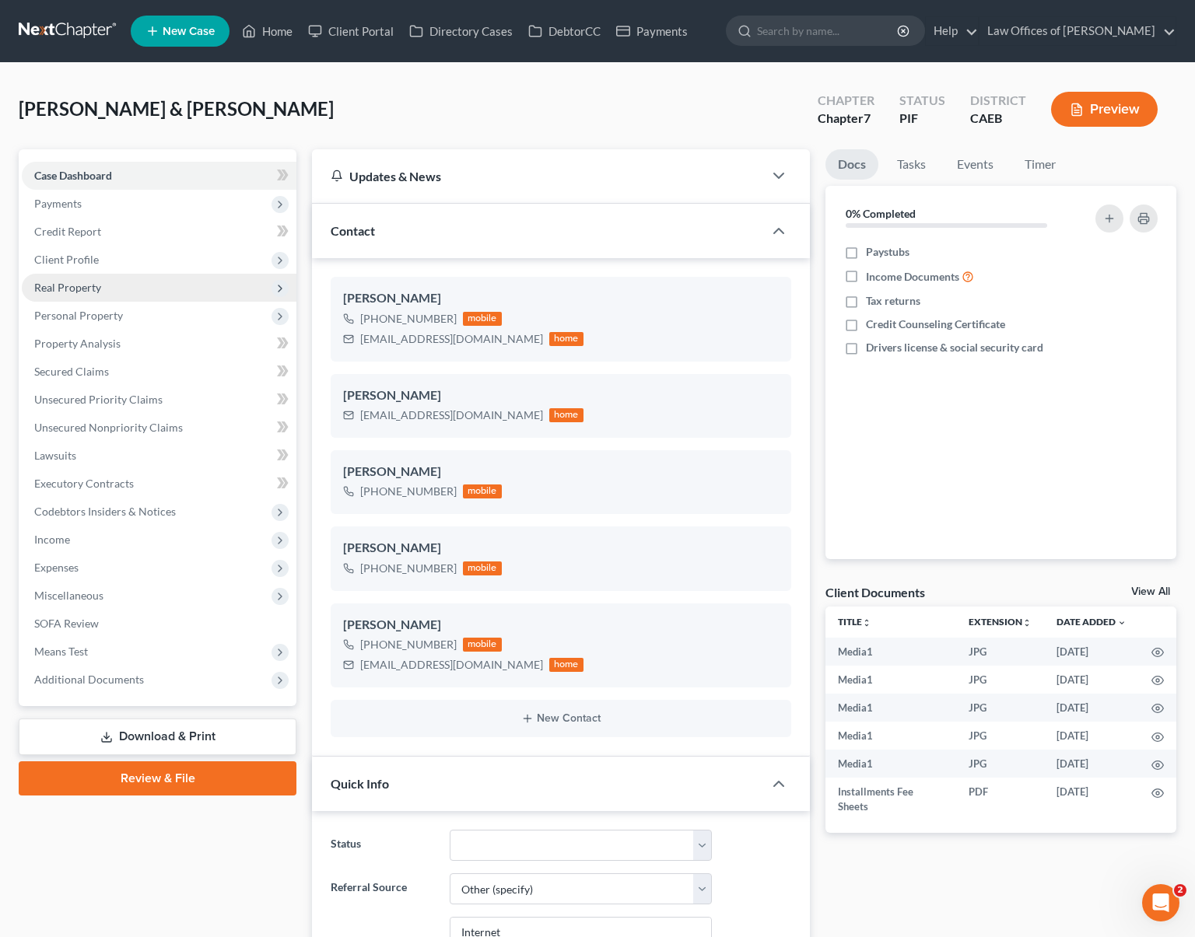
click at [114, 288] on span "Real Property" at bounding box center [159, 288] width 275 height 28
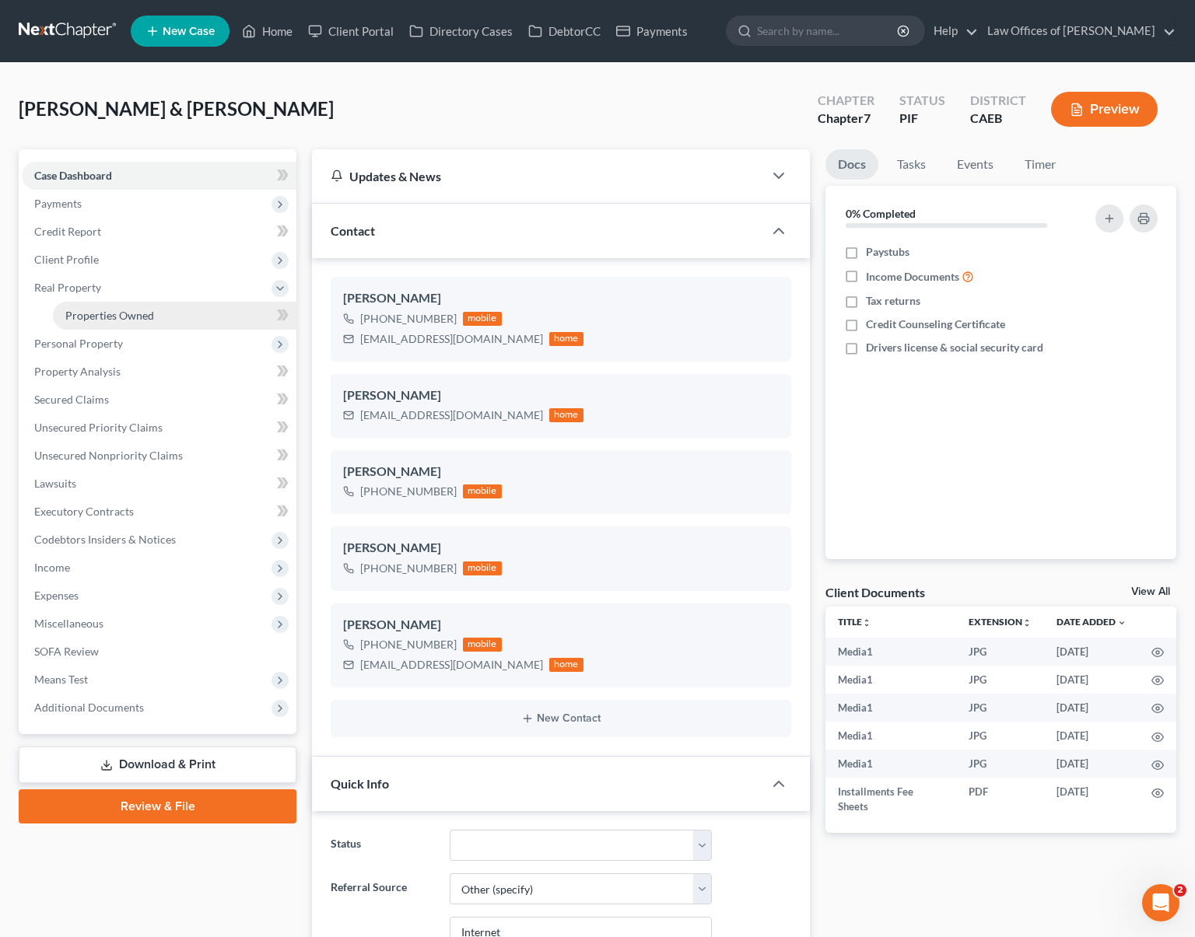
click at [119, 309] on span "Properties Owned" at bounding box center [109, 315] width 89 height 13
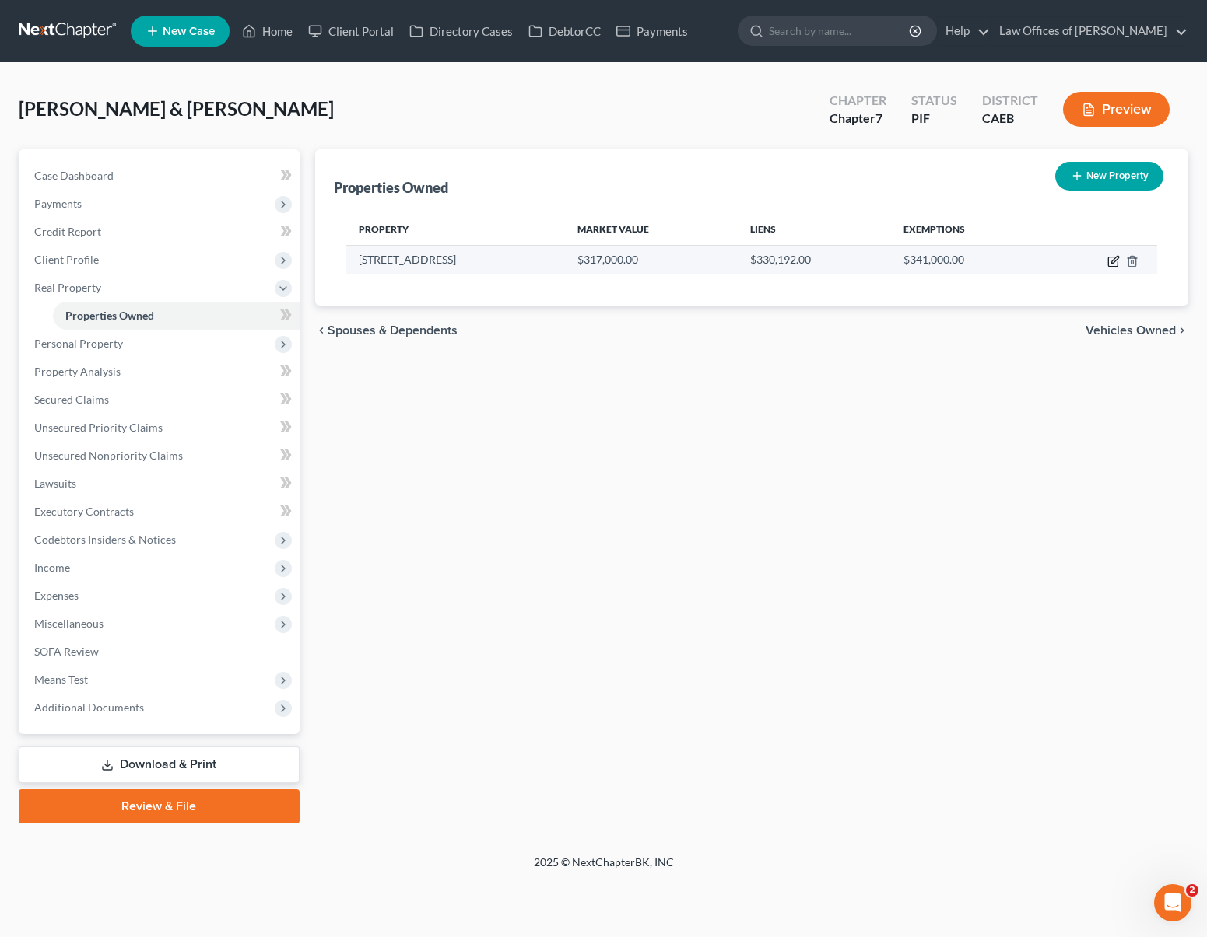
click at [1110, 261] on icon "button" at bounding box center [1113, 261] width 12 height 12
select select "4"
select select "14"
select select "4"
select select "0"
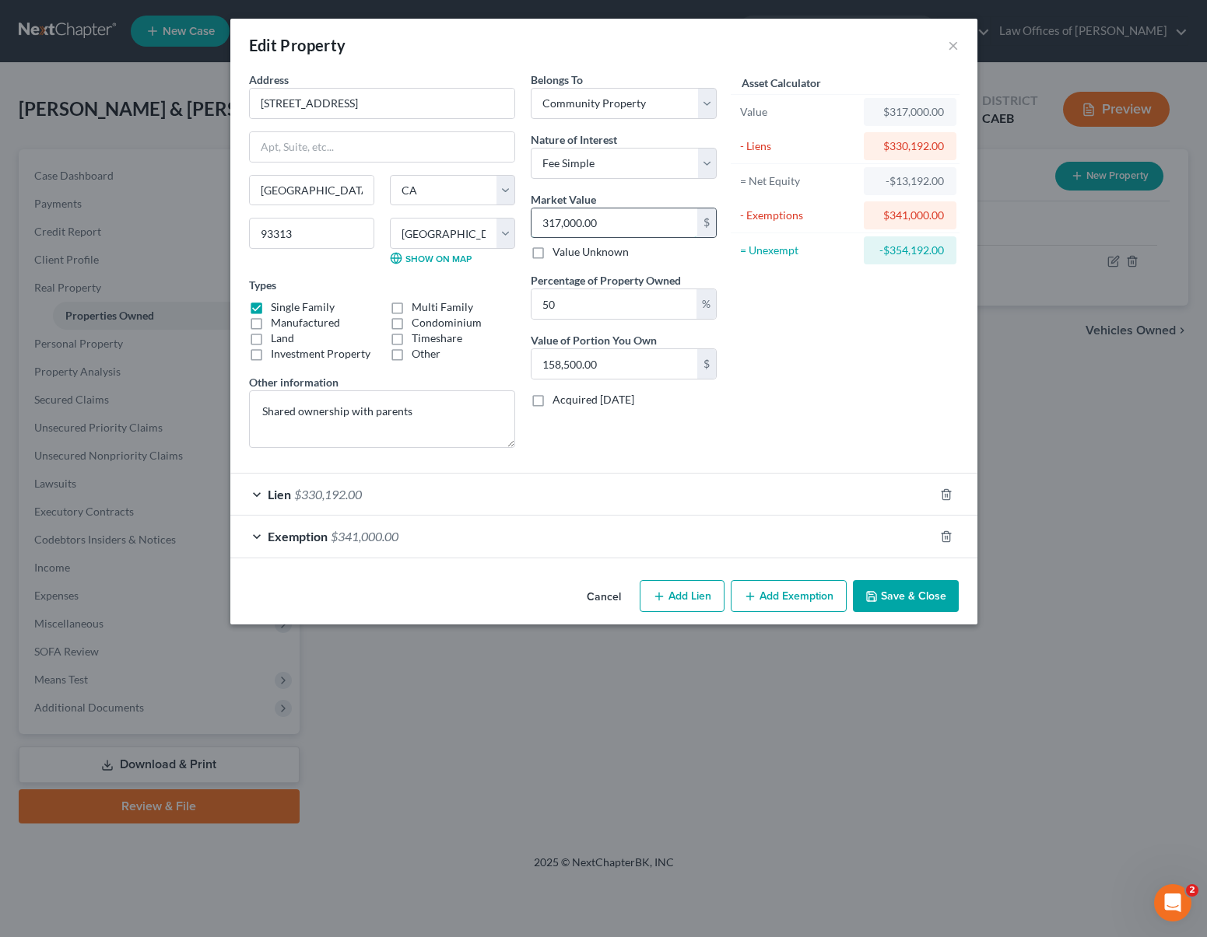
click at [639, 231] on input "317,000.00" at bounding box center [614, 223] width 166 height 30
type input "317,00"
type input "15,850.00"
type input "31,70"
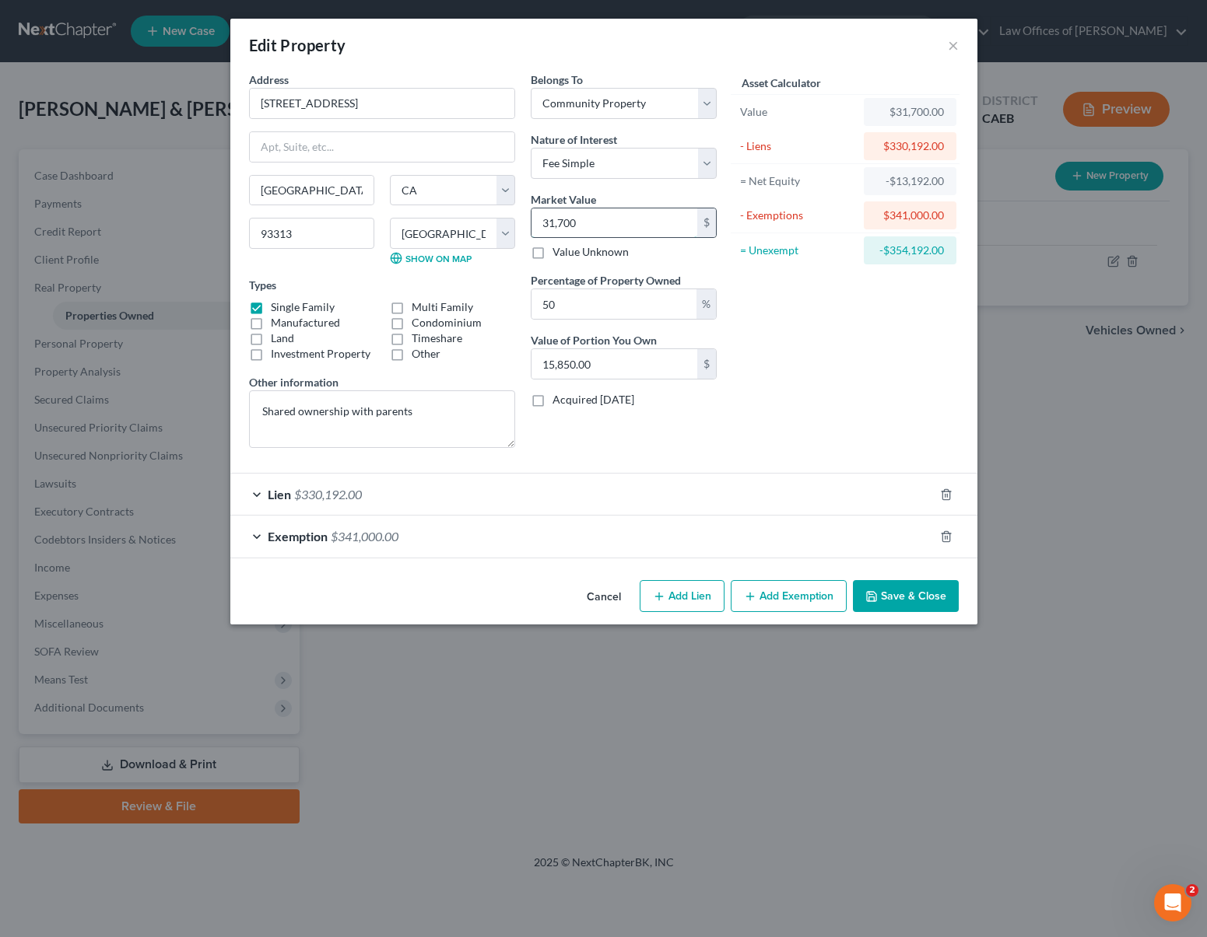
type input "1,585.00"
type input "3,17"
type input "158.50"
type input "3174"
type input "1,587.00"
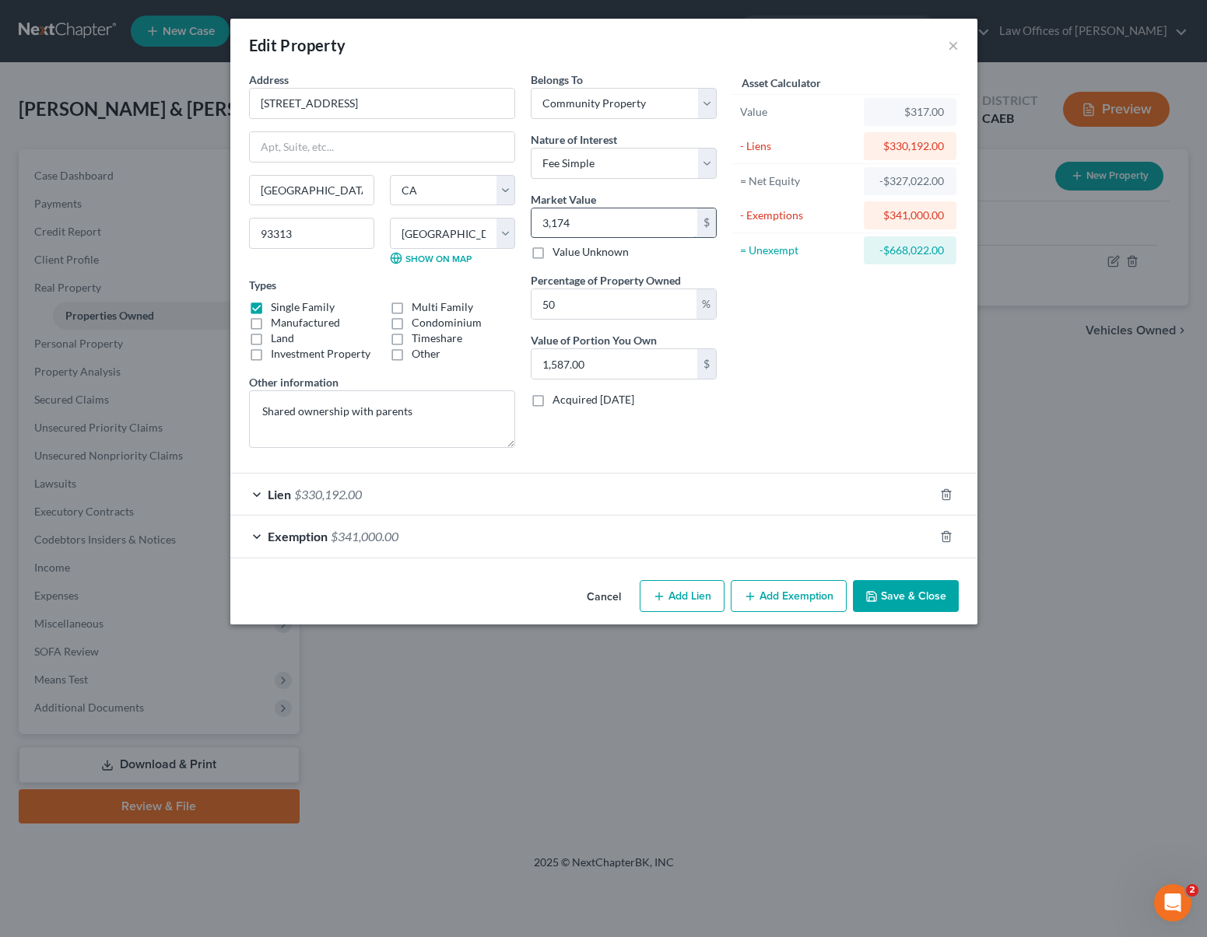
type input "3,1740"
type input "15,870.00"
type input "31,7400"
type input "158,700.00"
type input "317,400."
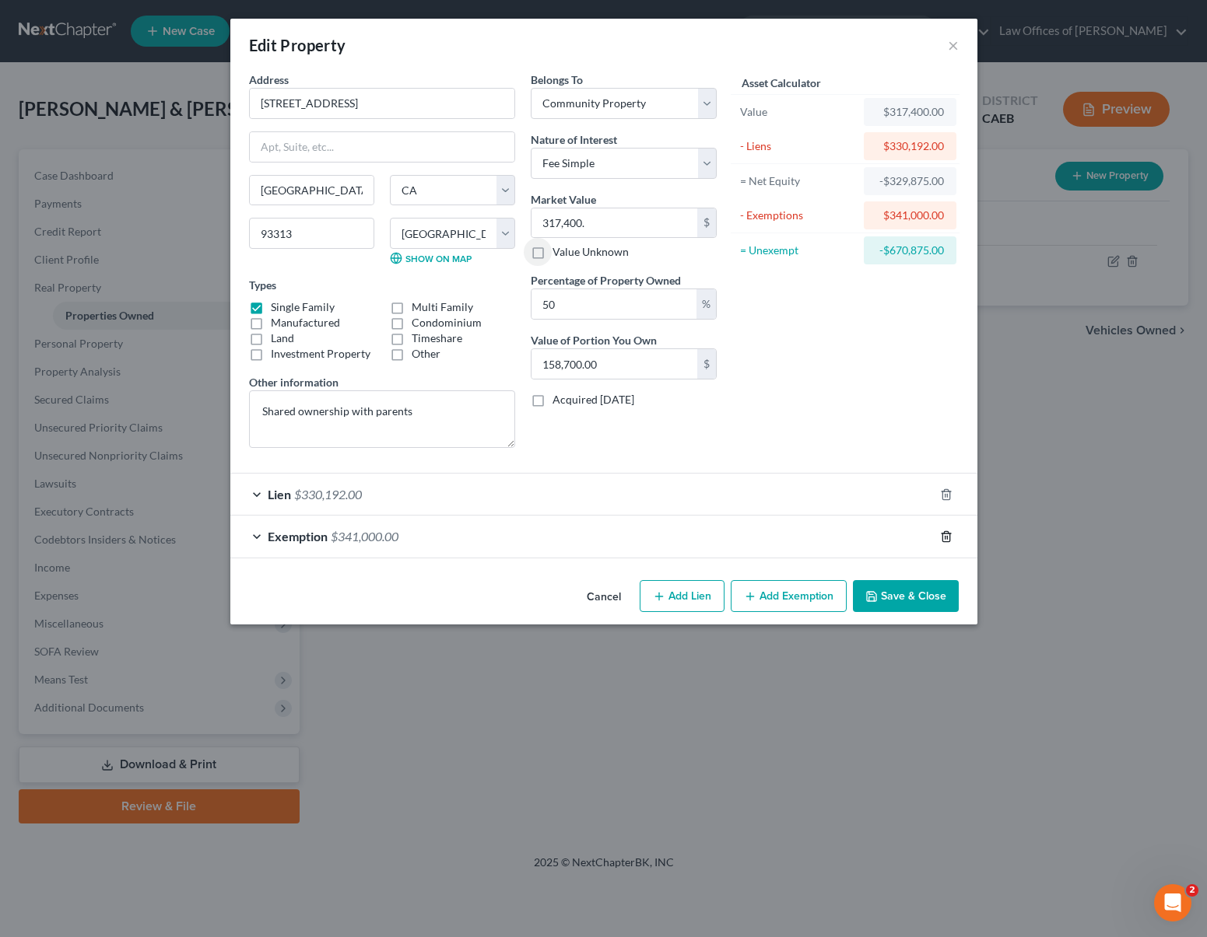
click at [945, 534] on icon "button" at bounding box center [946, 537] width 12 height 12
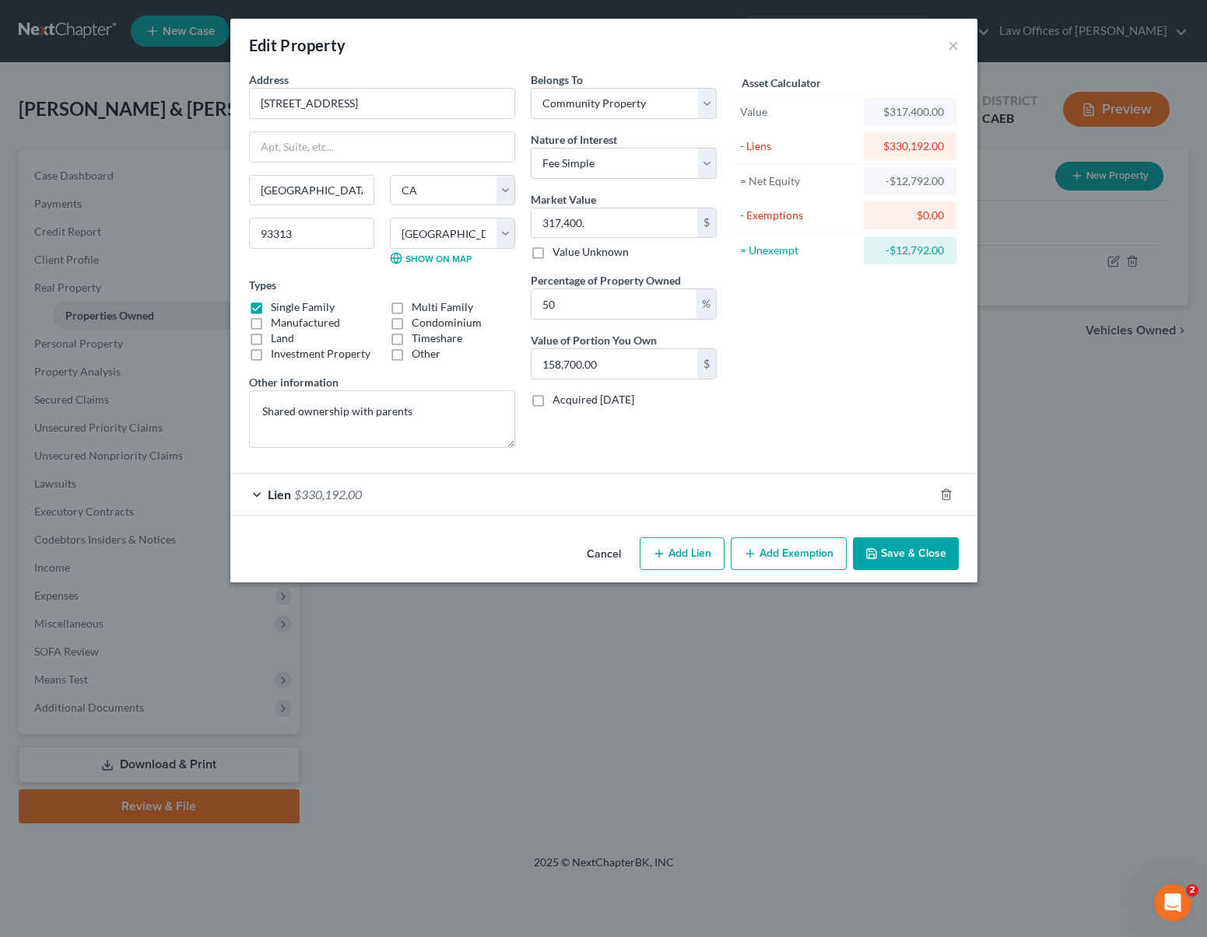
click at [902, 559] on button "Save & Close" at bounding box center [906, 554] width 106 height 33
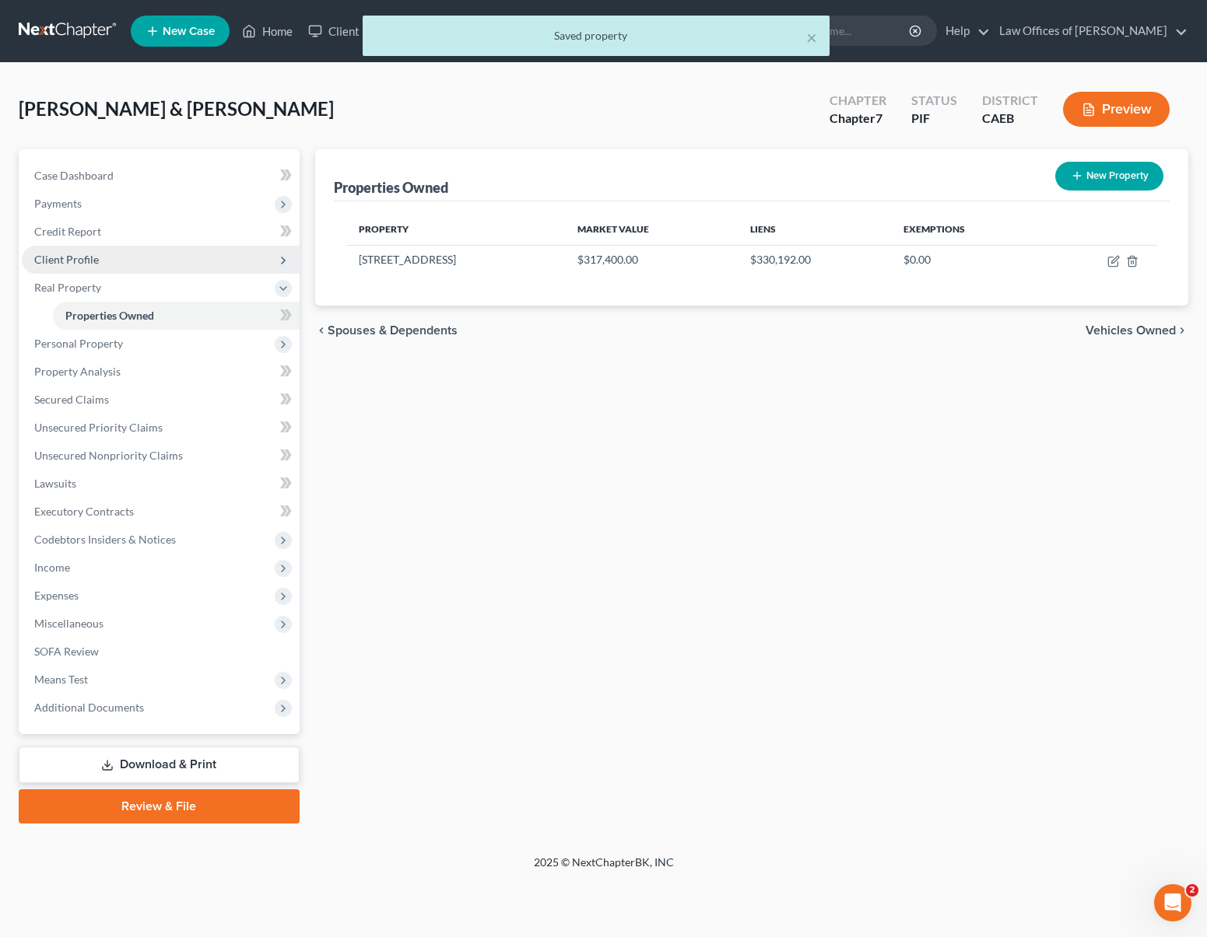
click at [101, 262] on span "Client Profile" at bounding box center [161, 260] width 278 height 28
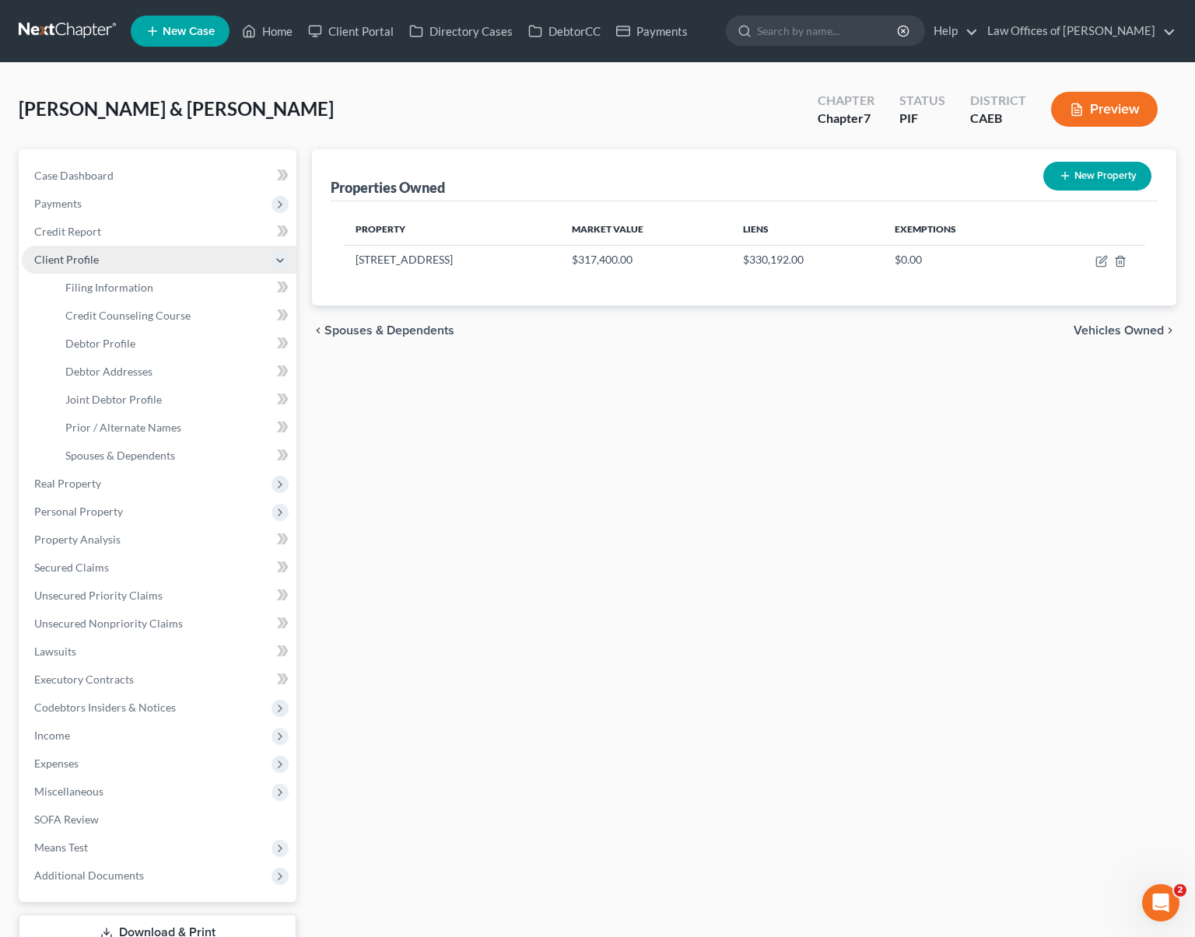
click at [114, 264] on span "Client Profile" at bounding box center [159, 260] width 275 height 28
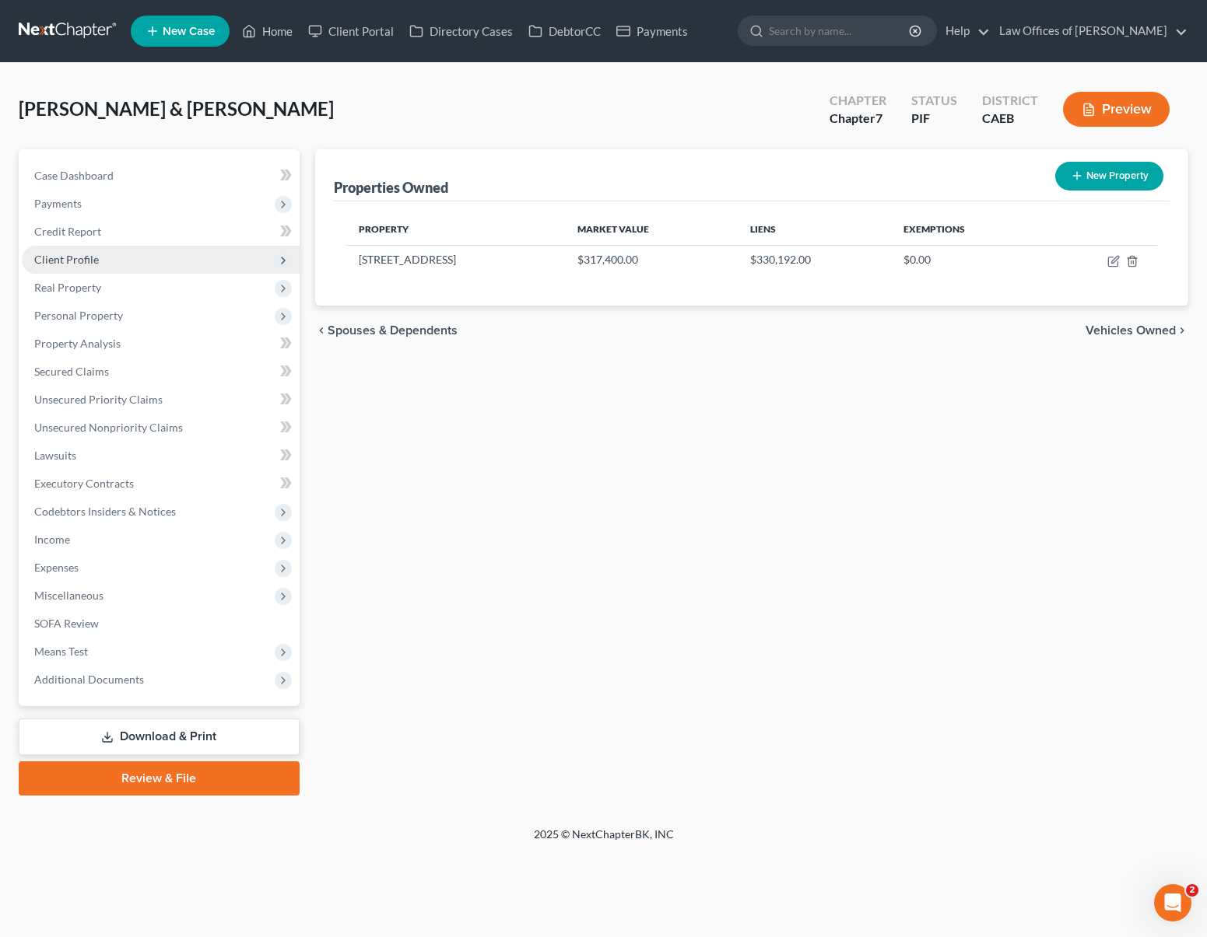
click at [114, 264] on span "Client Profile" at bounding box center [161, 260] width 278 height 28
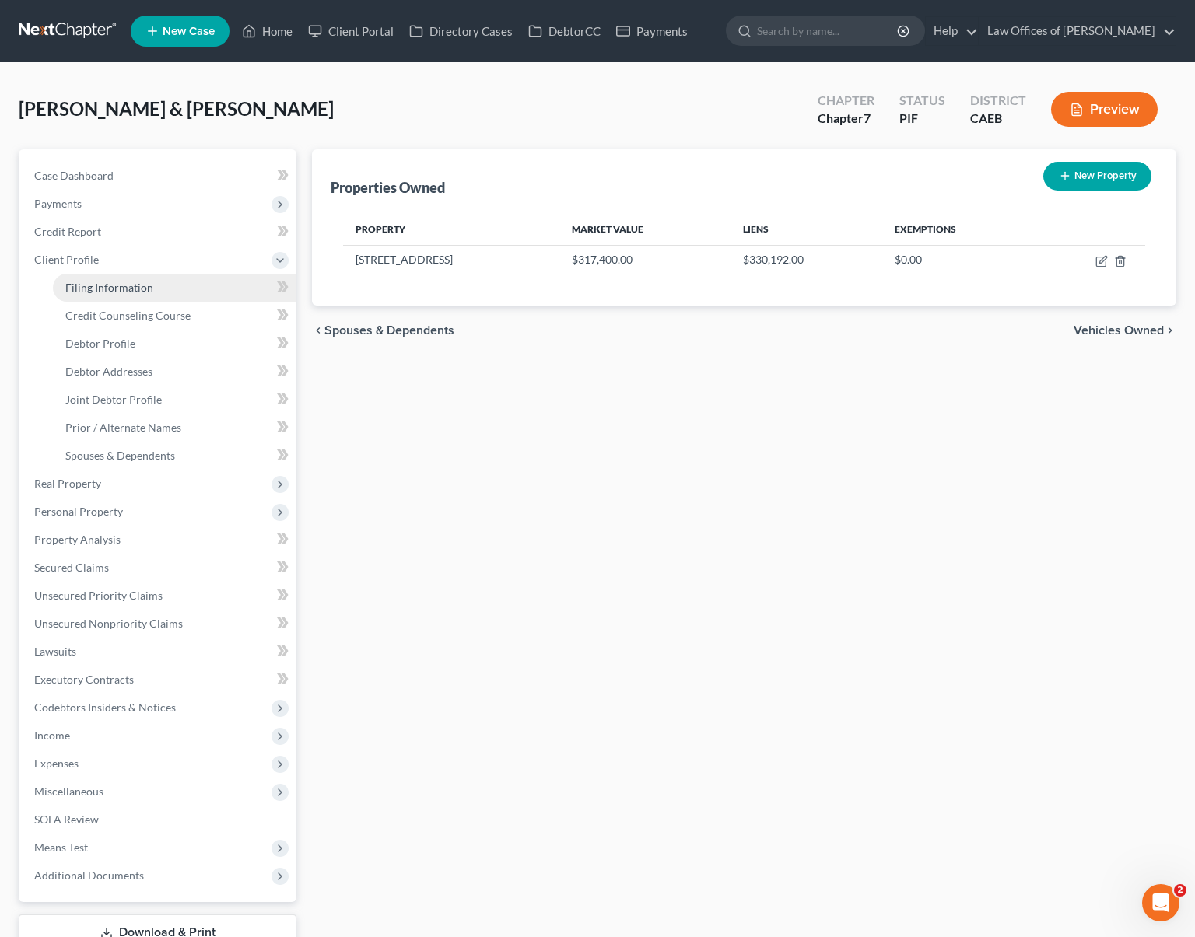
click at [124, 283] on span "Filing Information" at bounding box center [109, 287] width 88 height 13
select select "1"
select select "0"
select select "4"
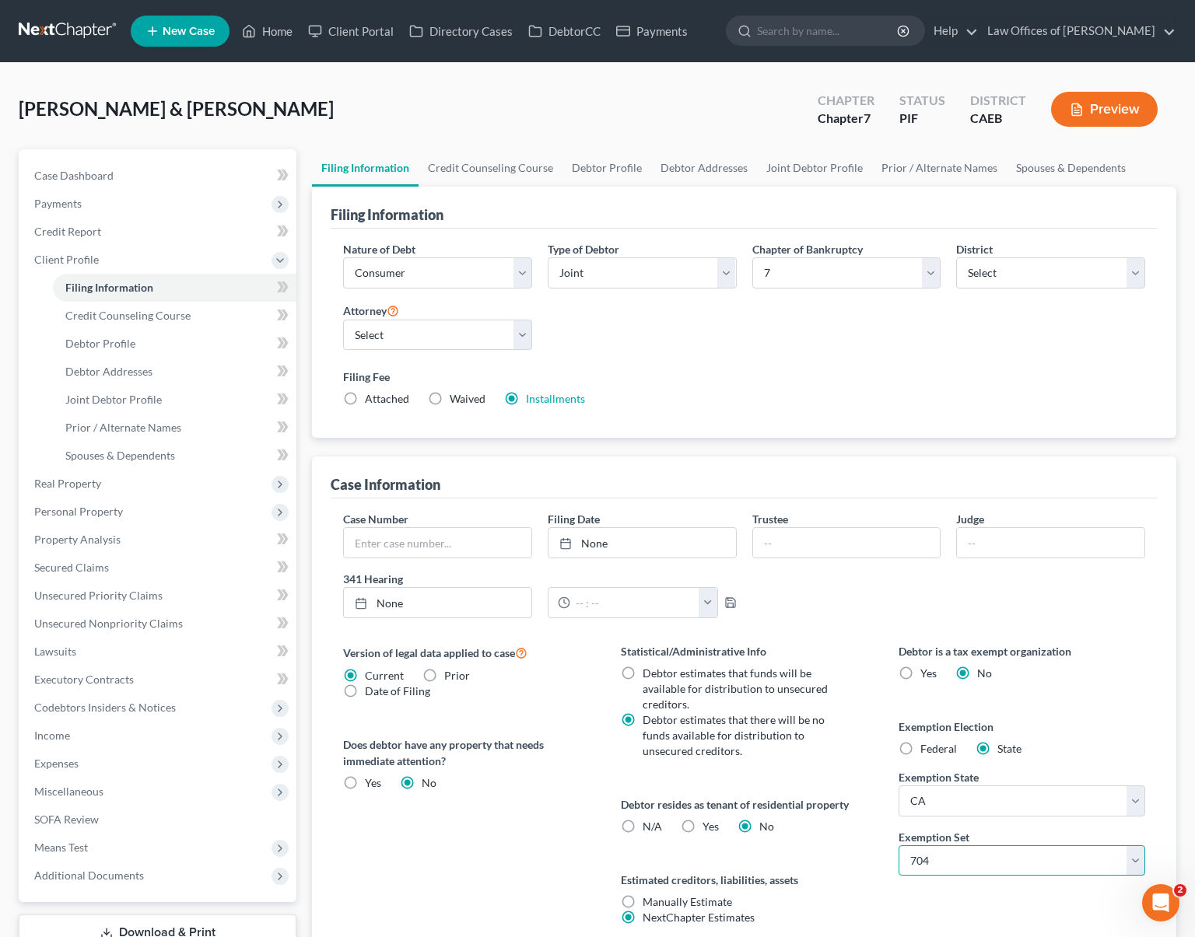
click at [1138, 860] on select "Select 703 704" at bounding box center [1022, 861] width 247 height 31
select select "0"
click at [293, 40] on link "Home" at bounding box center [267, 31] width 66 height 28
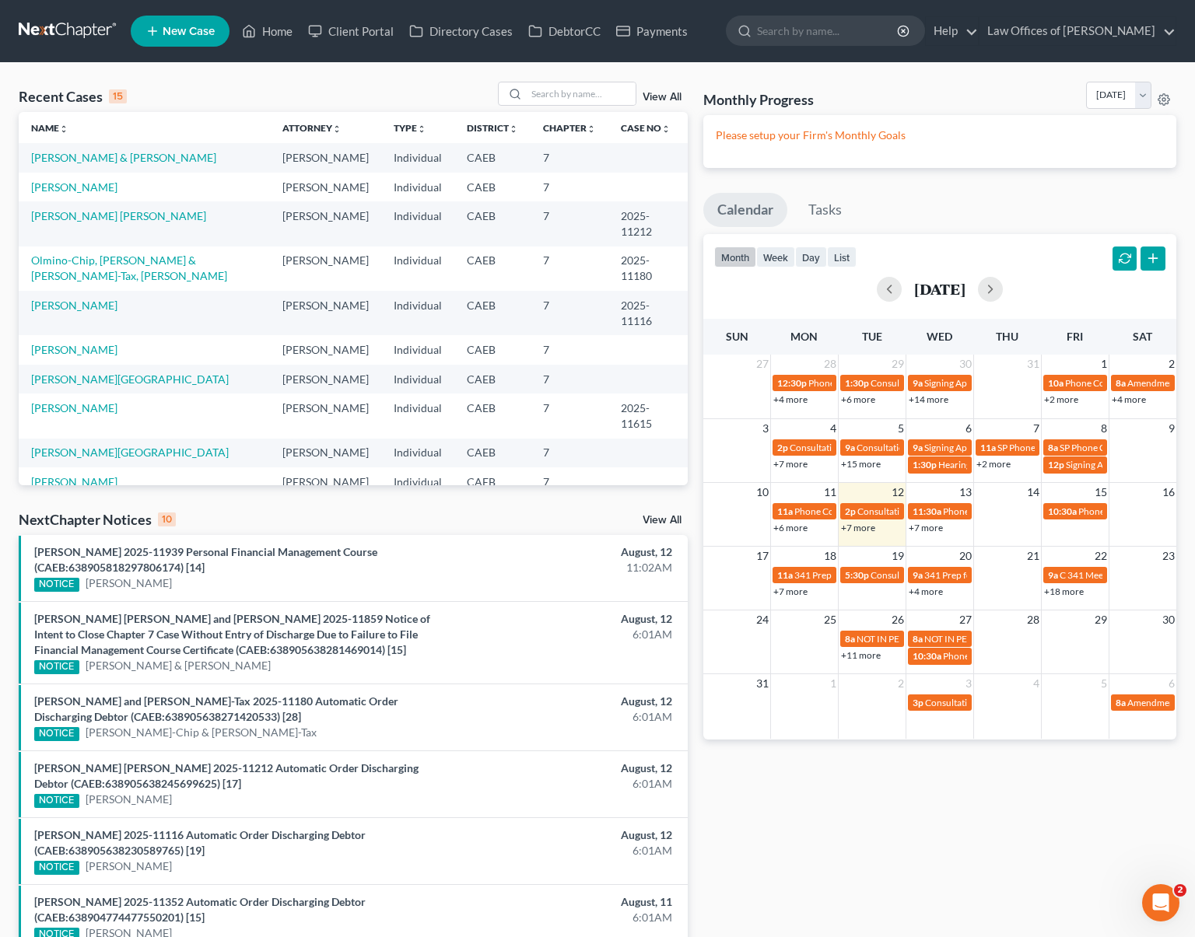
click at [862, 528] on link "+7 more" at bounding box center [858, 528] width 34 height 12
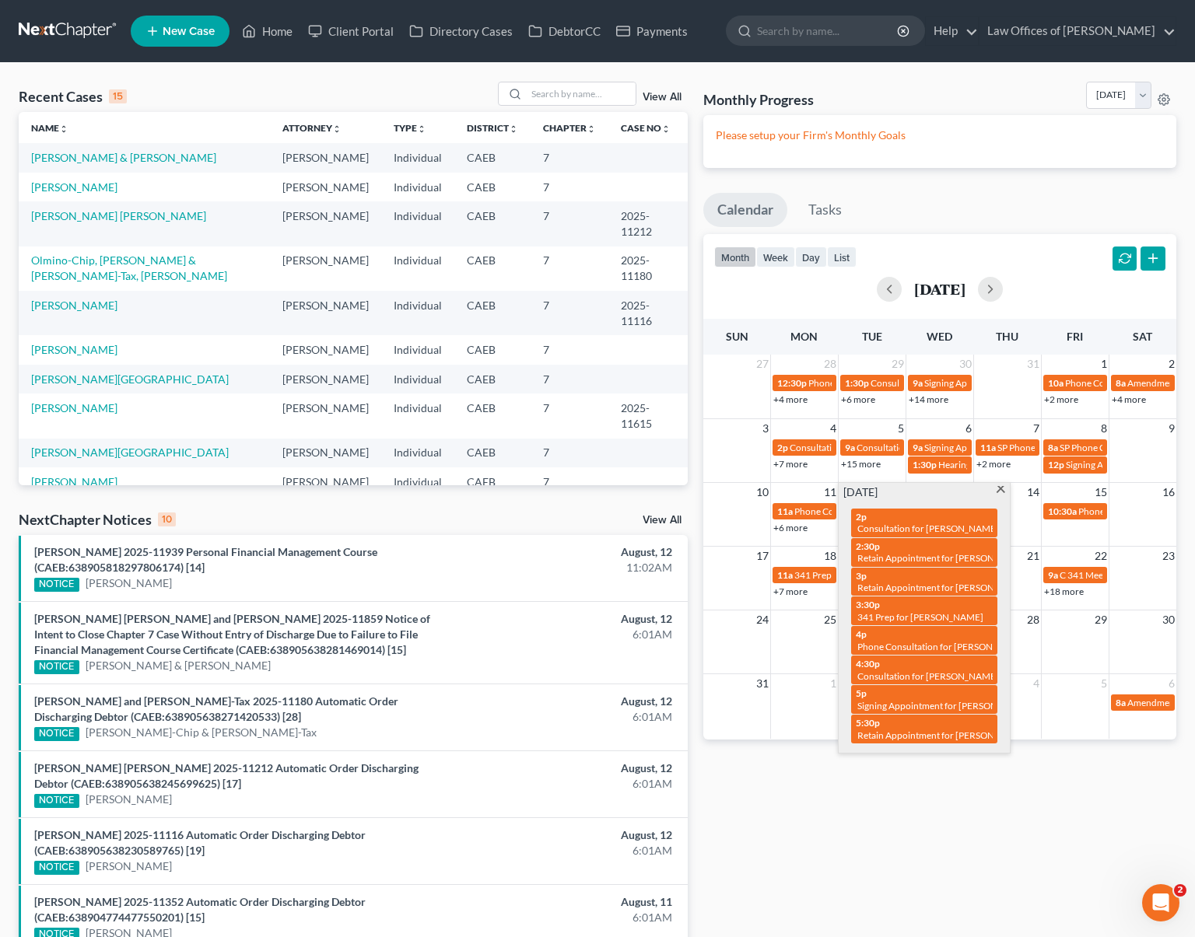
click at [998, 490] on span at bounding box center [1001, 491] width 12 height 10
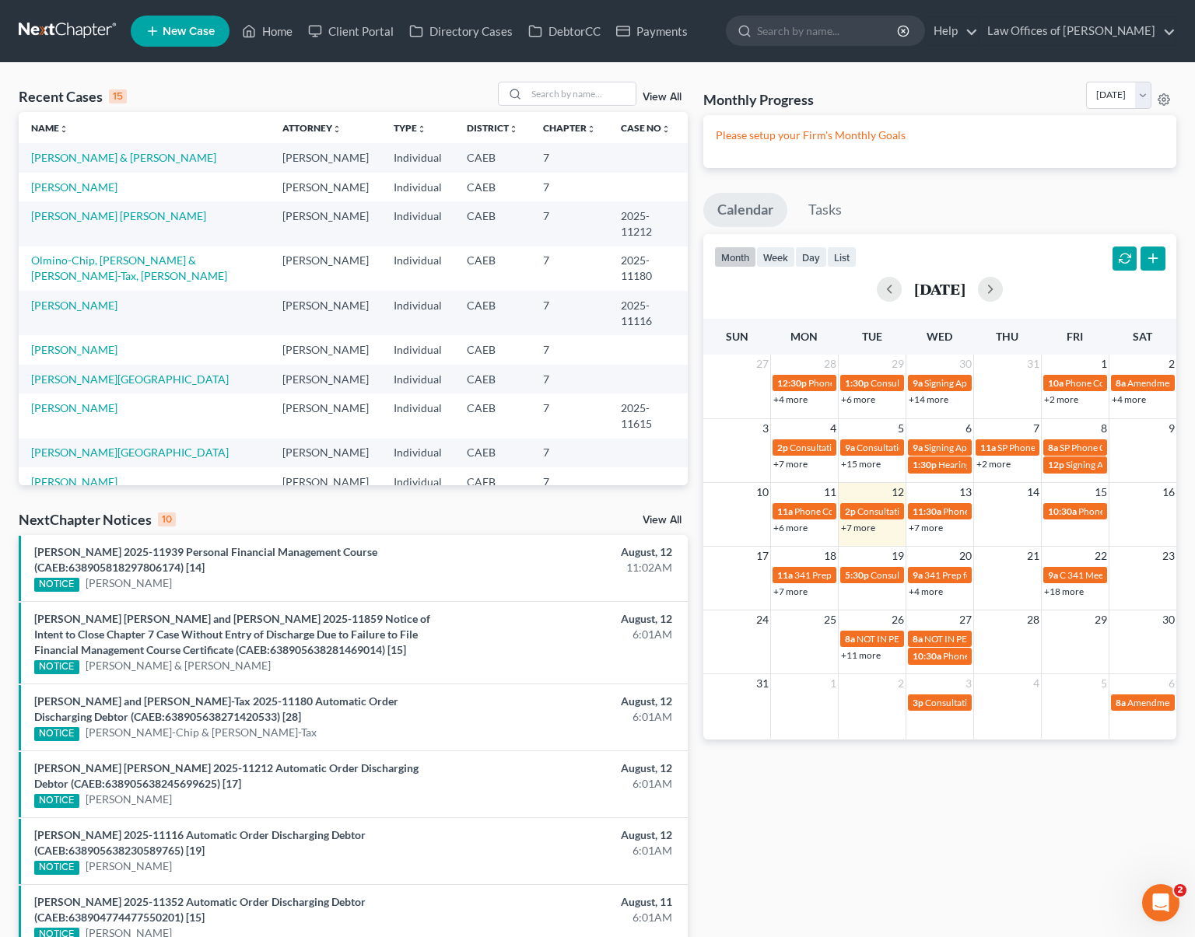
click at [935, 524] on link "+7 more" at bounding box center [926, 528] width 34 height 12
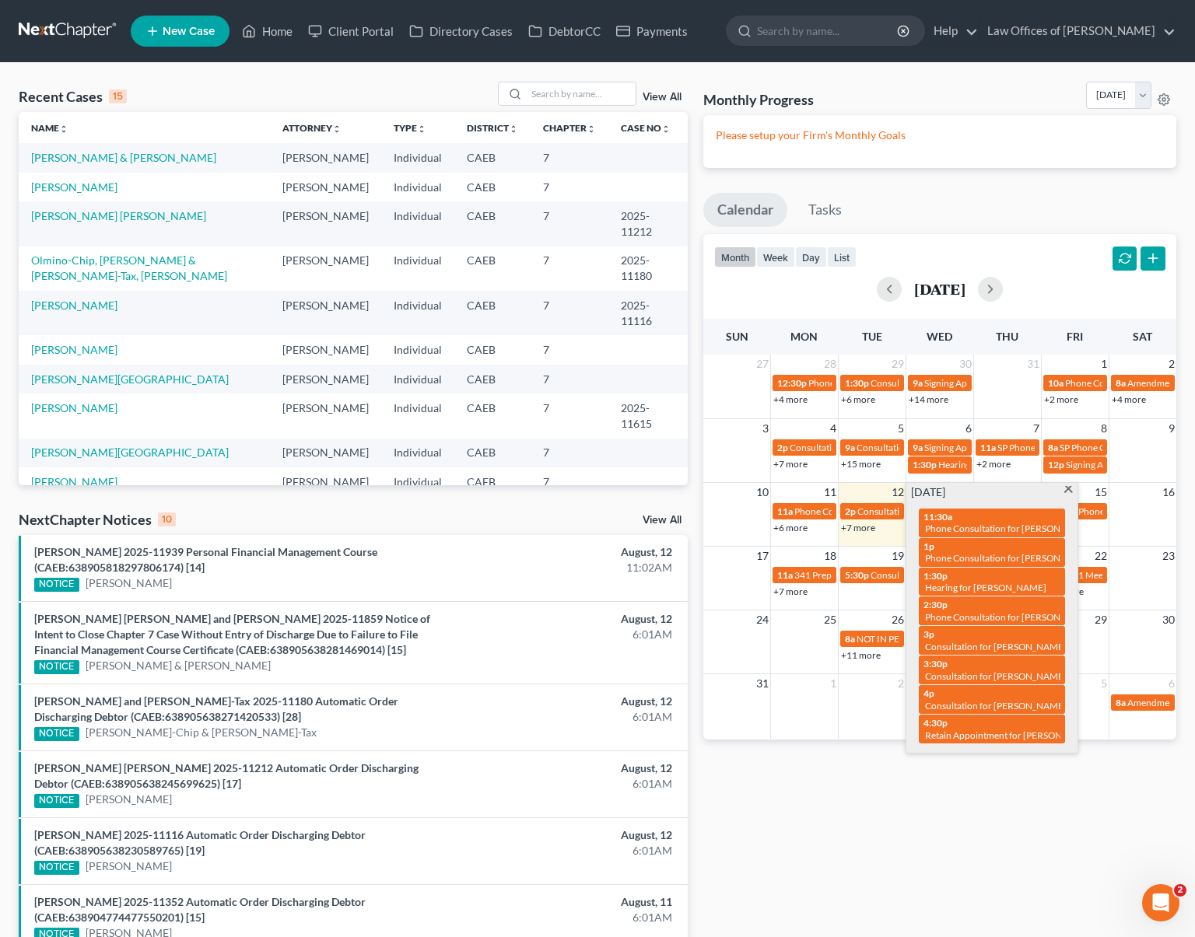
click at [845, 529] on link "+7 more" at bounding box center [858, 528] width 34 height 12
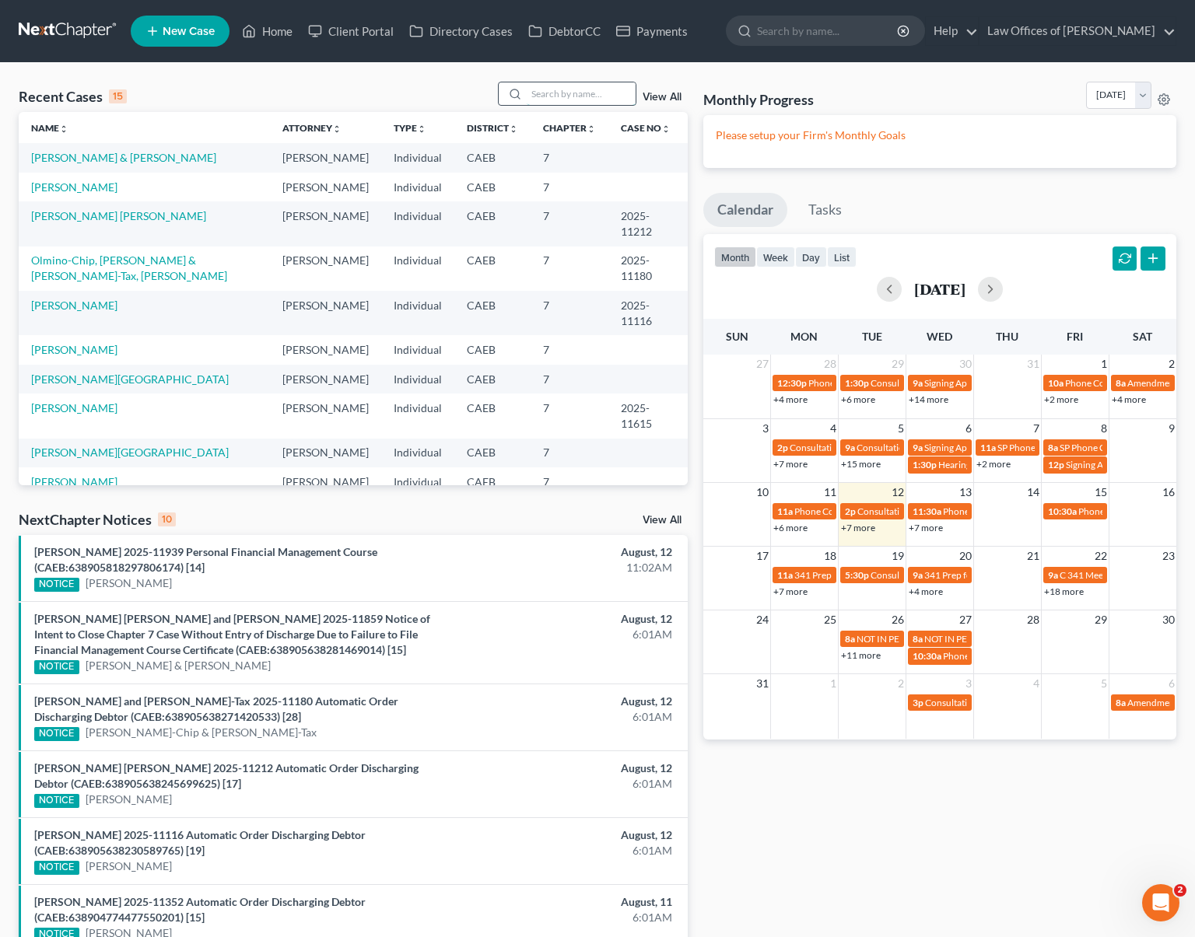
click at [567, 88] on input "search" at bounding box center [581, 93] width 109 height 23
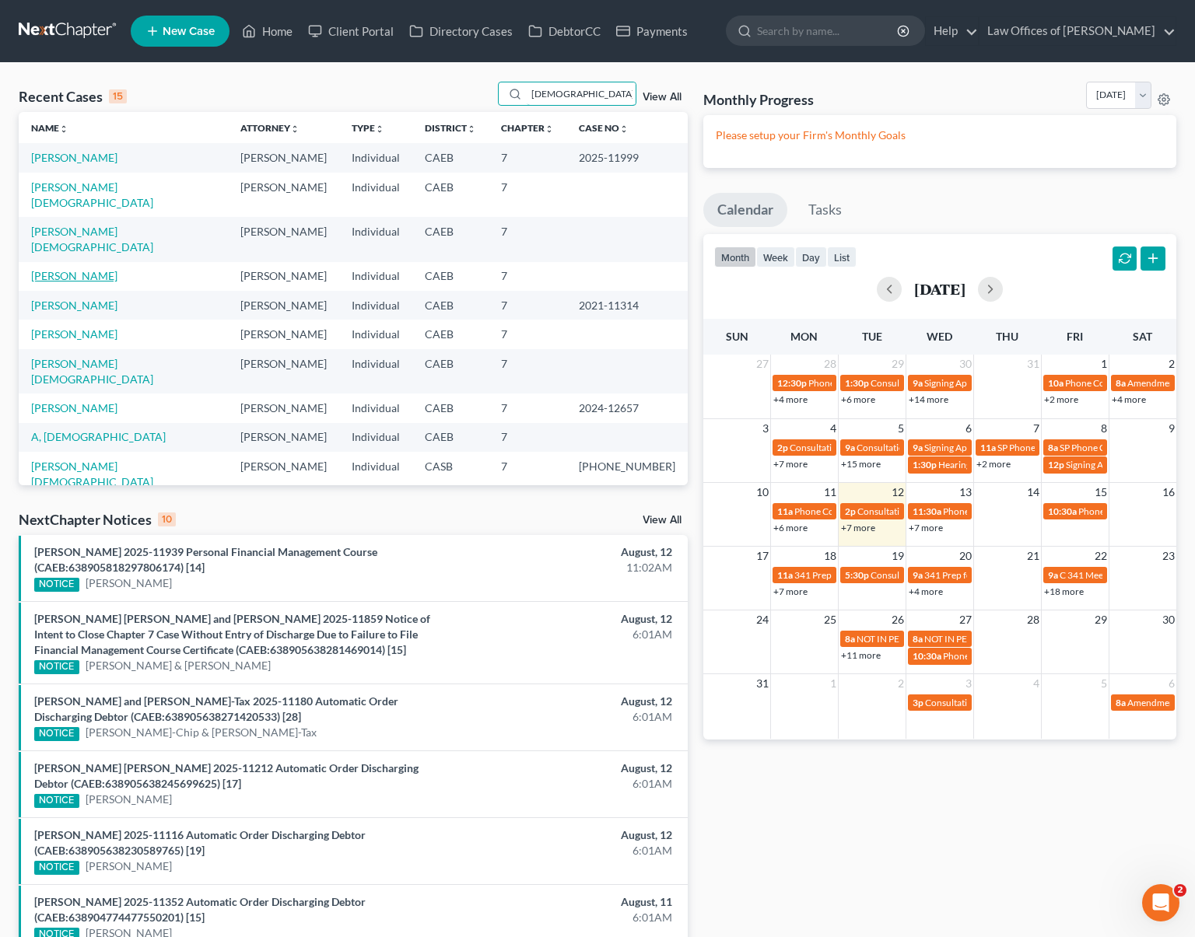
type input "[DEMOGRAPHIC_DATA]"
click at [96, 269] on link "[PERSON_NAME]" at bounding box center [74, 275] width 86 height 13
select select "1"
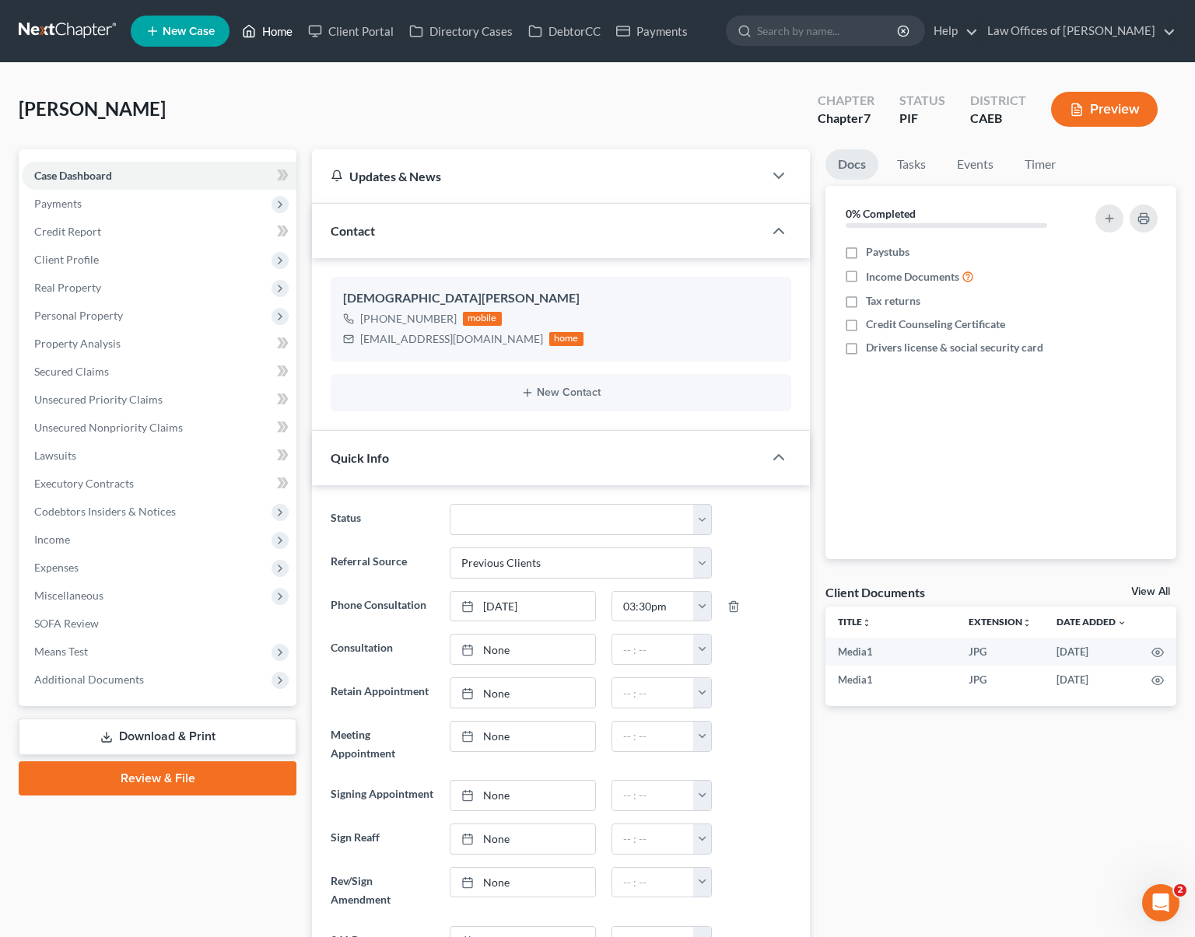
click at [290, 37] on link "Home" at bounding box center [267, 31] width 66 height 28
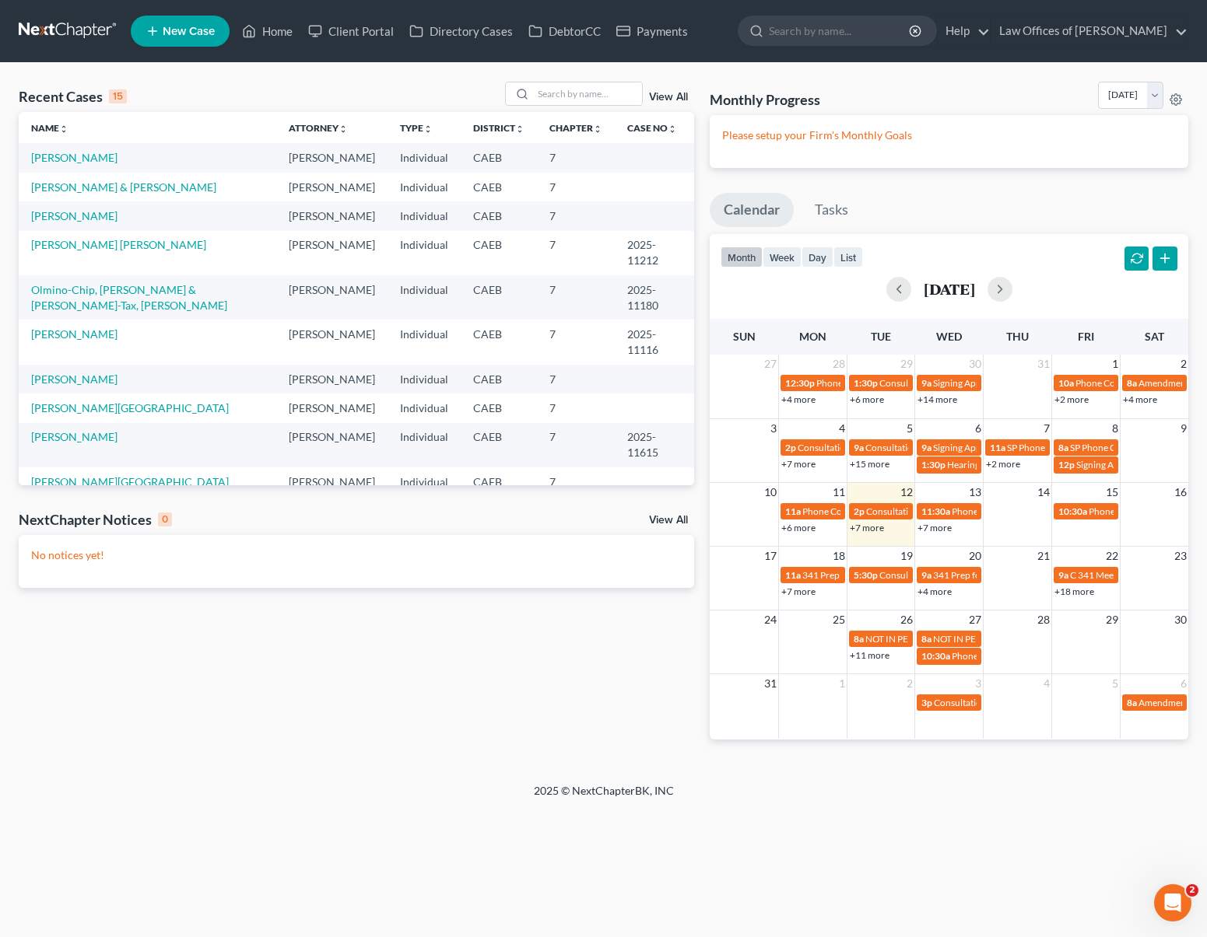
click at [869, 530] on link "+7 more" at bounding box center [867, 528] width 34 height 12
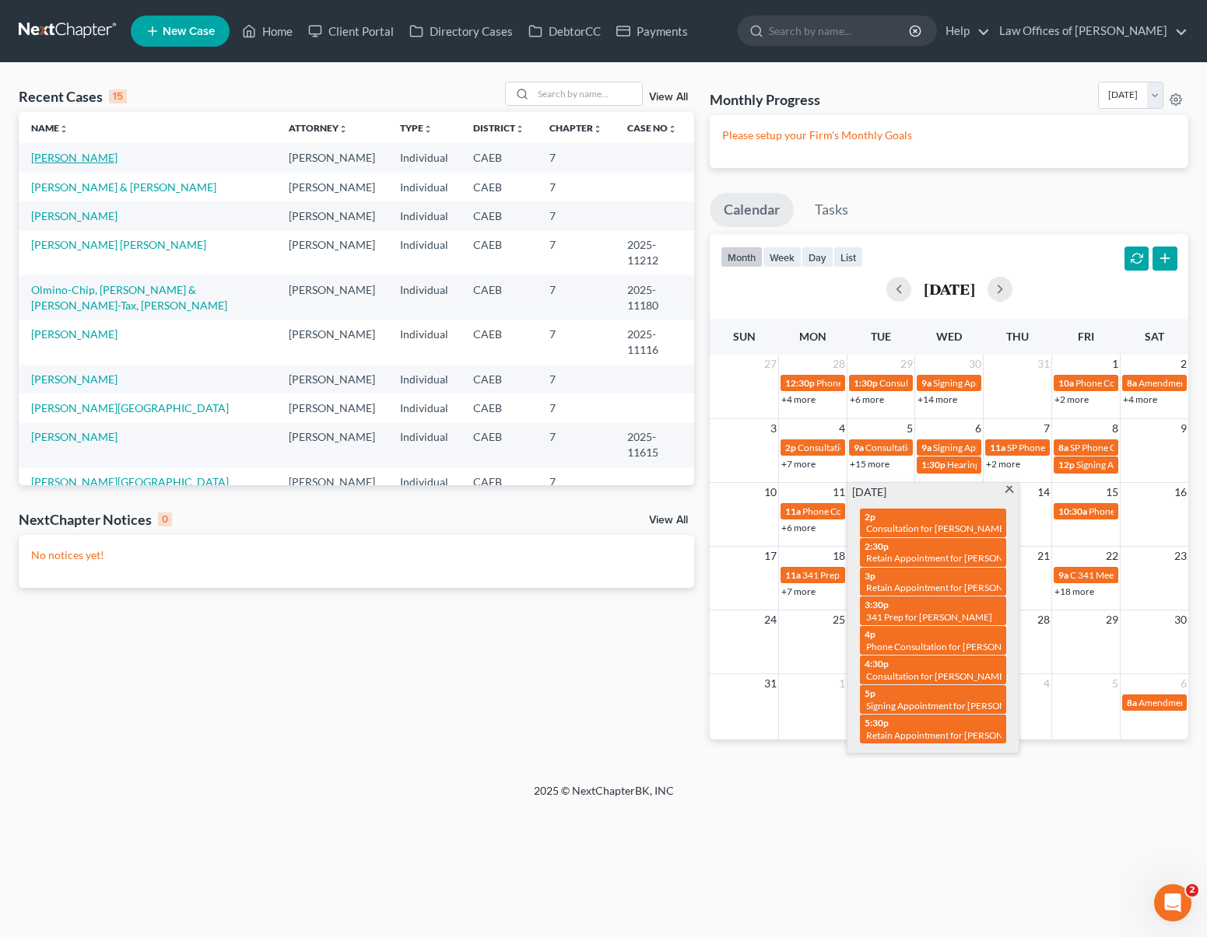
click at [79, 156] on link "[PERSON_NAME]" at bounding box center [74, 157] width 86 height 13
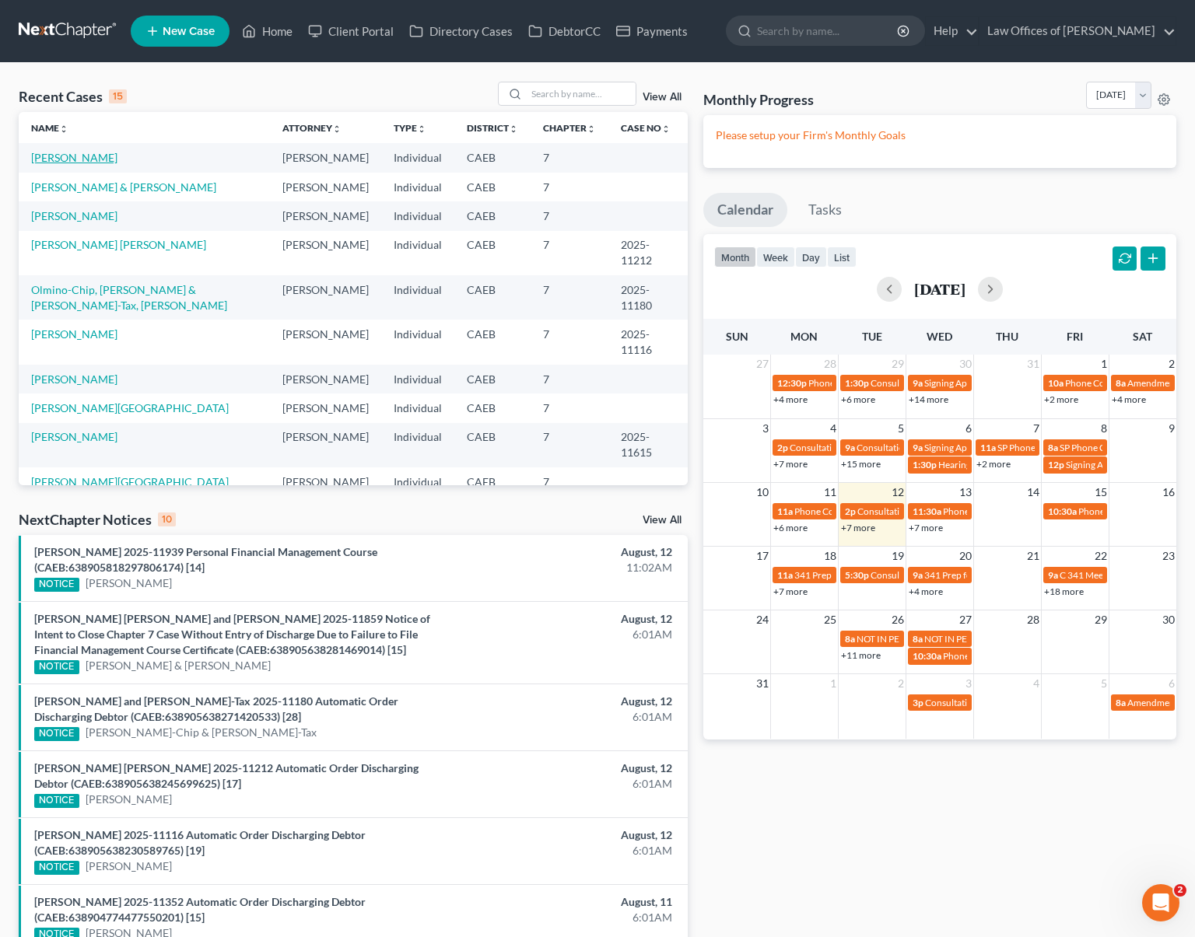
click at [93, 156] on link "[PERSON_NAME]" at bounding box center [74, 157] width 86 height 13
select select "1"
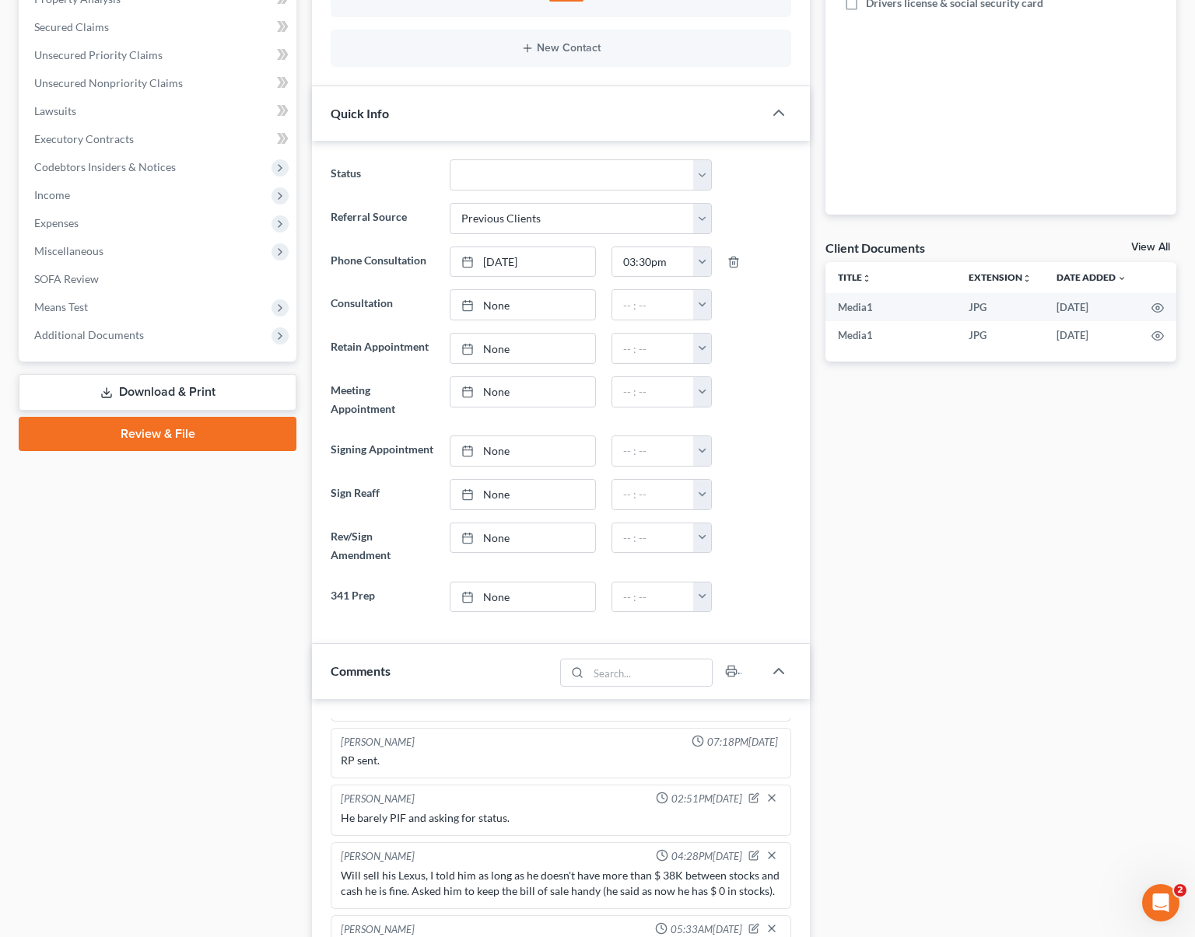
scroll to position [517, 0]
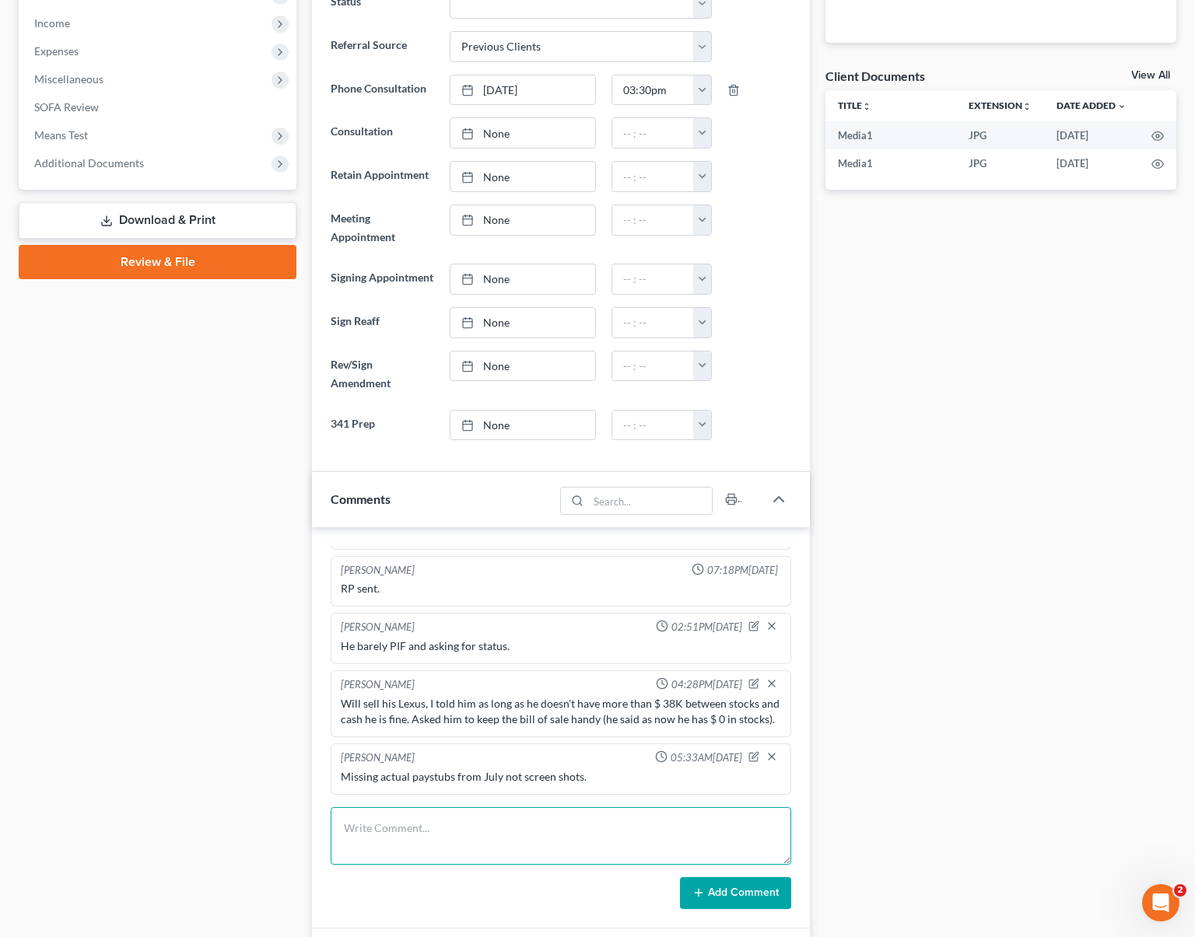
click at [485, 829] on textarea at bounding box center [561, 837] width 461 height 58
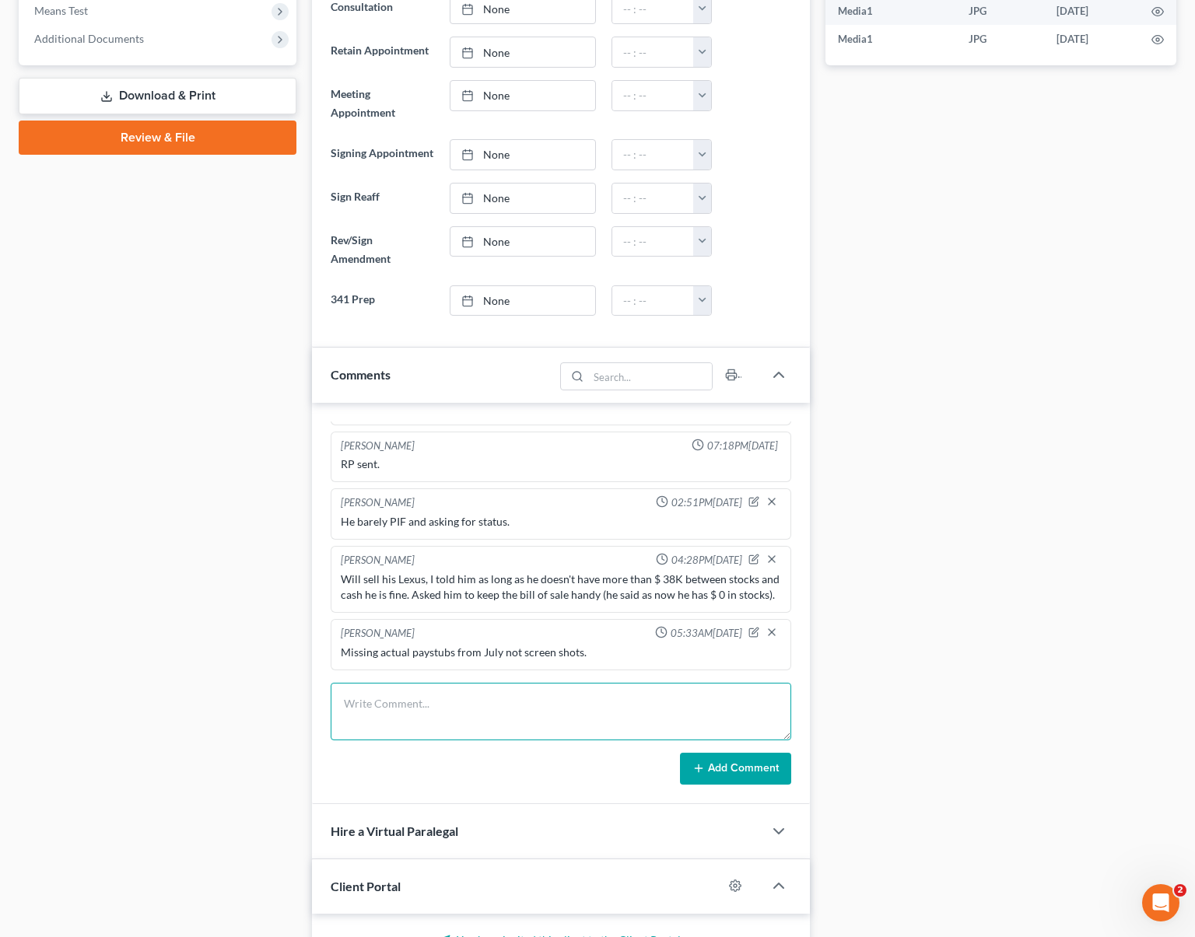
scroll to position [642, 0]
type textarea "Sky Touch Imports. $ 18K."
click at [751, 769] on button "Add Comment" at bounding box center [735, 768] width 111 height 33
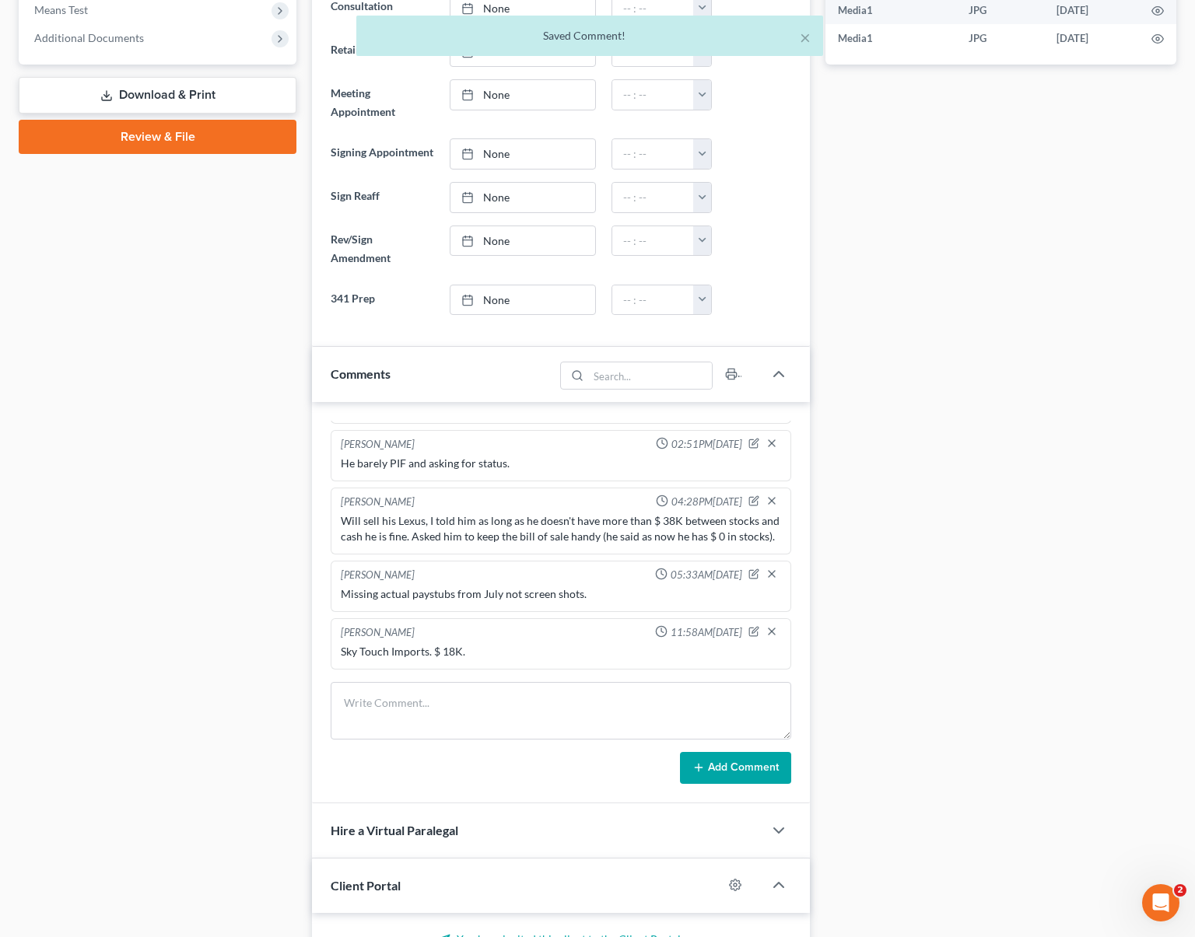
scroll to position [163, 0]
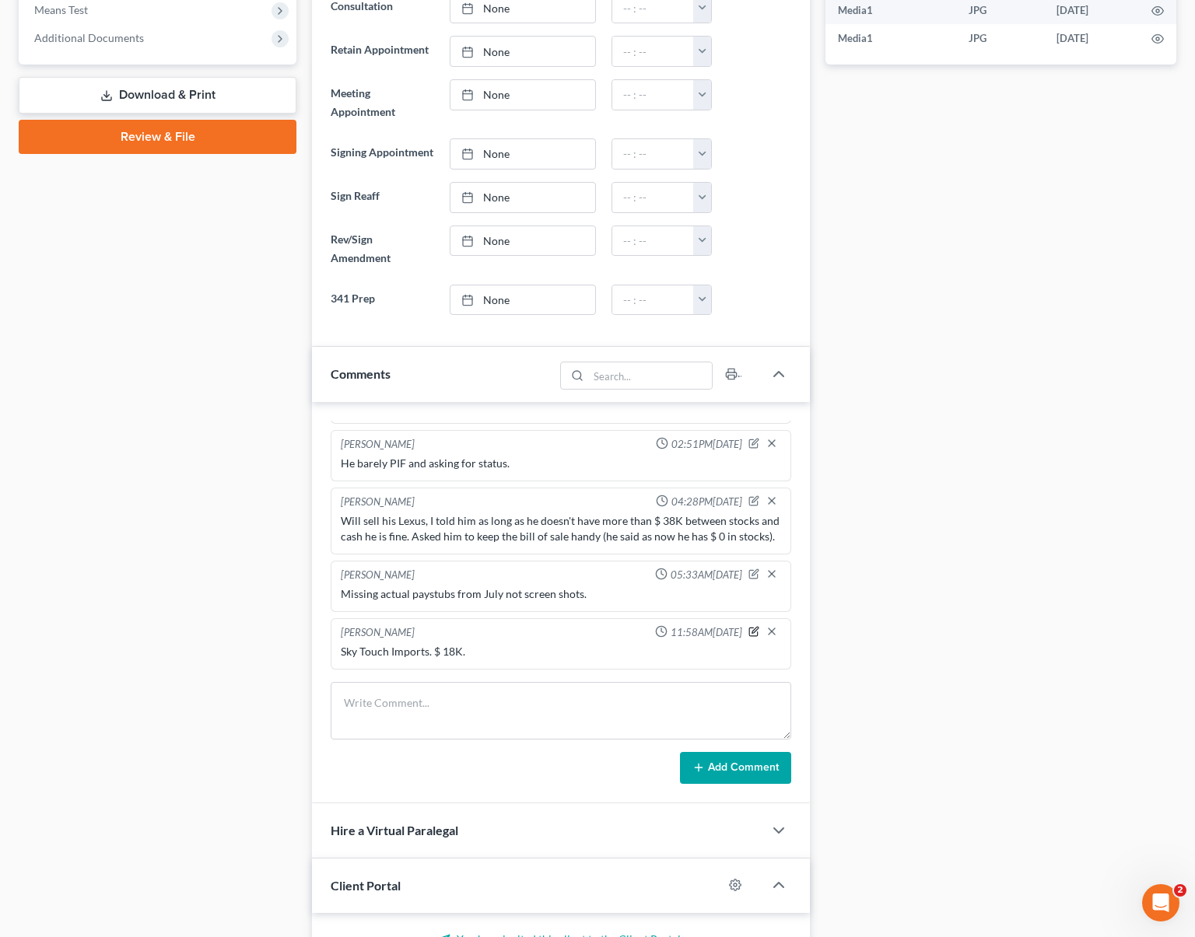
click at [748, 634] on icon "button" at bounding box center [753, 631] width 11 height 11
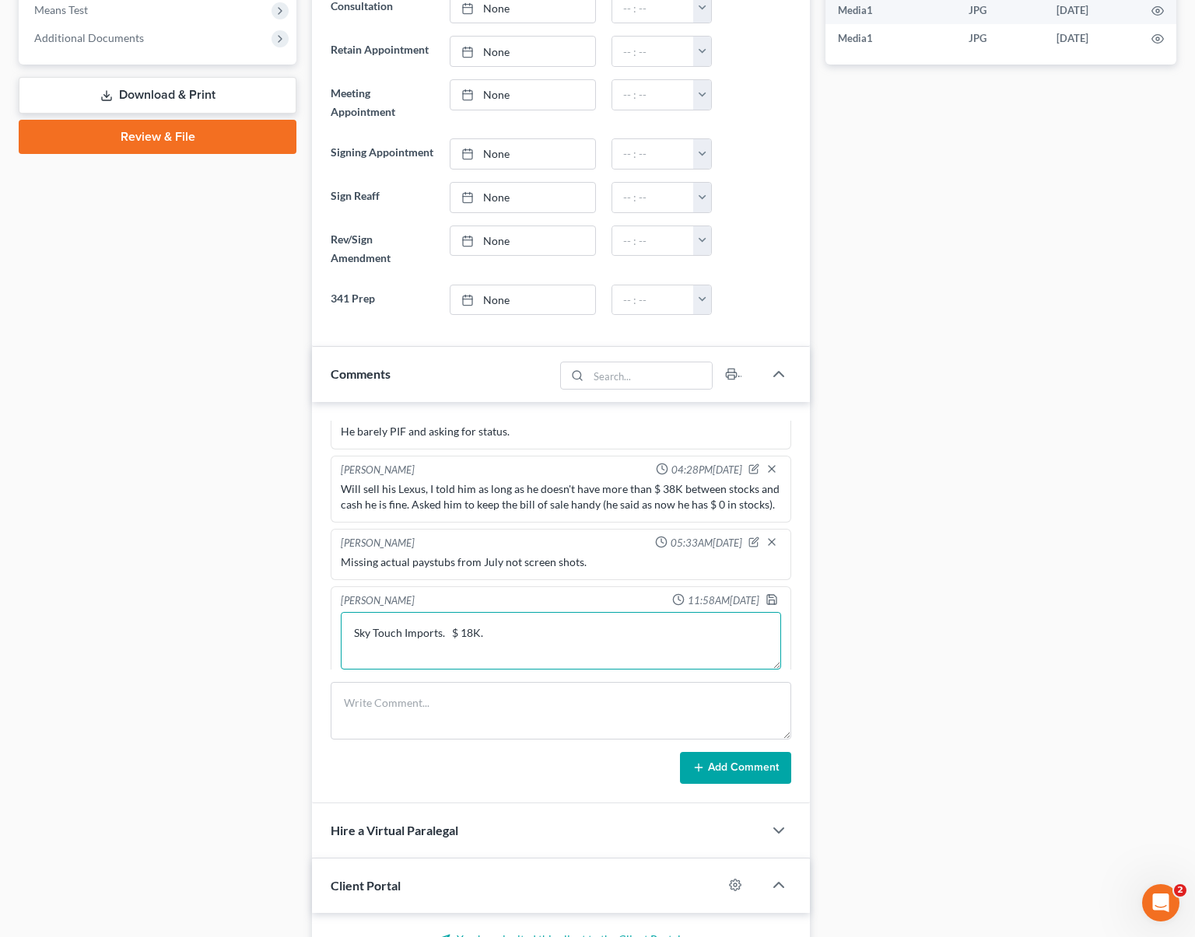
click at [547, 648] on textarea "Sky Touch Imports. $ 18K." at bounding box center [561, 641] width 440 height 58
type textarea "Sky Touch Imports. $ 18K. $ 14 sock $ 9K. gini. Volunger innovations."
click at [766, 606] on icon "button" at bounding box center [772, 600] width 12 height 12
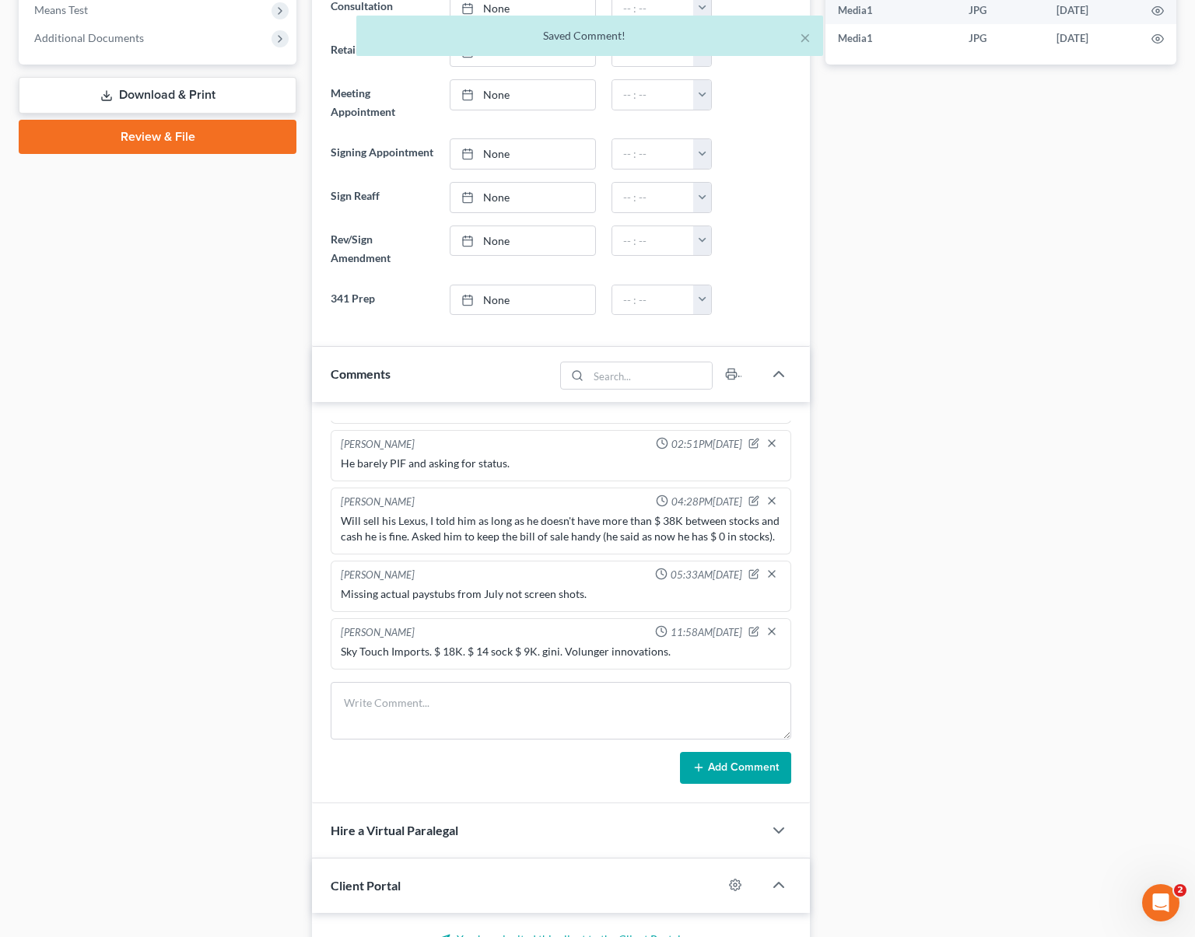
scroll to position [166, 0]
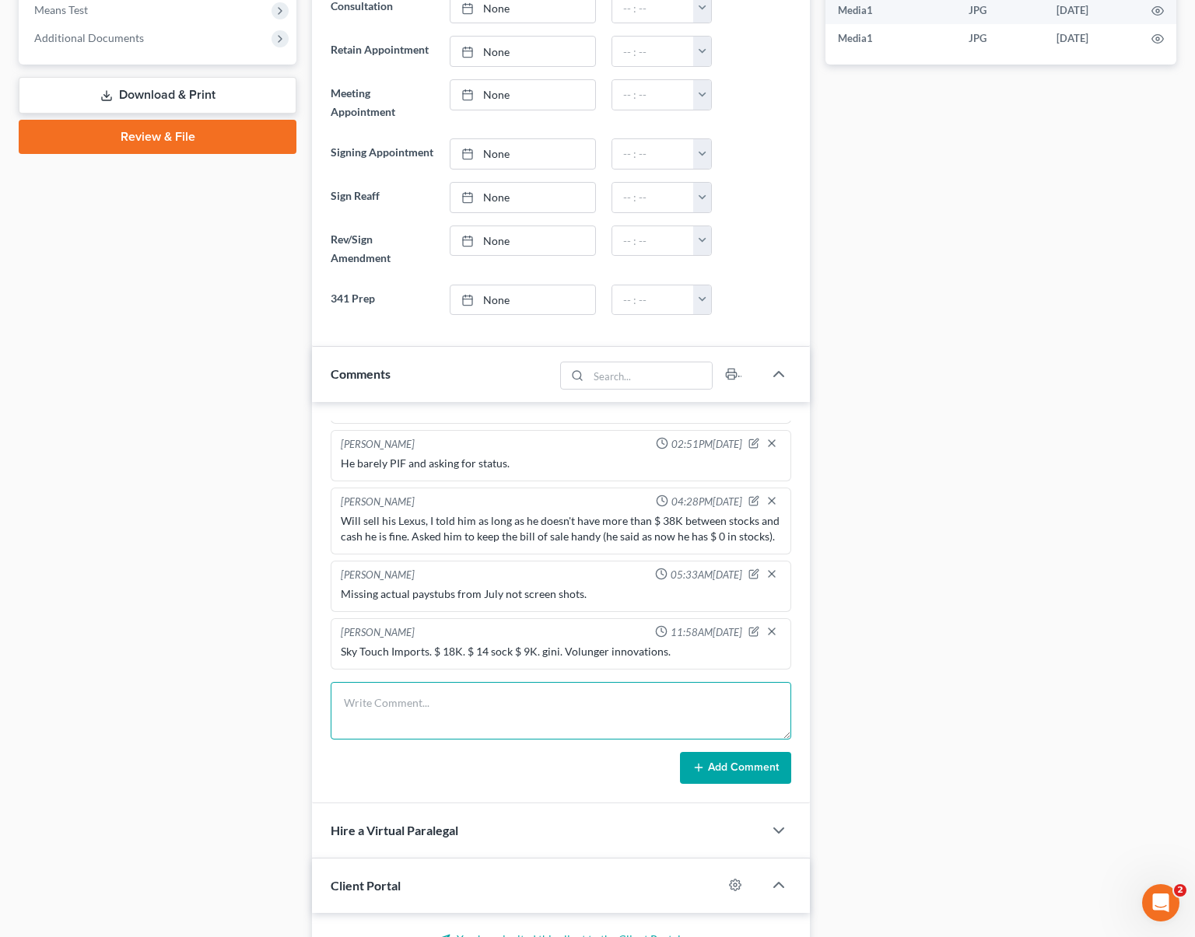
click at [414, 715] on textarea at bounding box center [561, 711] width 461 height 58
type textarea "Still missing July and now August paystubs if any. I asked client to send us th…"
click at [731, 767] on button "Add Comment" at bounding box center [735, 768] width 111 height 33
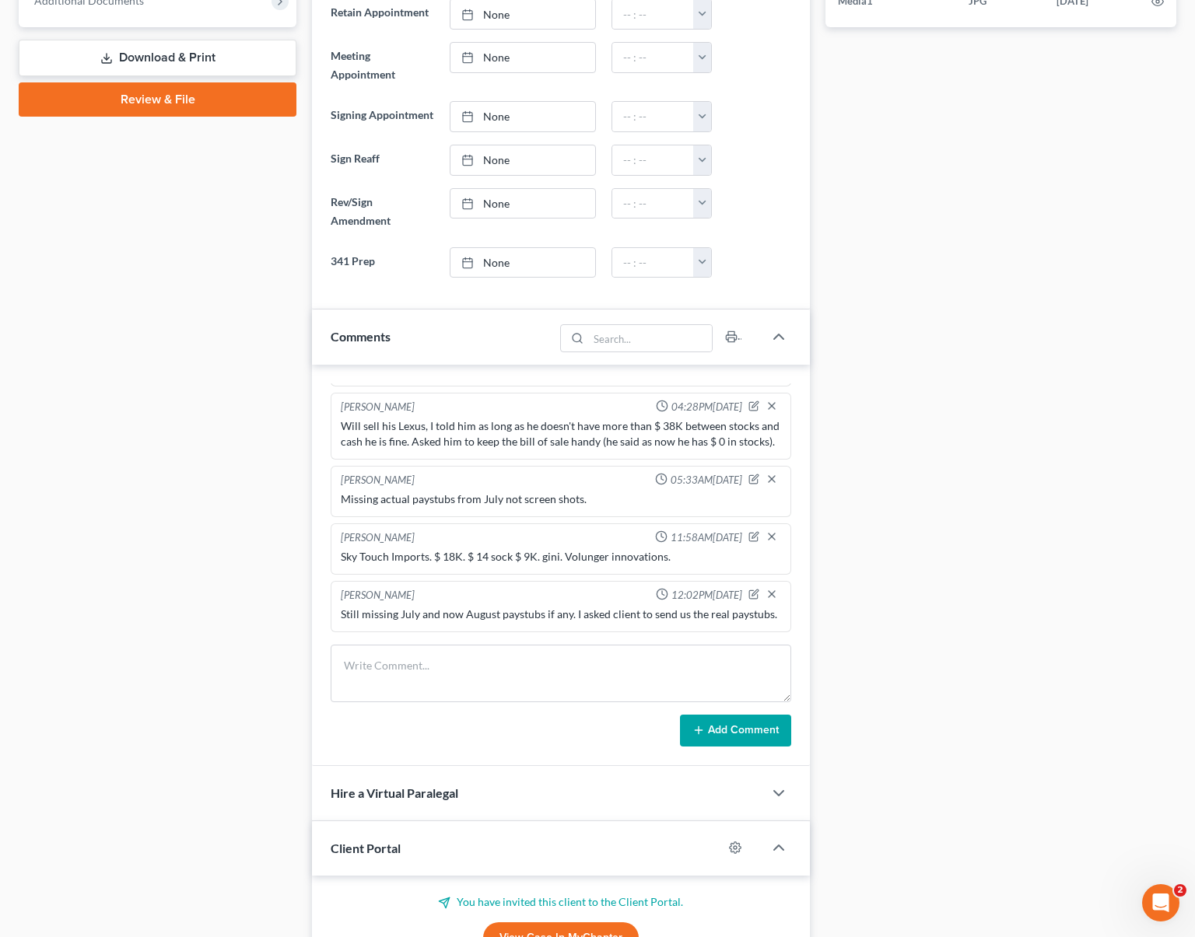
scroll to position [675, 0]
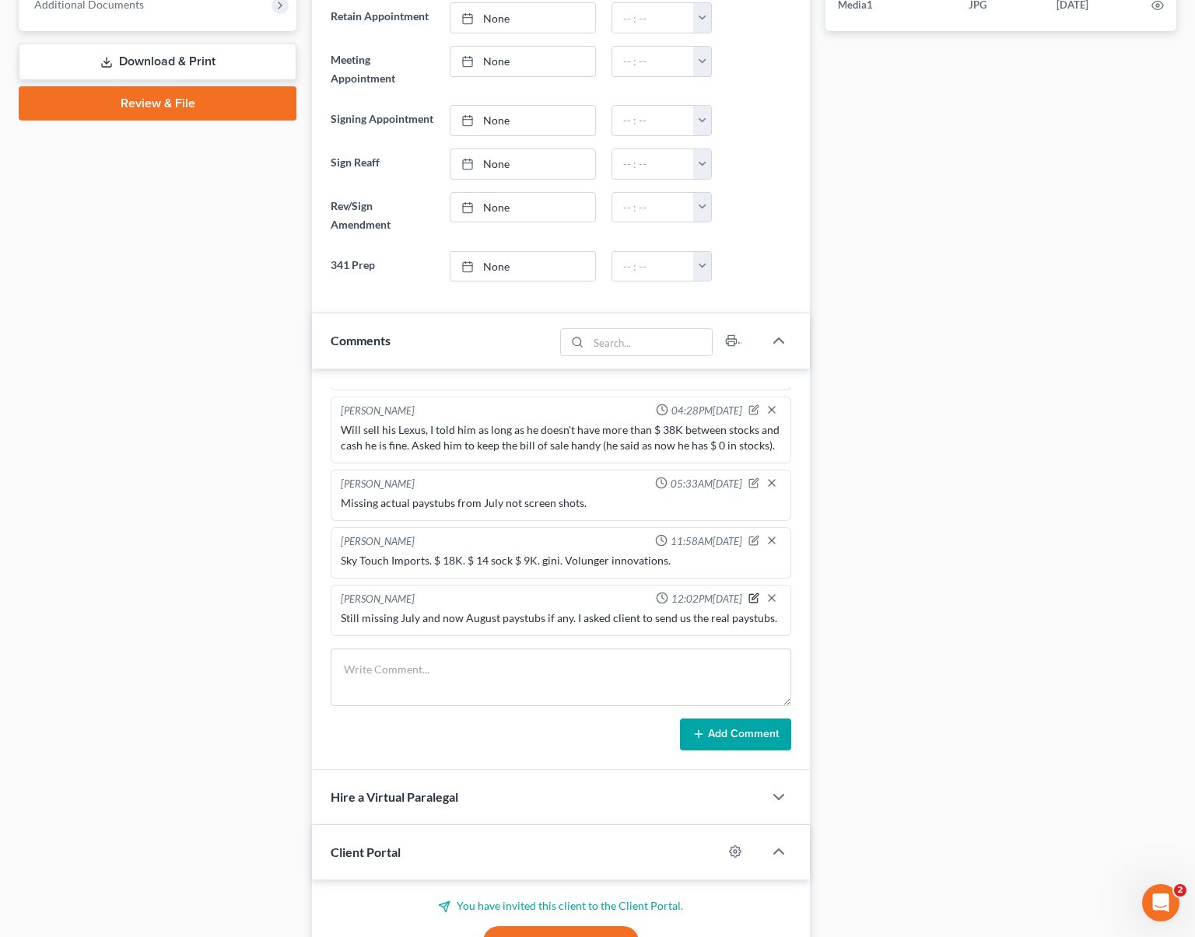
click at [752, 597] on icon "button" at bounding box center [755, 597] width 6 height 6
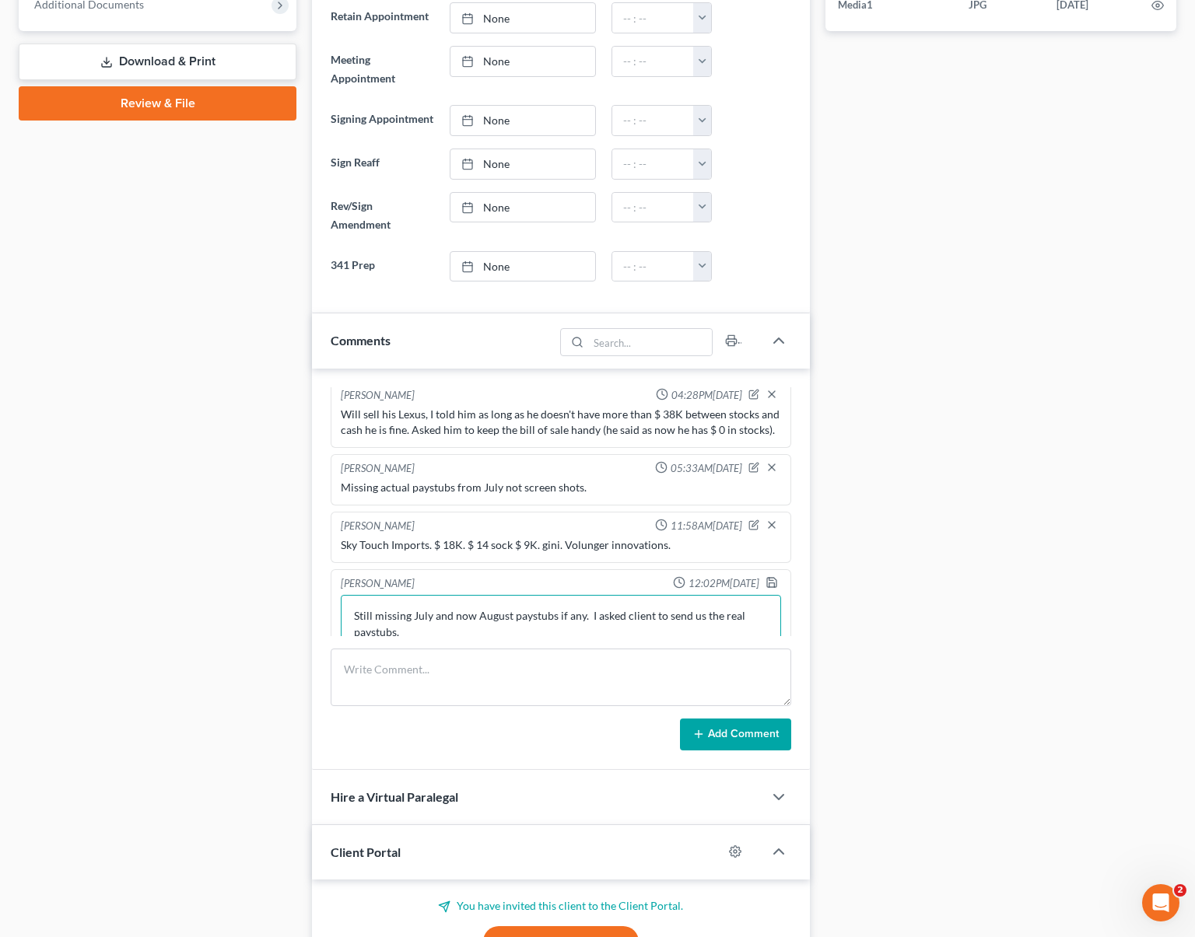
click at [740, 630] on textarea "Still missing July and now August paystubs if any. I asked client to send us th…" at bounding box center [561, 624] width 440 height 58
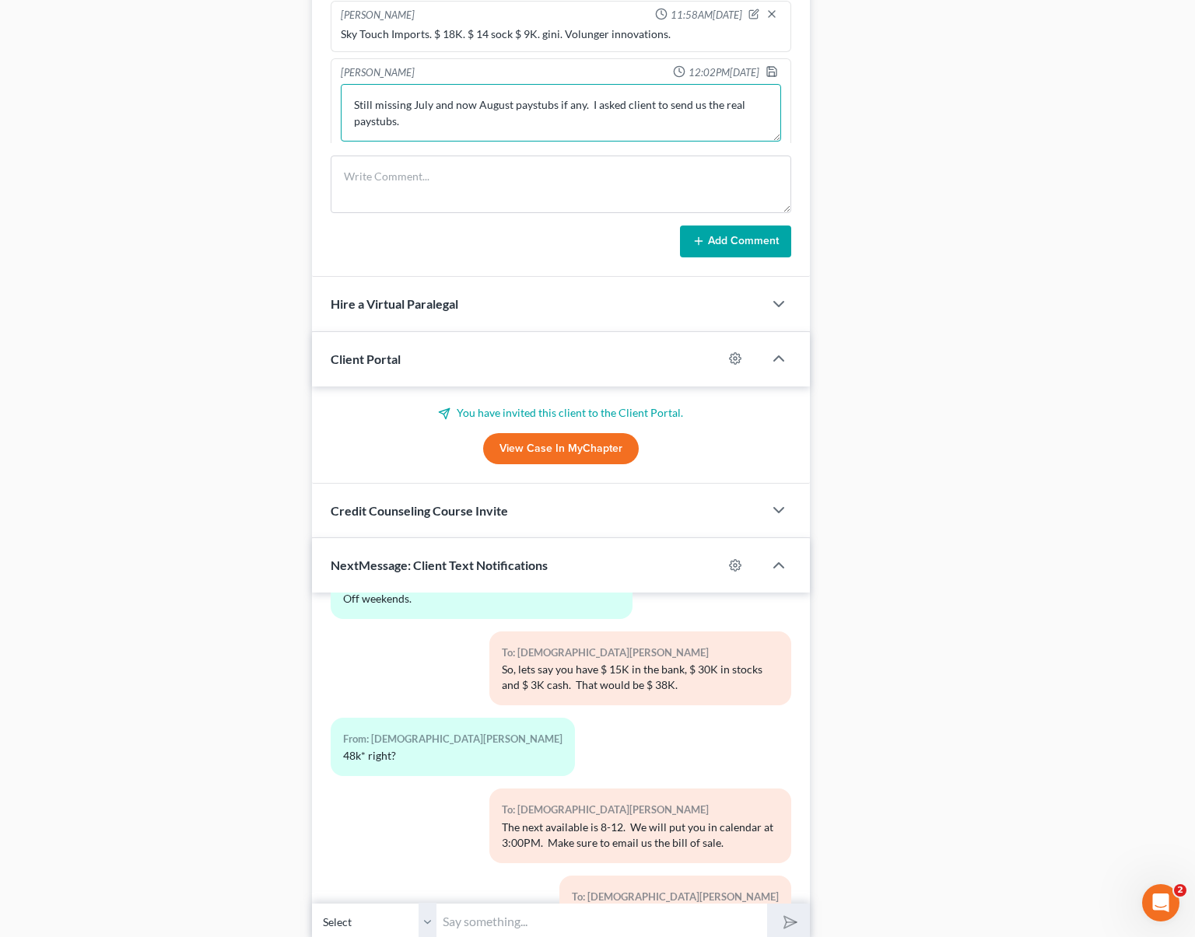
scroll to position [5590, 0]
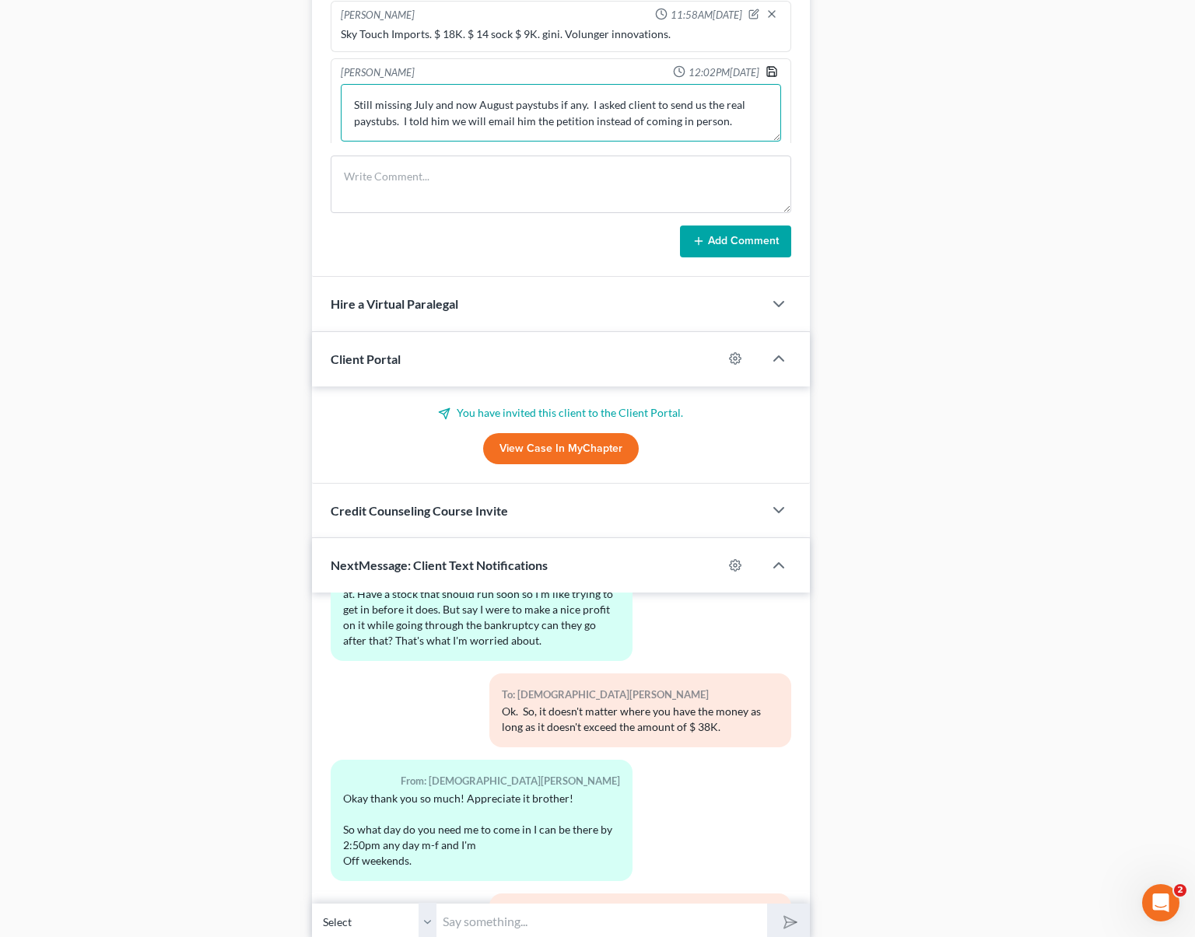
type textarea "Still missing July and now August paystubs if any. I asked client to send us th…"
click at [767, 76] on icon "button" at bounding box center [771, 71] width 9 height 9
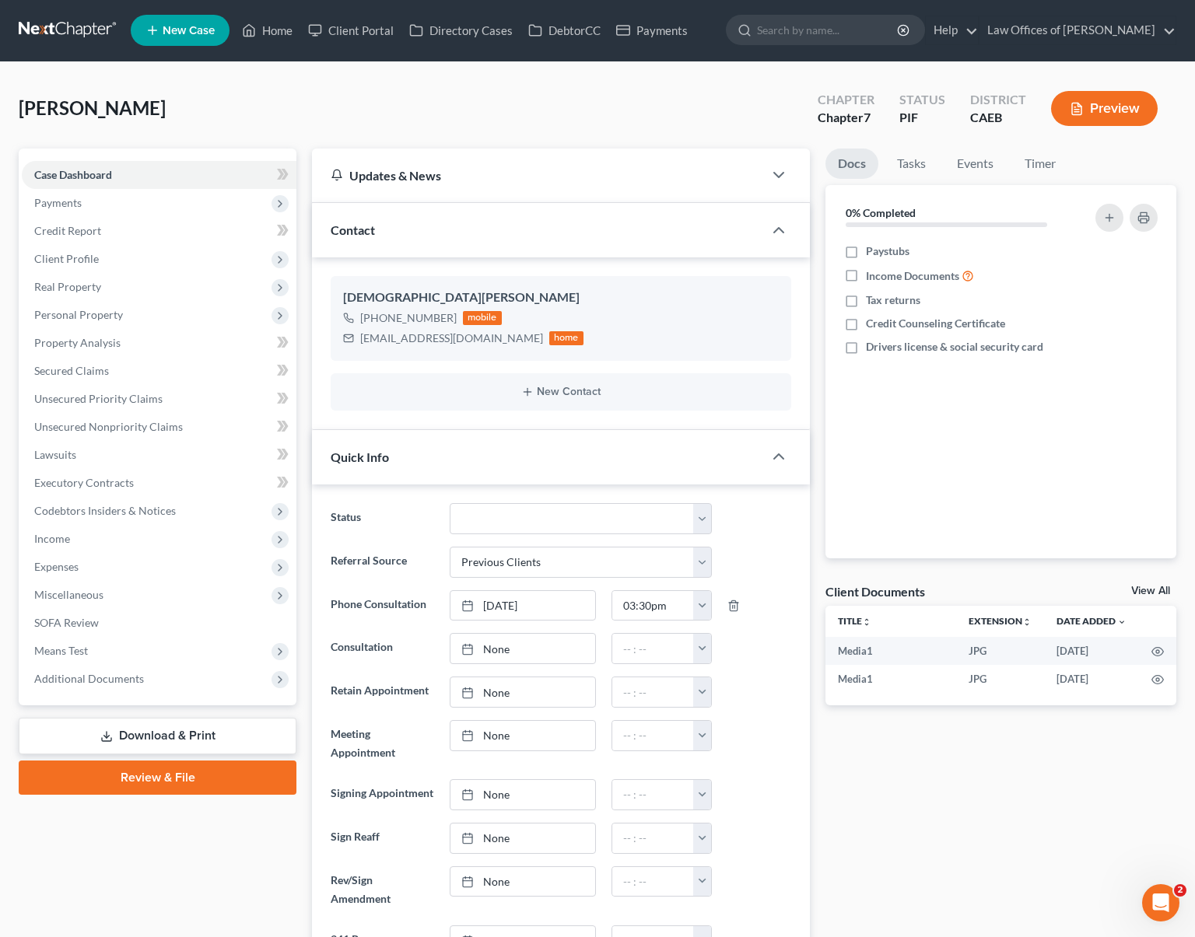
scroll to position [0, 0]
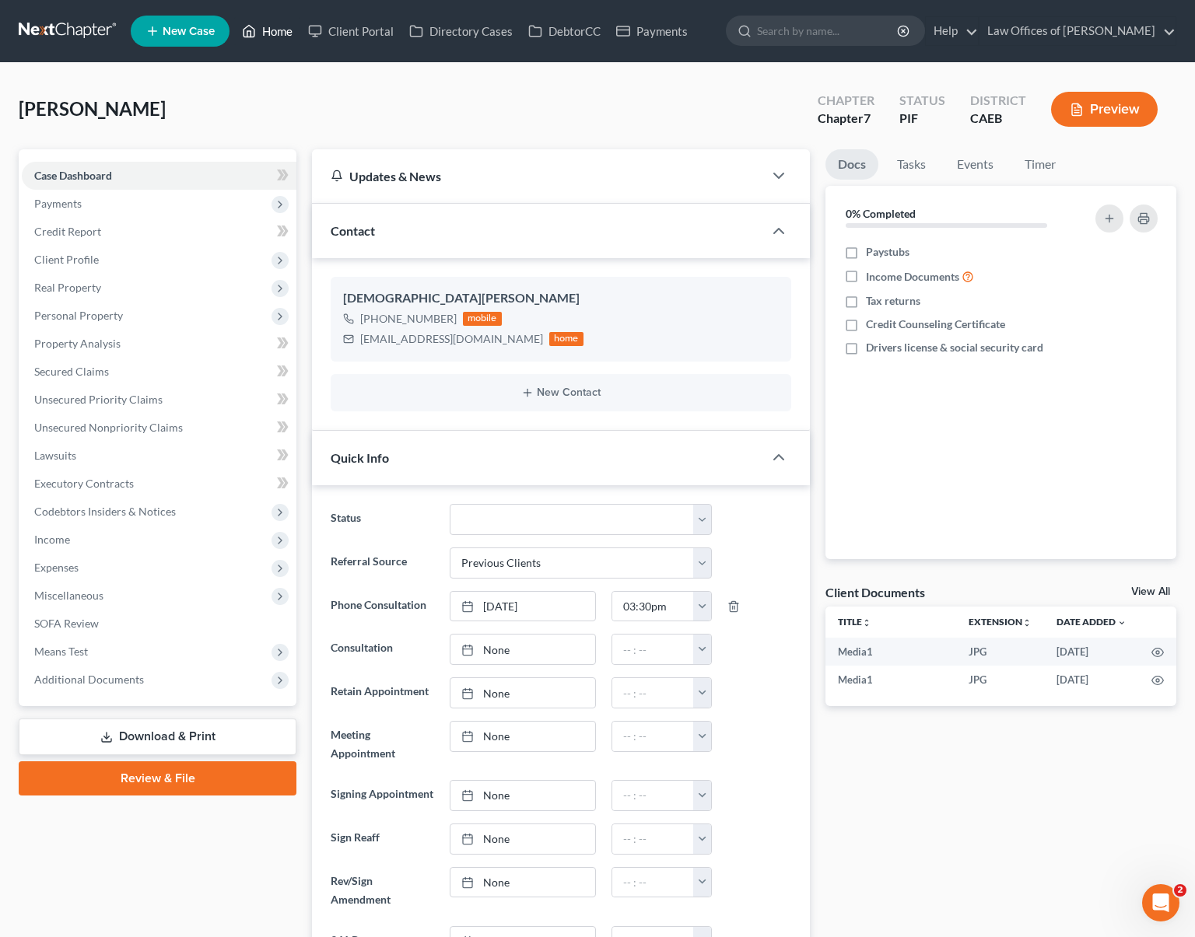
click at [265, 35] on link "Home" at bounding box center [267, 31] width 66 height 28
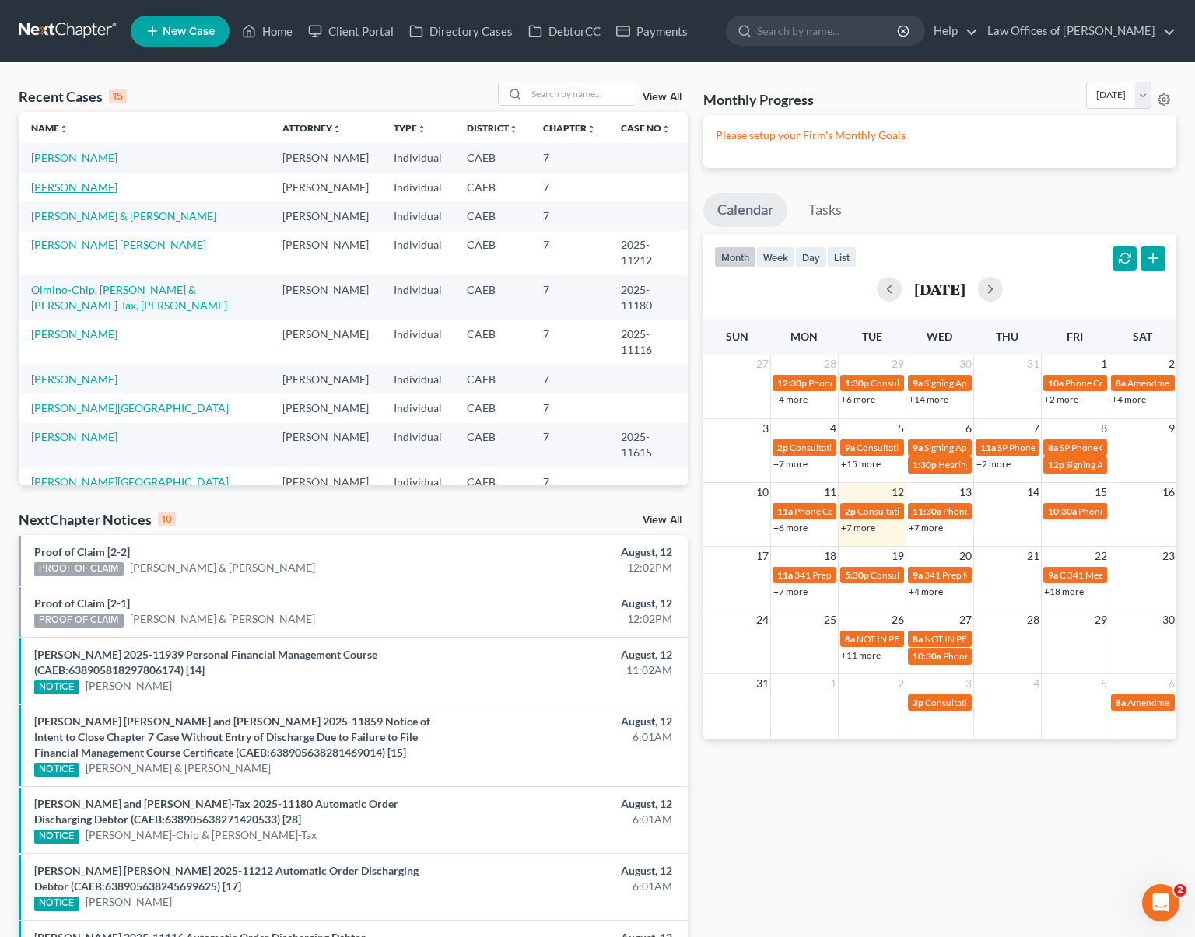
click at [82, 190] on link "[PERSON_NAME]" at bounding box center [74, 186] width 86 height 13
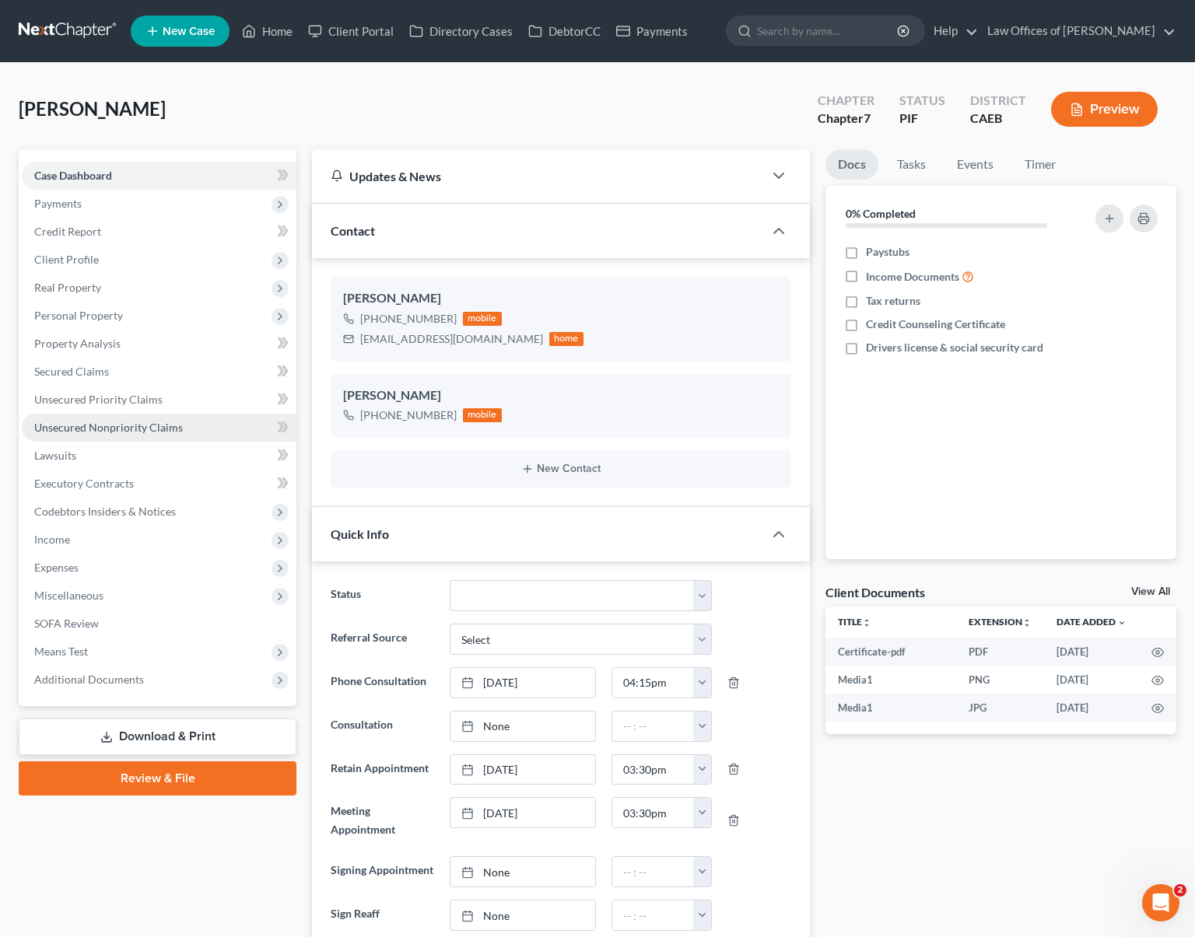
scroll to position [11575, 0]
click at [135, 427] on span "Unsecured Nonpriority Claims" at bounding box center [108, 427] width 149 height 13
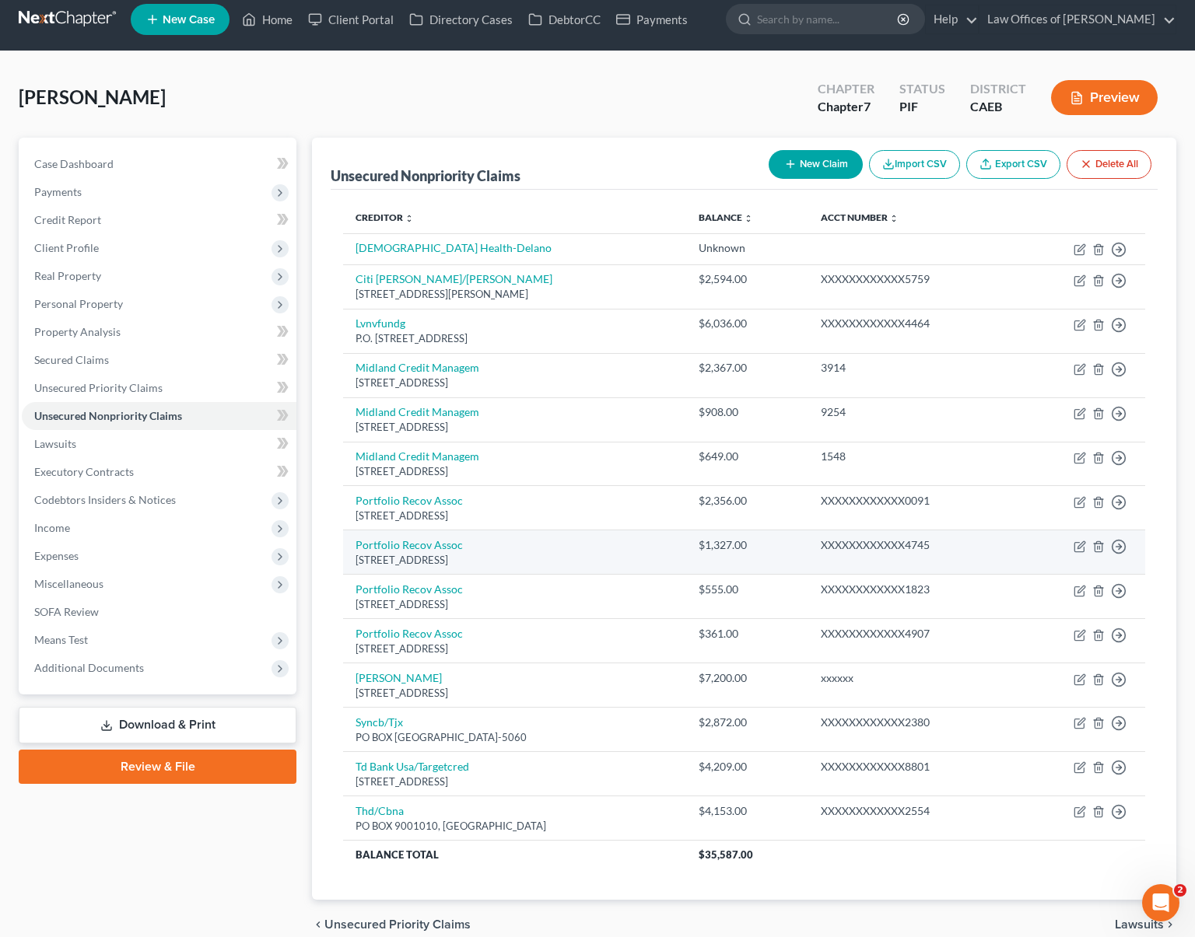
scroll to position [12, 0]
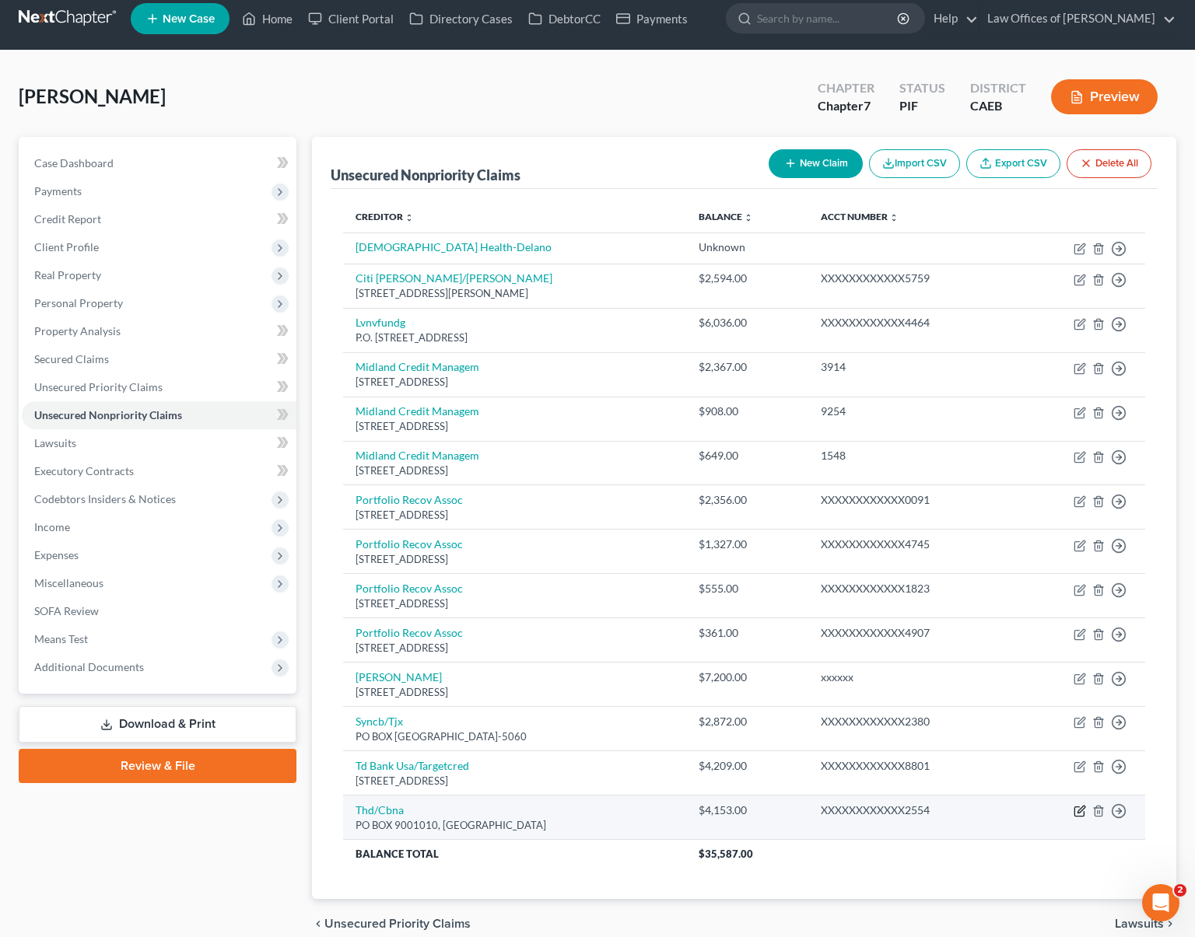
click at [1081, 810] on icon "button" at bounding box center [1080, 811] width 12 height 12
select select "43"
select select "2"
select select "0"
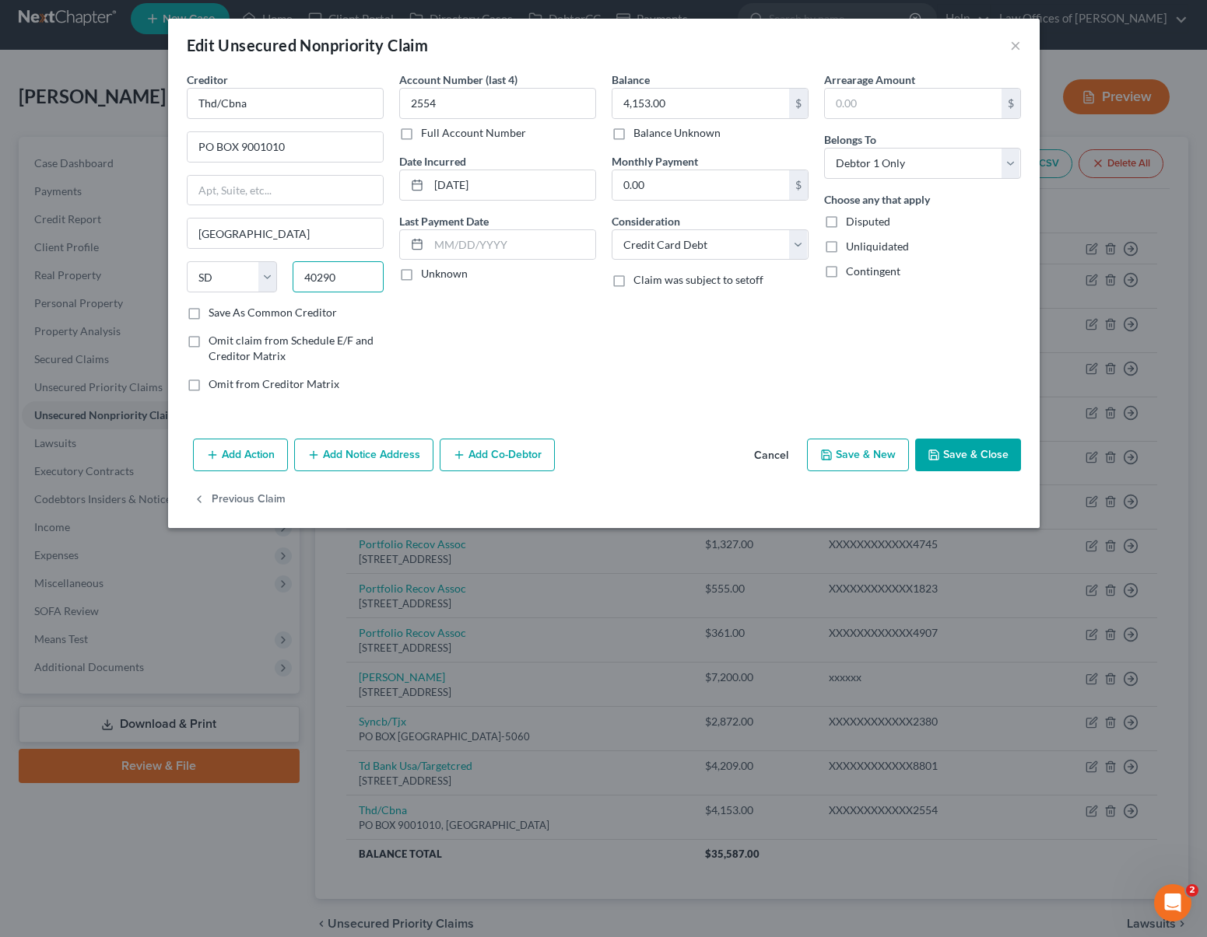
click at [341, 282] on input "40290" at bounding box center [338, 276] width 91 height 31
drag, startPoint x: 342, startPoint y: 280, endPoint x: 305, endPoint y: 256, distance: 44.5
click at [266, 269] on div "State [US_STATE] AK AR AZ CA CO CT DE DC [GEOGRAPHIC_DATA] [GEOGRAPHIC_DATA] GU…" at bounding box center [285, 283] width 212 height 44
type input "40290"
type input "[GEOGRAPHIC_DATA]"
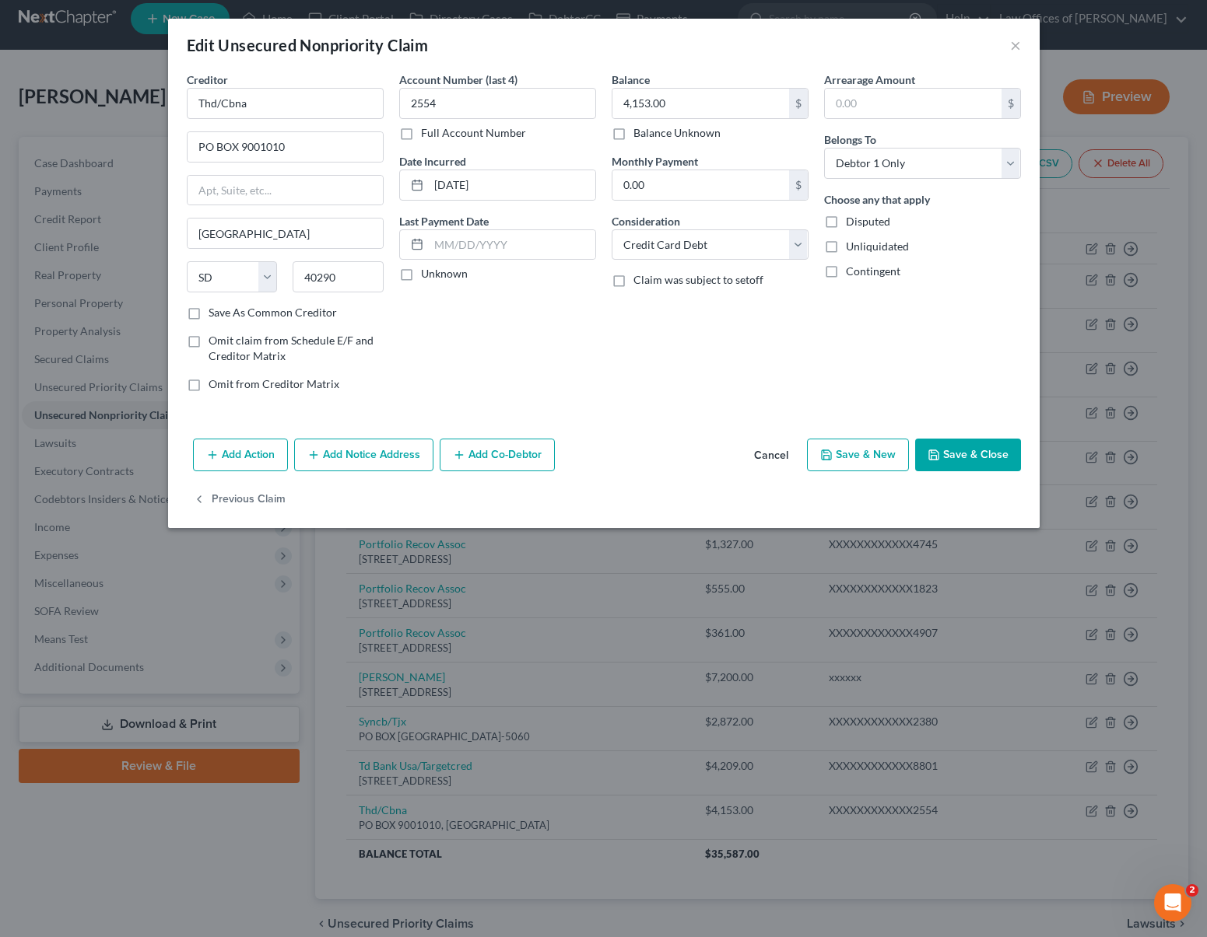
select select "18"
click at [762, 450] on button "Cancel" at bounding box center [770, 455] width 59 height 31
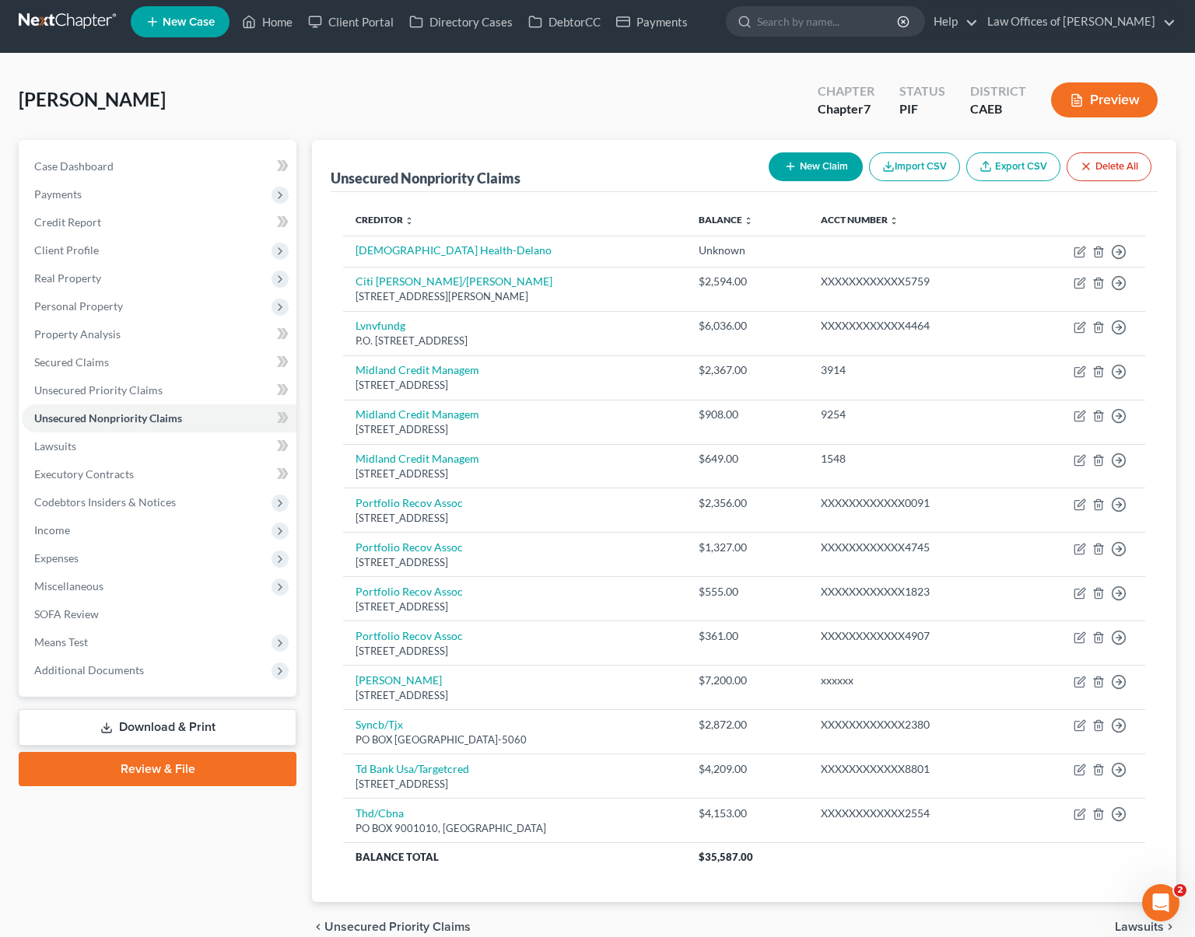
scroll to position [9, 0]
click at [284, 19] on link "Home" at bounding box center [267, 22] width 66 height 28
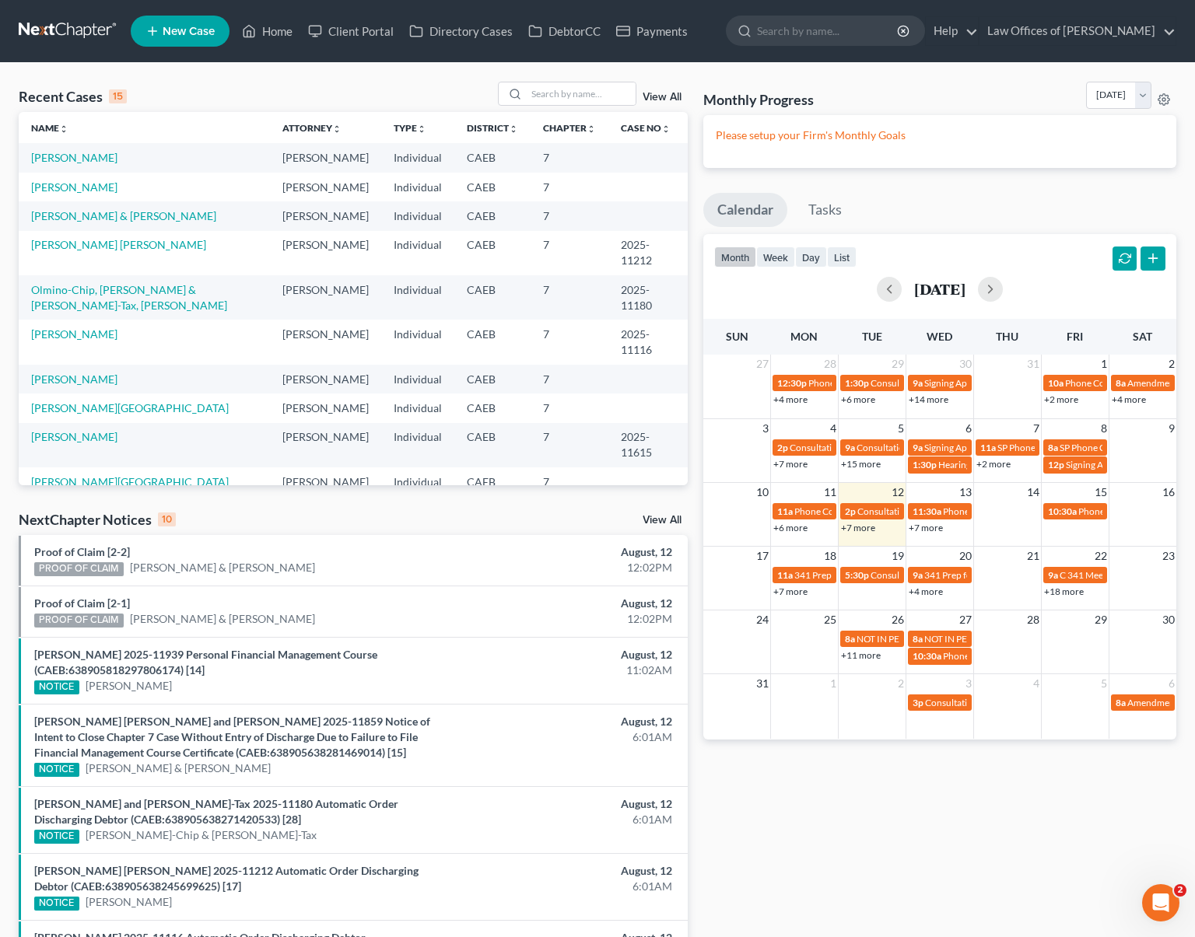
click at [857, 528] on link "+7 more" at bounding box center [858, 528] width 34 height 12
